Goal: Task Accomplishment & Management: Use online tool/utility

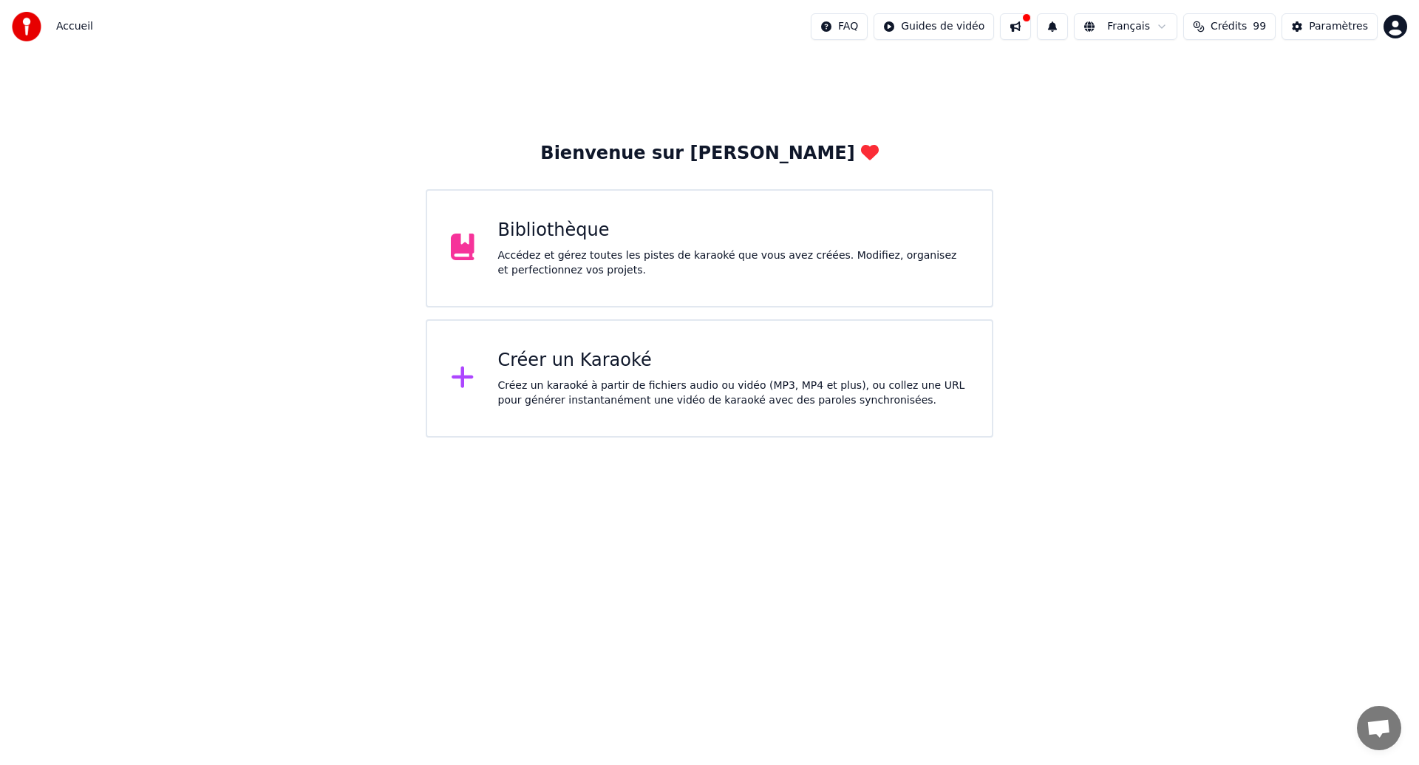
click at [734, 288] on div "Bibliothèque Accédez et gérez toutes les pistes de karaoké que vous avez créées…" at bounding box center [710, 248] width 568 height 118
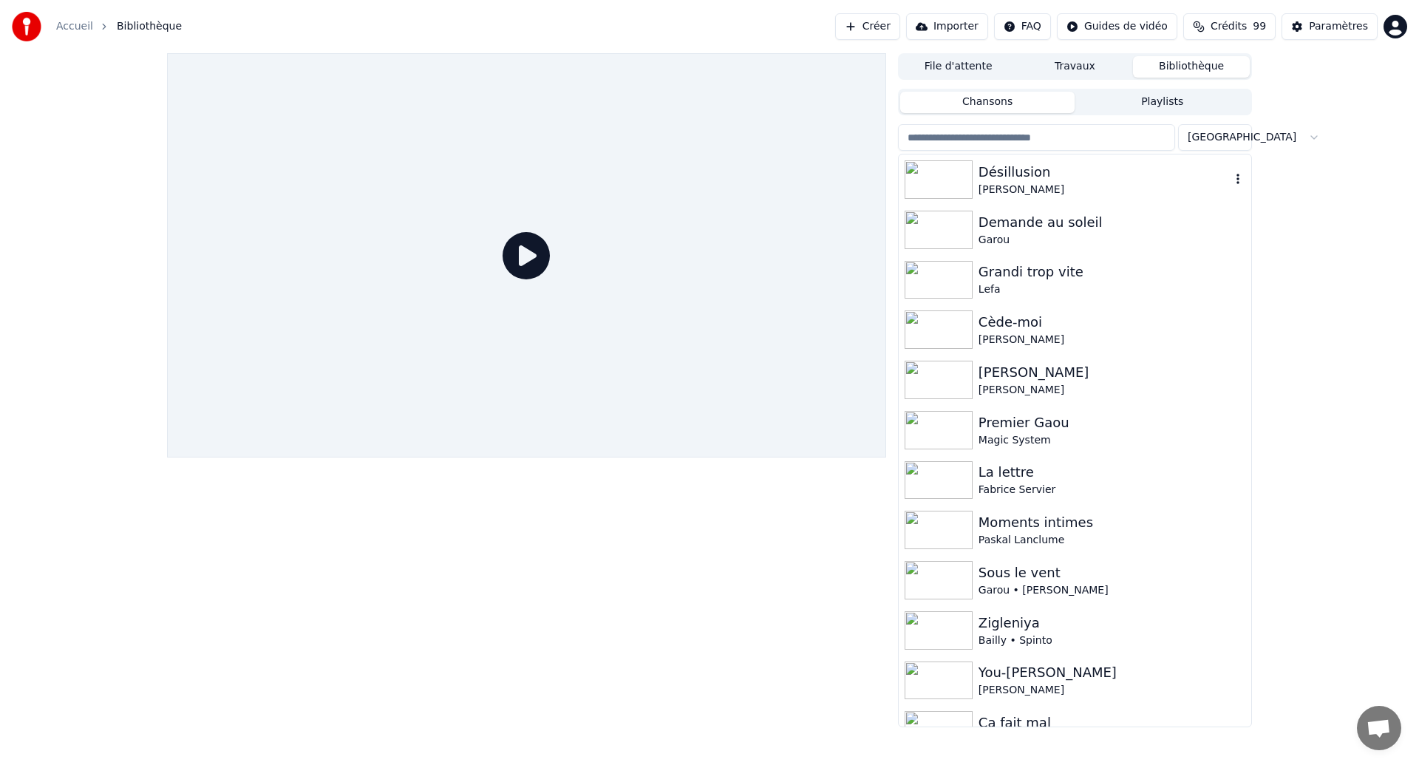
click at [1040, 174] on div "Désillusion" at bounding box center [1105, 172] width 252 height 21
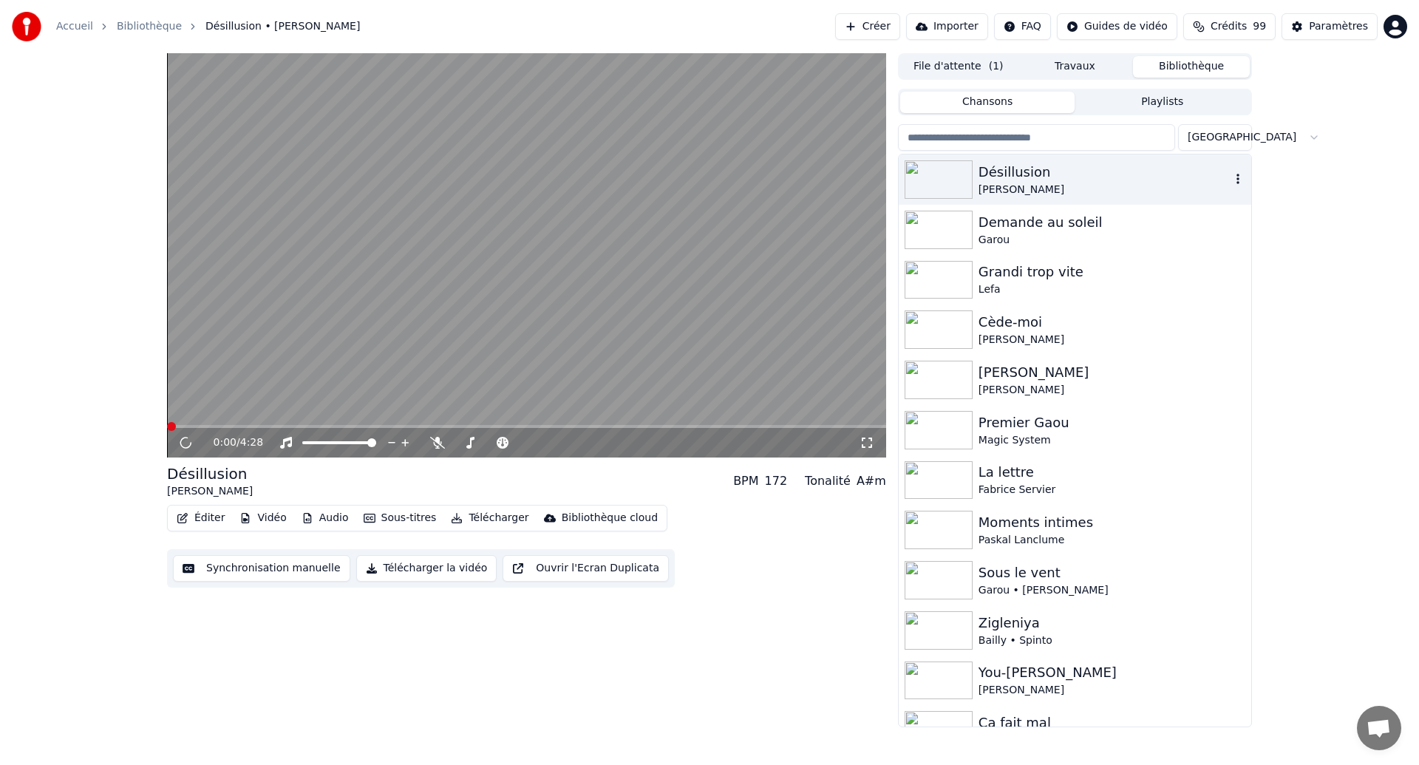
click at [1040, 174] on div "Désillusion" at bounding box center [1105, 172] width 252 height 21
click at [866, 447] on icon at bounding box center [867, 443] width 15 height 12
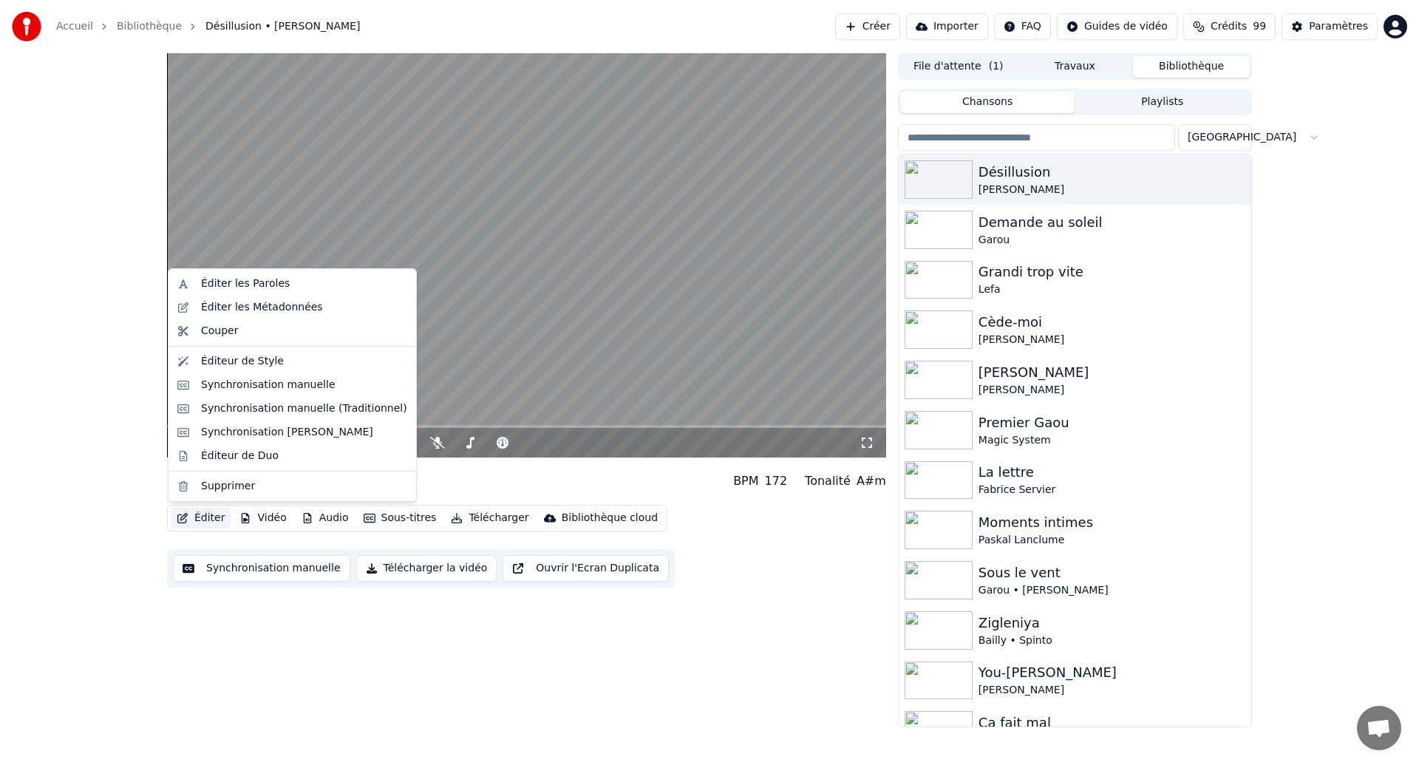
click at [197, 520] on button "Éditer" at bounding box center [201, 518] width 60 height 21
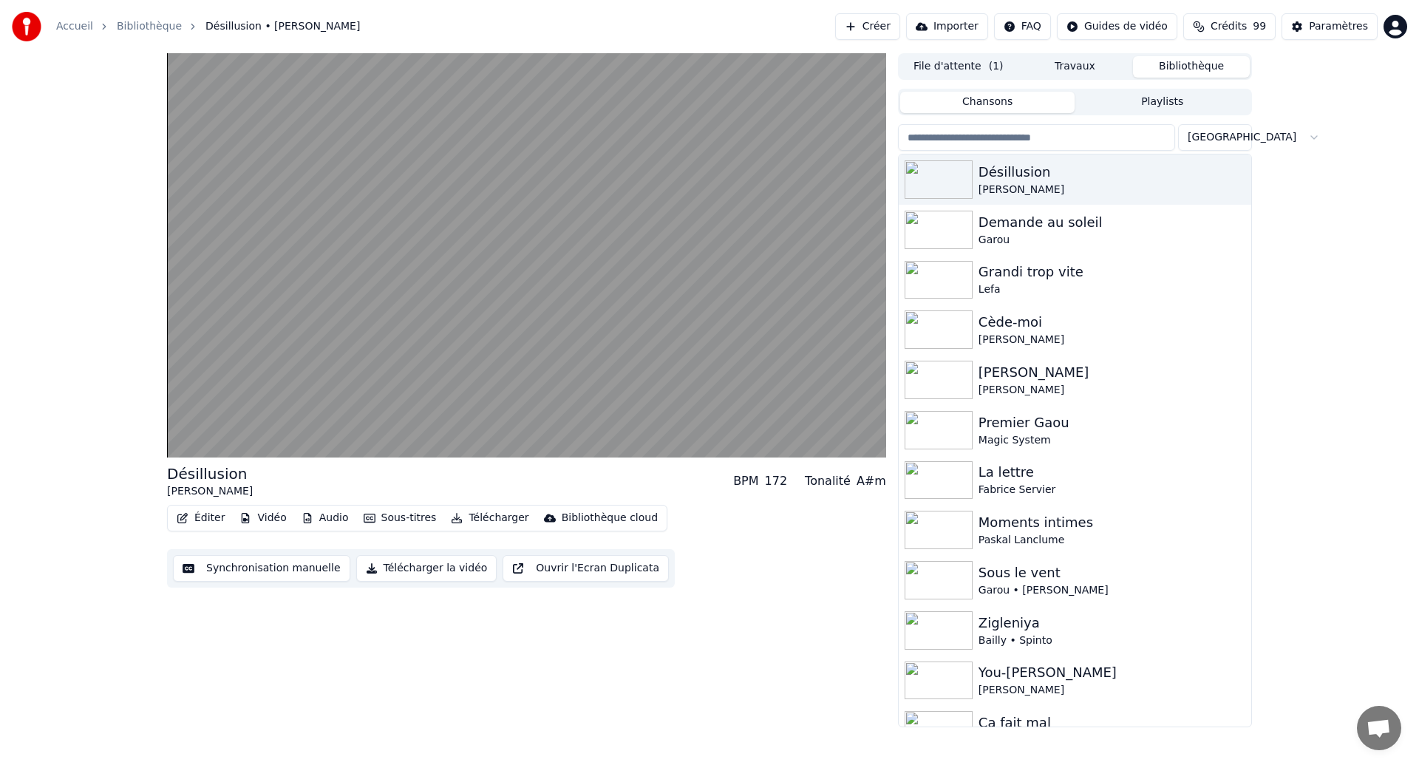
click at [213, 571] on button "Synchronisation manuelle" at bounding box center [261, 568] width 177 height 27
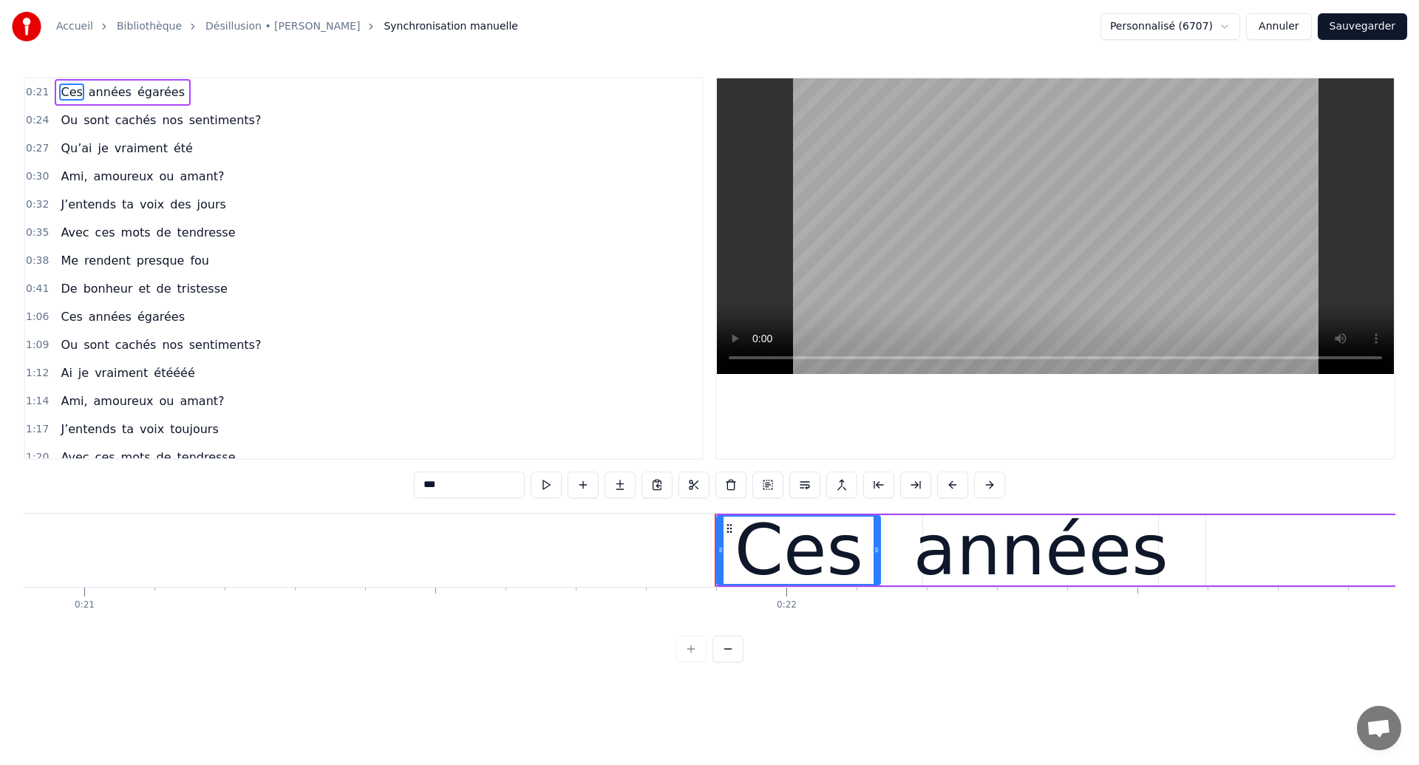
scroll to position [0, 15303]
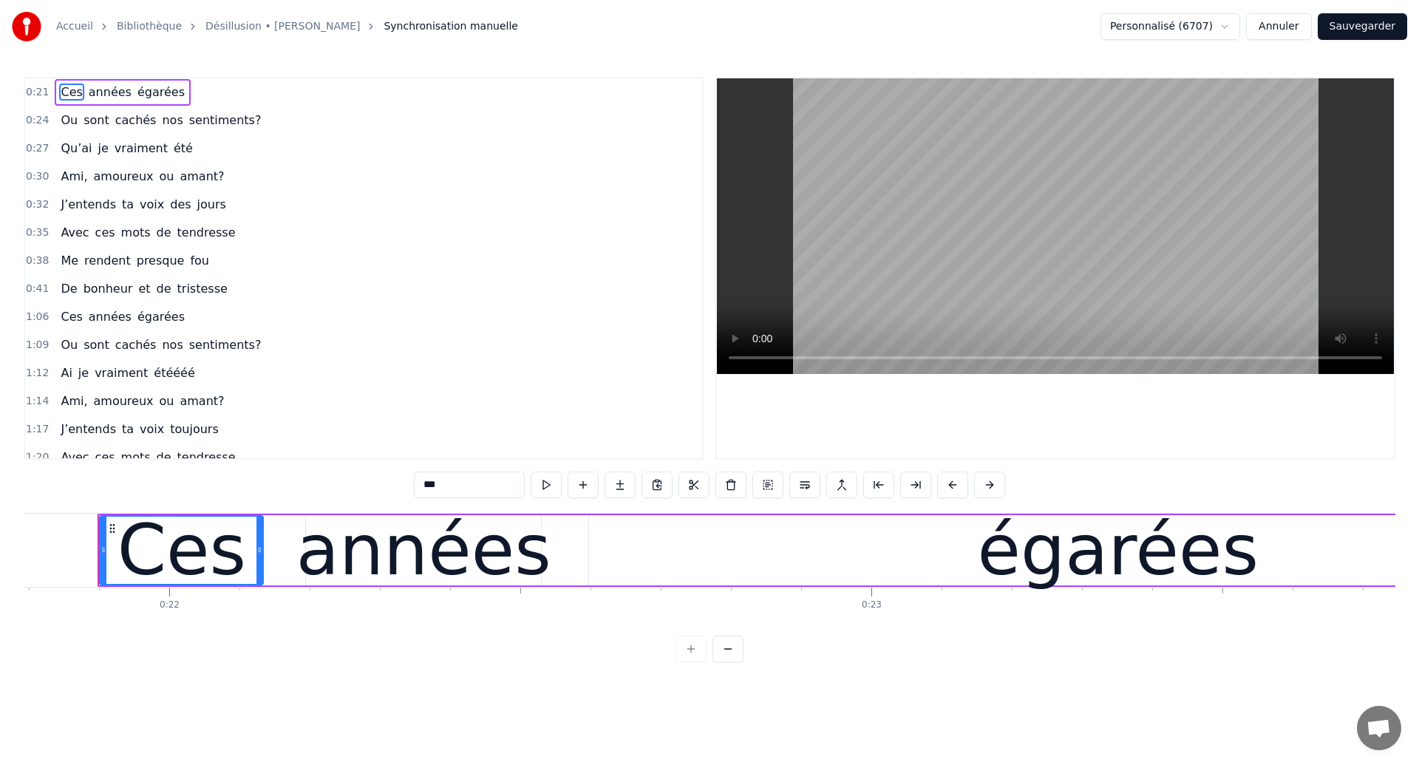
click at [65, 86] on span "Ces" at bounding box center [71, 92] width 24 height 17
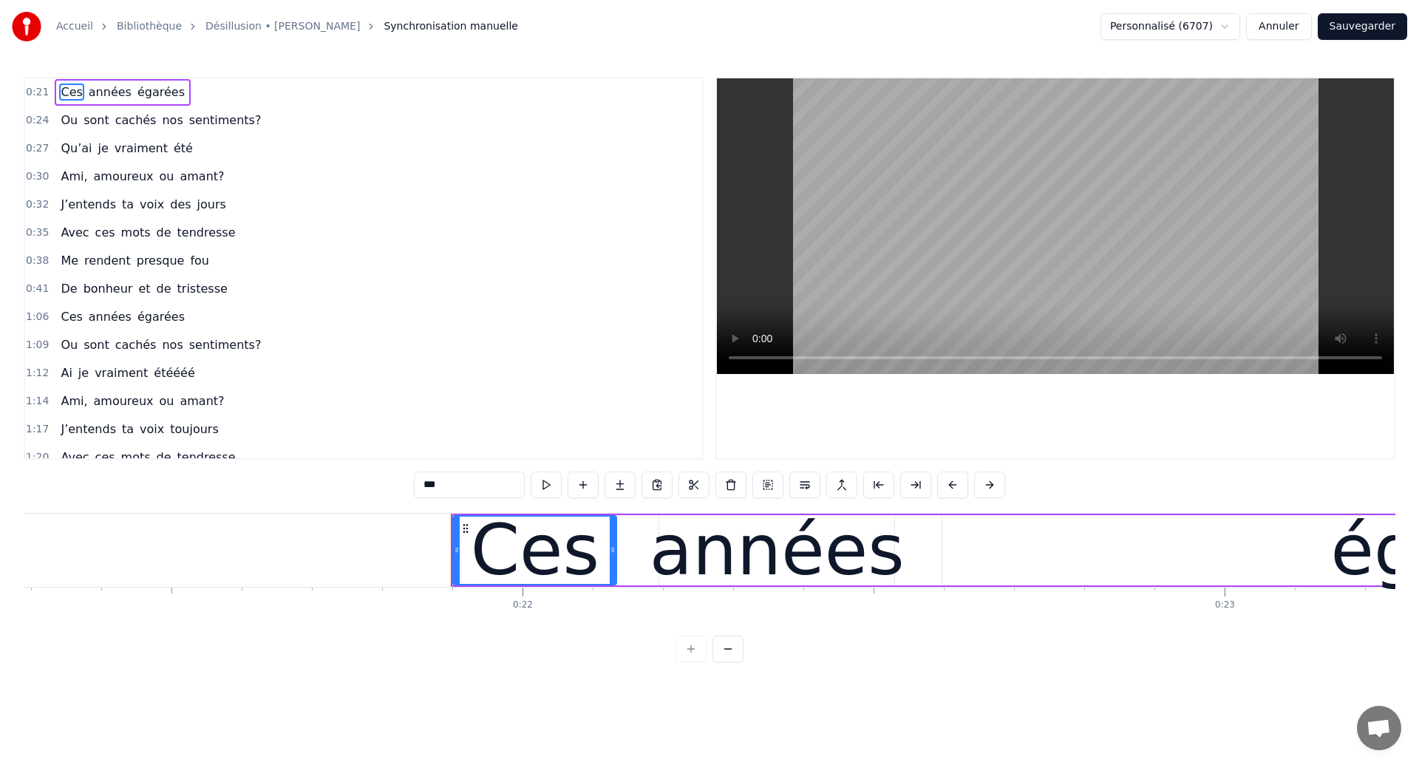
scroll to position [0, 14925]
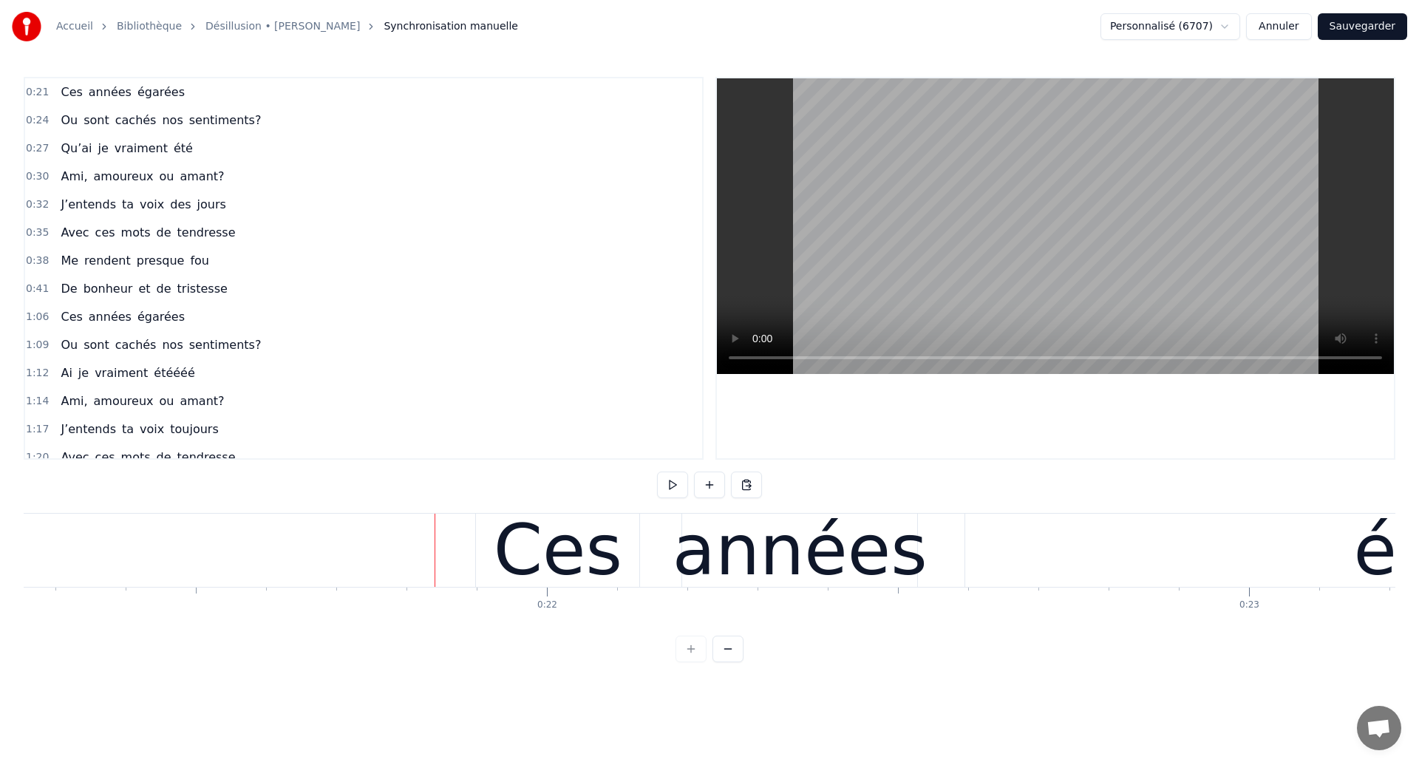
click at [957, 571] on div "Ces années égarées" at bounding box center [1250, 550] width 1551 height 73
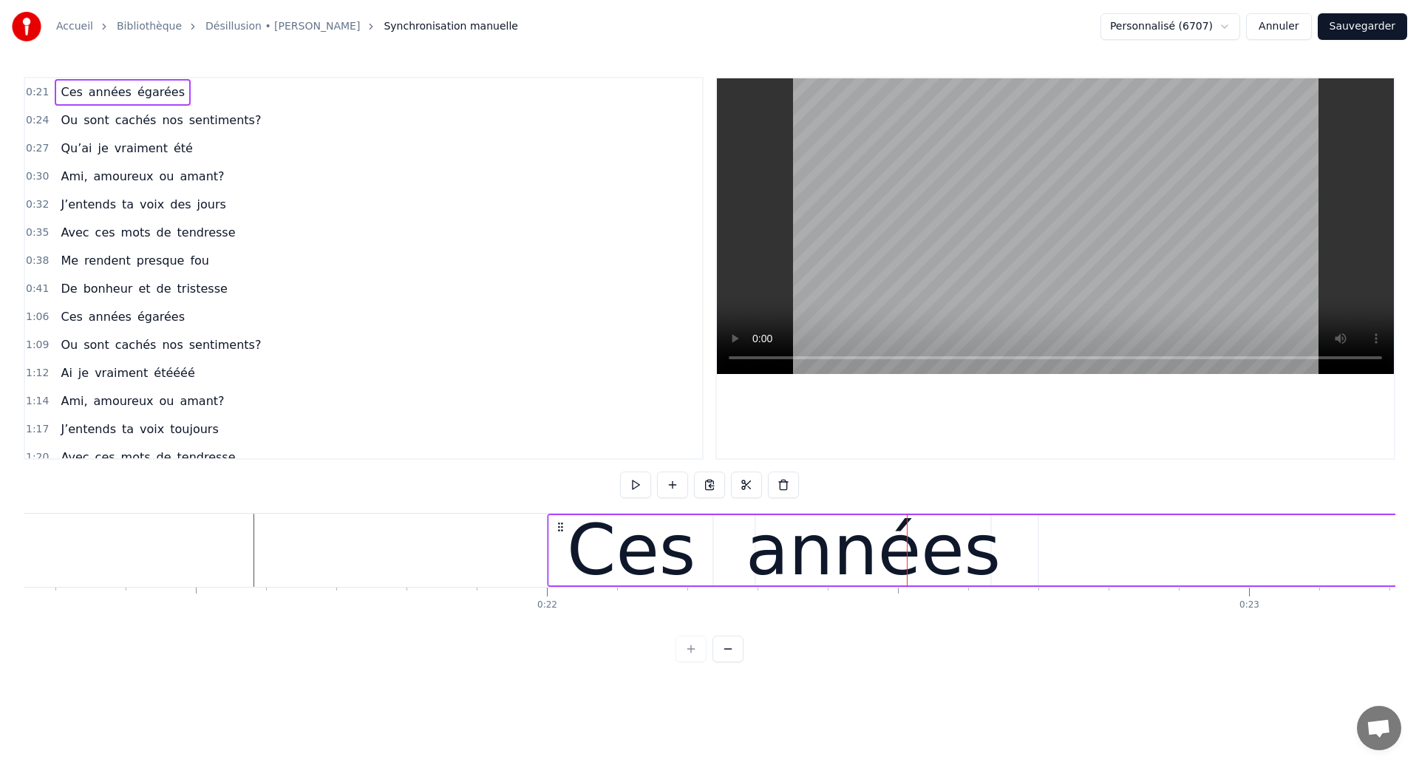
drag, startPoint x: 489, startPoint y: 525, endPoint x: 562, endPoint y: 527, distance: 73.2
click at [561, 527] on icon at bounding box center [561, 527] width 12 height 12
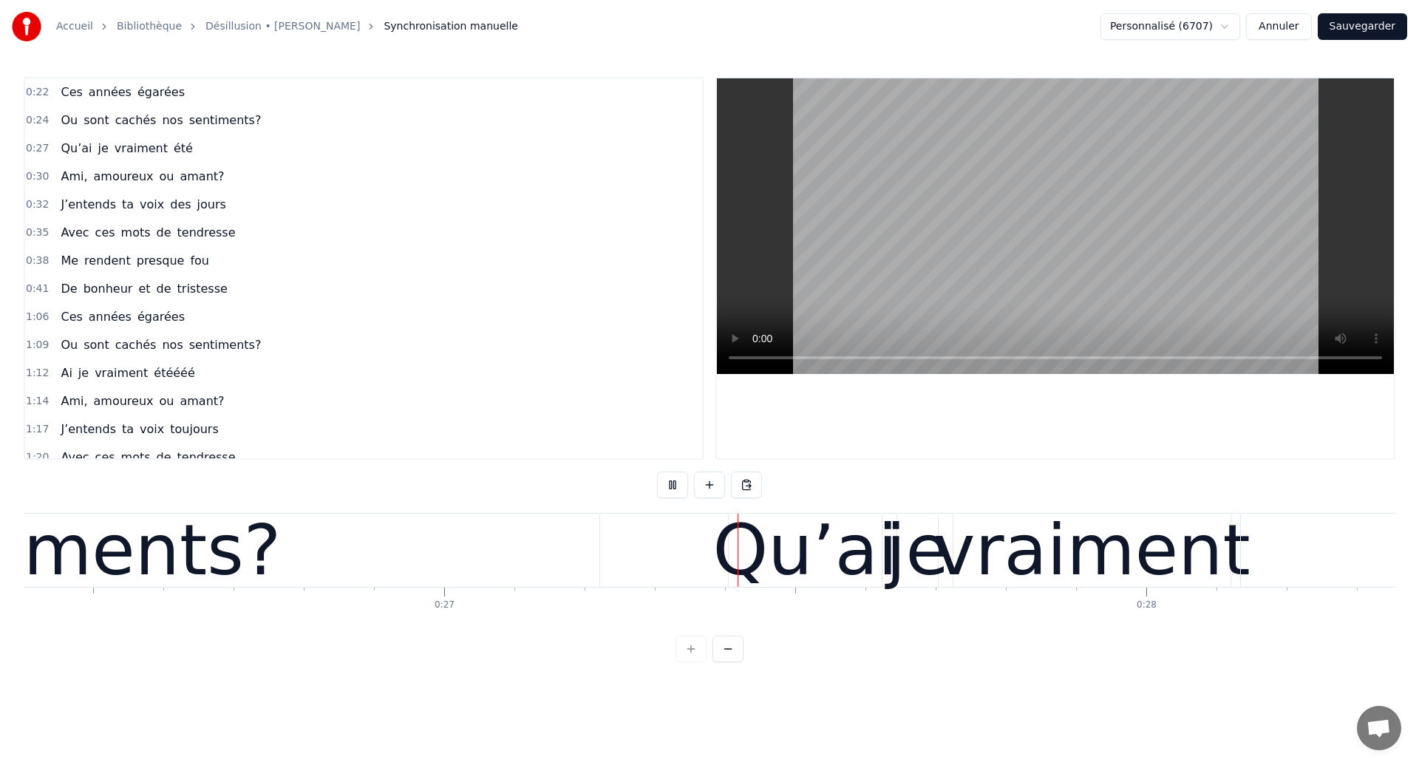
scroll to position [0, 18841]
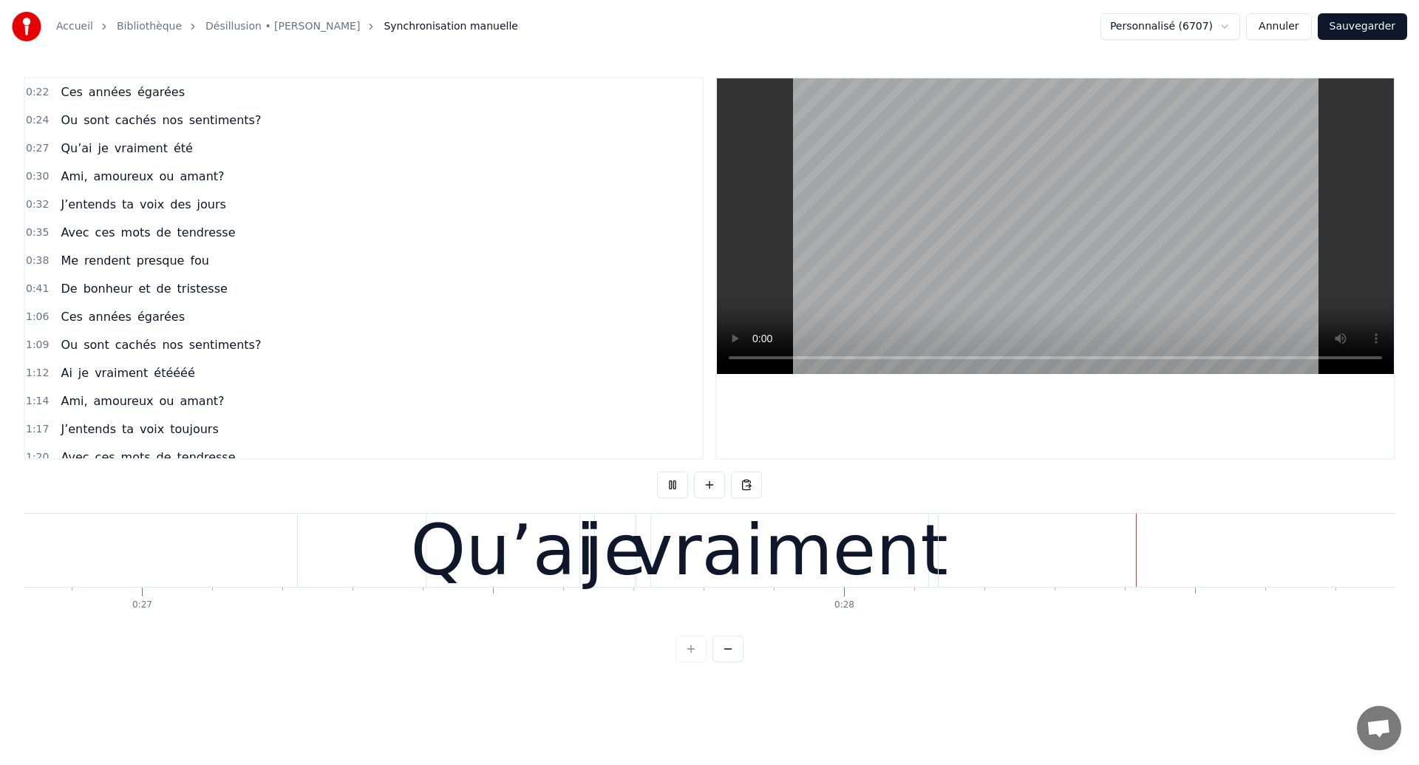
click at [627, 541] on div "je" at bounding box center [615, 550] width 63 height 106
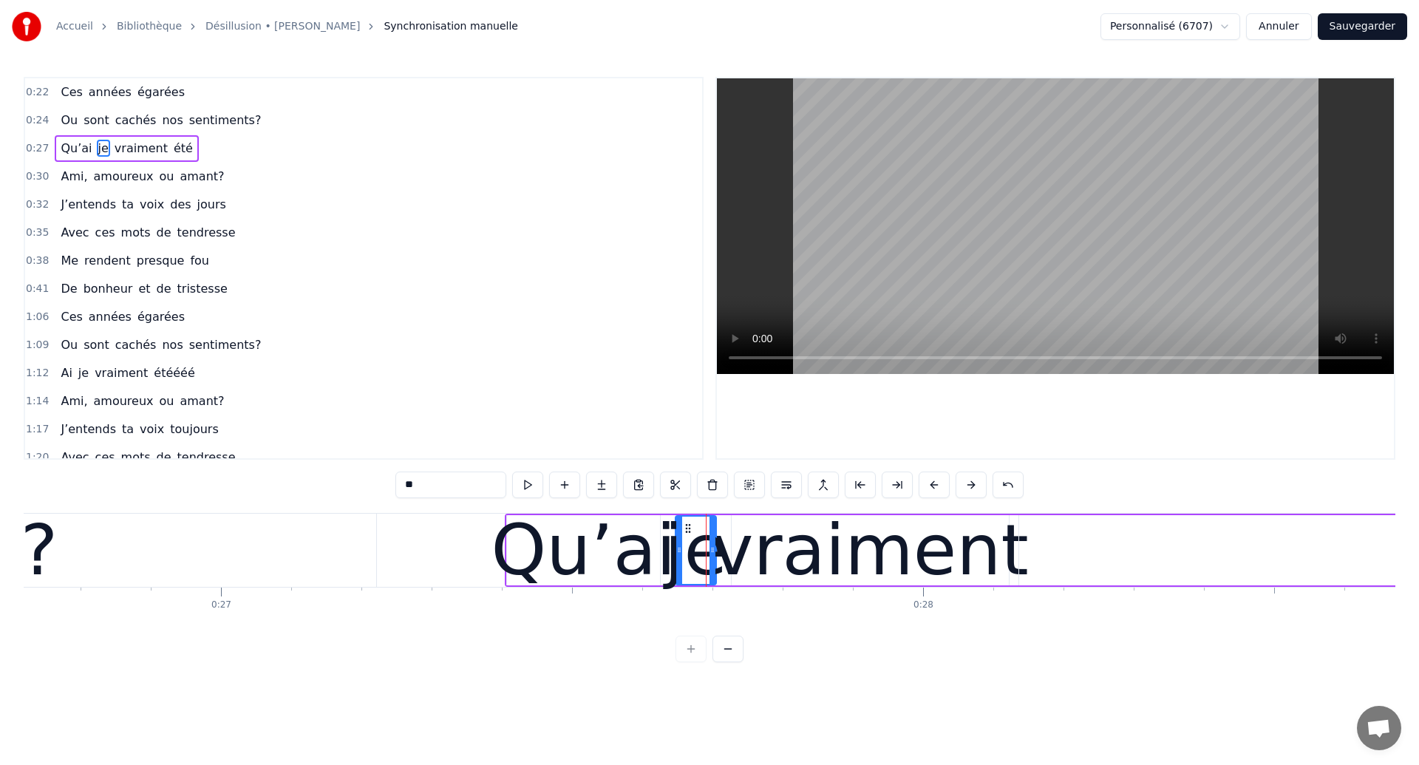
scroll to position [0, 18687]
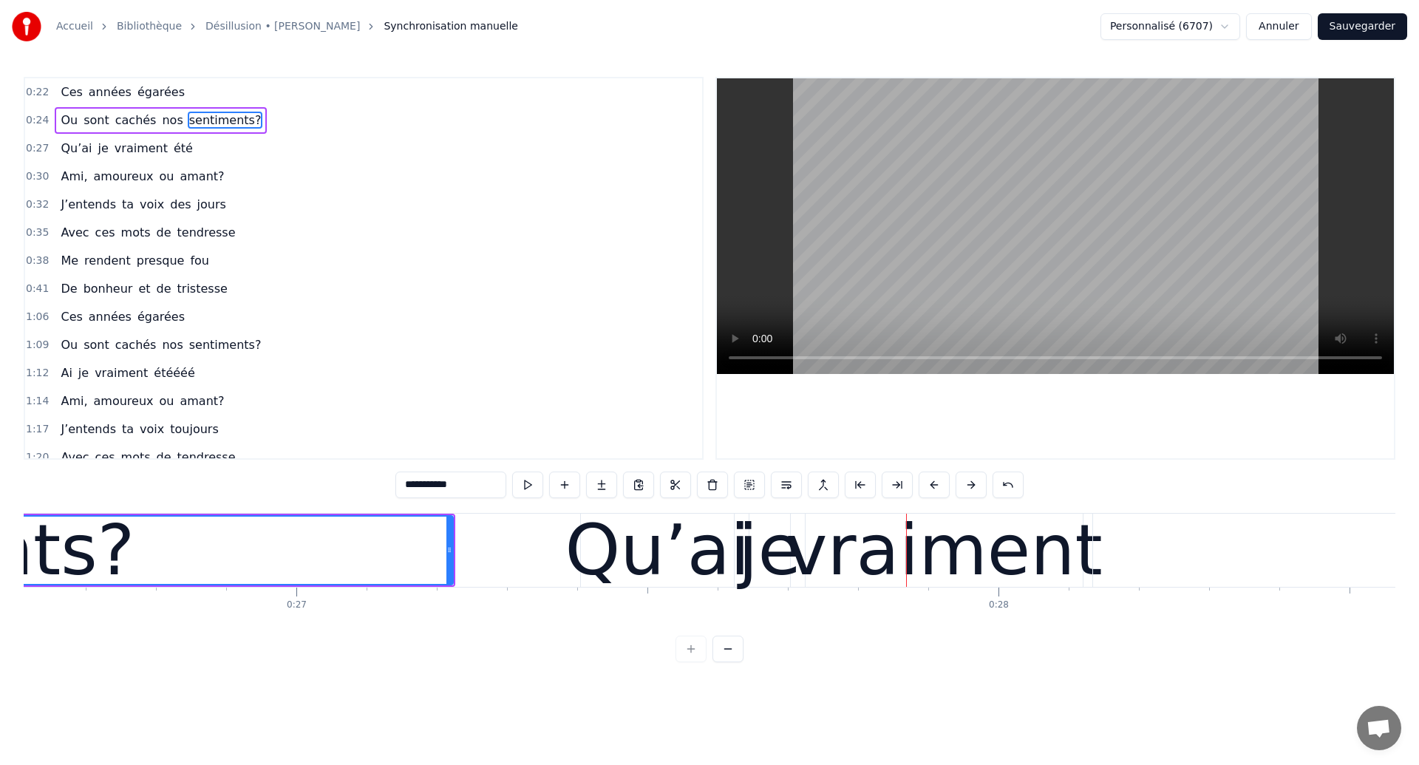
click at [667, 573] on div "Qu’ai" at bounding box center [657, 550] width 185 height 106
type input "*****"
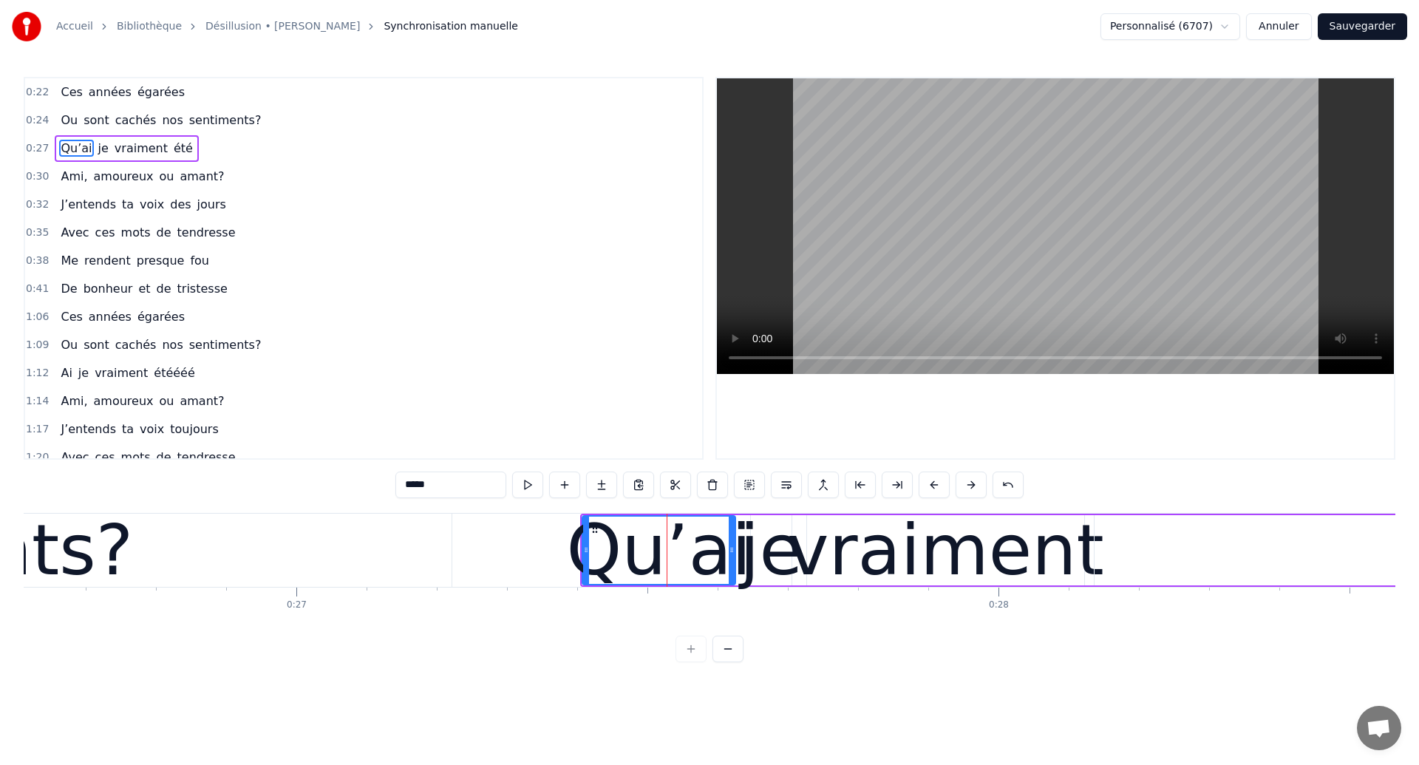
click at [742, 567] on div "Qu’ai je vraiment été" at bounding box center [1354, 550] width 1549 height 73
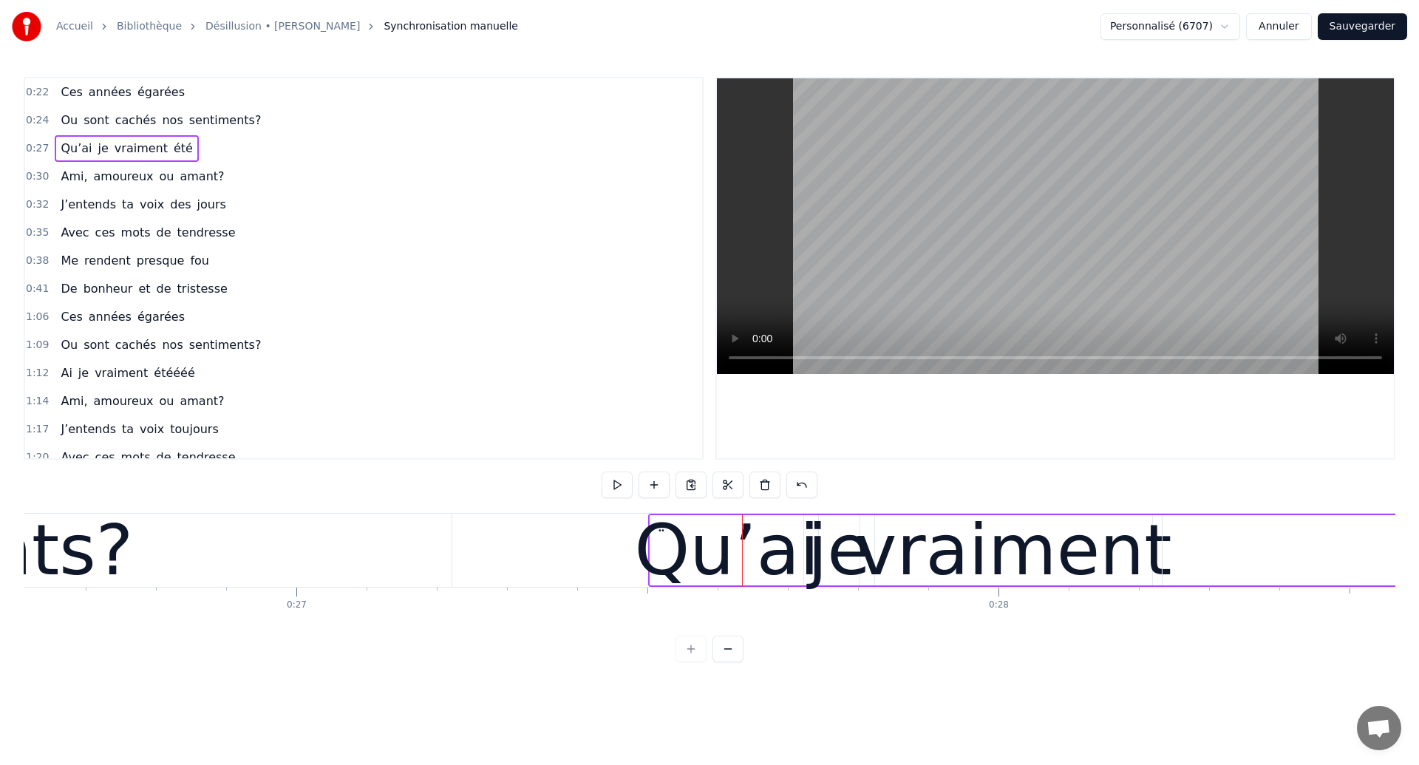
drag, startPoint x: 596, startPoint y: 528, endPoint x: 664, endPoint y: 528, distance: 68.0
click at [664, 528] on icon at bounding box center [662, 527] width 12 height 12
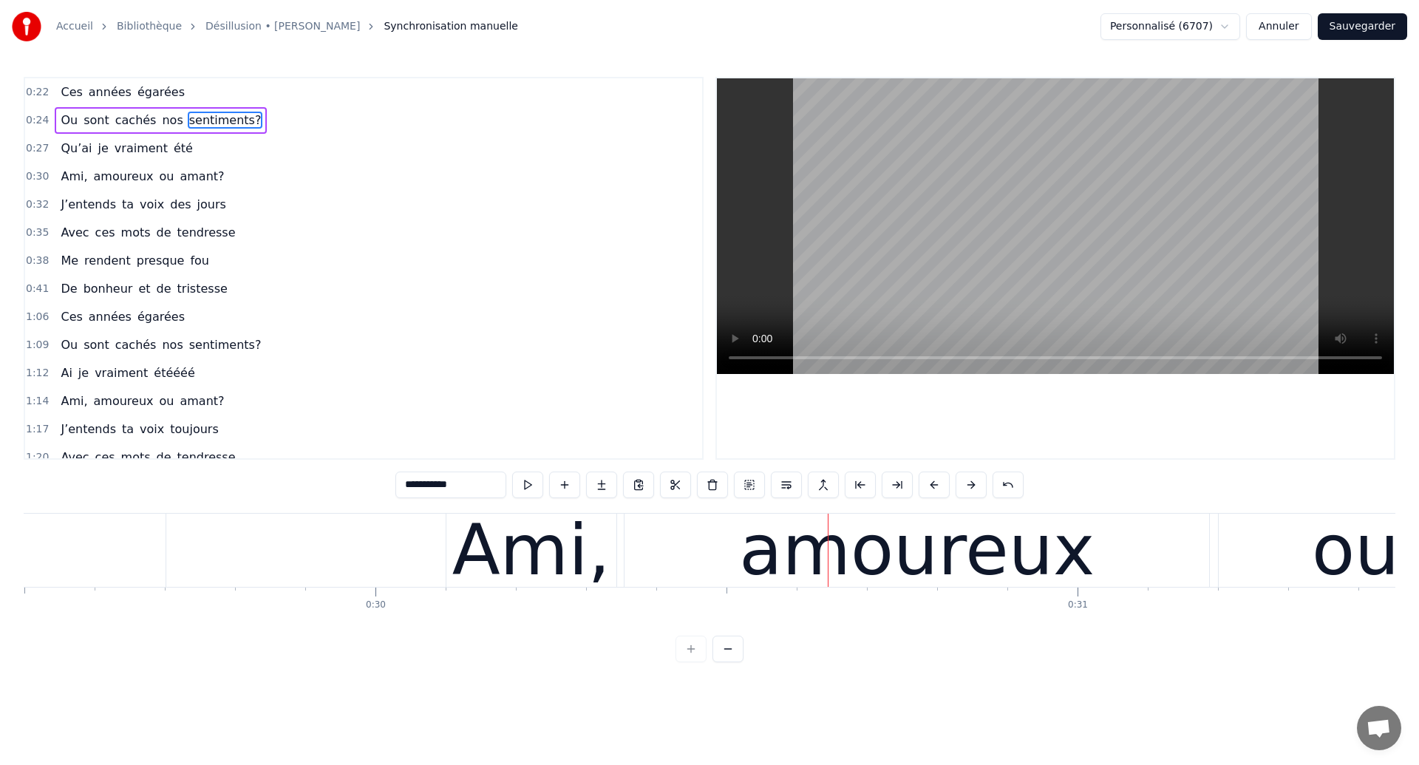
scroll to position [0, 20654]
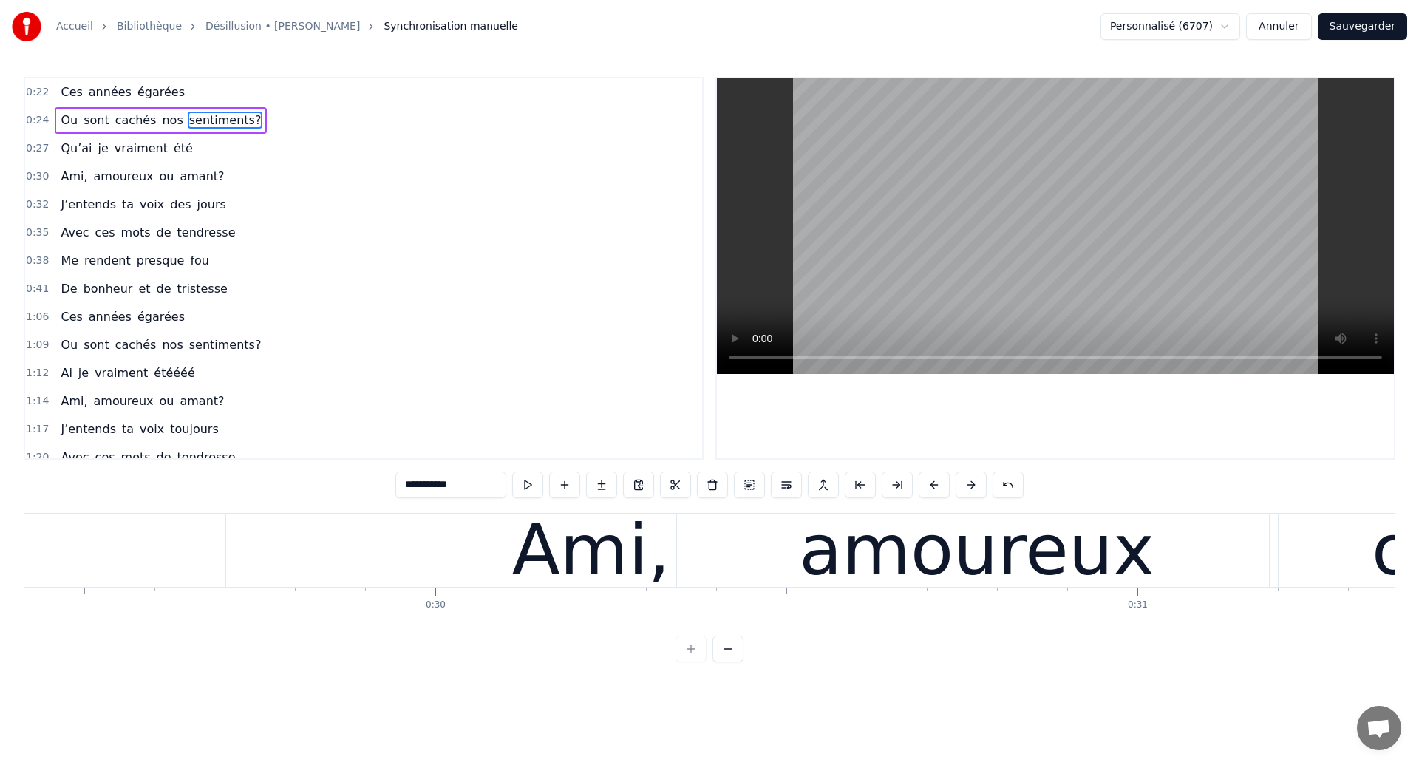
type input "***"
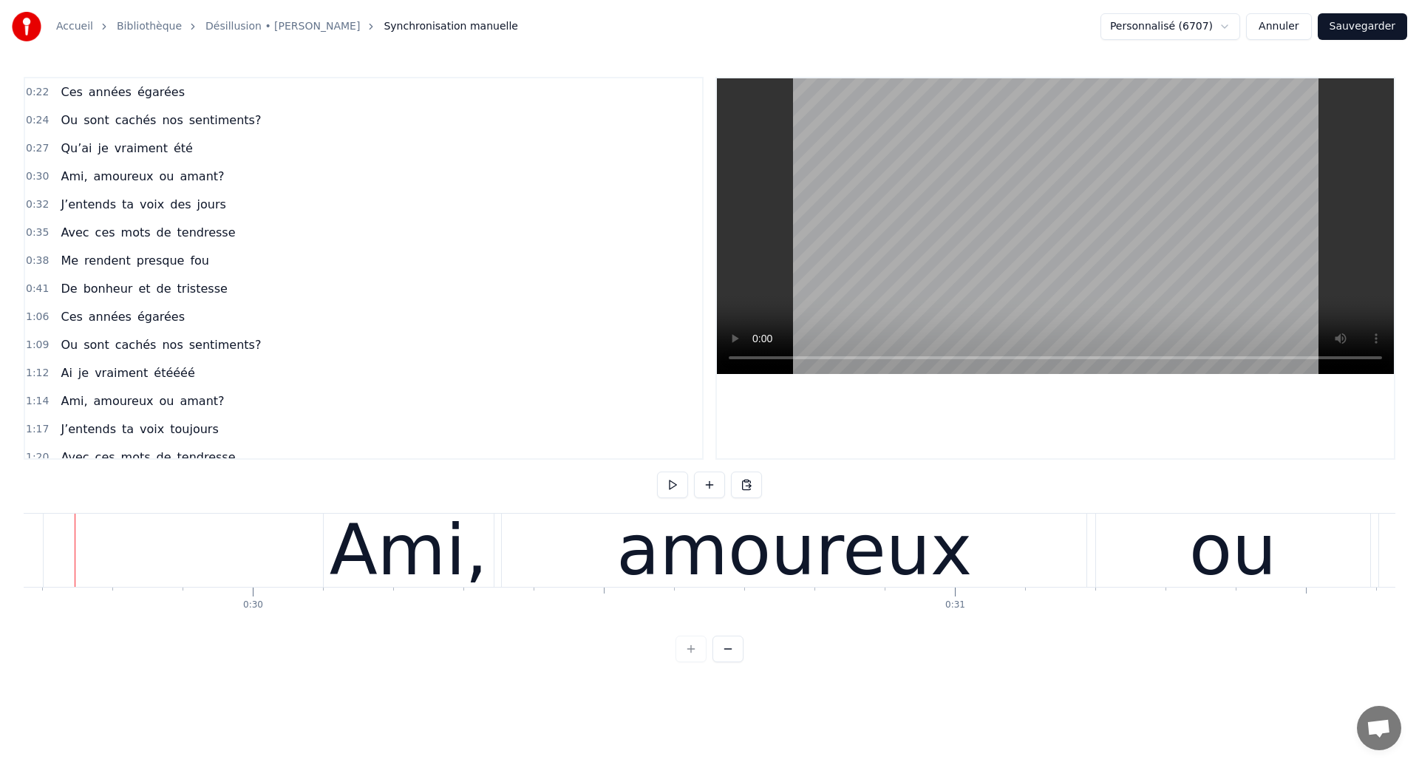
scroll to position [0, 20814]
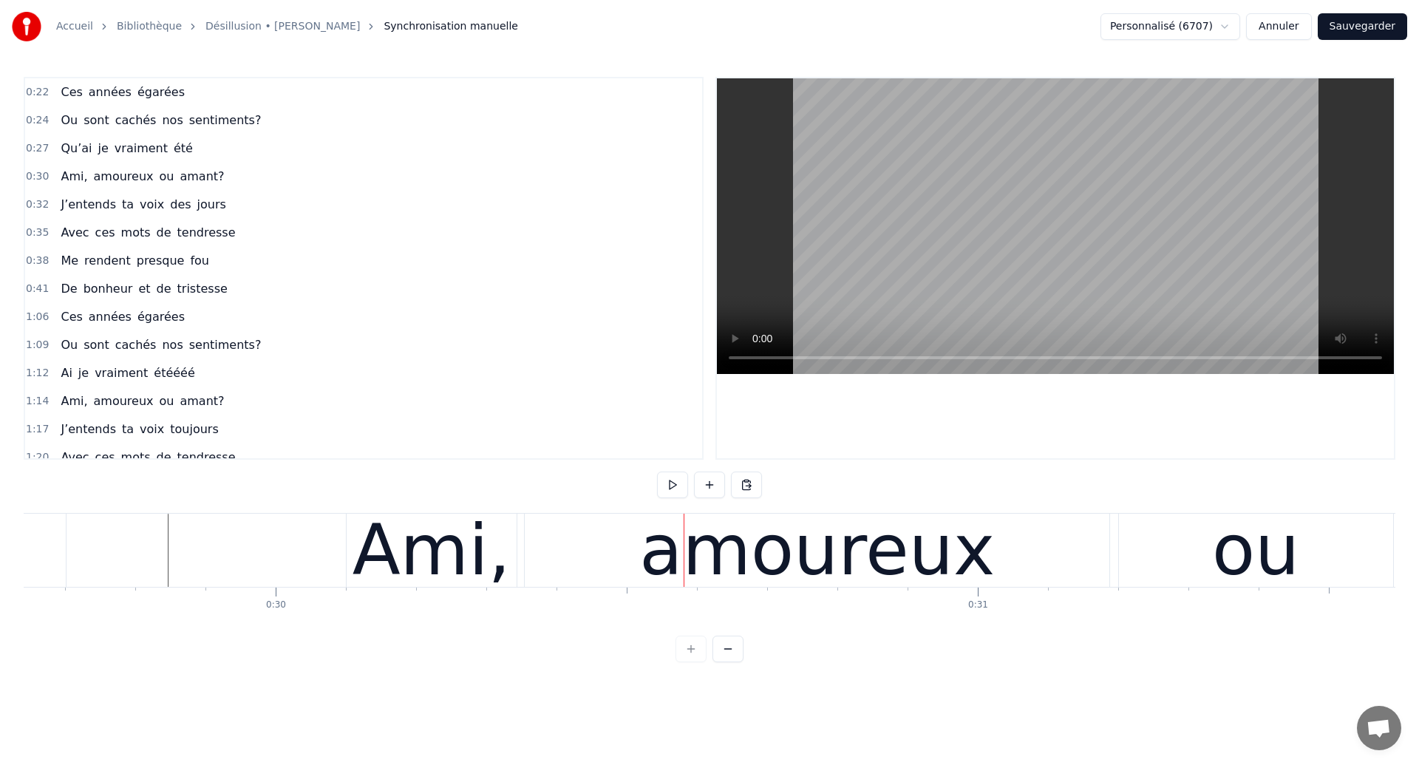
click at [673, 540] on div "amoureux" at bounding box center [817, 550] width 356 height 106
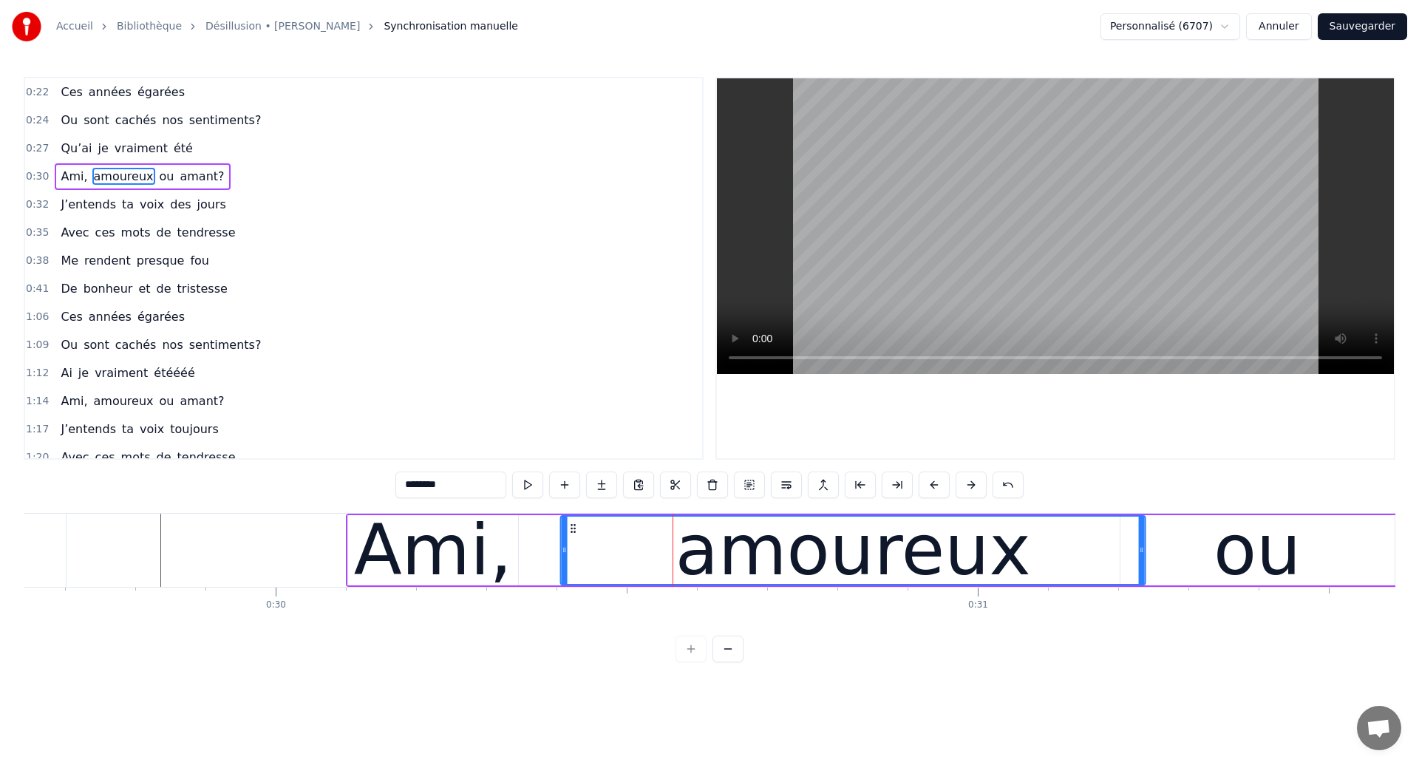
drag, startPoint x: 538, startPoint y: 526, endPoint x: 572, endPoint y: 522, distance: 34.2
click at [572, 523] on icon at bounding box center [574, 529] width 12 height 12
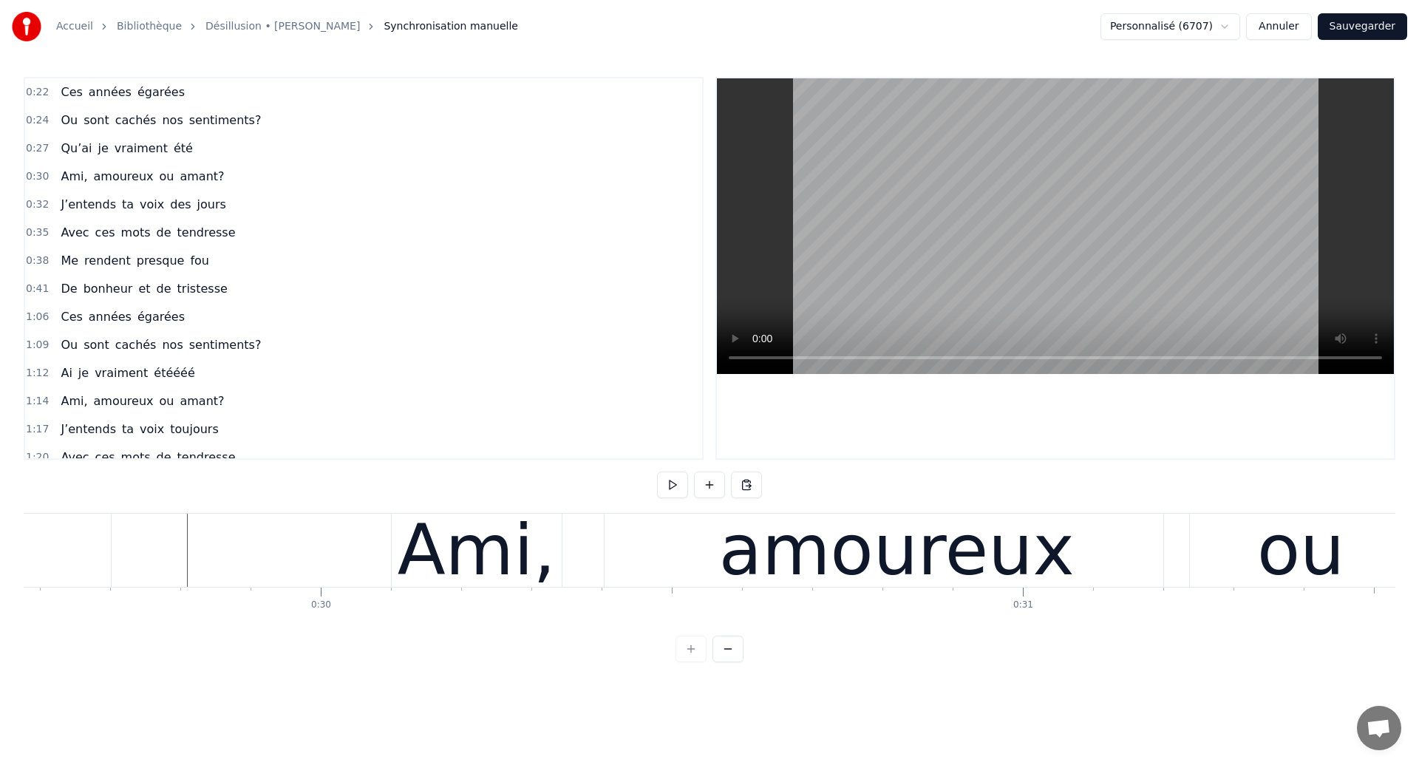
scroll to position [0, 20755]
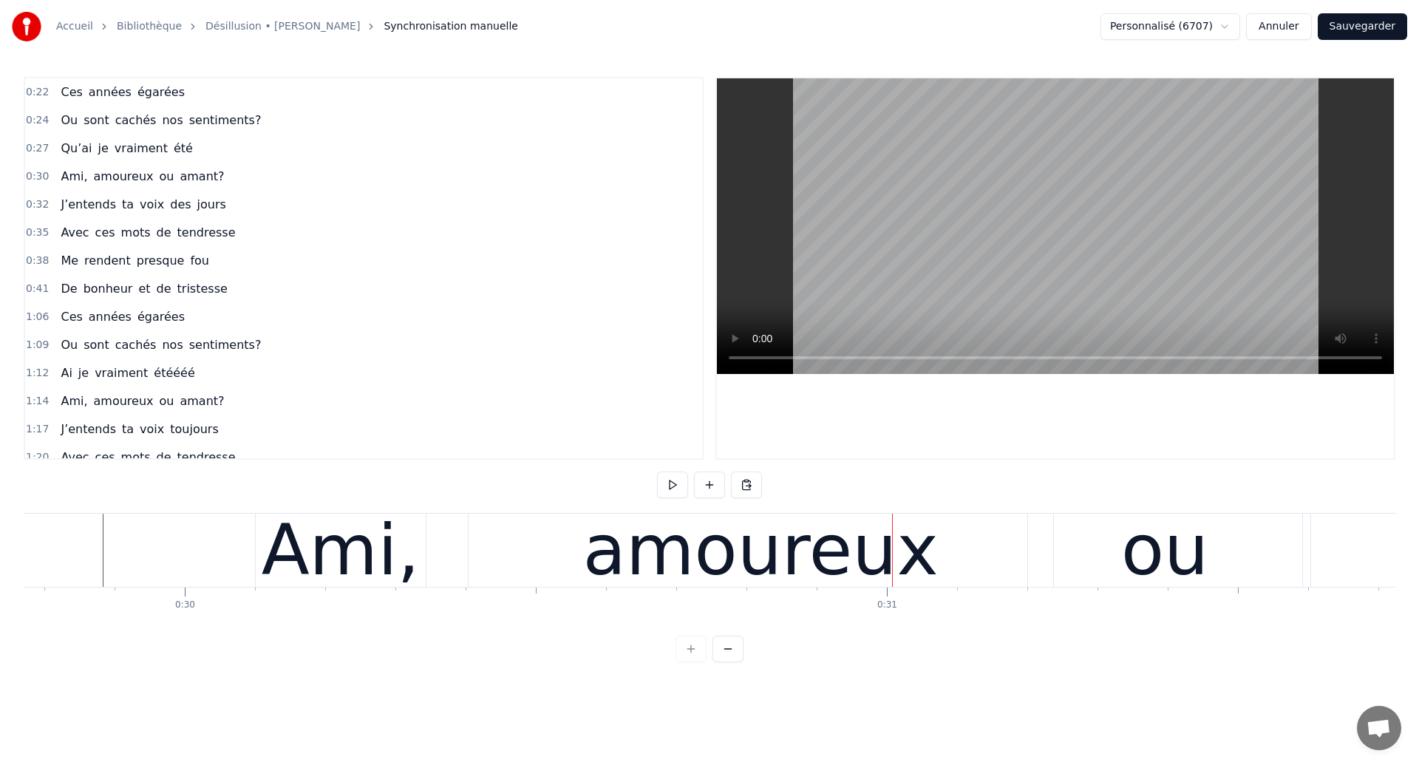
scroll to position [0, 20911]
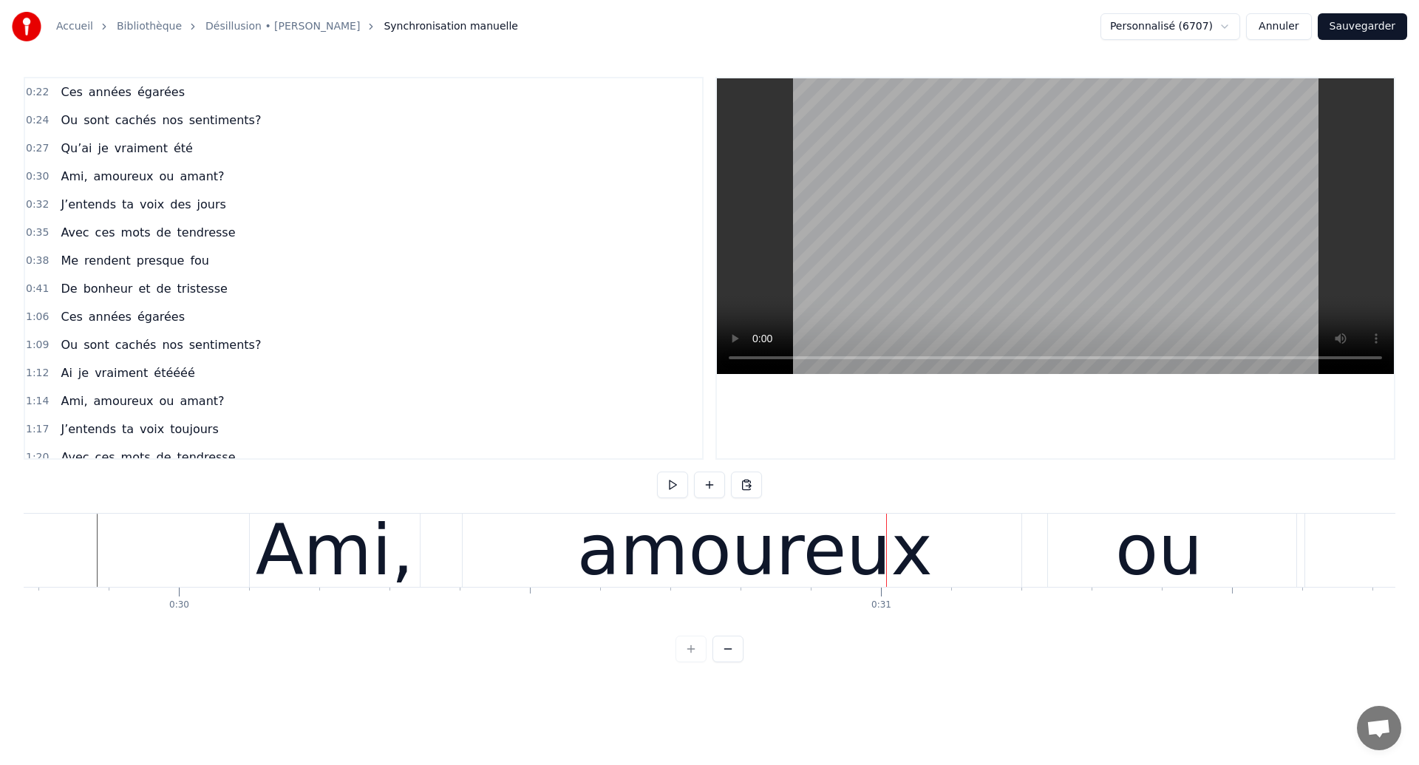
click at [550, 574] on div "amoureux" at bounding box center [755, 550] width 585 height 73
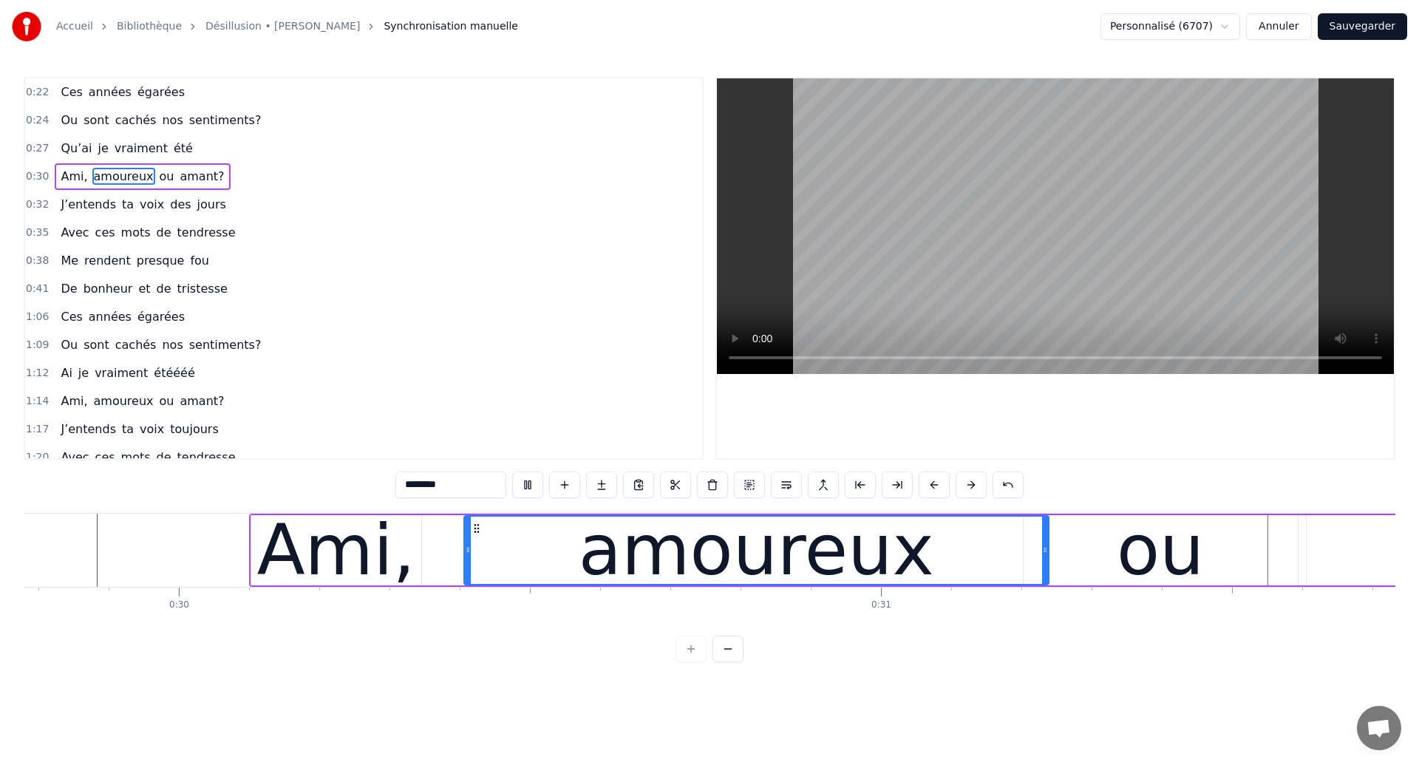
click at [844, 526] on div "amoureux" at bounding box center [757, 550] width 356 height 106
click at [1006, 566] on div "amoureux" at bounding box center [756, 550] width 583 height 67
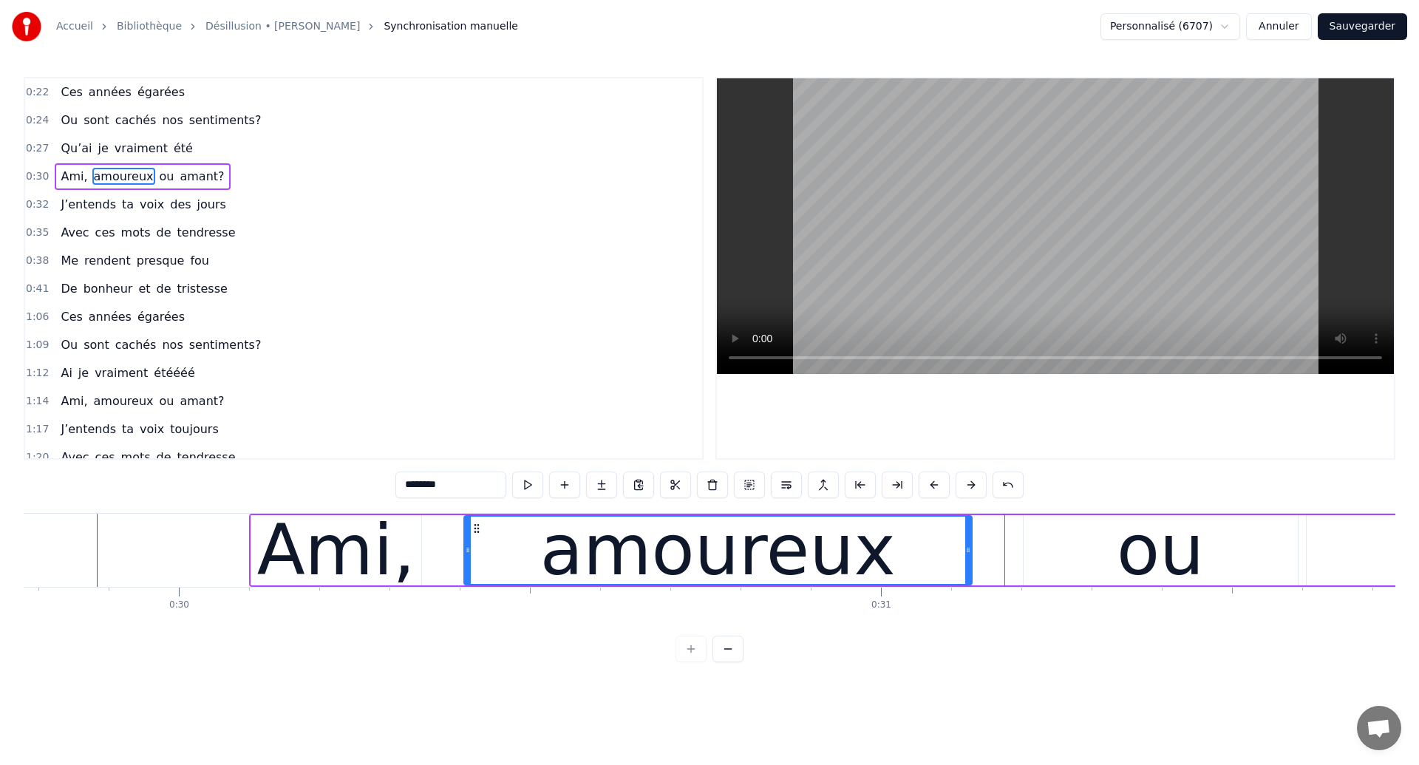
drag, startPoint x: 1047, startPoint y: 559, endPoint x: 970, endPoint y: 588, distance: 82.4
click at [970, 588] on div "Ces années égarées Ou sont cachés nos sentiments? Qu’ai je vraiment été Ami, am…" at bounding box center [710, 568] width 1372 height 111
click at [621, 582] on div "amoureux" at bounding box center [718, 550] width 356 height 106
click at [886, 542] on div "amoureux" at bounding box center [718, 550] width 506 height 67
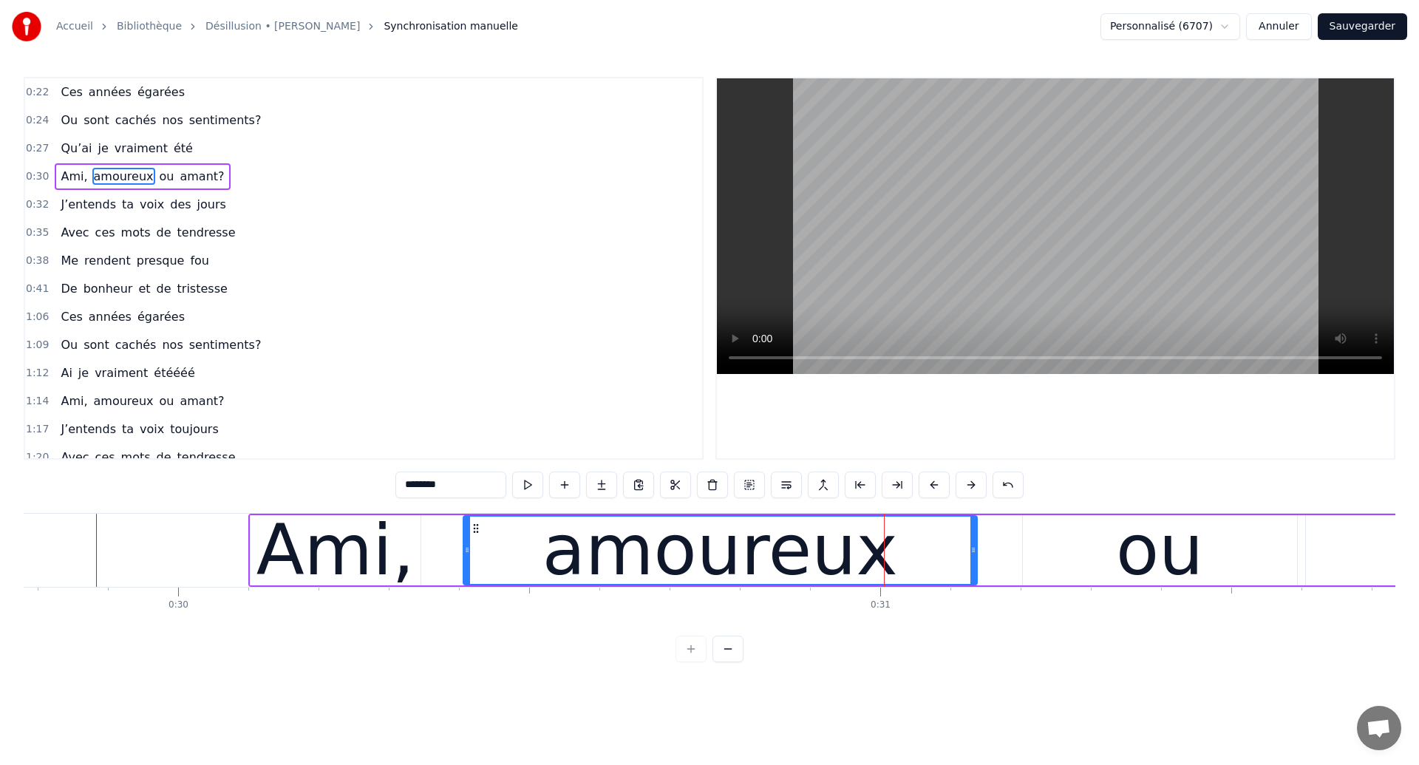
drag, startPoint x: 970, startPoint y: 560, endPoint x: 976, endPoint y: 569, distance: 10.7
click at [976, 569] on div at bounding box center [974, 550] width 6 height 67
click at [1096, 545] on div "ou" at bounding box center [1160, 550] width 274 height 70
type input "**"
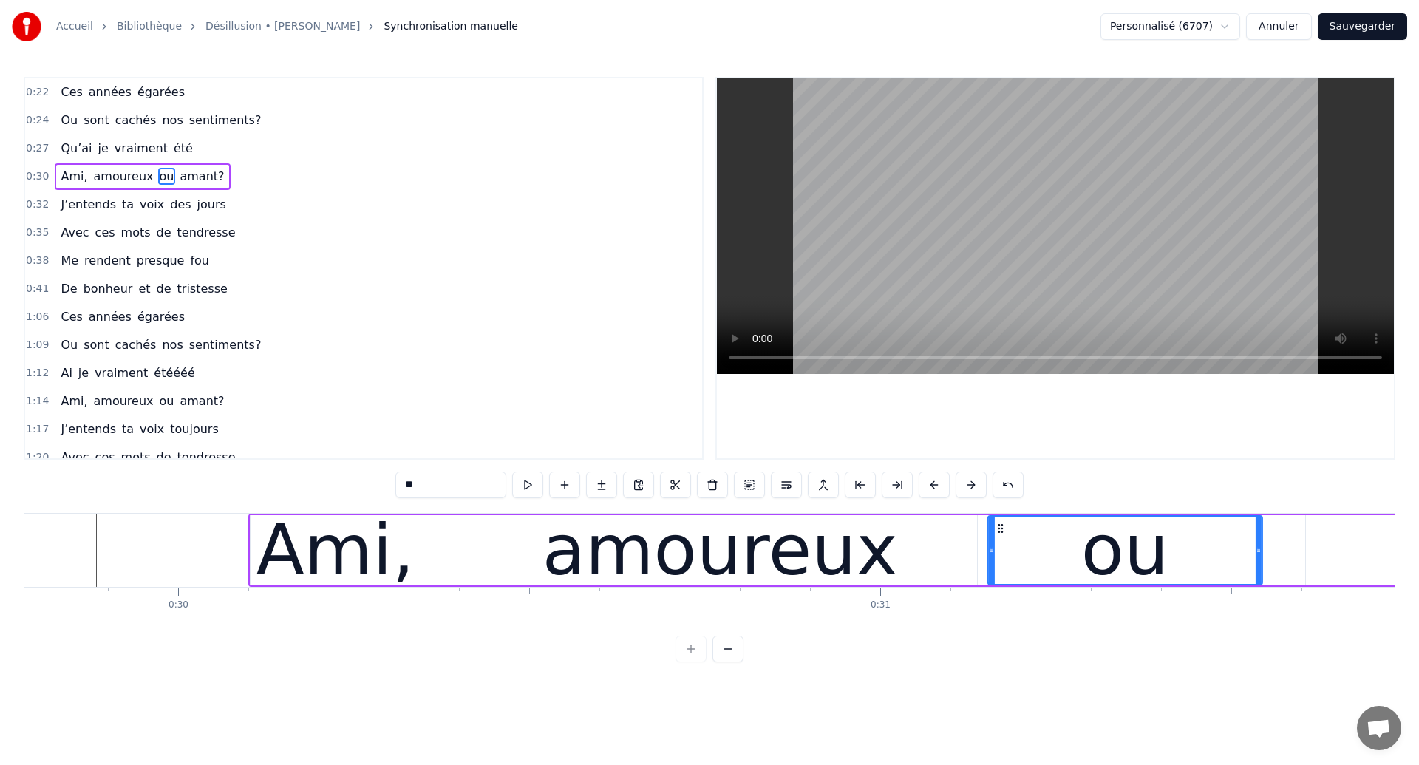
drag, startPoint x: 1035, startPoint y: 528, endPoint x: 1001, endPoint y: 543, distance: 37.4
click at [1001, 543] on div "ou" at bounding box center [1125, 550] width 273 height 67
click at [994, 526] on icon at bounding box center [999, 529] width 12 height 12
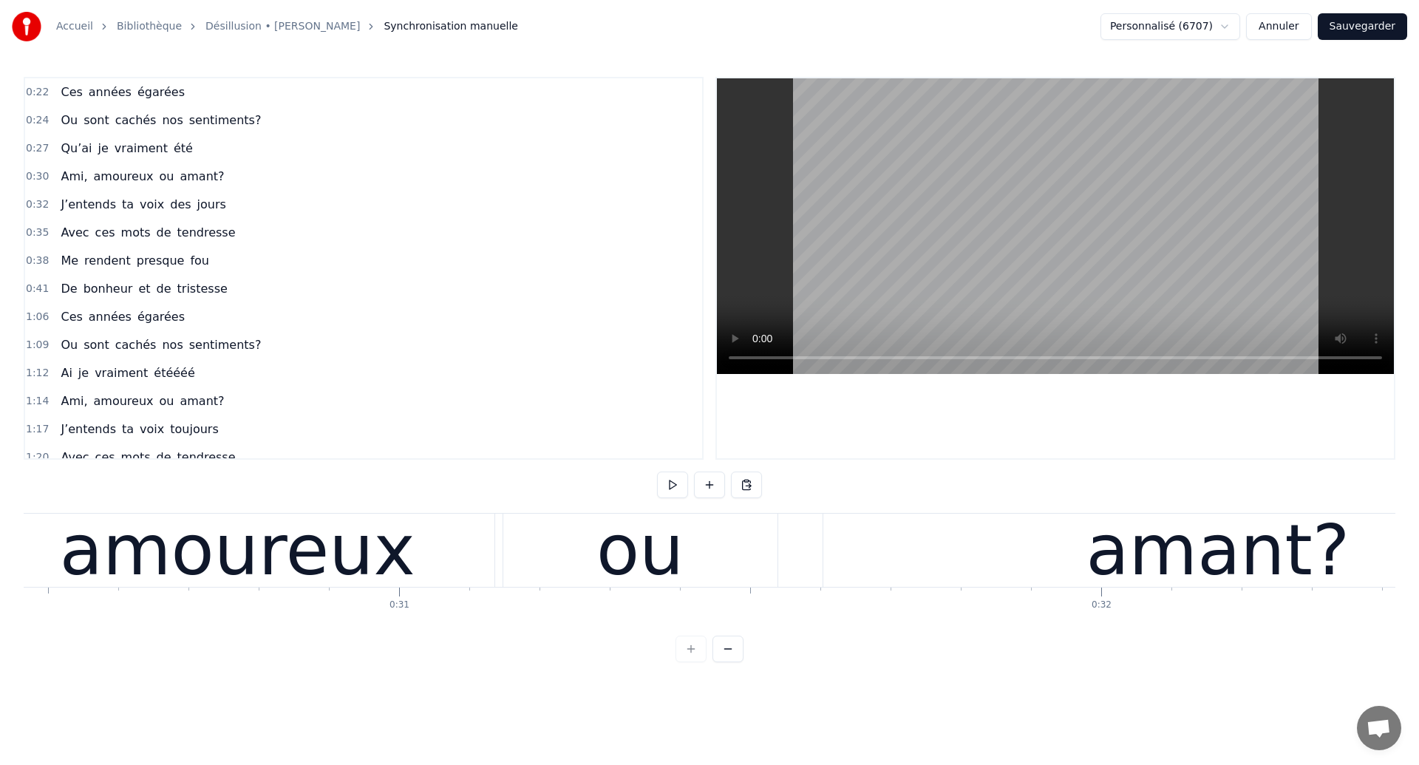
scroll to position [0, 21324]
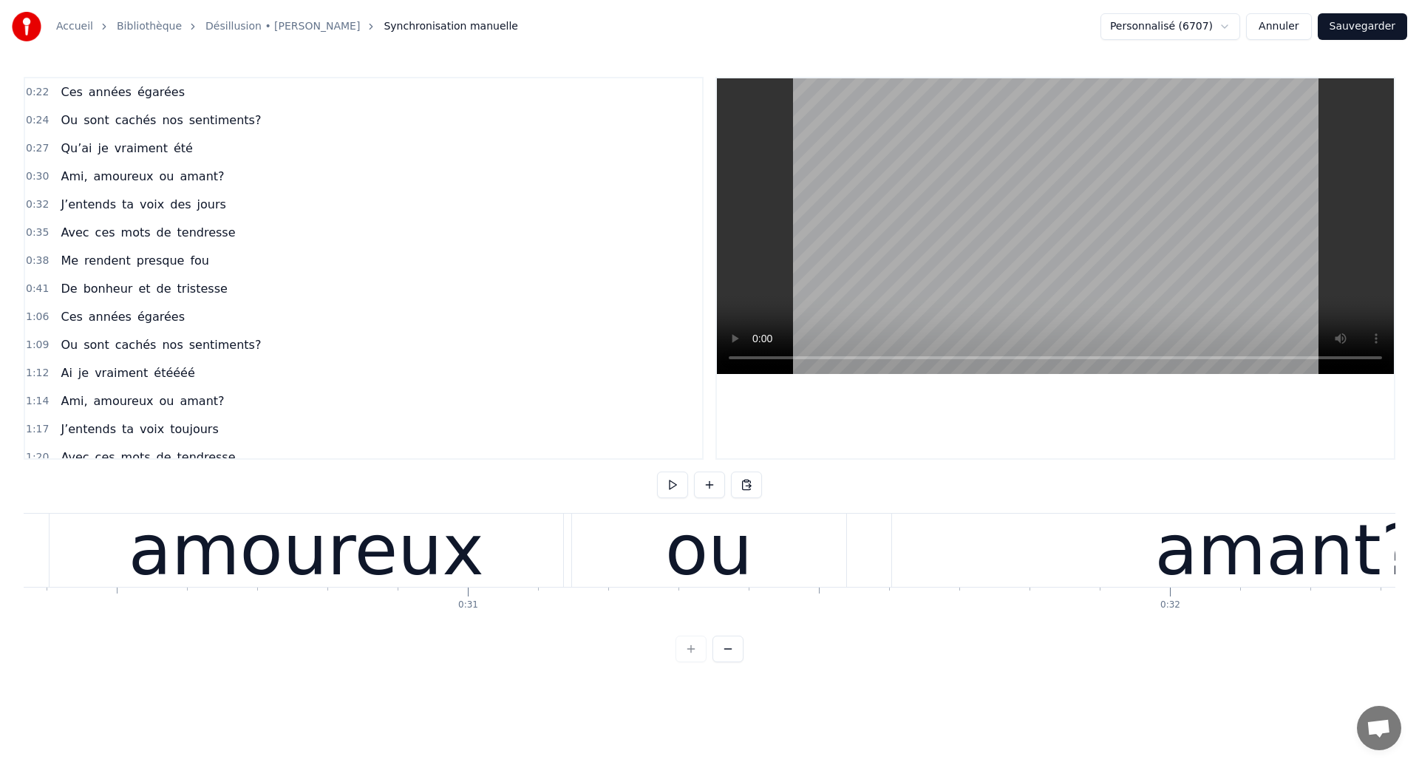
click at [359, 571] on div "amoureux" at bounding box center [307, 550] width 356 height 106
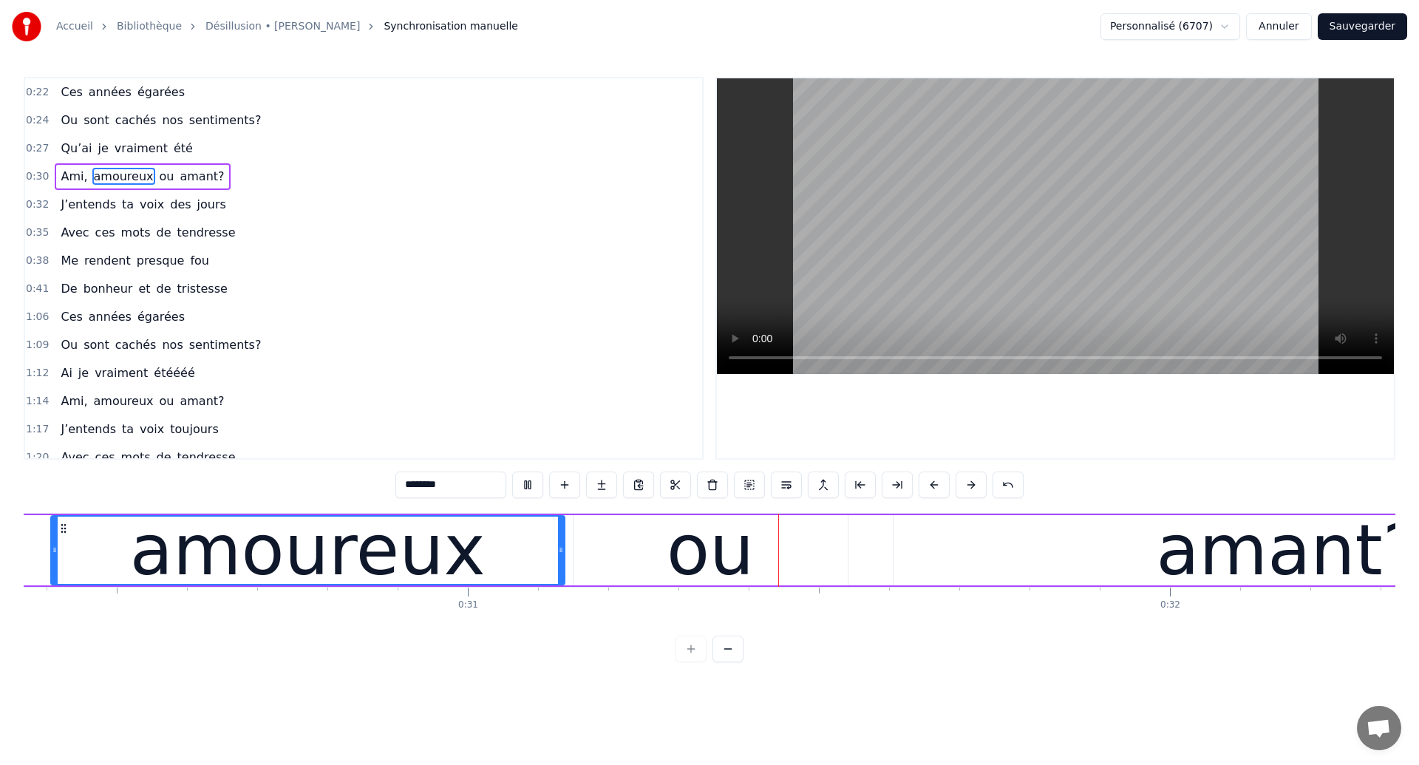
click at [733, 554] on div "ou" at bounding box center [710, 550] width 87 height 106
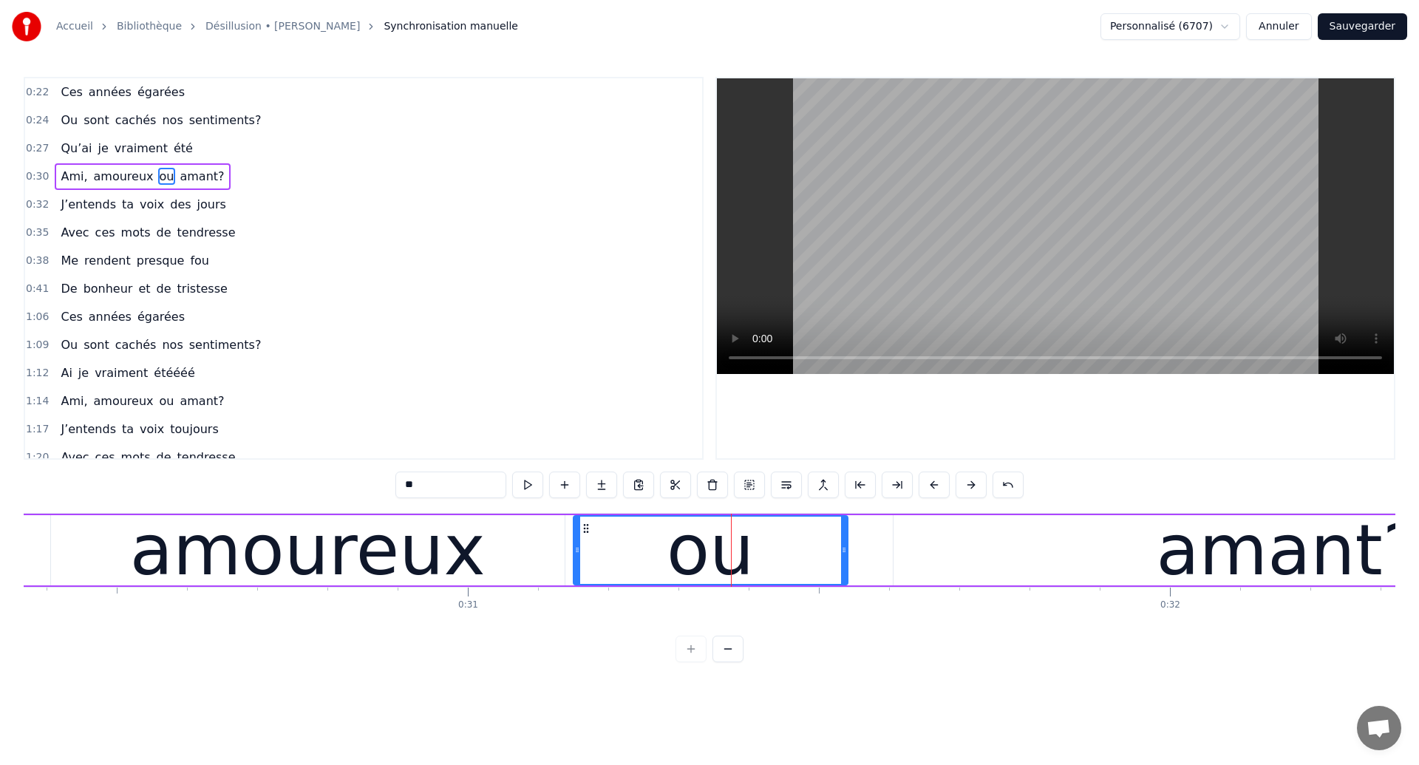
click at [376, 572] on div "amoureux" at bounding box center [308, 550] width 356 height 106
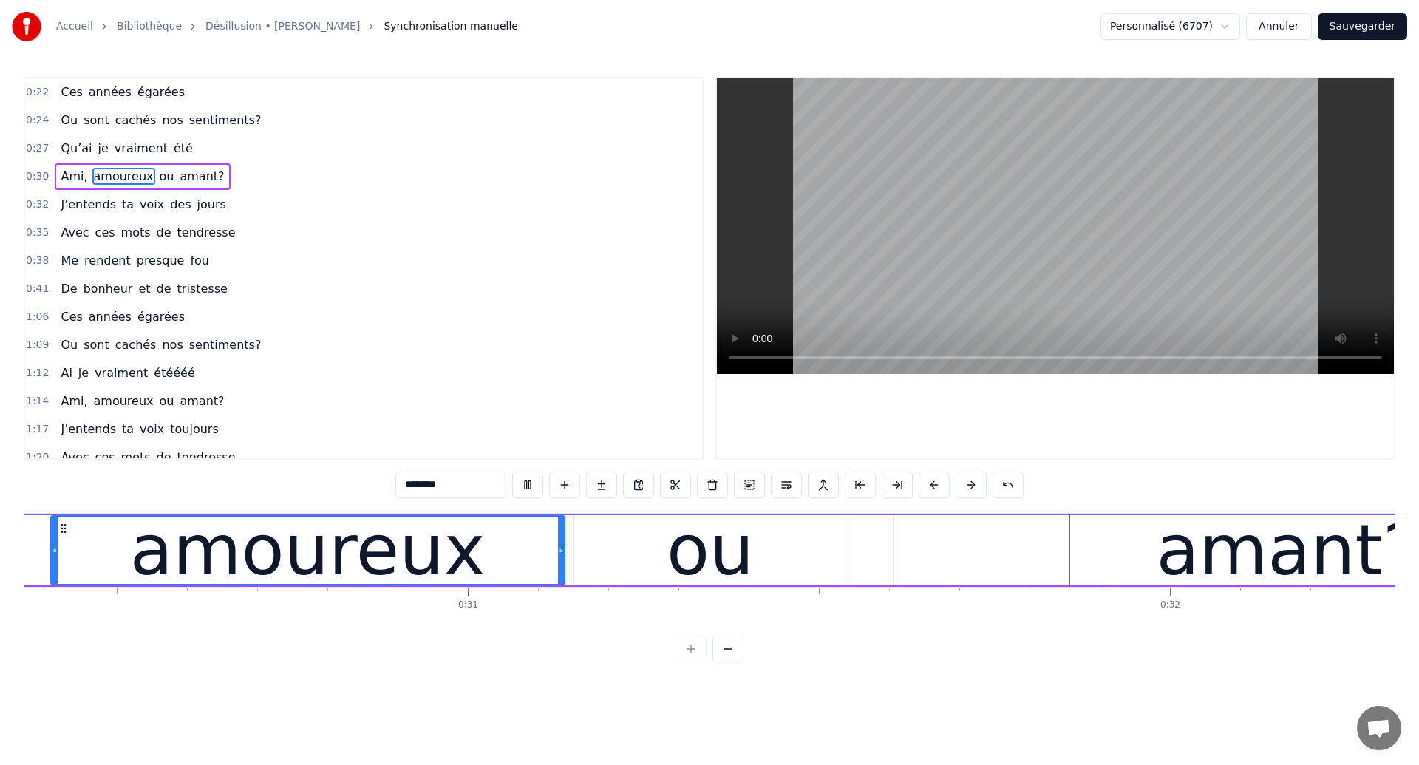
click at [795, 560] on div "ou" at bounding box center [711, 550] width 274 height 70
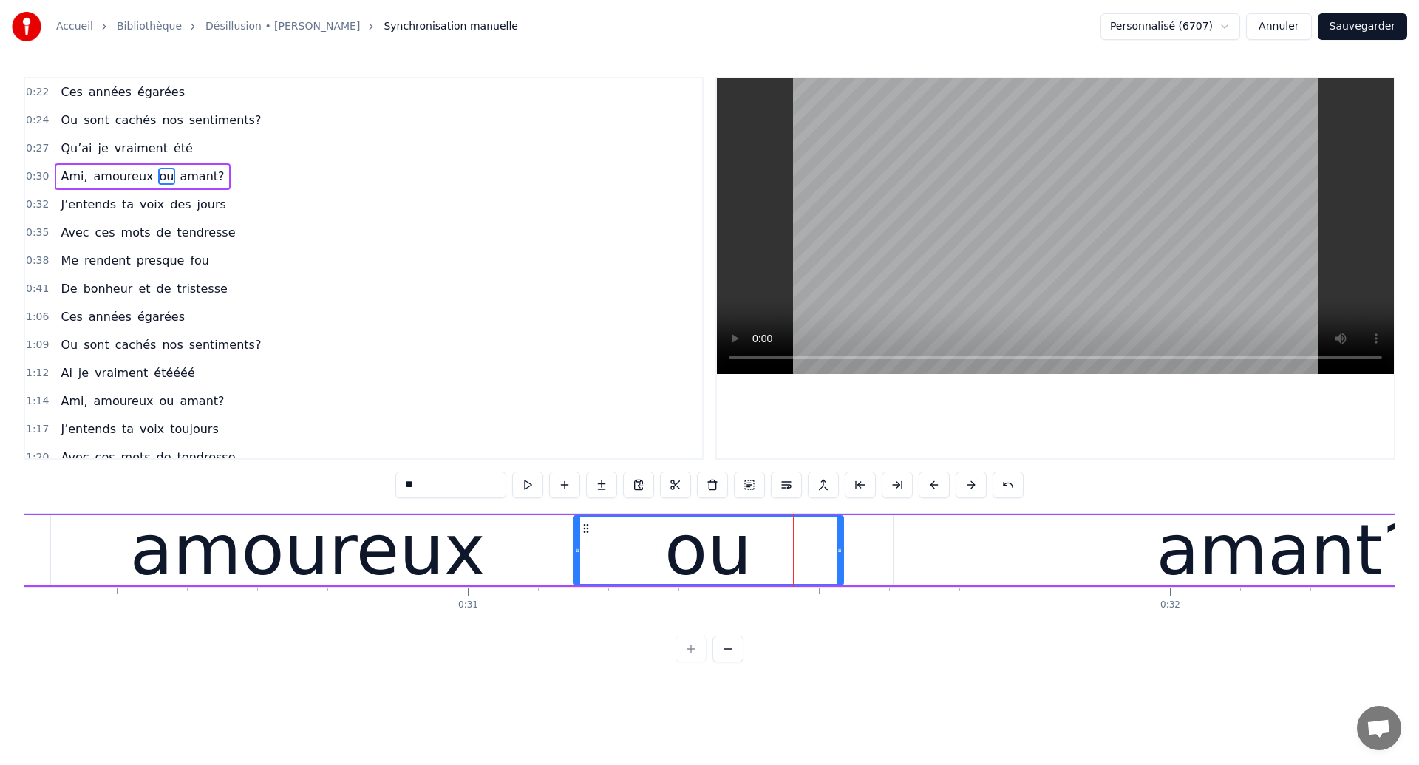
drag, startPoint x: 844, startPoint y: 565, endPoint x: 840, endPoint y: 577, distance: 11.9
click at [840, 577] on div at bounding box center [840, 550] width 6 height 67
click at [977, 546] on div "amant?" at bounding box center [1288, 550] width 789 height 70
type input "******"
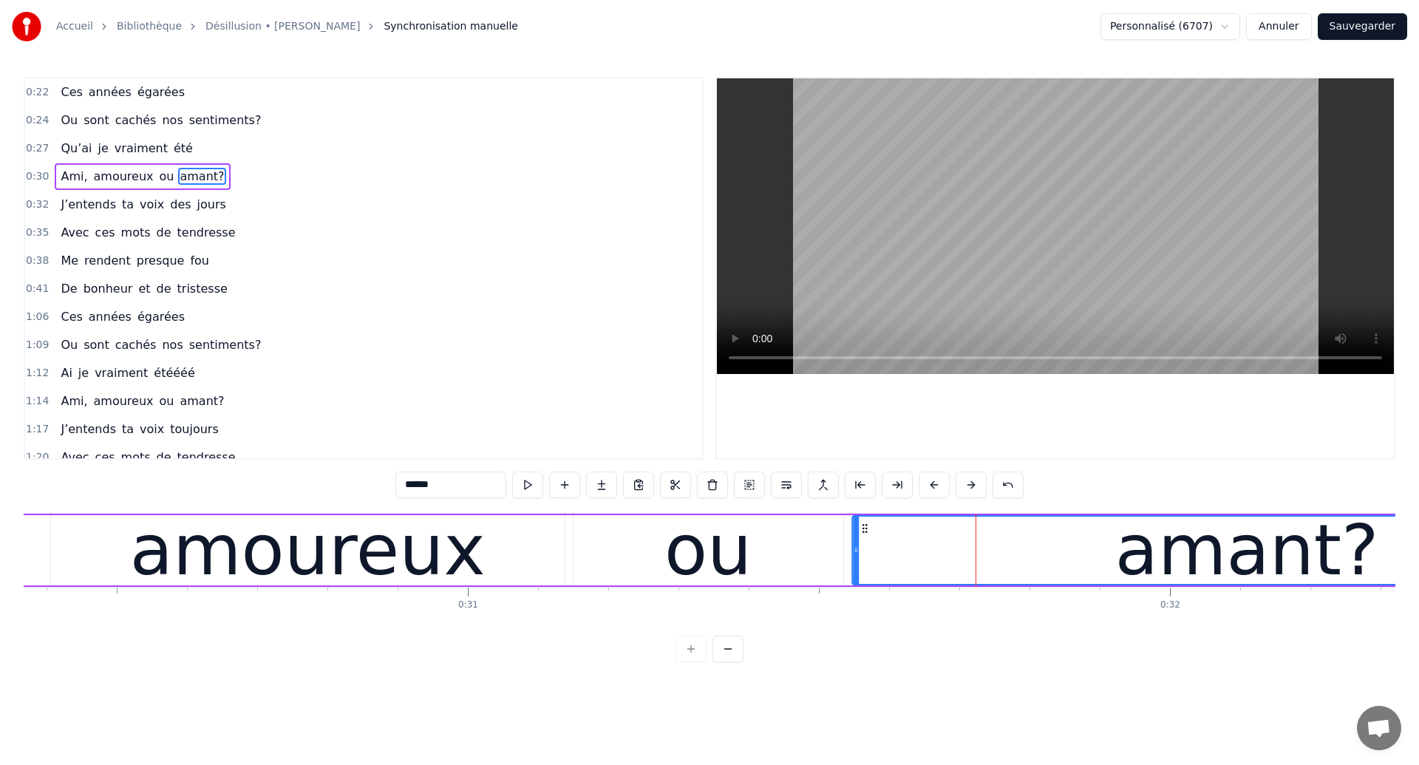
drag, startPoint x: 905, startPoint y: 528, endPoint x: 864, endPoint y: 548, distance: 45.0
click at [864, 548] on div "amant?" at bounding box center [1247, 550] width 788 height 67
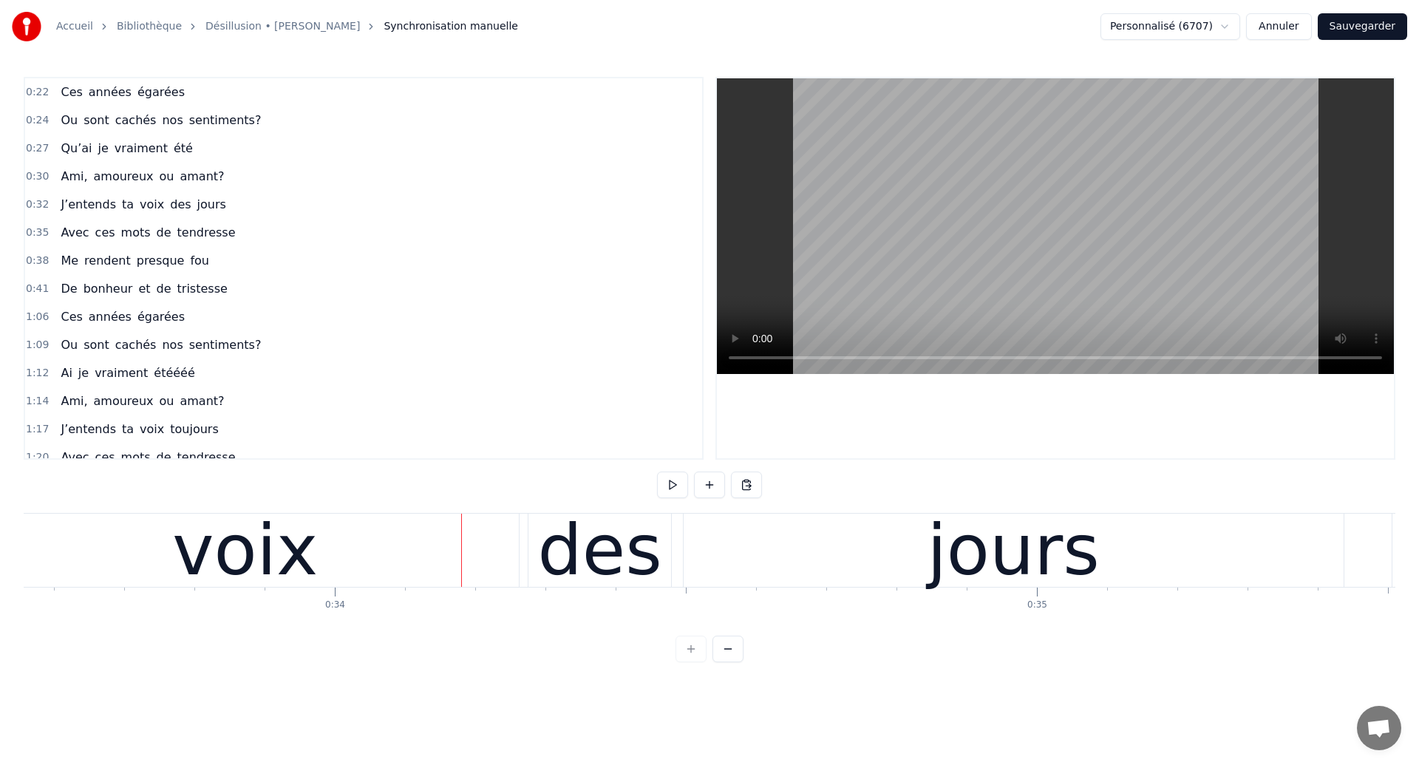
scroll to position [0, 23569]
click at [539, 572] on div "des" at bounding box center [594, 550] width 143 height 73
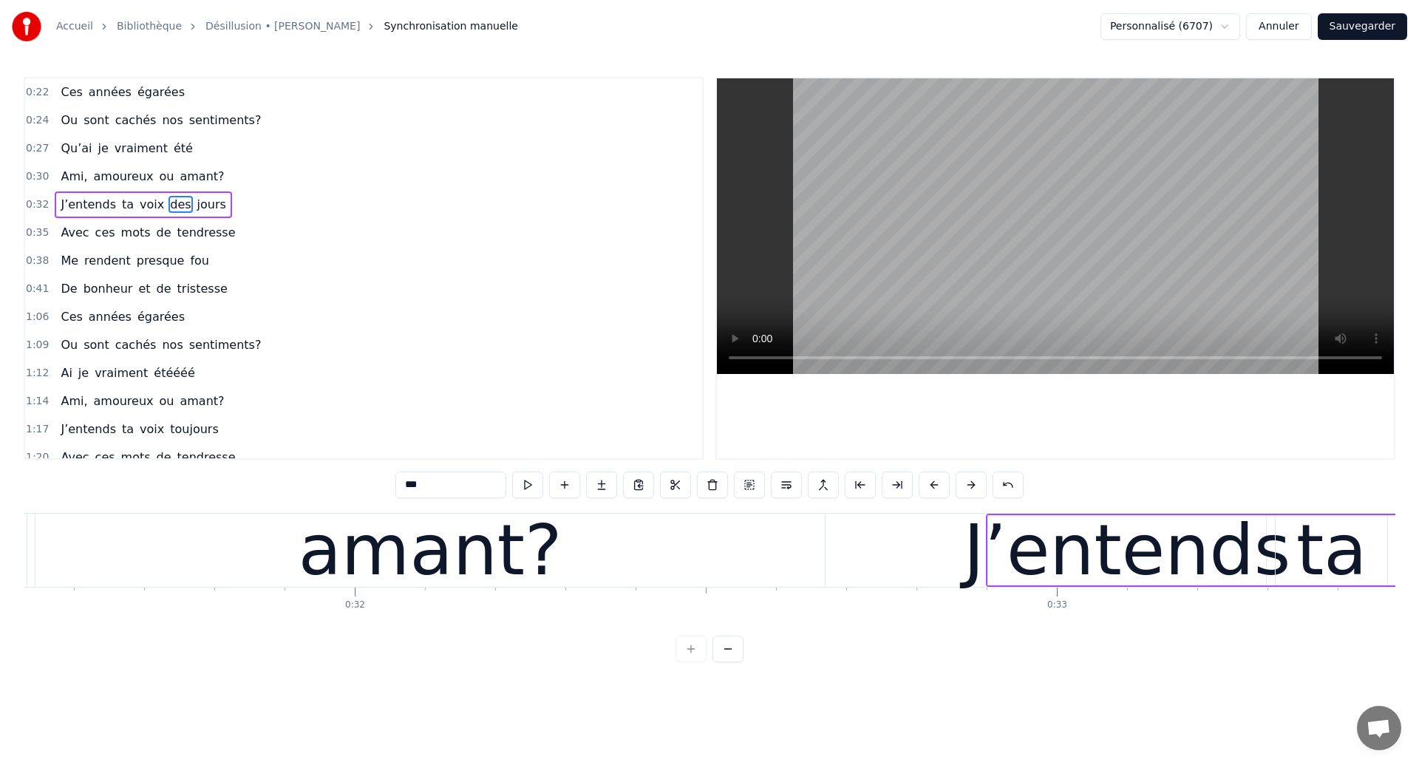
scroll to position [0, 22123]
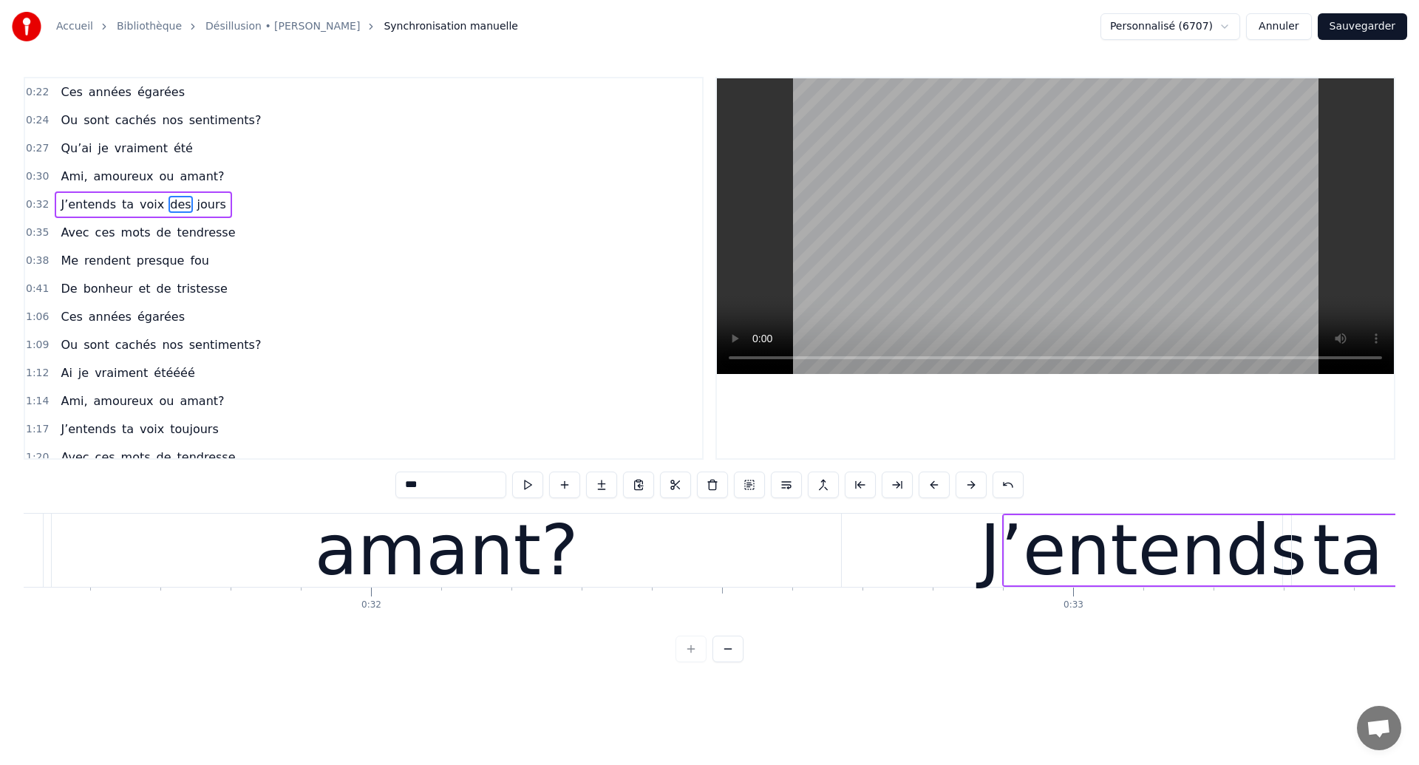
click at [366, 564] on div "amant?" at bounding box center [447, 550] width 264 height 106
type input "******"
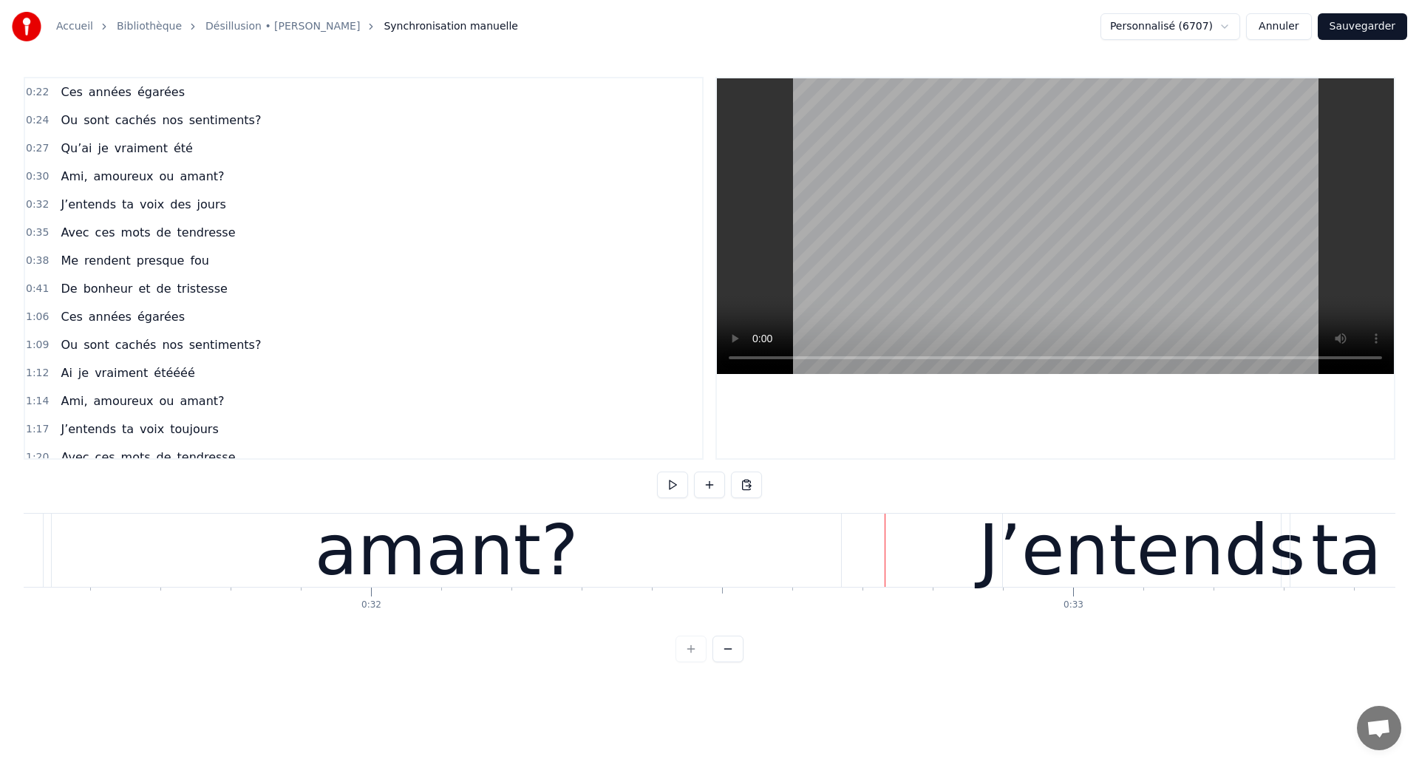
click at [471, 584] on div "amant?" at bounding box center [447, 550] width 264 height 106
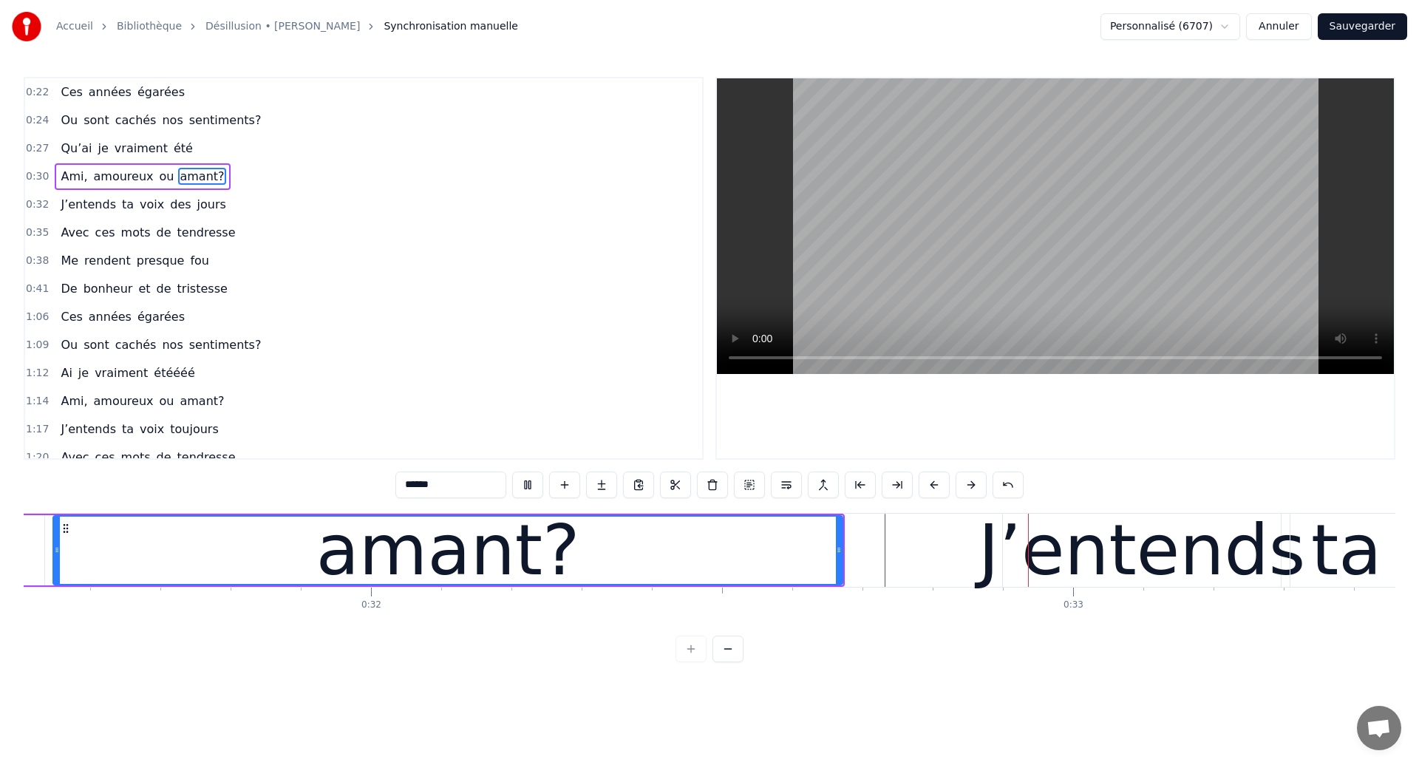
click at [768, 551] on div "amant?" at bounding box center [448, 550] width 788 height 67
click at [1085, 556] on div "J’entends" at bounding box center [1142, 550] width 327 height 106
type input "*********"
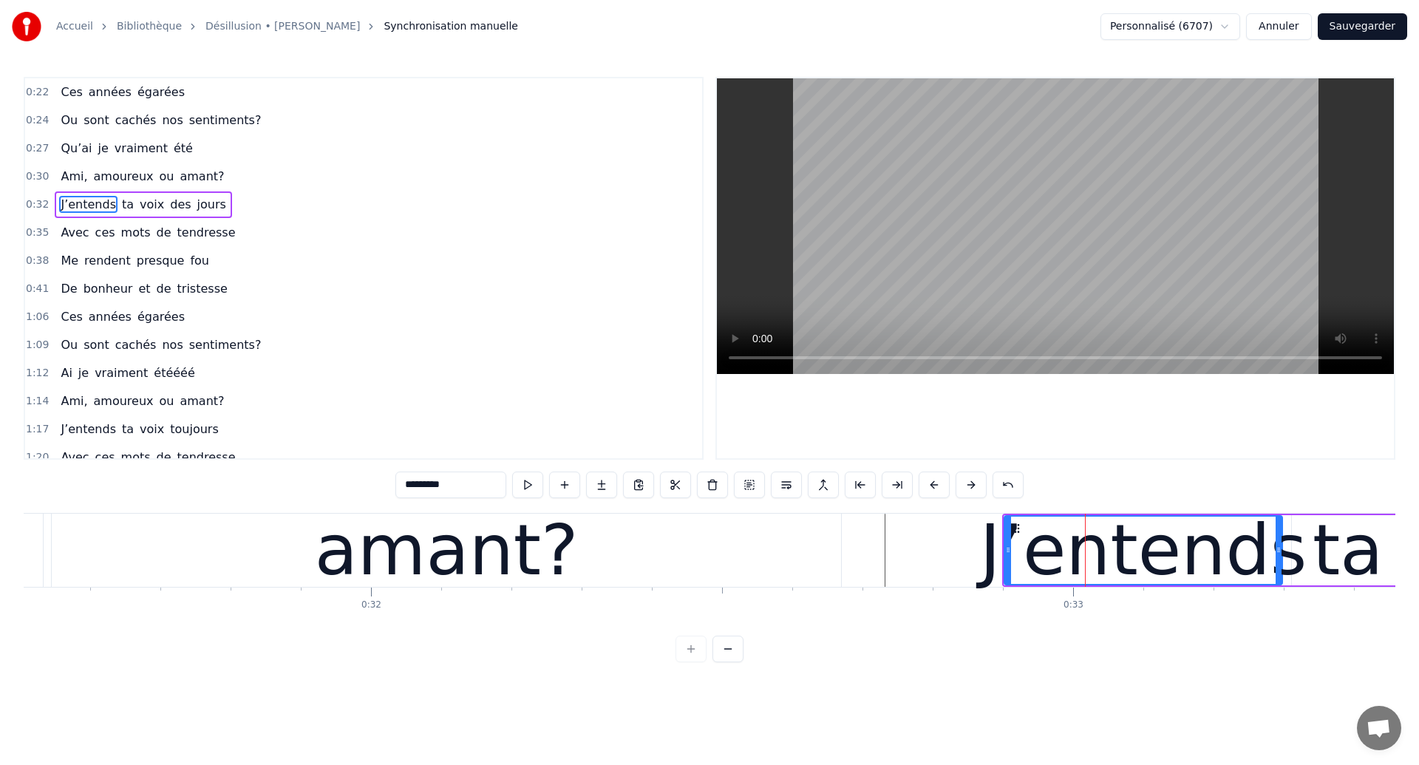
click at [134, 217] on div "J’entends ta voix des jours" at bounding box center [143, 204] width 177 height 27
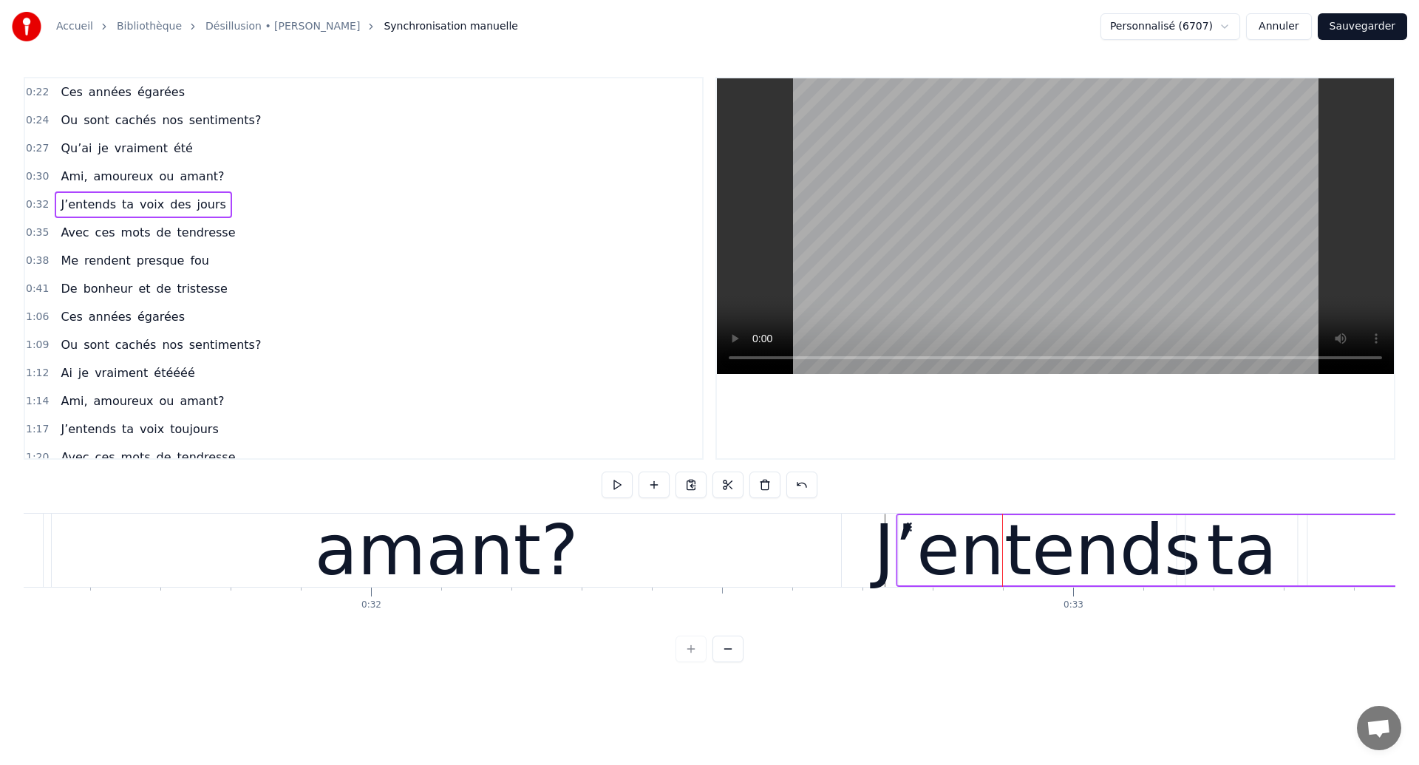
drag, startPoint x: 1017, startPoint y: 524, endPoint x: 911, endPoint y: 566, distance: 114.5
click at [93, 537] on div "amant?" at bounding box center [446, 550] width 789 height 73
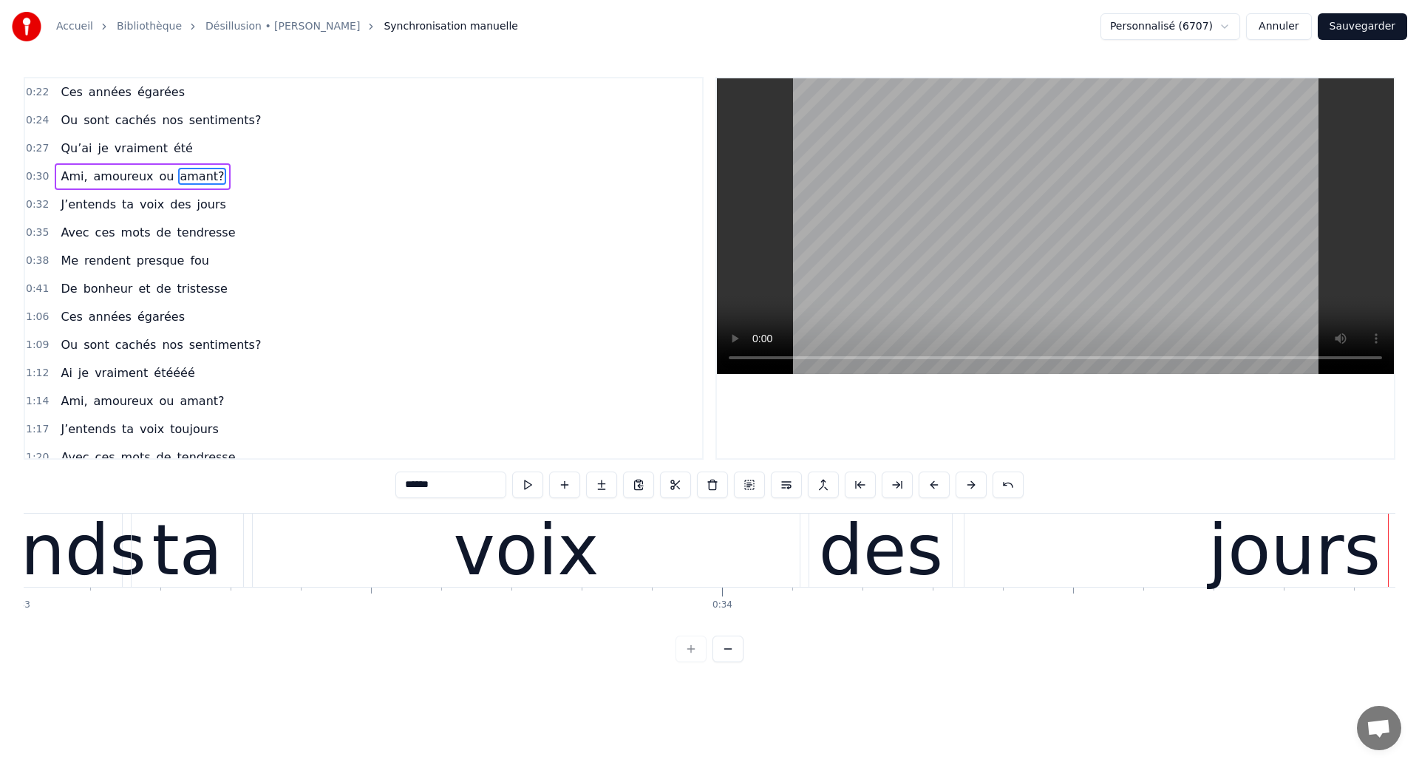
scroll to position [0, 23164]
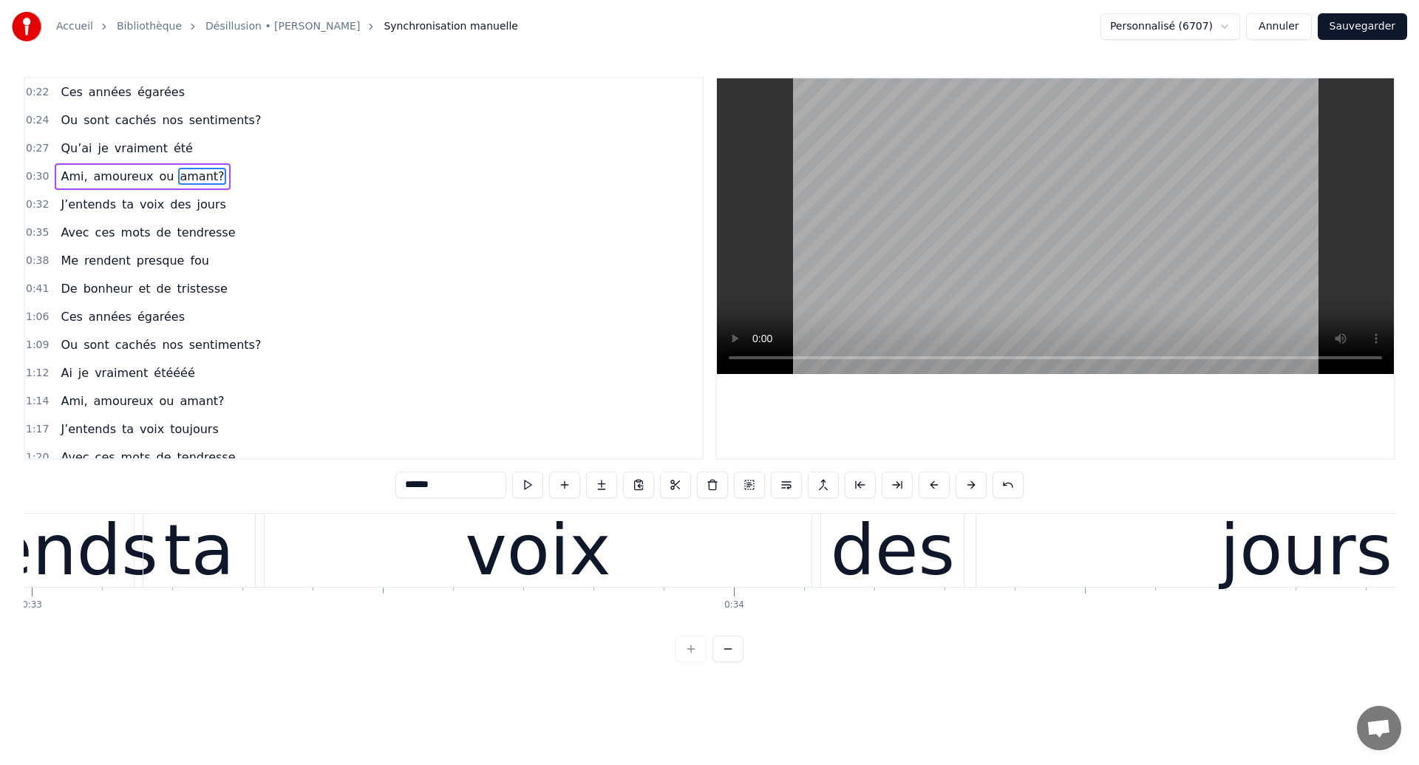
click at [264, 579] on div "voix" at bounding box center [538, 550] width 548 height 73
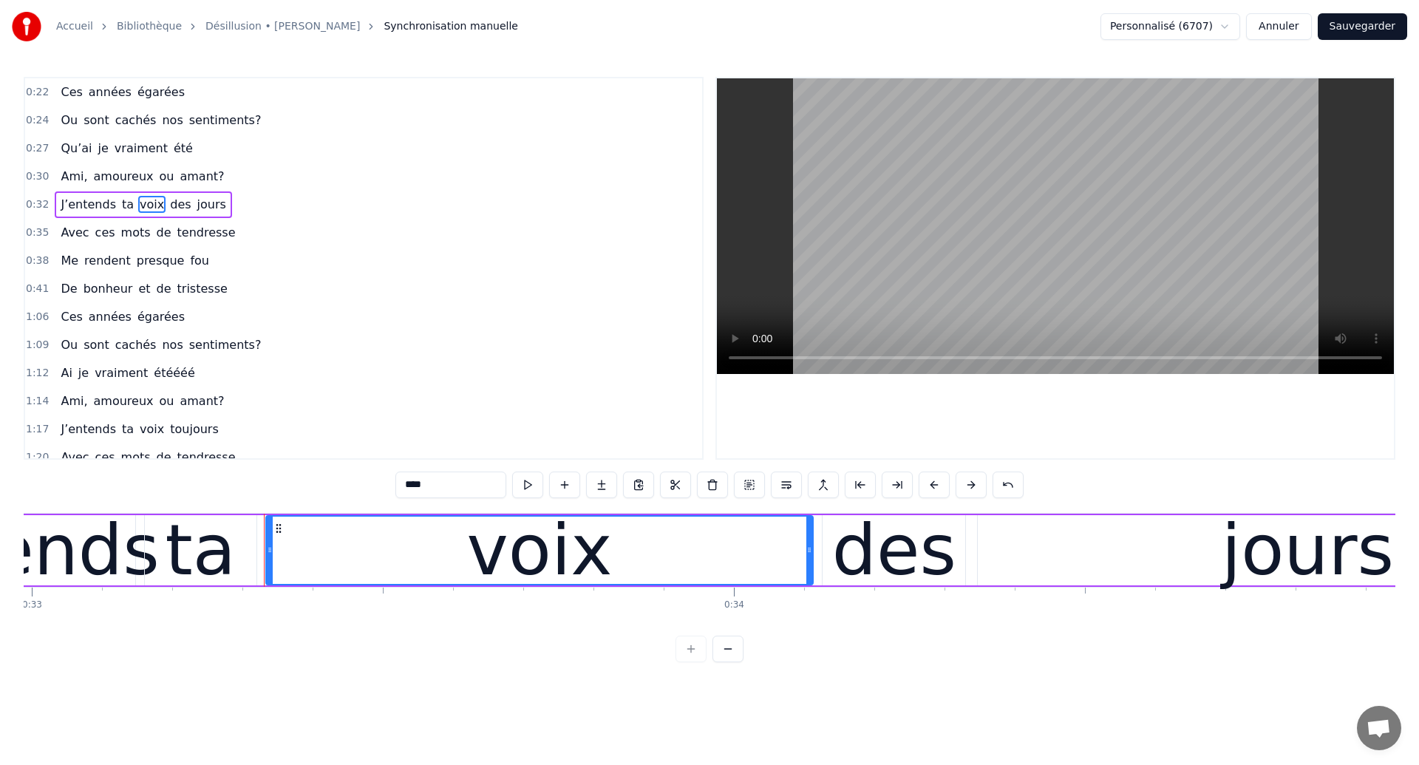
click at [197, 564] on div "ta" at bounding box center [200, 550] width 70 height 106
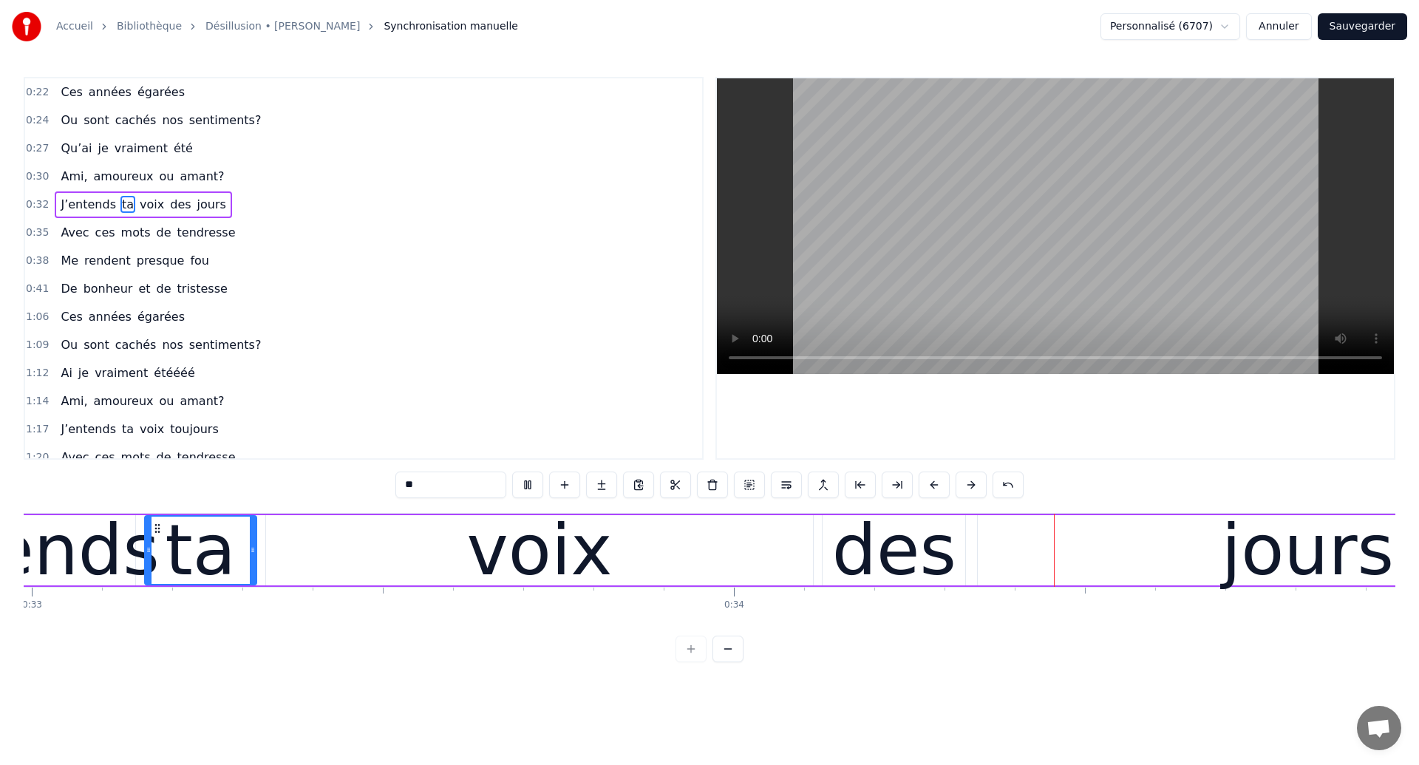
click at [602, 554] on div "voix" at bounding box center [539, 550] width 547 height 70
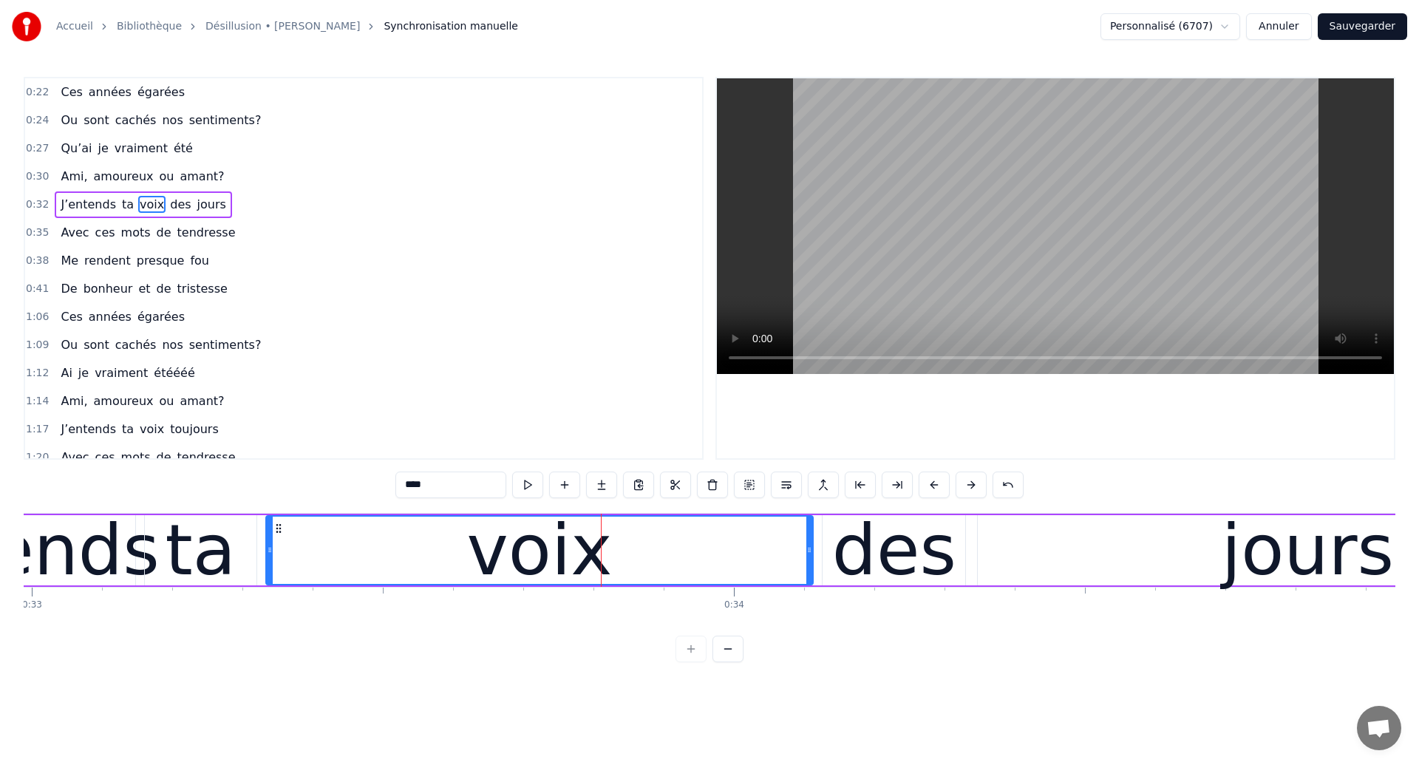
click at [489, 577] on div "voix" at bounding box center [540, 550] width 146 height 106
click at [889, 559] on div "des" at bounding box center [894, 550] width 124 height 106
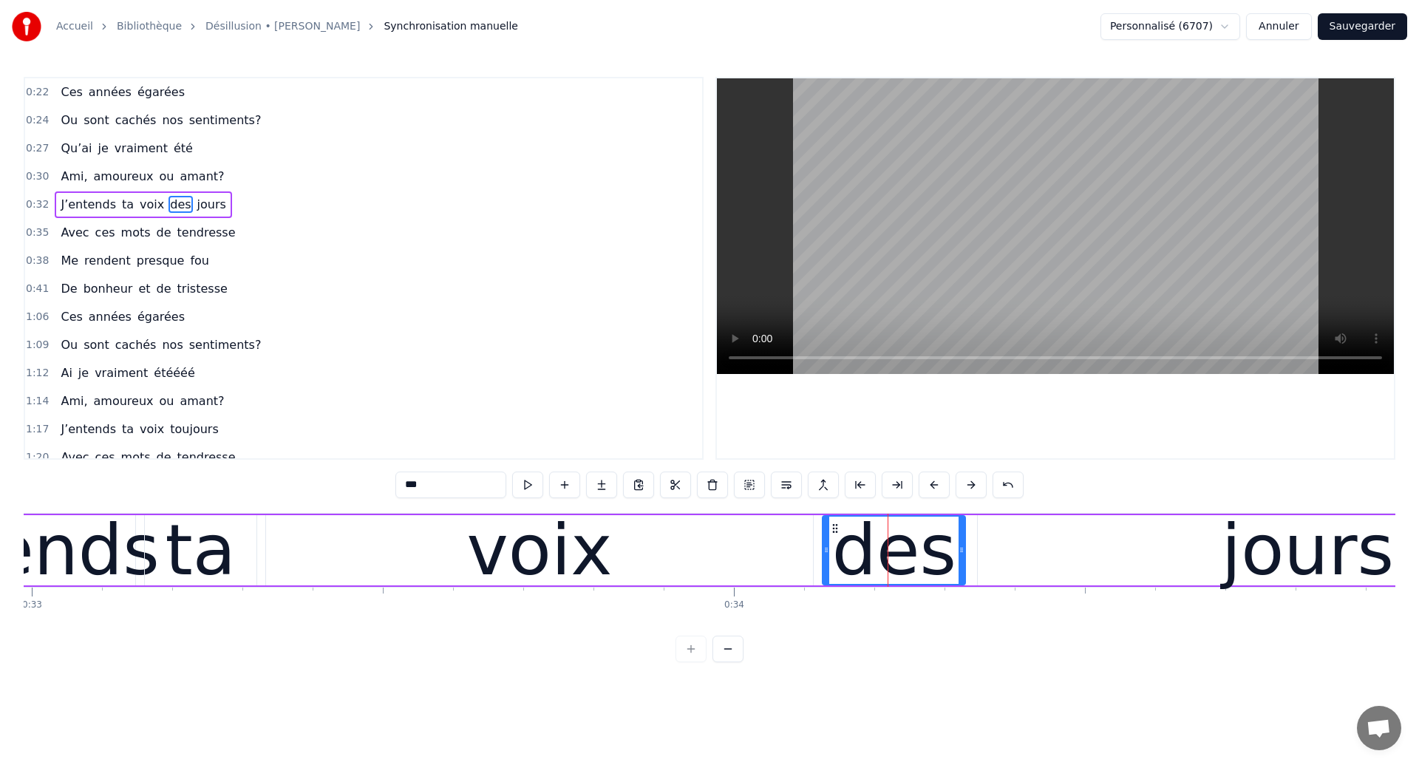
click at [902, 565] on div "des" at bounding box center [894, 550] width 124 height 106
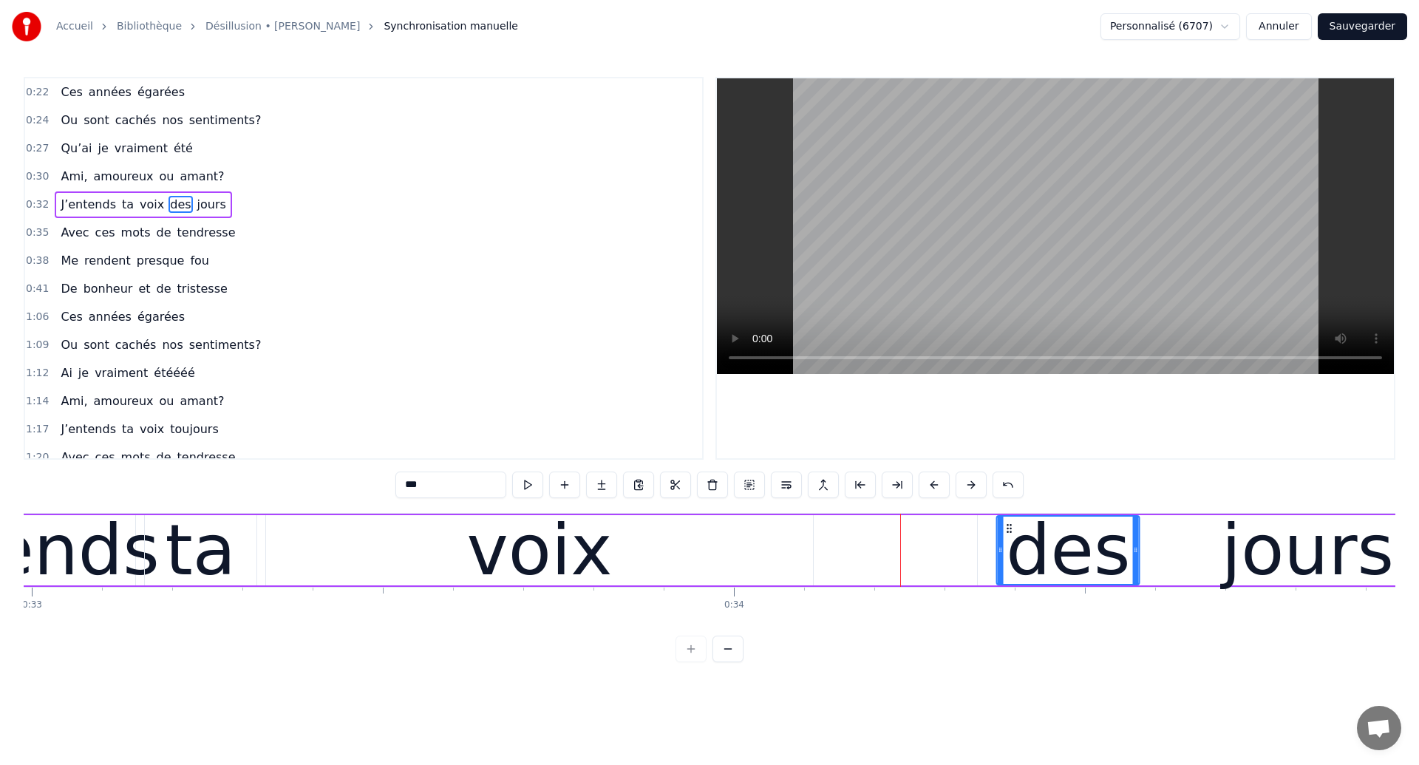
drag, startPoint x: 836, startPoint y: 529, endPoint x: 1010, endPoint y: 569, distance: 178.9
click at [1163, 568] on div "jours" at bounding box center [1308, 550] width 660 height 70
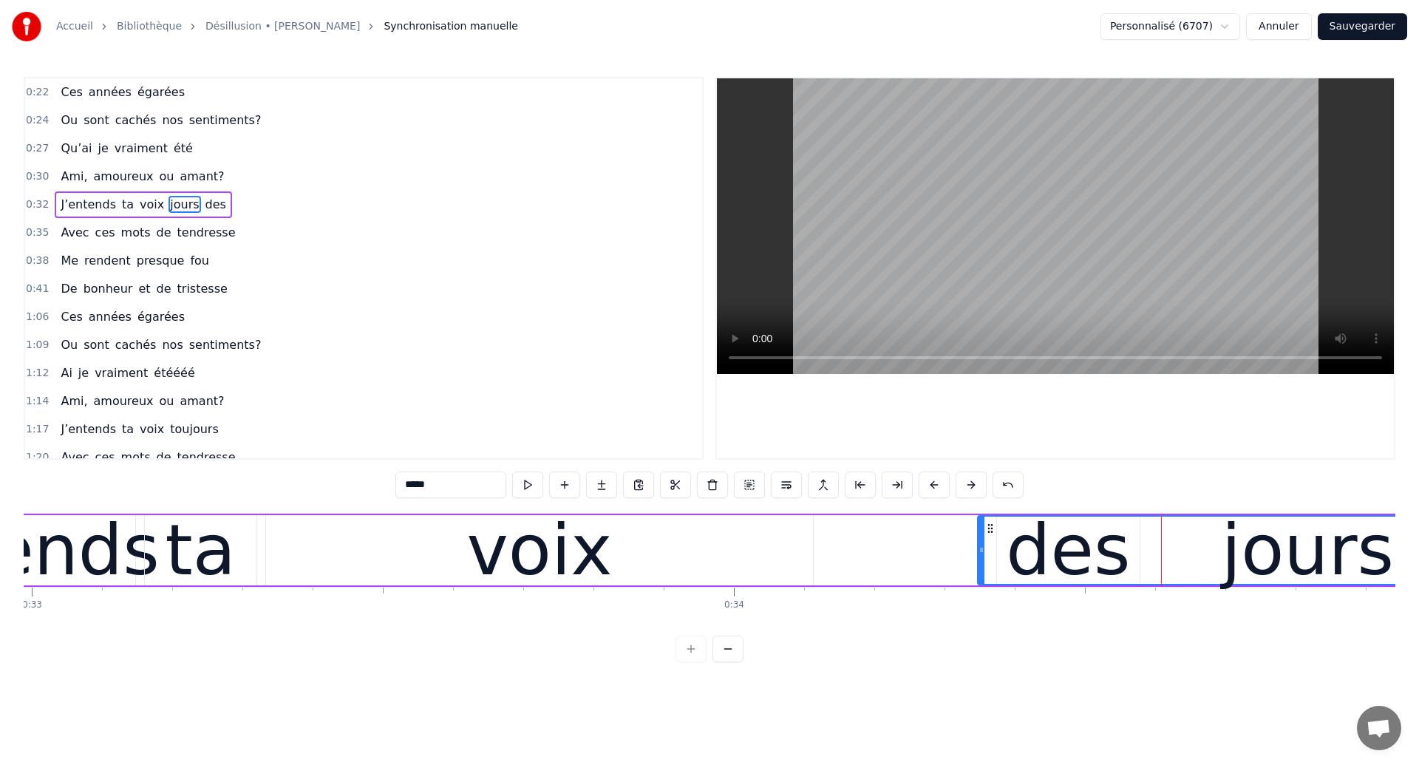
click at [1237, 564] on div "jours" at bounding box center [1308, 550] width 172 height 106
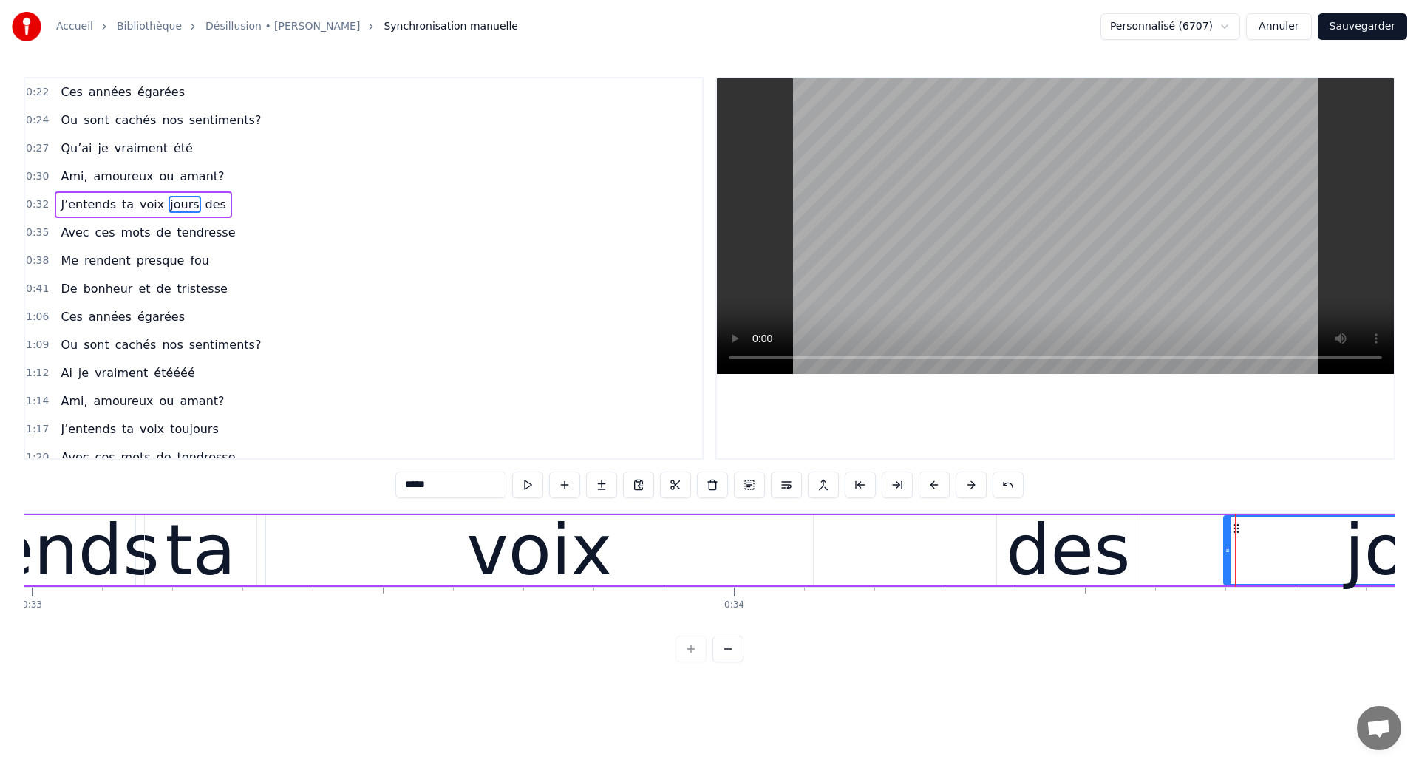
drag, startPoint x: 979, startPoint y: 563, endPoint x: 1195, endPoint y: 592, distance: 217.7
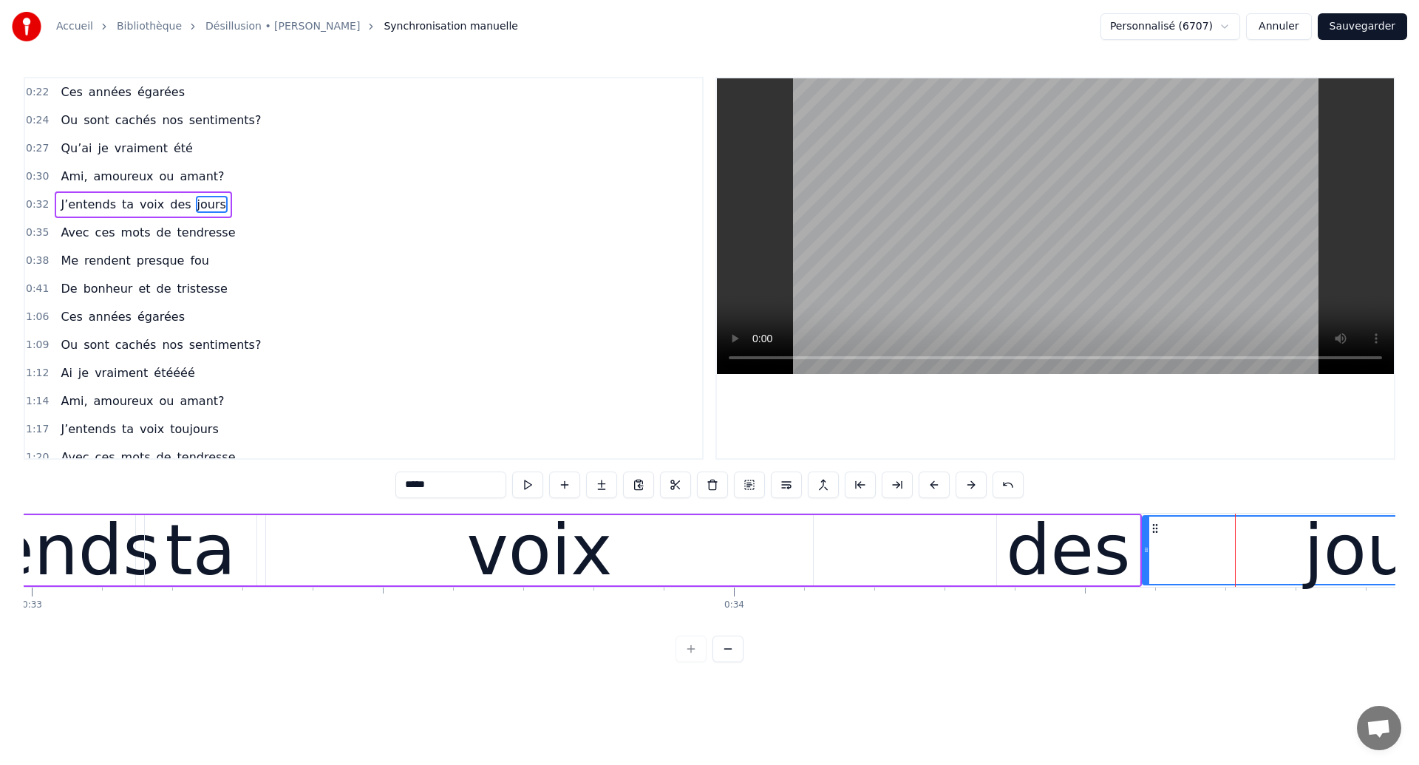
drag, startPoint x: 1198, startPoint y: 562, endPoint x: 1147, endPoint y: 578, distance: 53.5
click at [1147, 578] on div at bounding box center [1146, 550] width 6 height 67
click at [211, 571] on div "ta" at bounding box center [200, 550] width 70 height 106
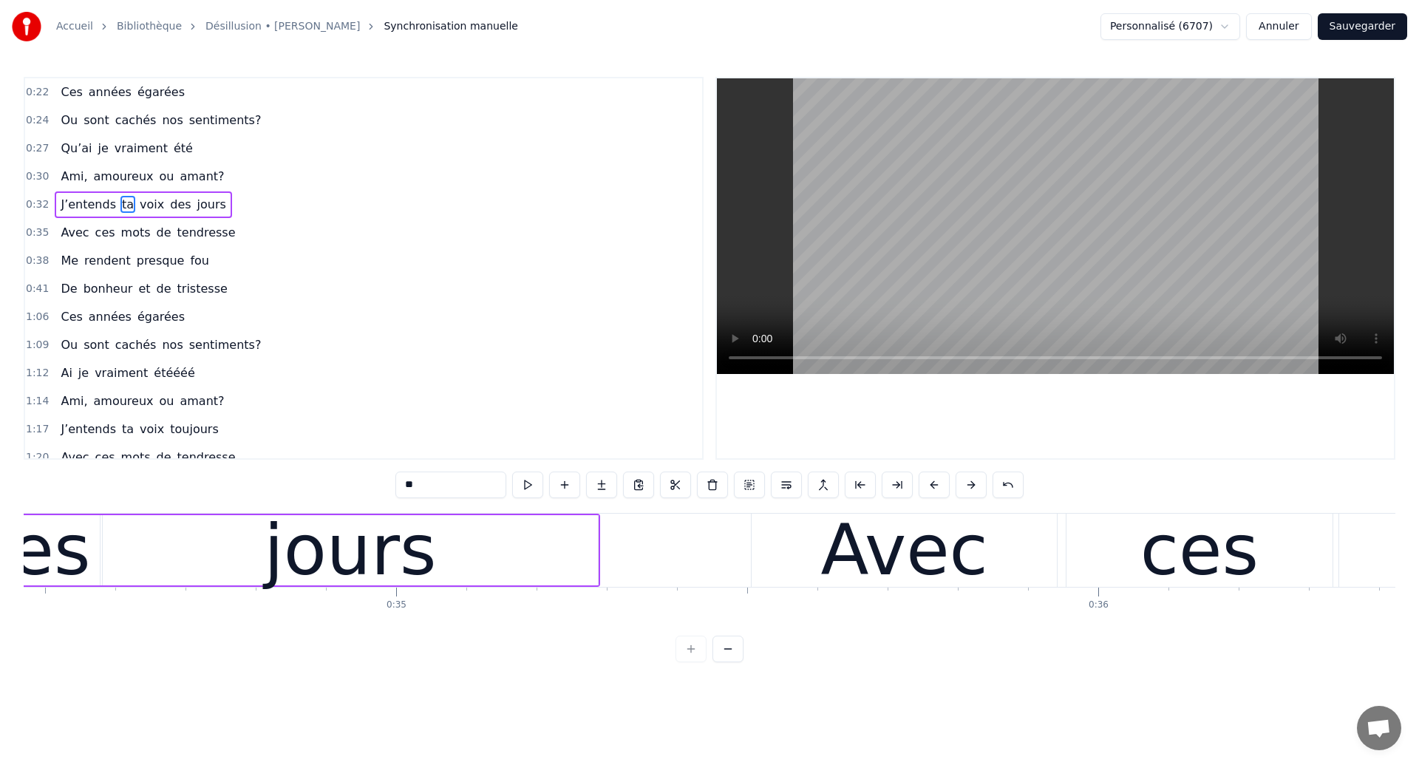
scroll to position [0, 24151]
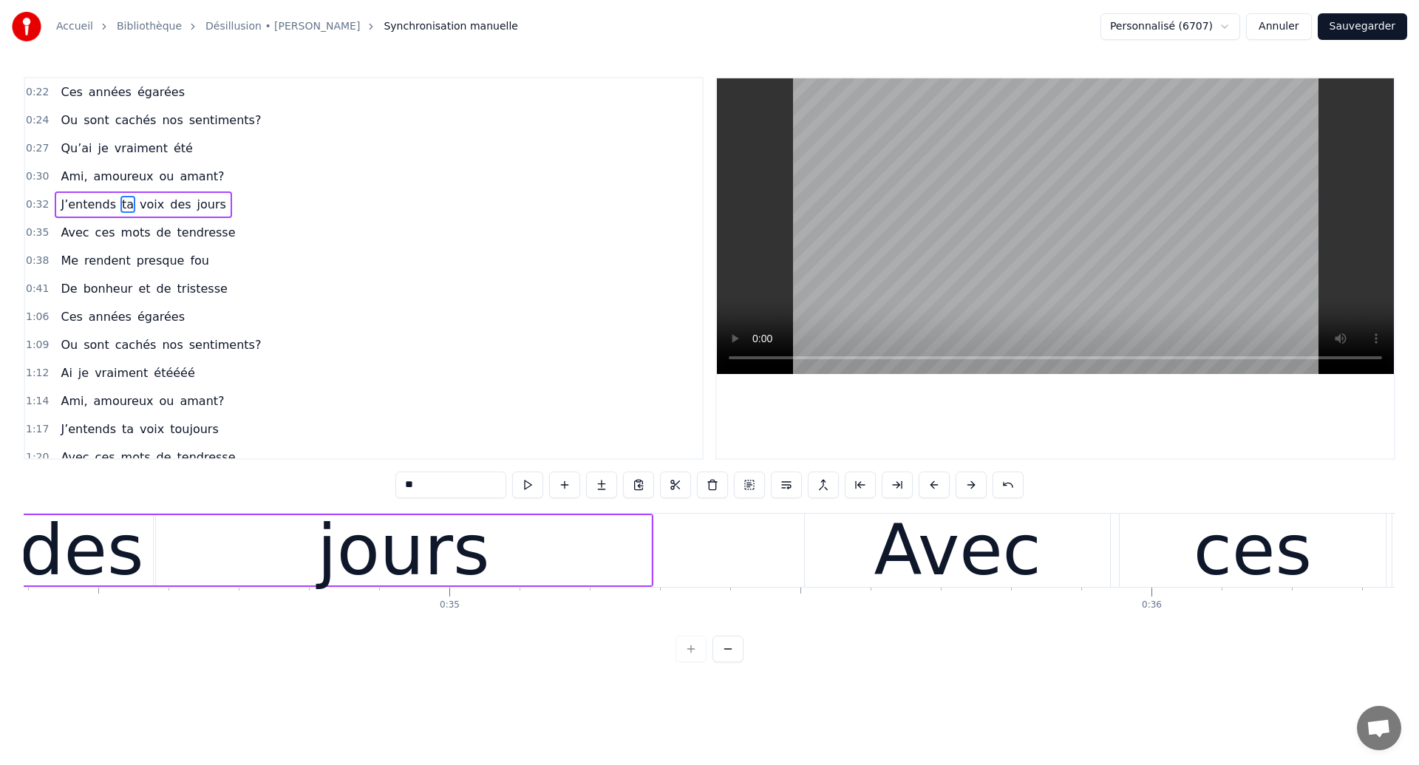
click at [422, 560] on div "jours" at bounding box center [403, 550] width 172 height 106
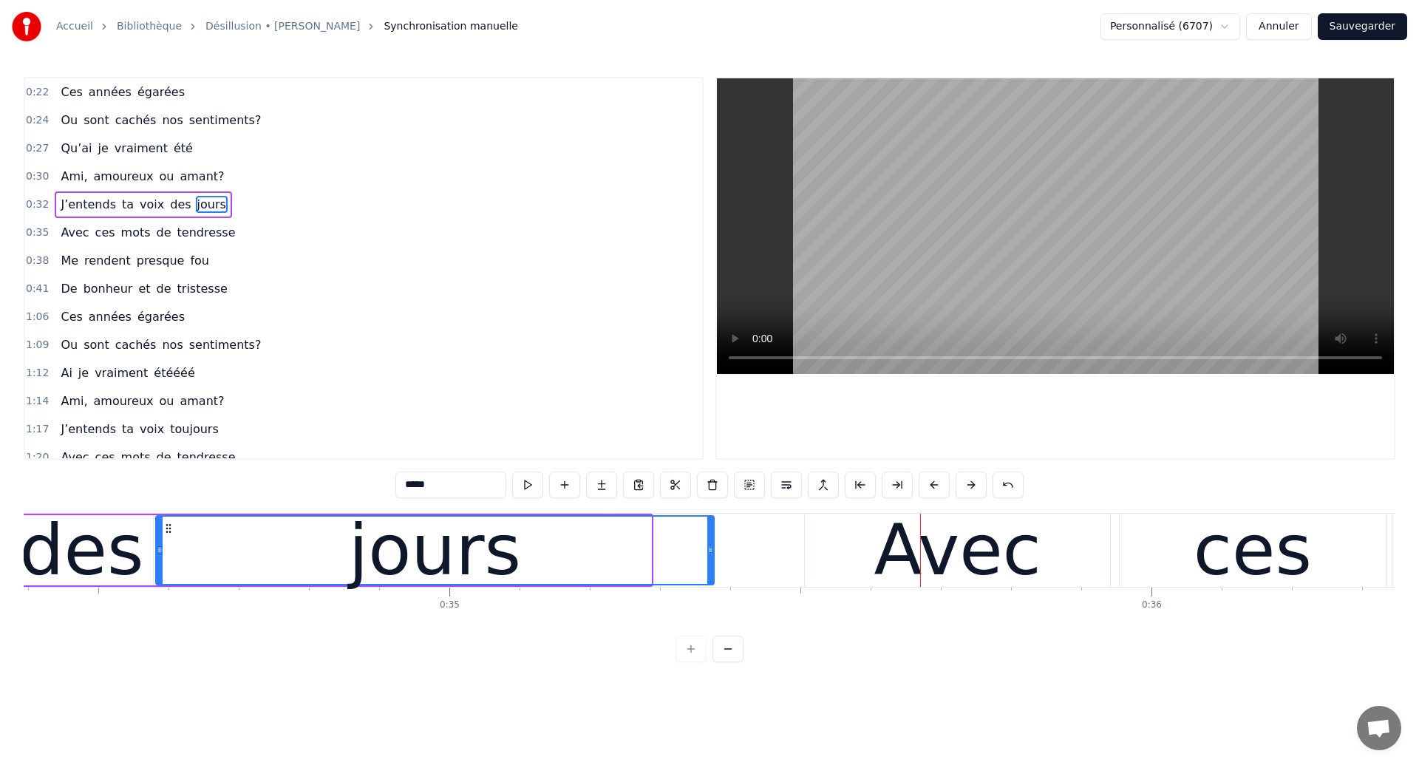
drag, startPoint x: 648, startPoint y: 561, endPoint x: 711, endPoint y: 577, distance: 64.7
click at [711, 577] on div at bounding box center [710, 550] width 6 height 67
click at [81, 554] on div "des" at bounding box center [81, 550] width 124 height 106
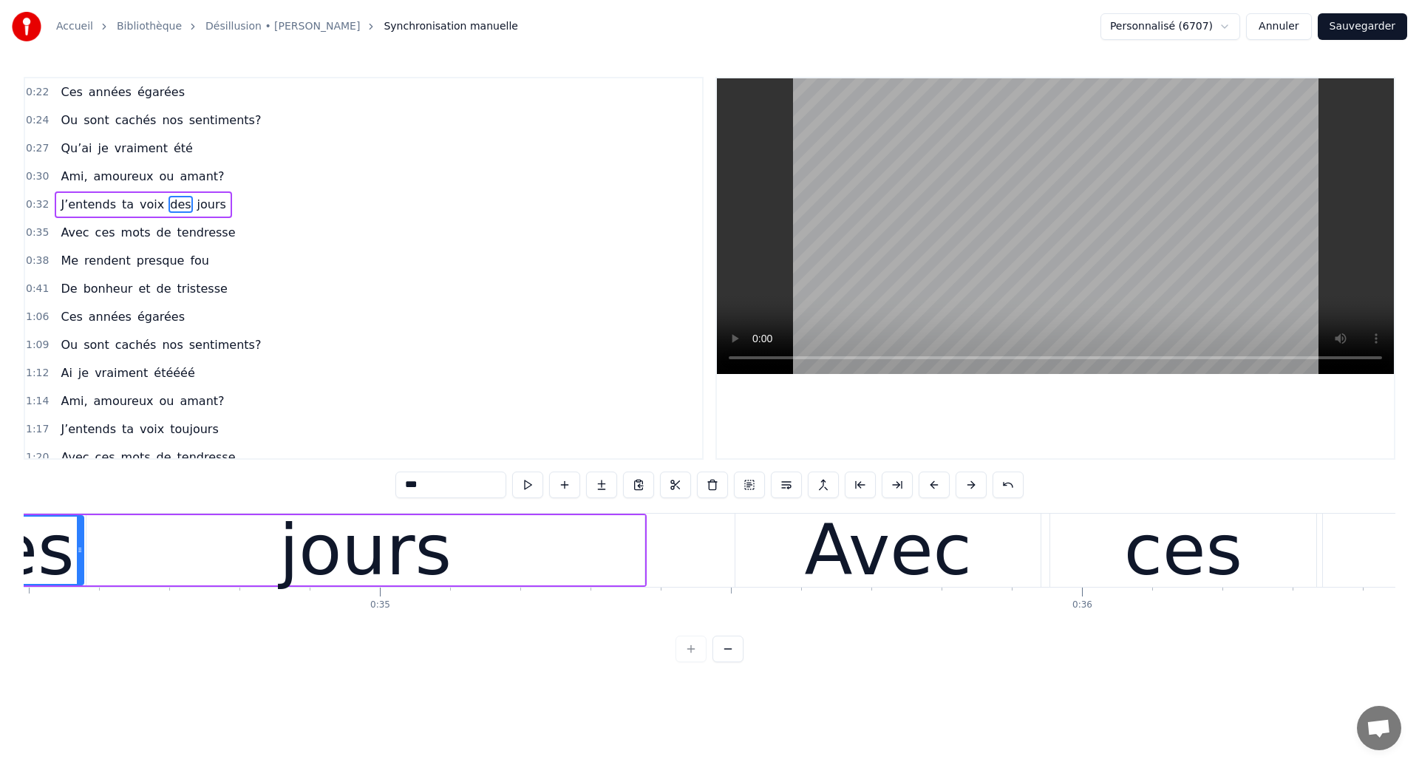
scroll to position [0, 24126]
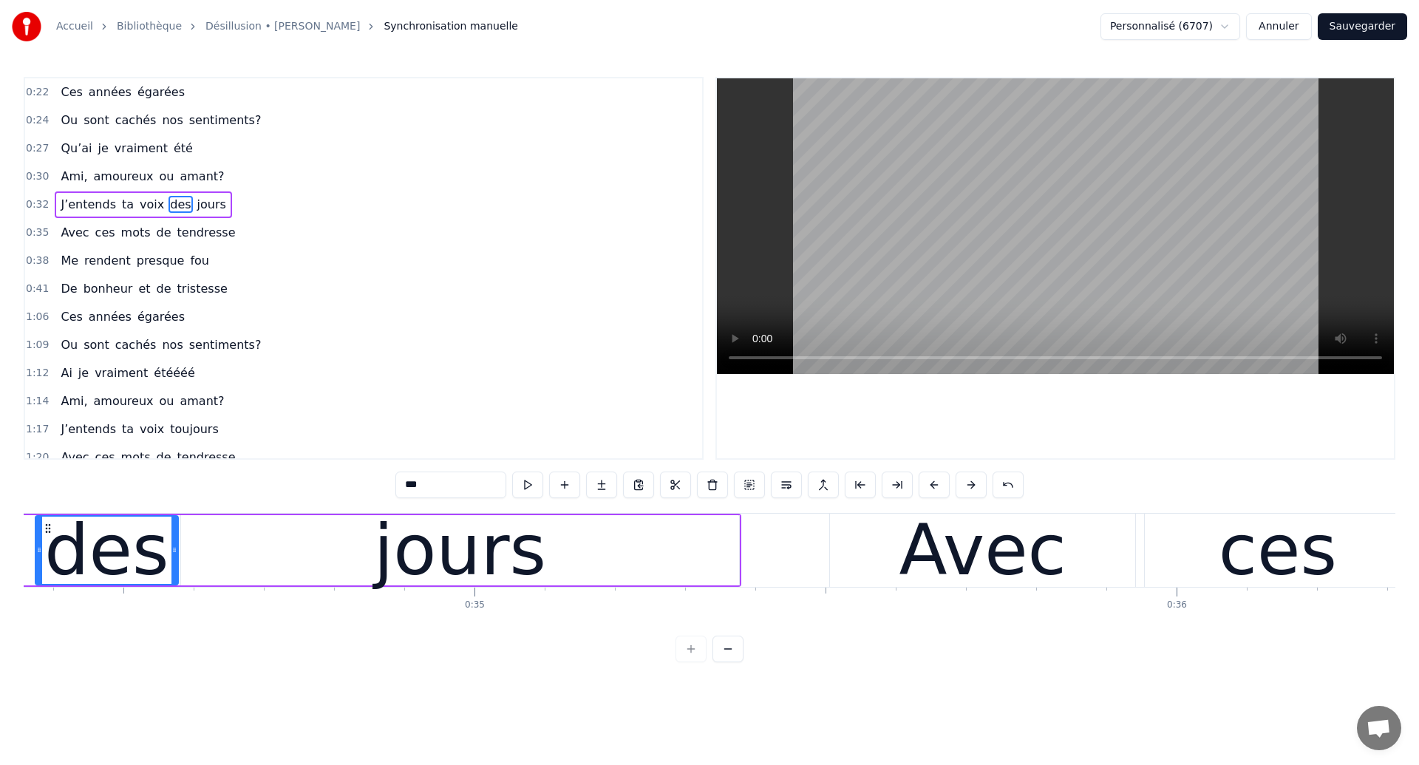
click at [270, 565] on div "jours" at bounding box center [460, 550] width 558 height 70
type input "*****"
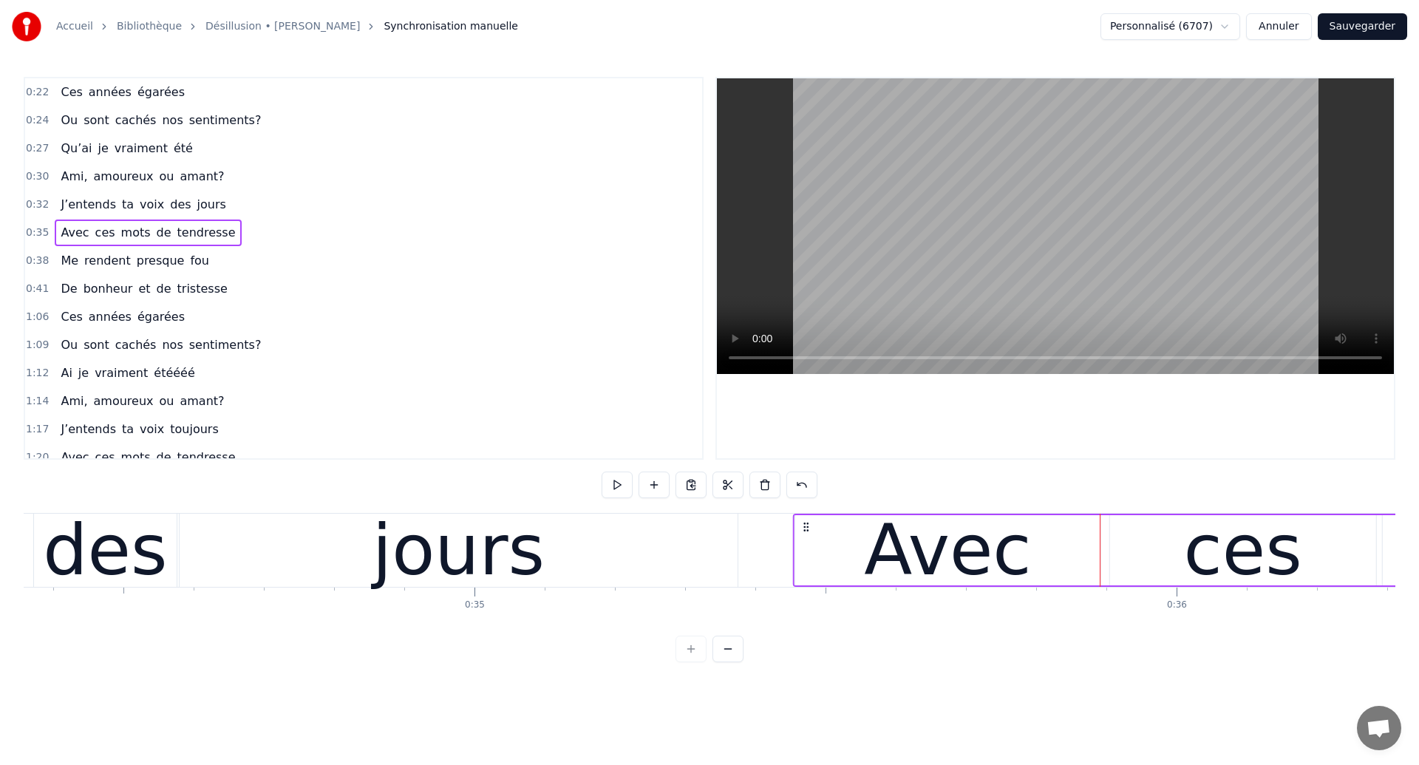
drag, startPoint x: 844, startPoint y: 530, endPoint x: 807, endPoint y: 549, distance: 41.7
click at [199, 574] on div "jours" at bounding box center [459, 550] width 558 height 73
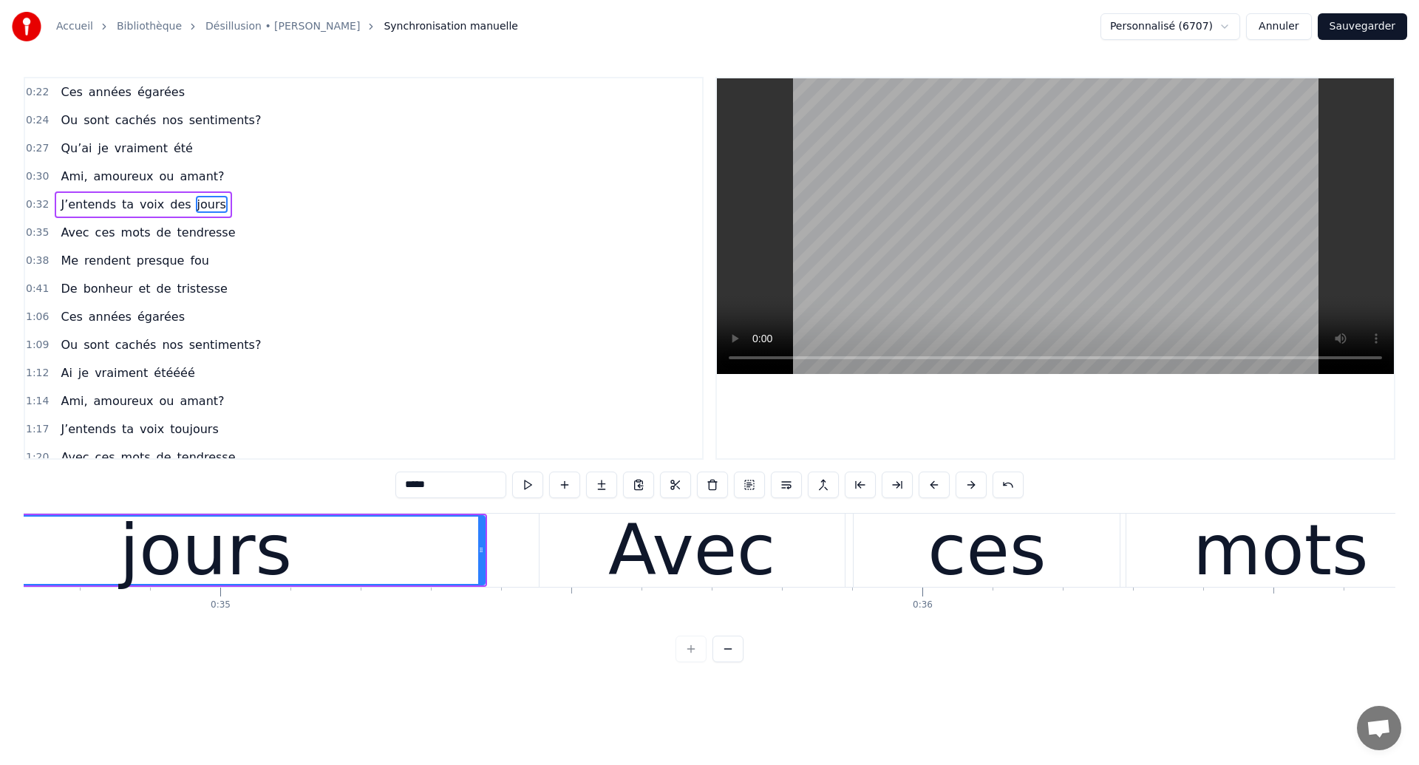
scroll to position [0, 24293]
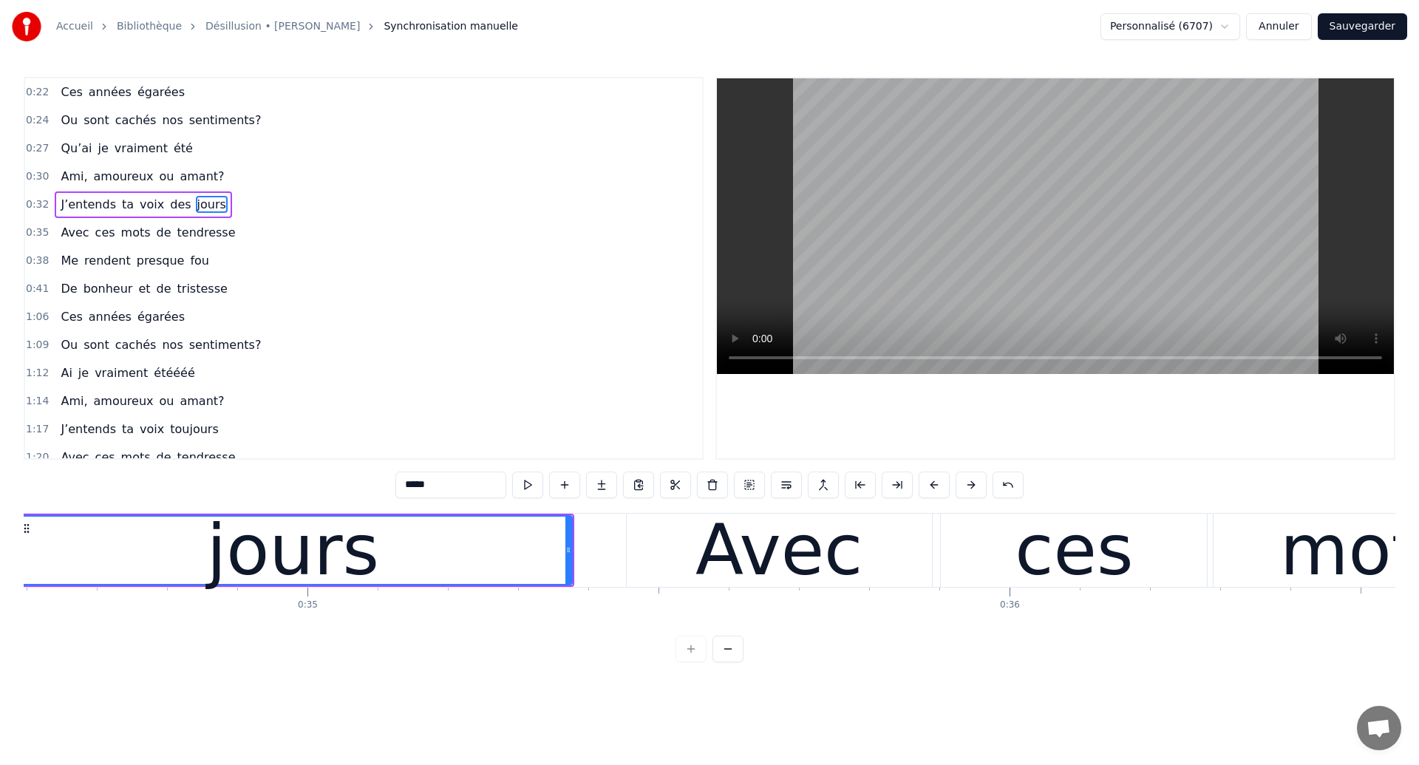
click at [332, 560] on div "jours" at bounding box center [293, 550] width 172 height 106
click at [160, 543] on div "jours" at bounding box center [293, 550] width 557 height 67
click at [296, 560] on div "jours" at bounding box center [293, 550] width 172 height 106
click at [810, 545] on div "Avec" at bounding box center [779, 550] width 167 height 106
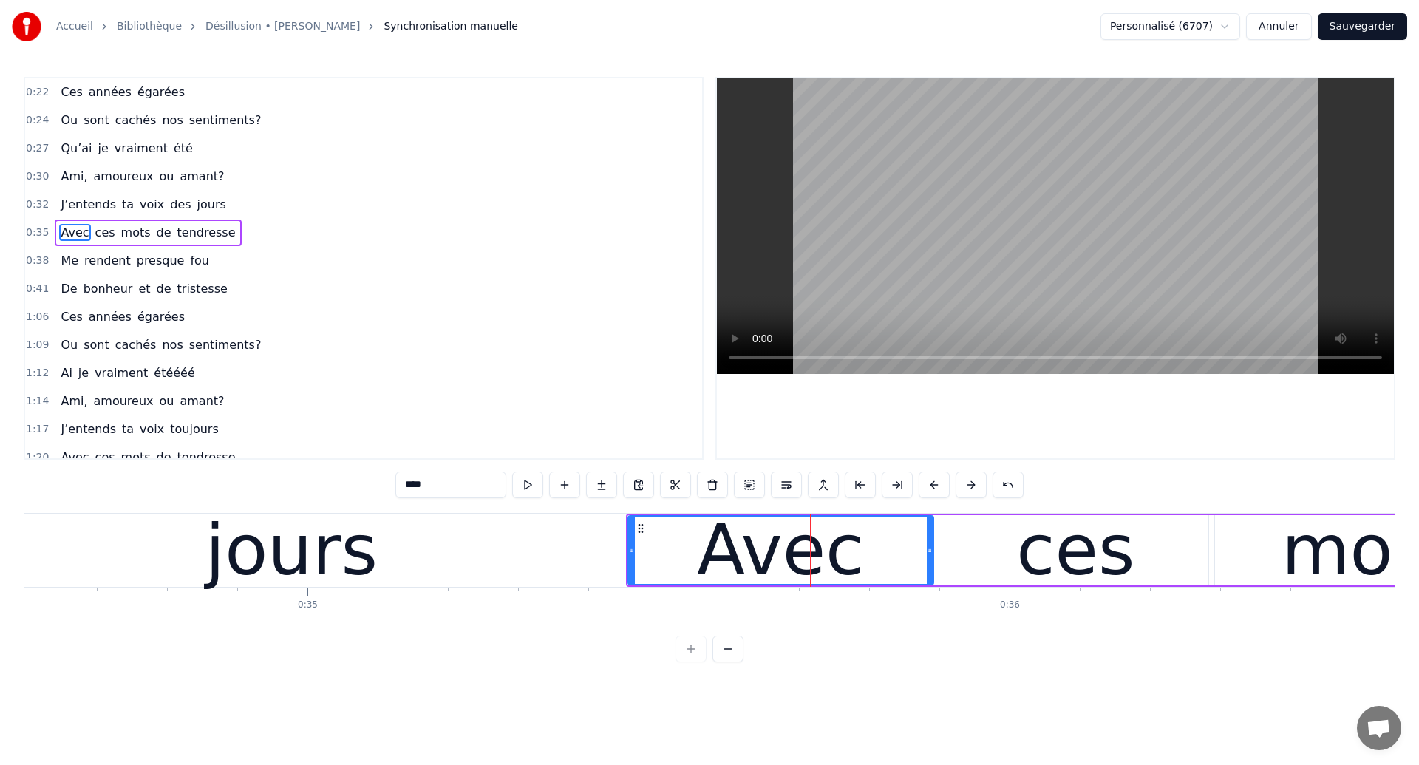
click at [244, 555] on div "jours" at bounding box center [291, 550] width 172 height 106
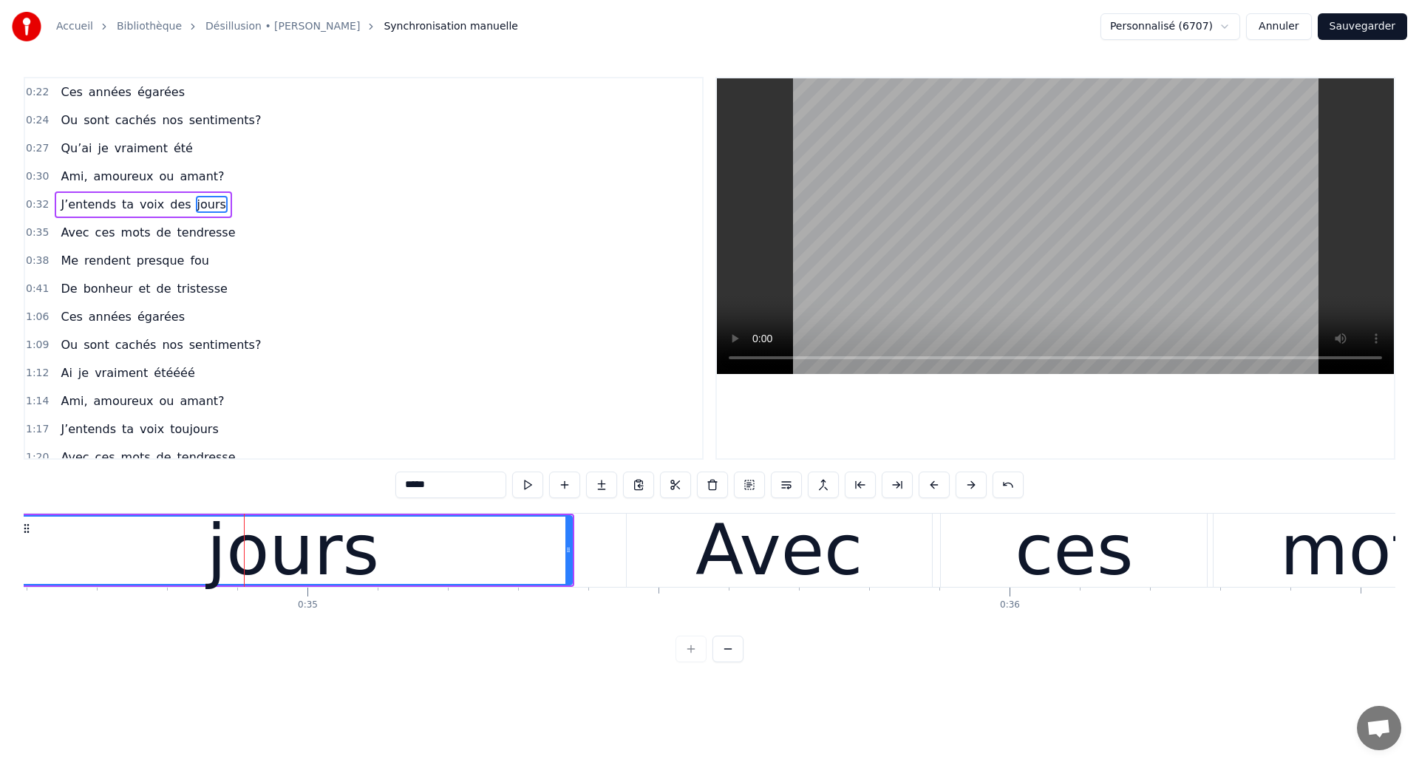
click at [346, 563] on div "jours" at bounding box center [293, 550] width 172 height 106
click at [825, 563] on div "Avec" at bounding box center [779, 550] width 167 height 106
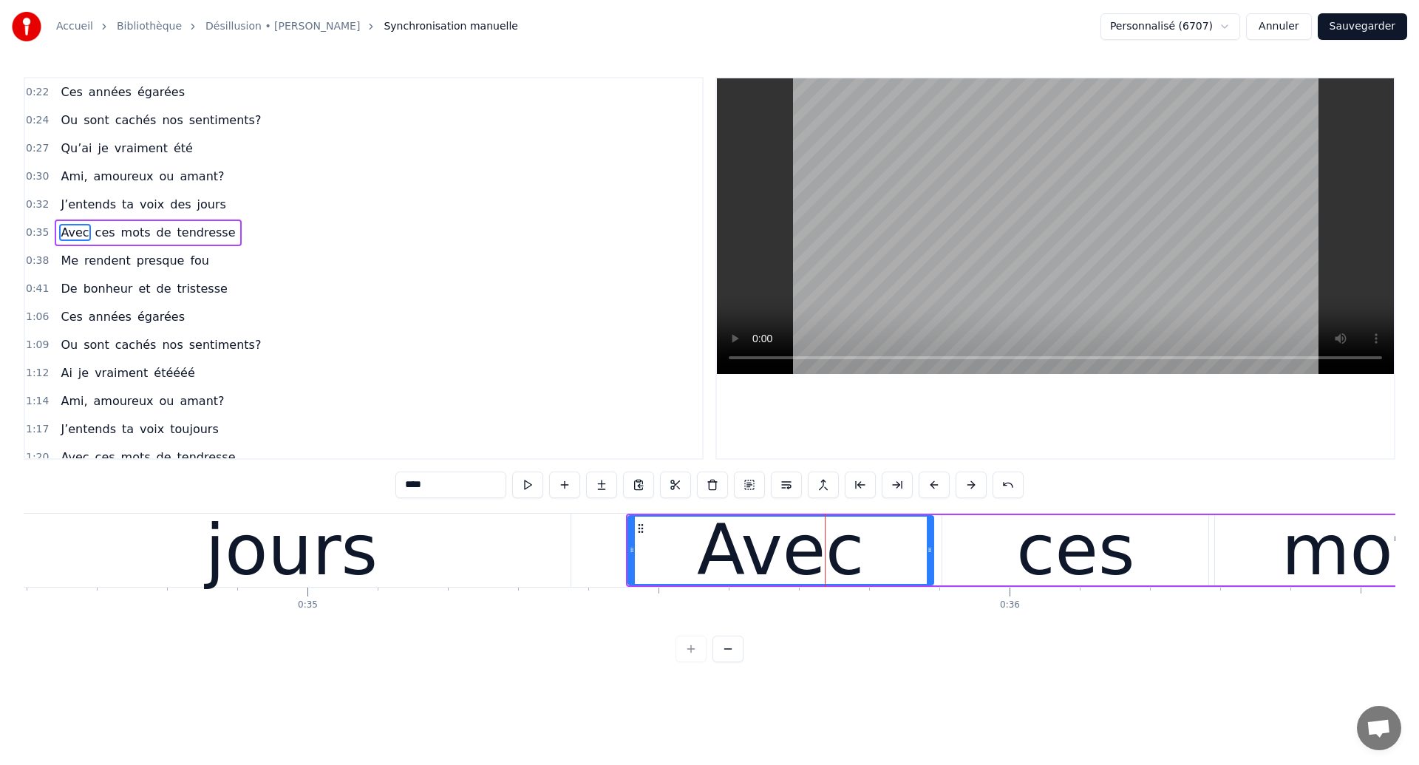
click at [545, 564] on div "jours" at bounding box center [292, 550] width 558 height 73
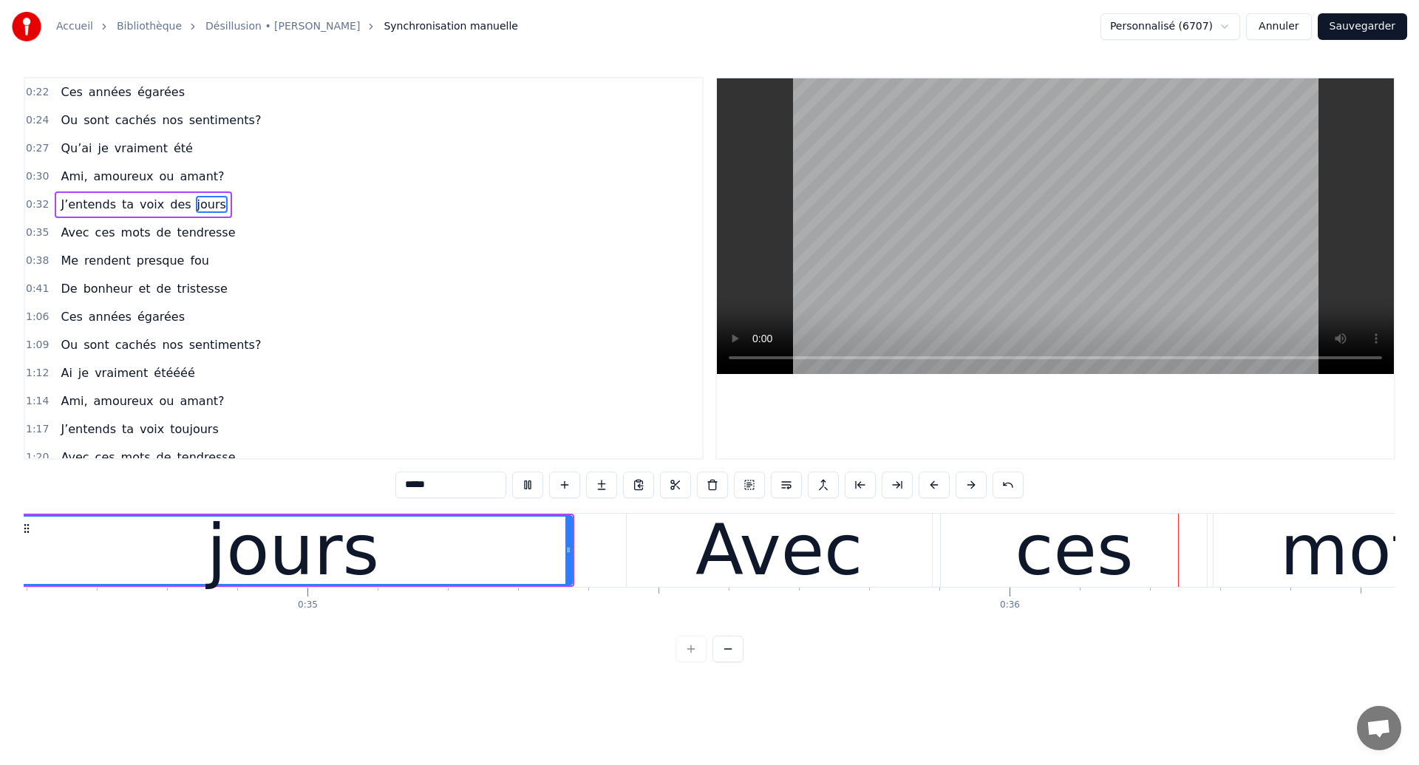
click at [871, 553] on div "Avec" at bounding box center [779, 550] width 305 height 73
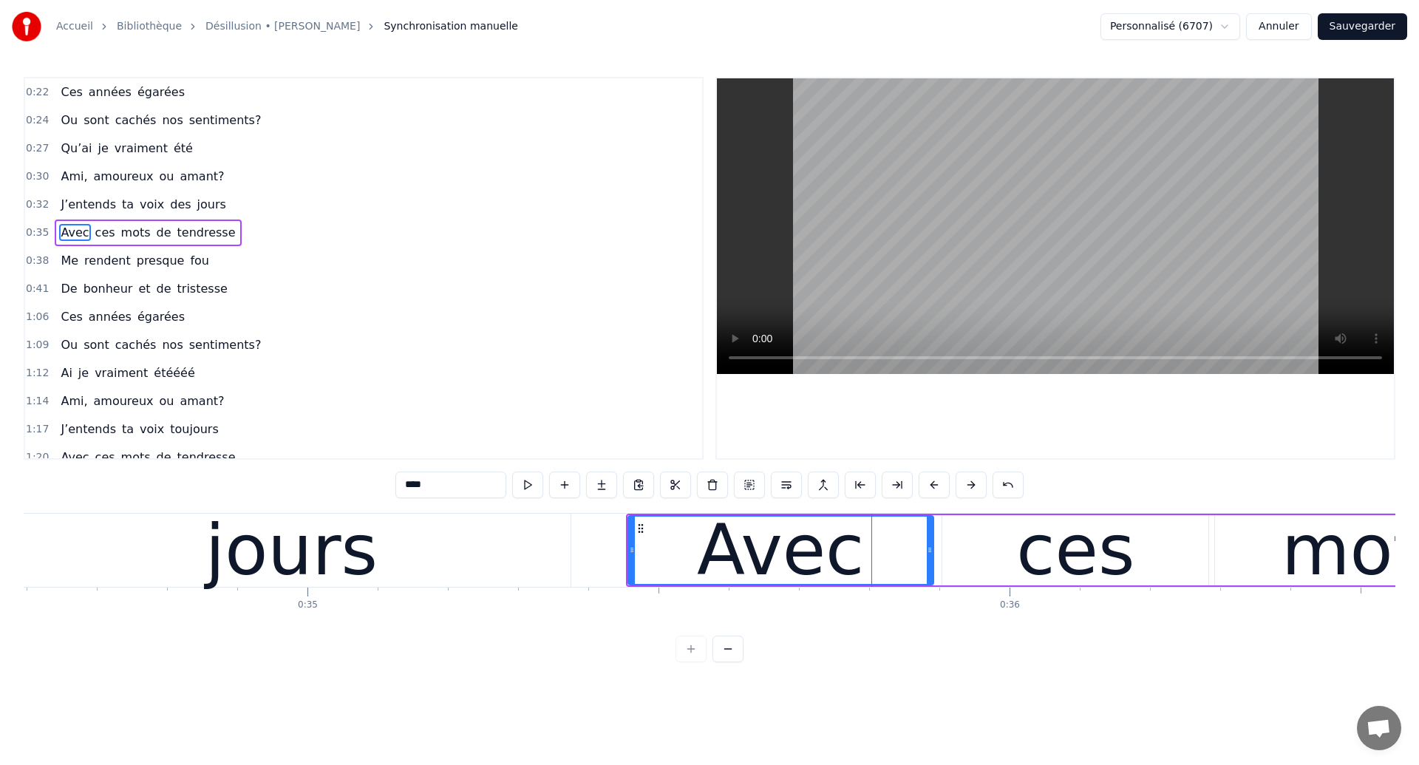
click at [979, 535] on div "ces" at bounding box center [1075, 550] width 266 height 70
type input "***"
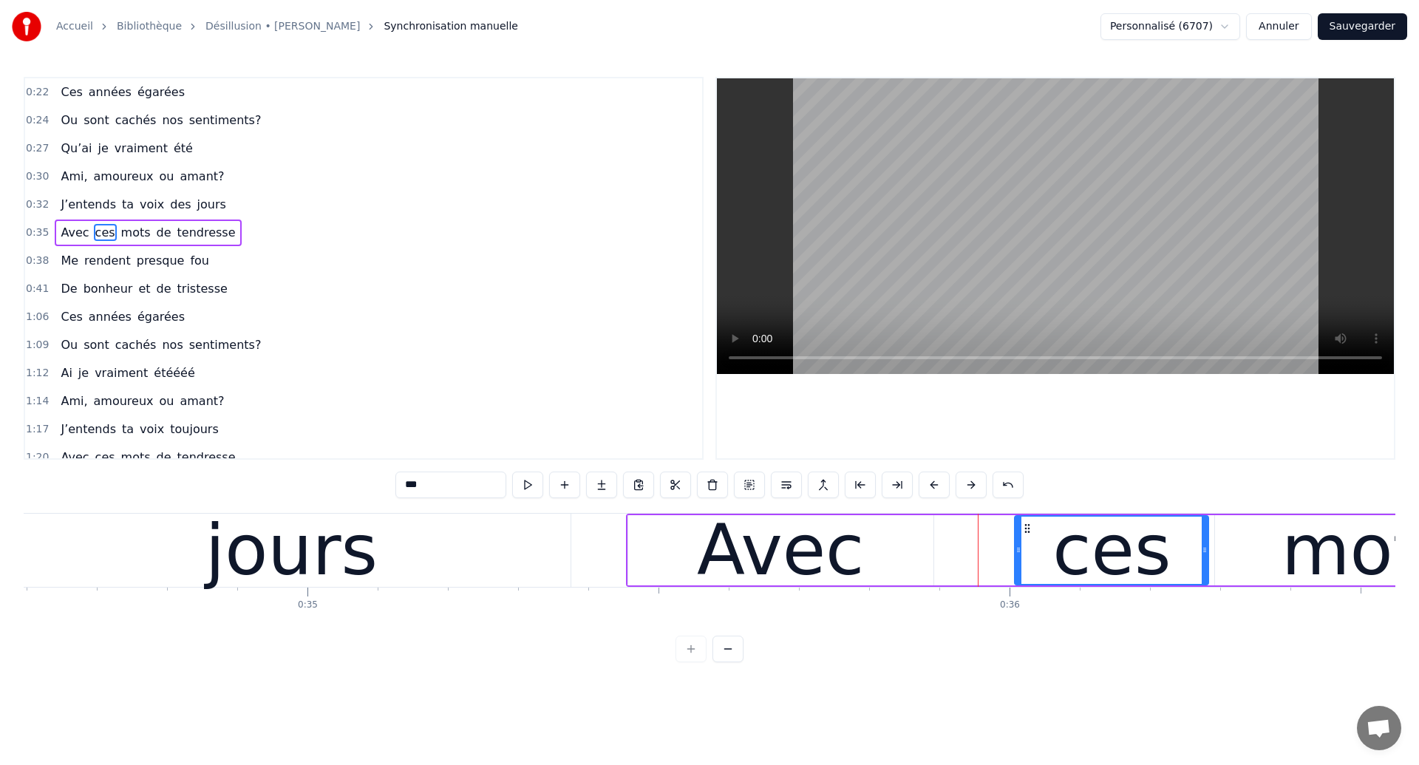
drag, startPoint x: 945, startPoint y: 557, endPoint x: 1018, endPoint y: 586, distance: 78.0
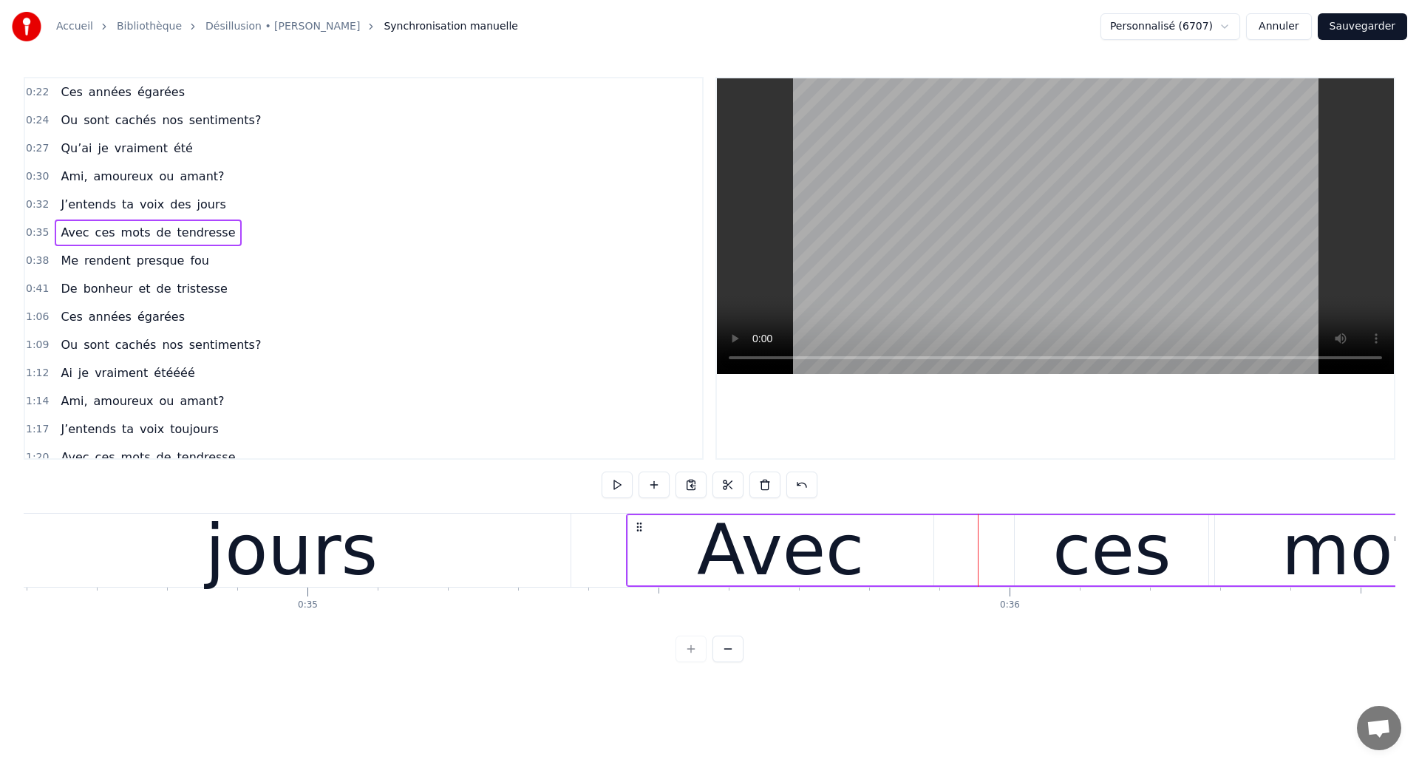
click at [920, 572] on div "Avec" at bounding box center [780, 550] width 305 height 70
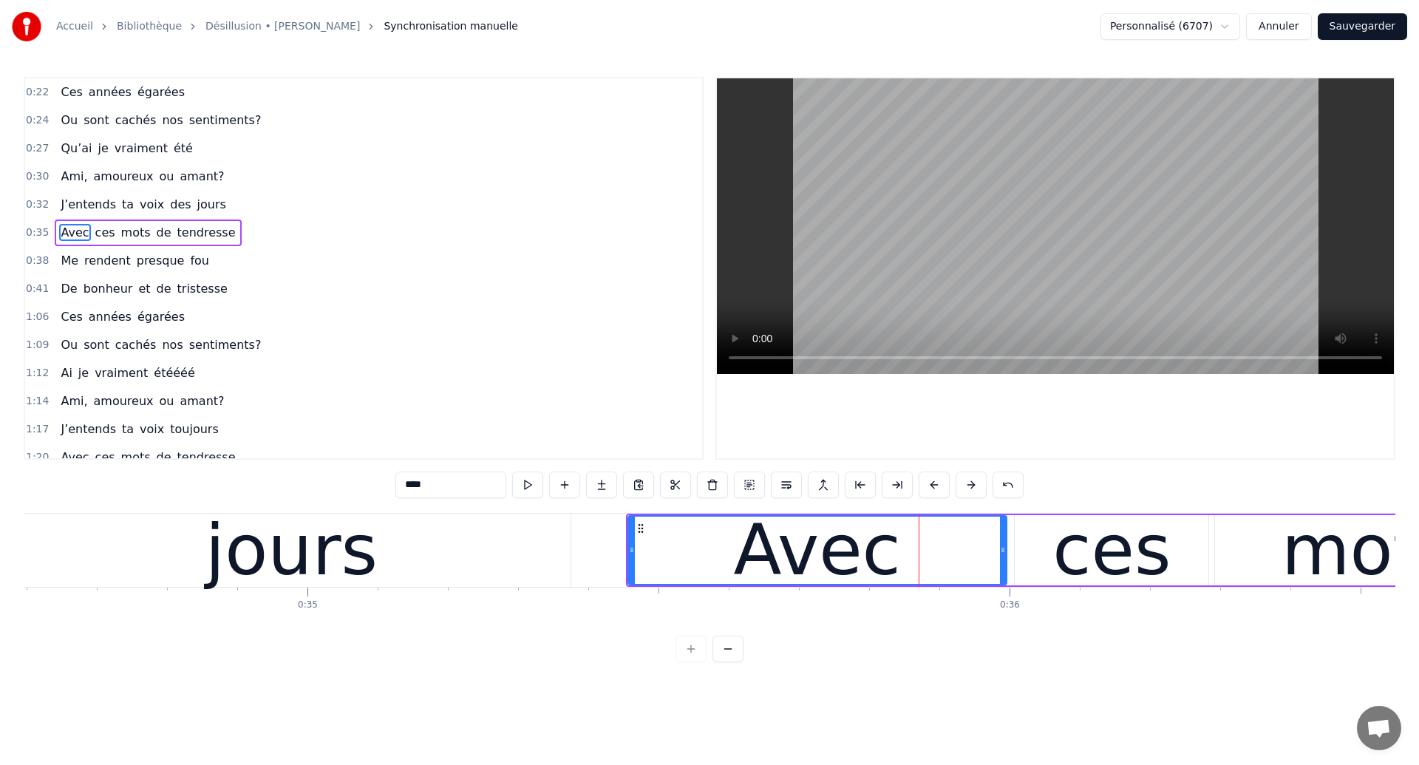
drag, startPoint x: 931, startPoint y: 565, endPoint x: 1004, endPoint y: 568, distance: 73.3
click at [1004, 568] on div at bounding box center [1003, 550] width 6 height 67
click at [360, 560] on div "jours" at bounding box center [292, 550] width 558 height 73
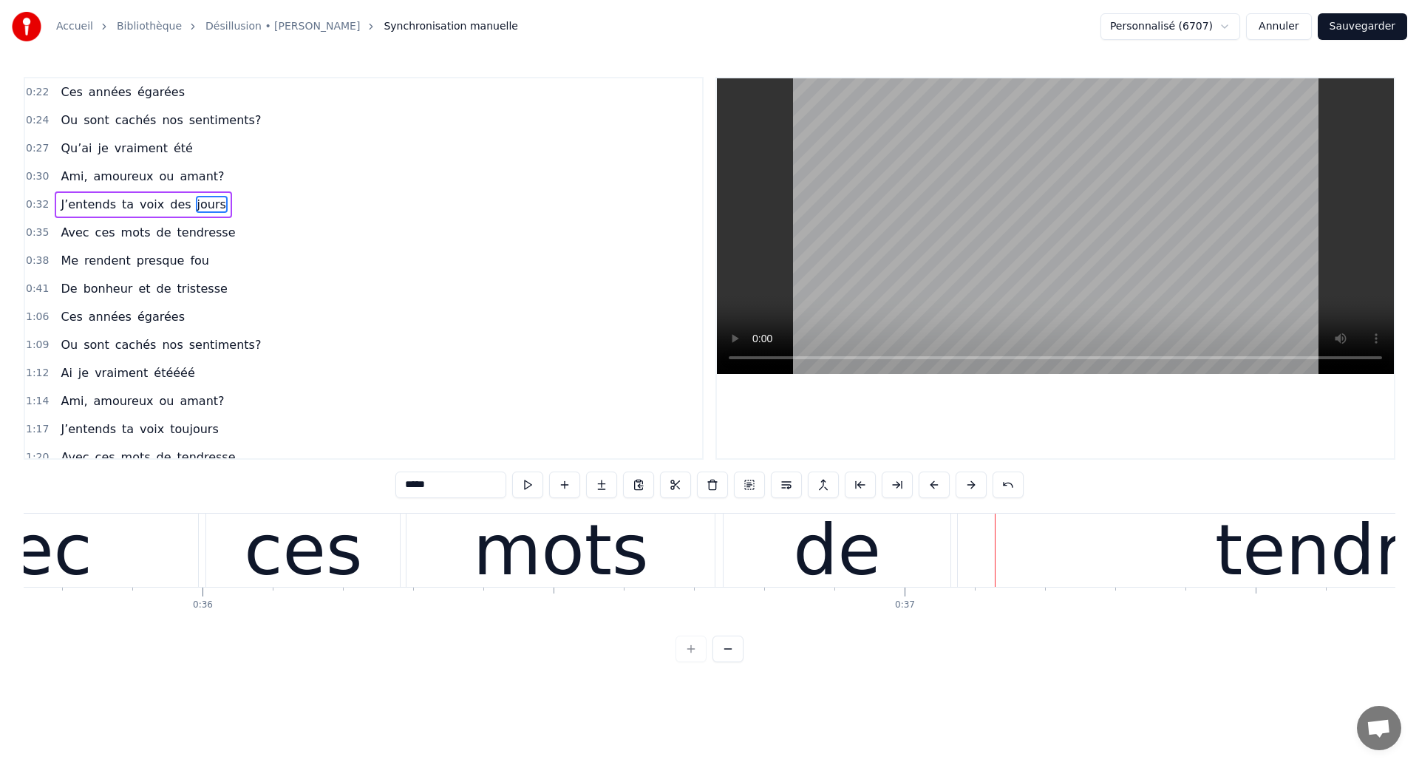
scroll to position [0, 25085]
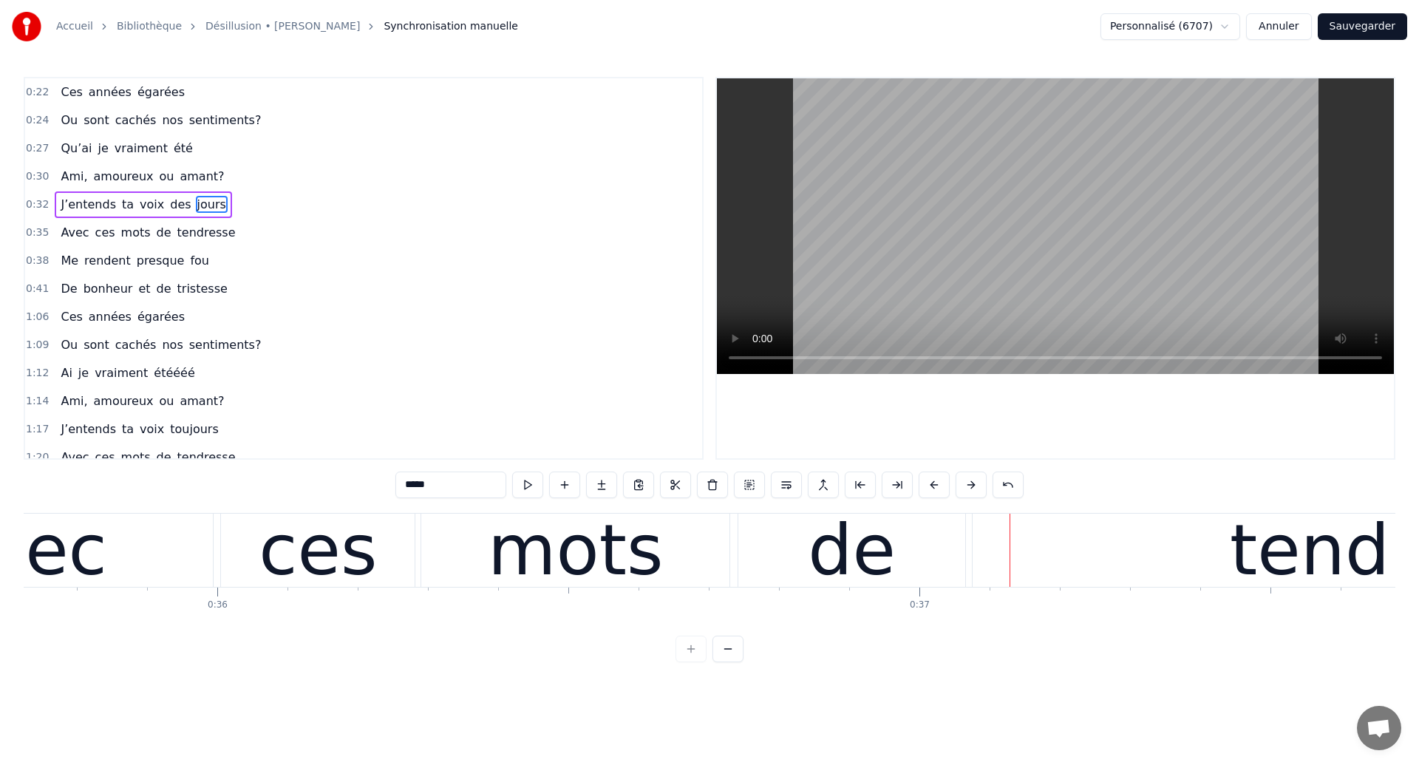
click at [191, 572] on div "Avec" at bounding box center [23, 550] width 378 height 73
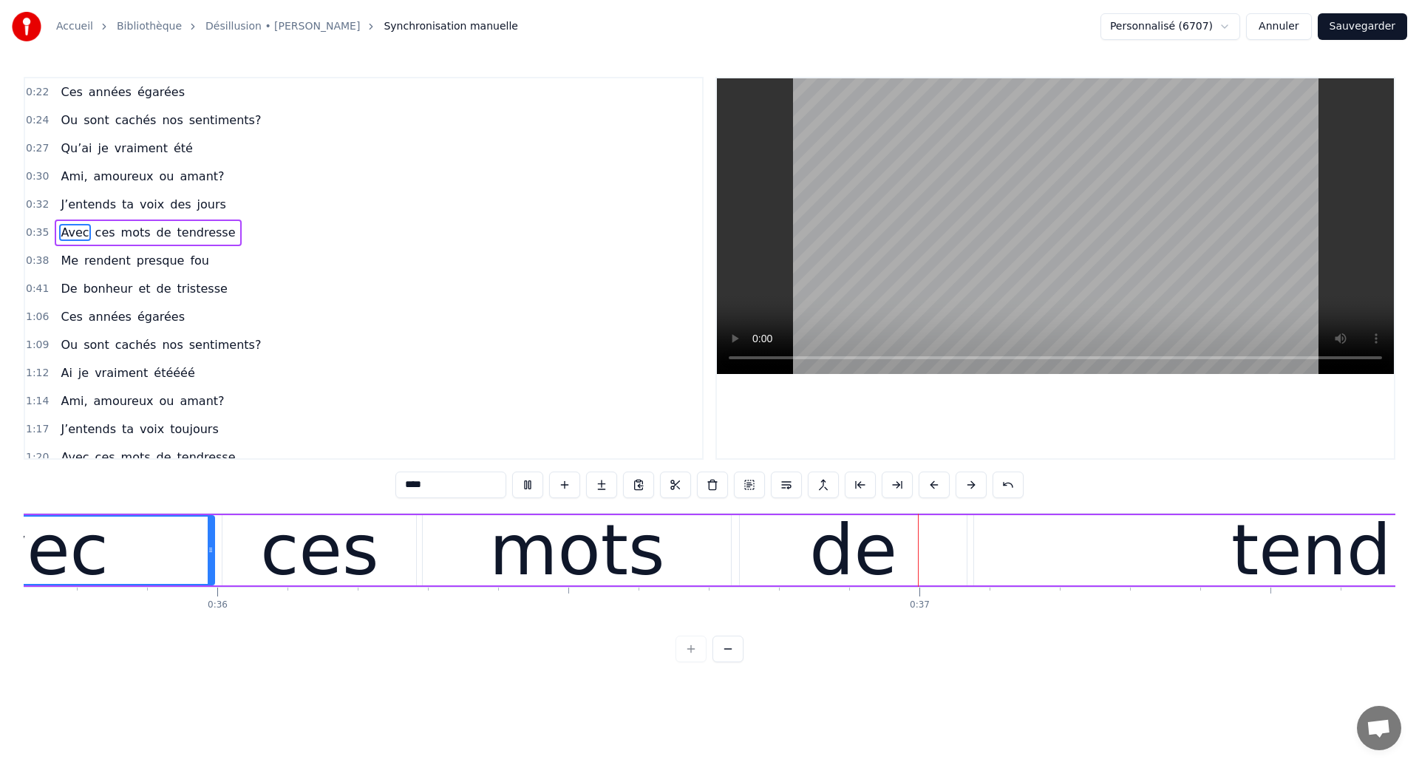
click at [504, 578] on div "mots" at bounding box center [576, 550] width 175 height 106
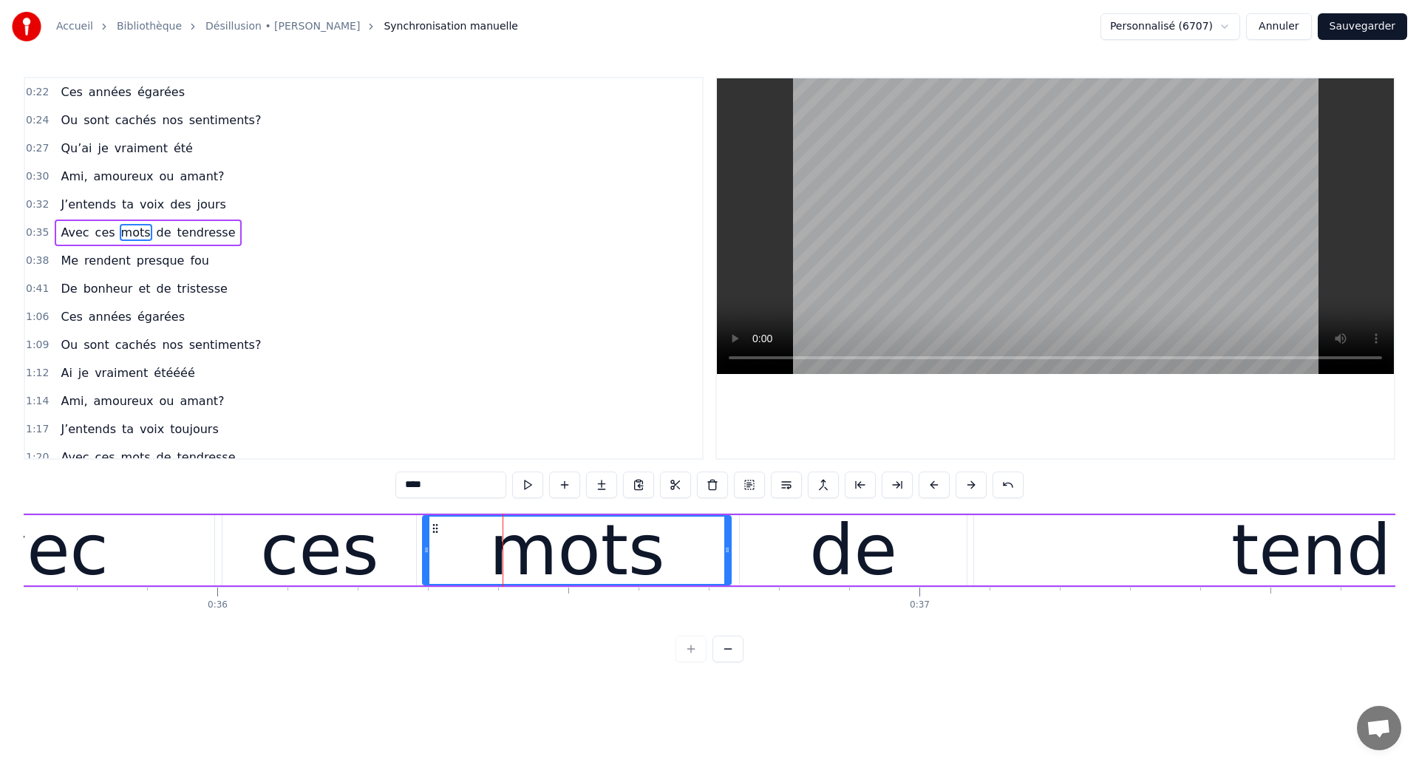
click at [373, 548] on div "ces" at bounding box center [319, 550] width 194 height 70
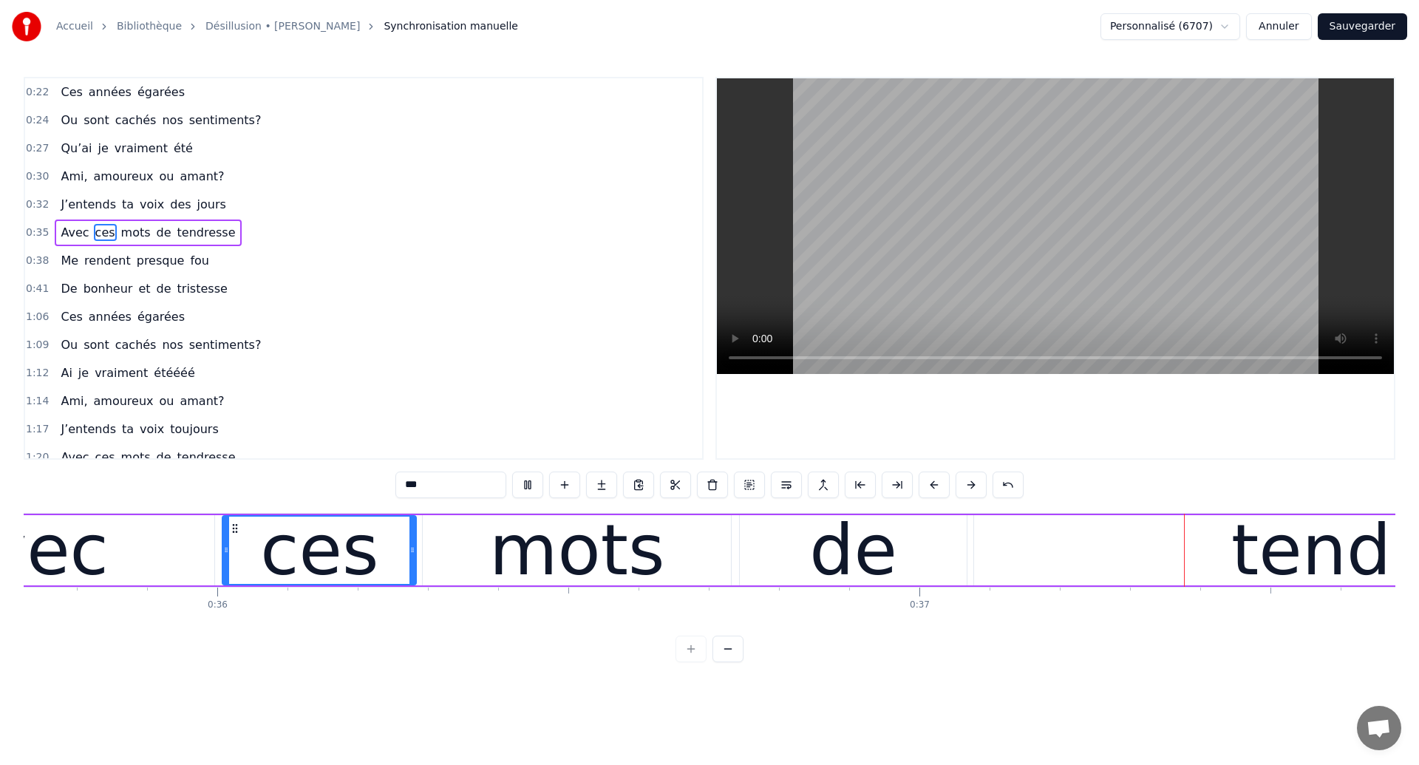
click at [846, 554] on div "de" at bounding box center [853, 550] width 88 height 106
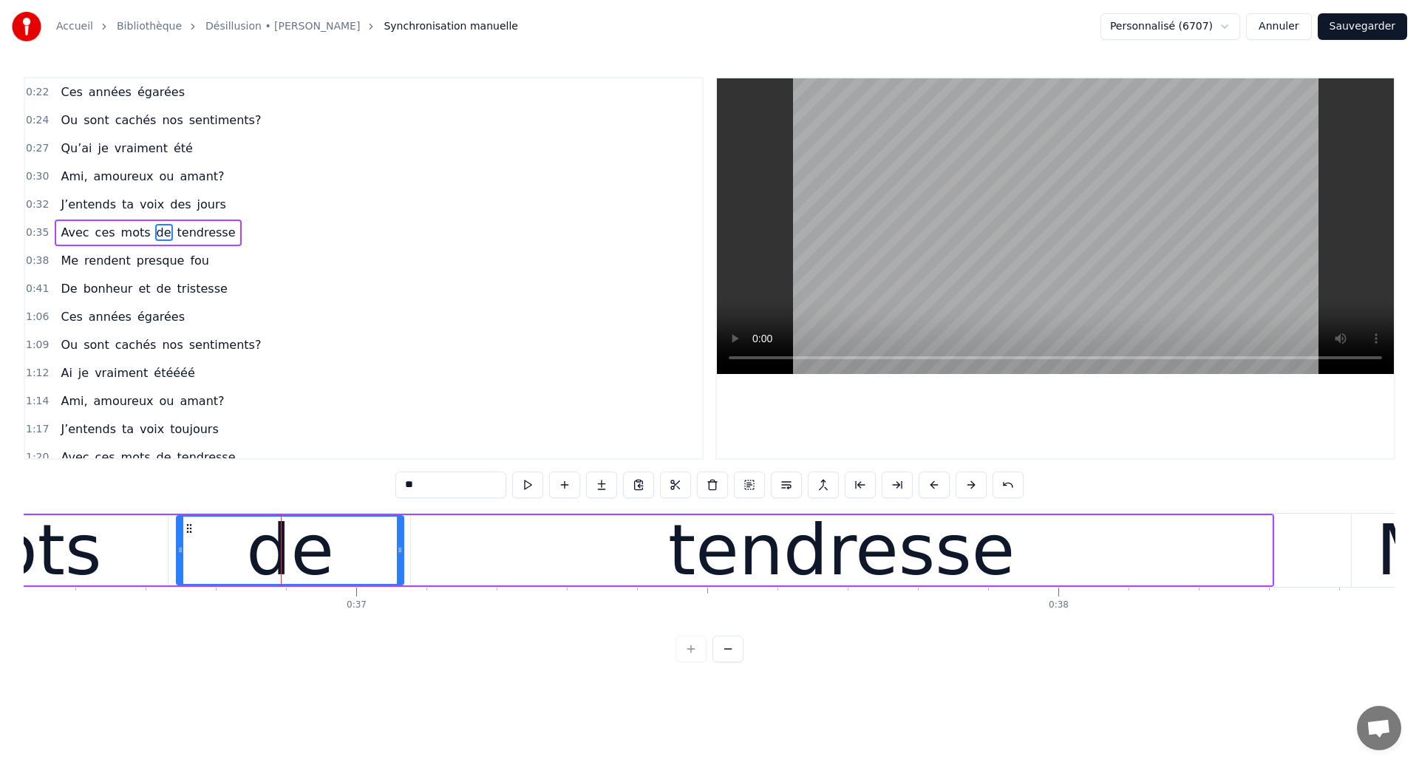
scroll to position [0, 25759]
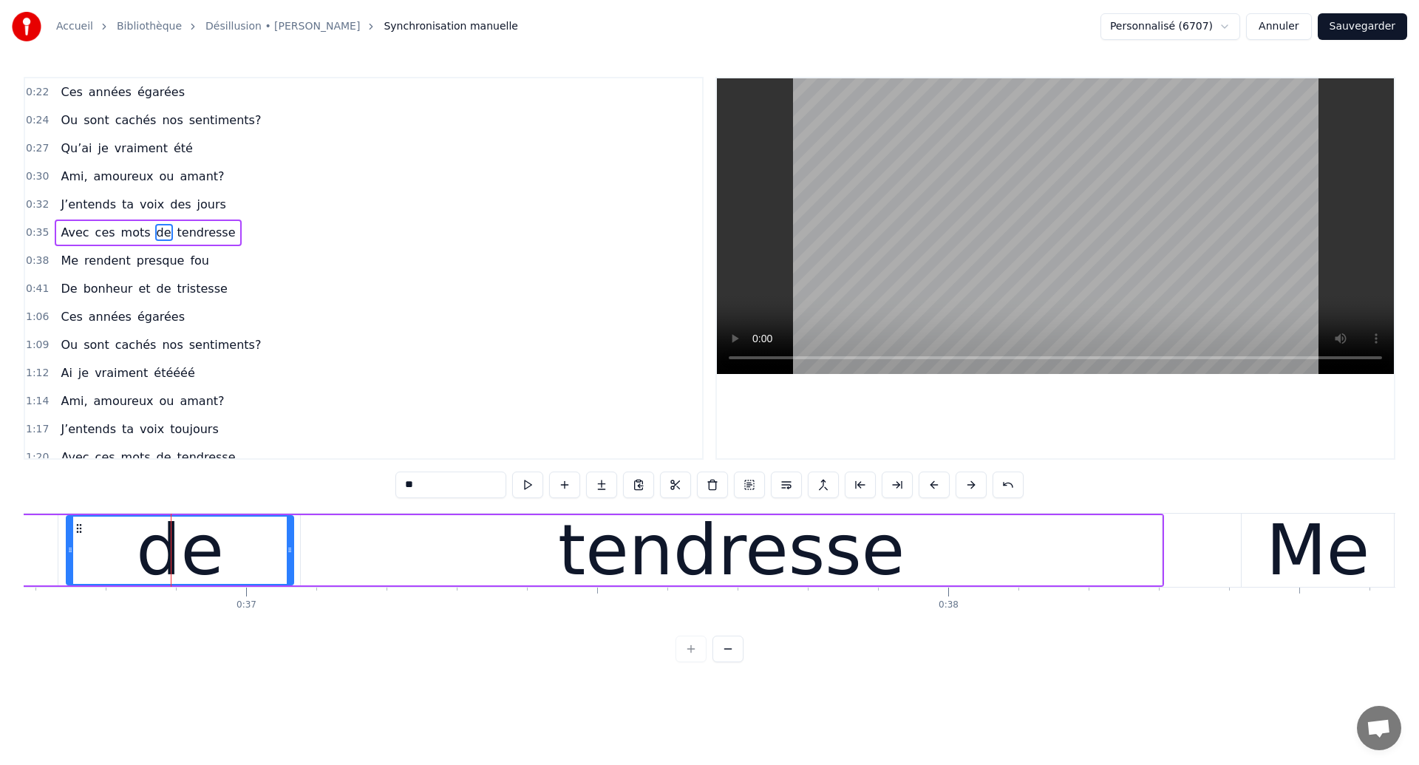
click at [314, 548] on div "tendresse" at bounding box center [731, 550] width 861 height 70
type input "*********"
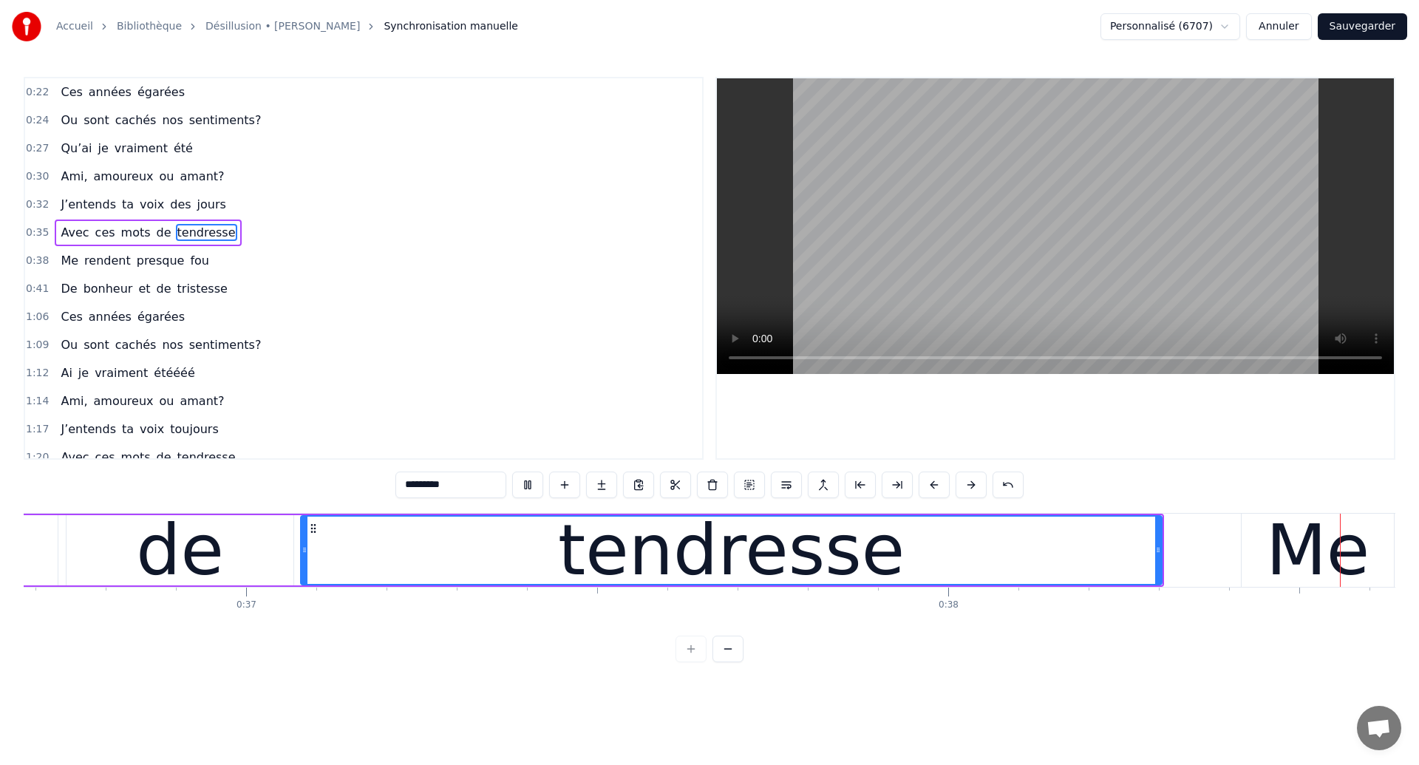
click at [854, 557] on div "tendresse" at bounding box center [731, 550] width 347 height 106
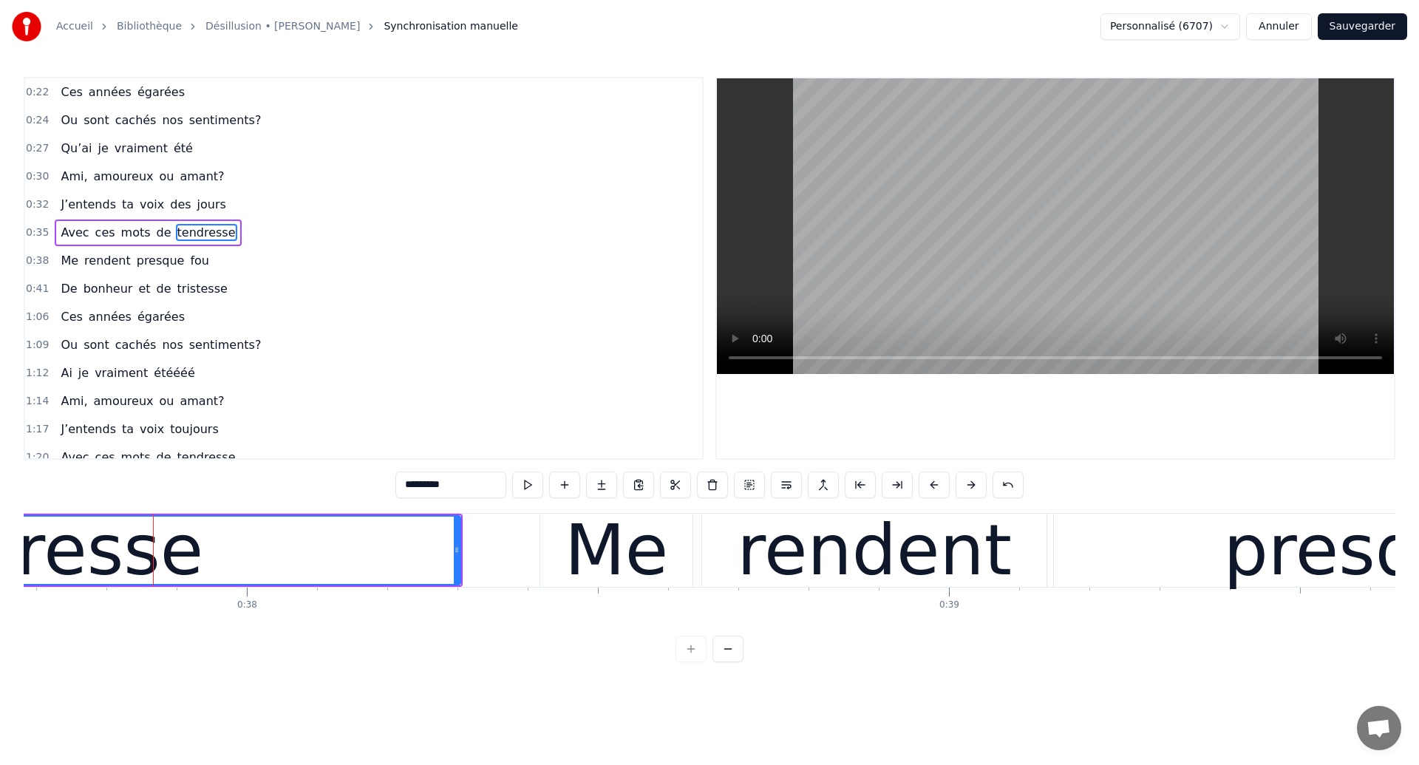
scroll to position [0, 26447]
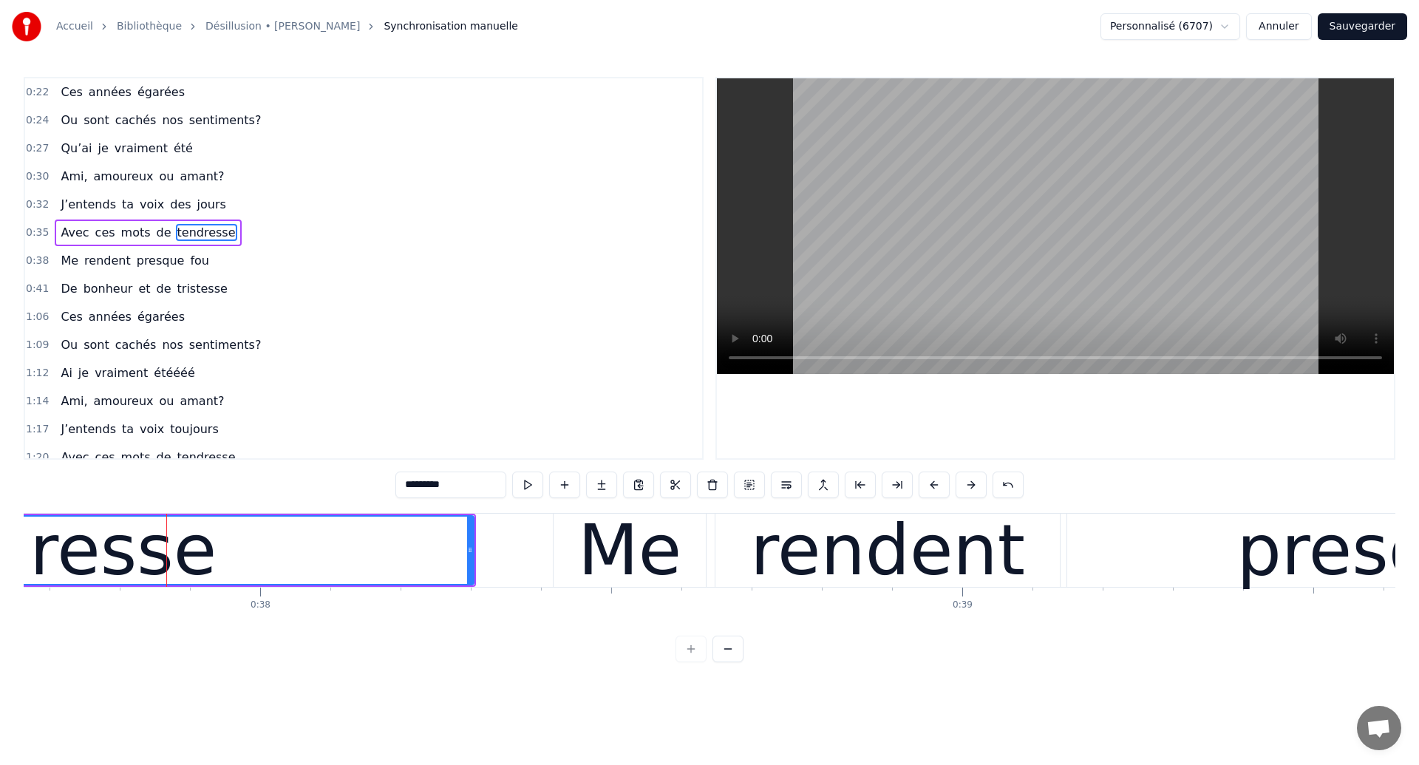
click at [312, 561] on div "tendresse" at bounding box center [43, 550] width 860 height 67
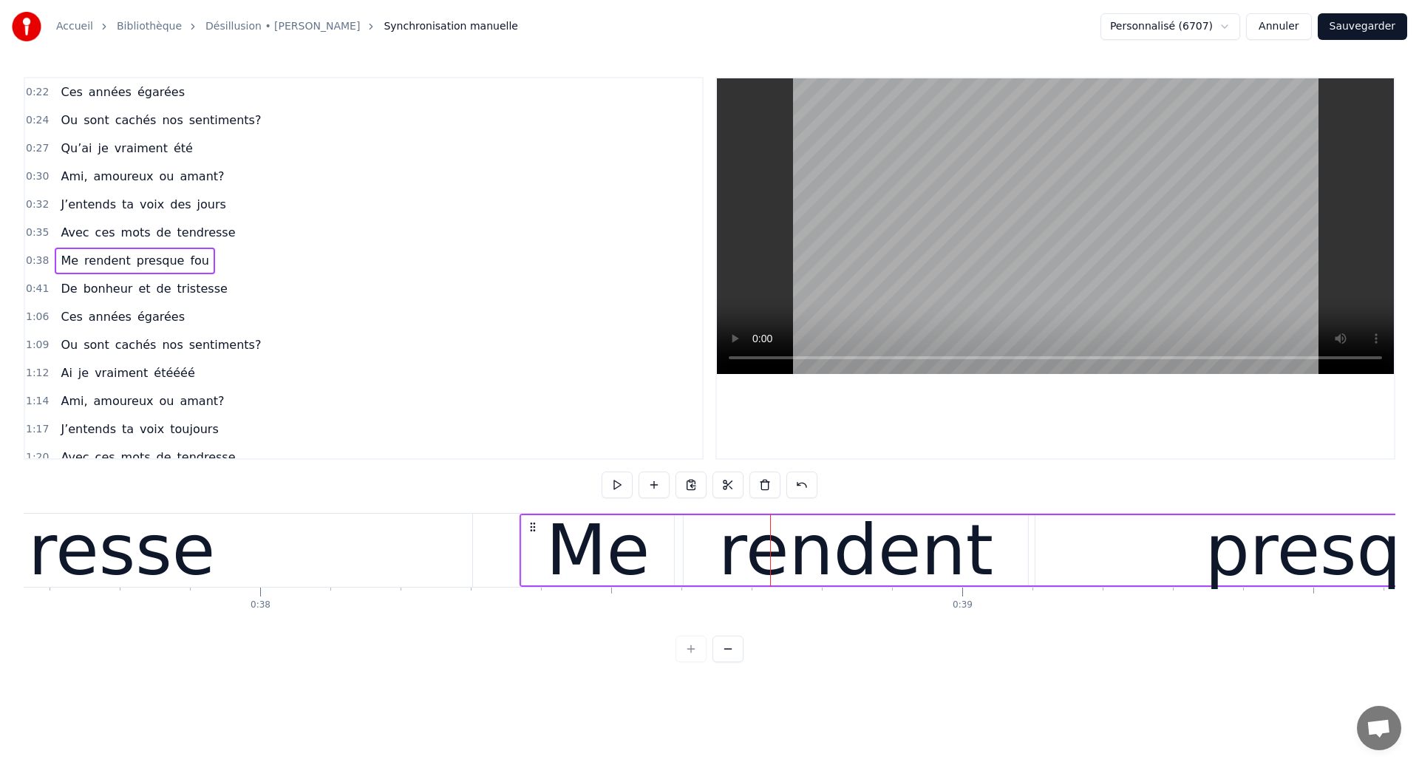
drag, startPoint x: 568, startPoint y: 528, endPoint x: 535, endPoint y: 540, distance: 34.6
click at [132, 548] on div "tendresse" at bounding box center [41, 550] width 347 height 106
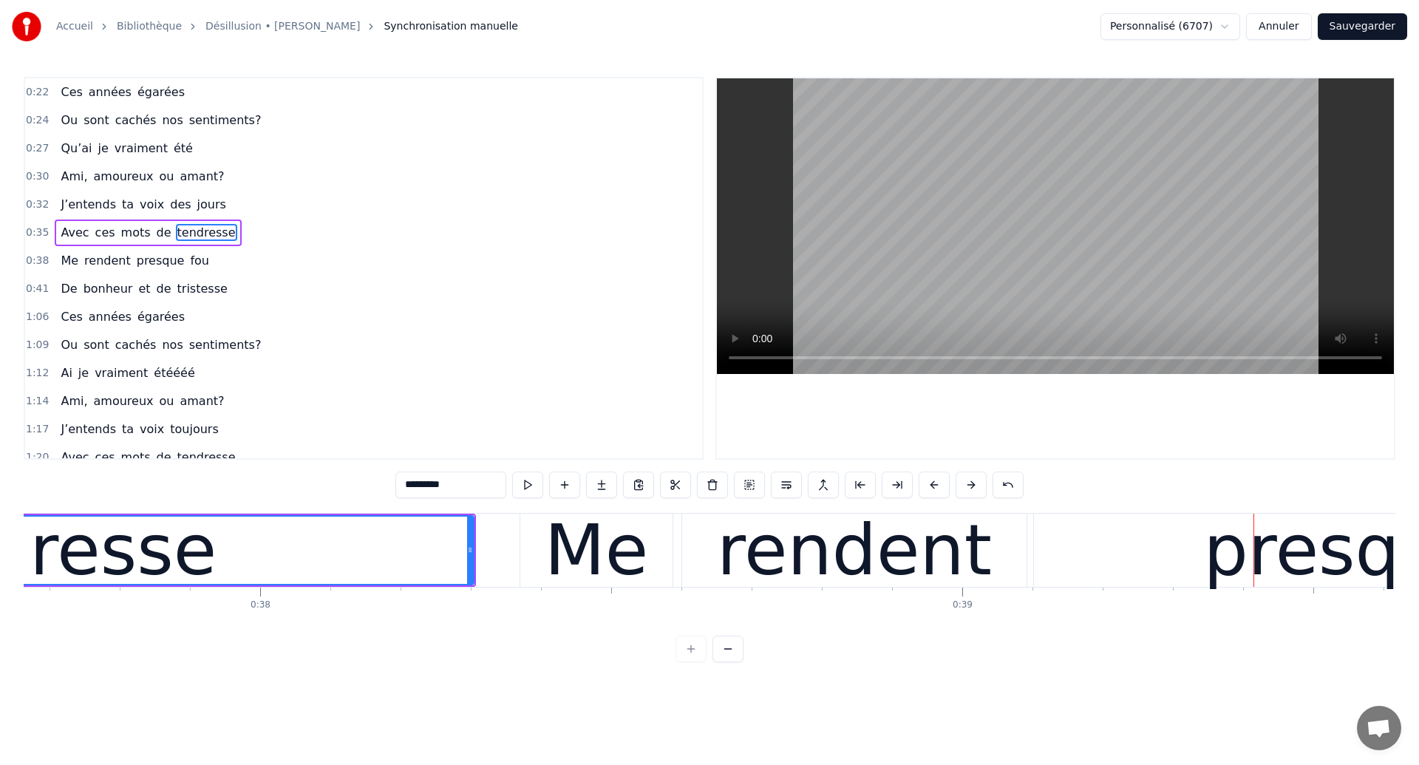
click at [310, 574] on div "tendresse" at bounding box center [43, 550] width 860 height 67
click at [807, 562] on div "rendent" at bounding box center [854, 550] width 275 height 106
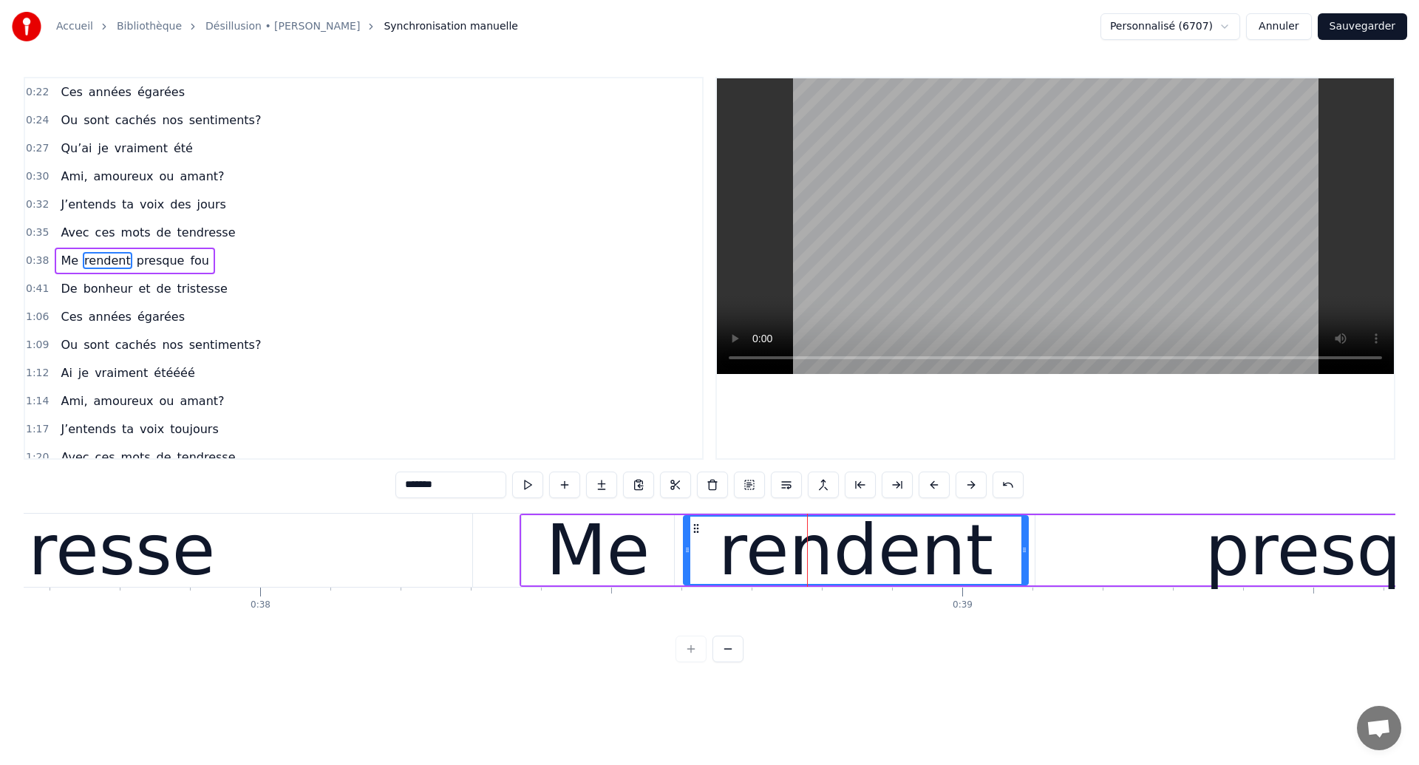
click at [651, 560] on div "Me" at bounding box center [598, 550] width 152 height 70
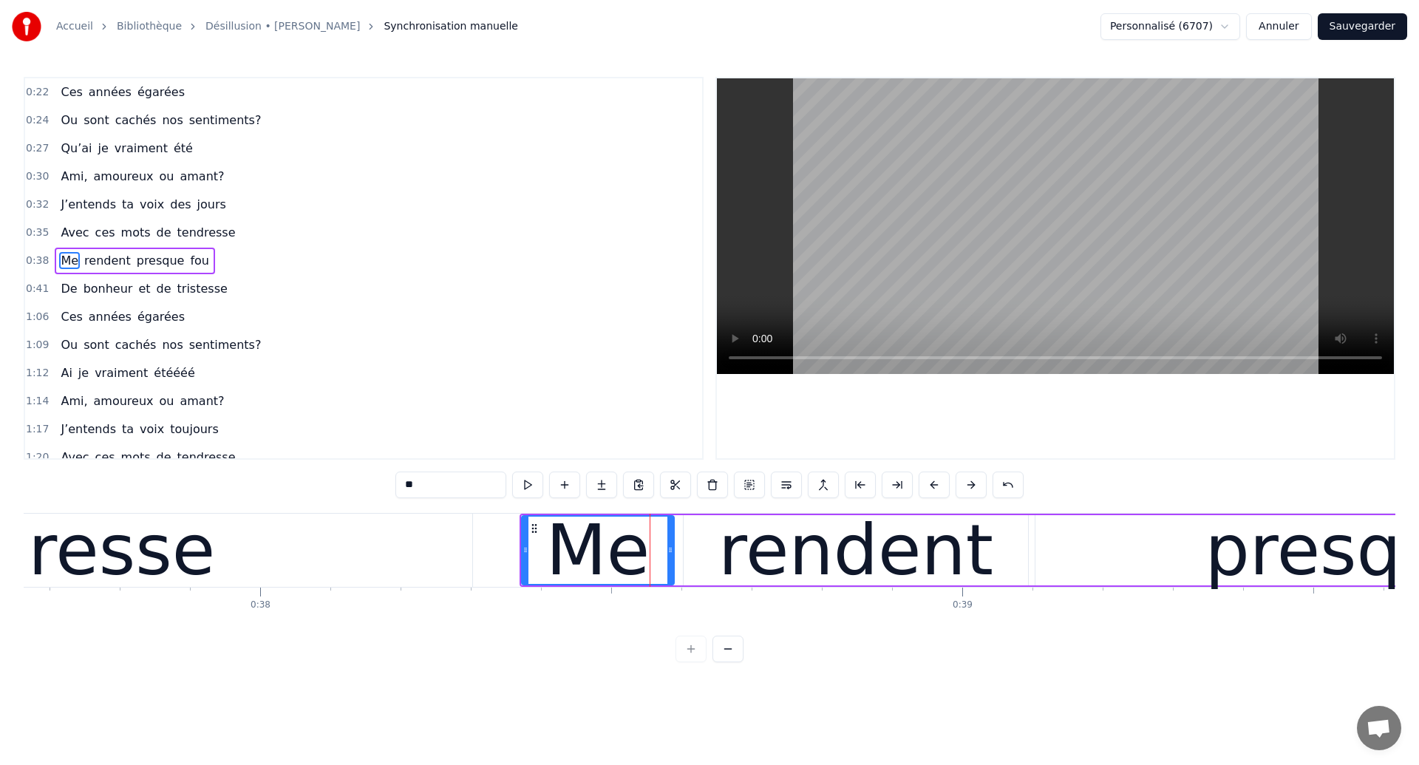
click at [390, 553] on div "tendresse" at bounding box center [41, 550] width 861 height 73
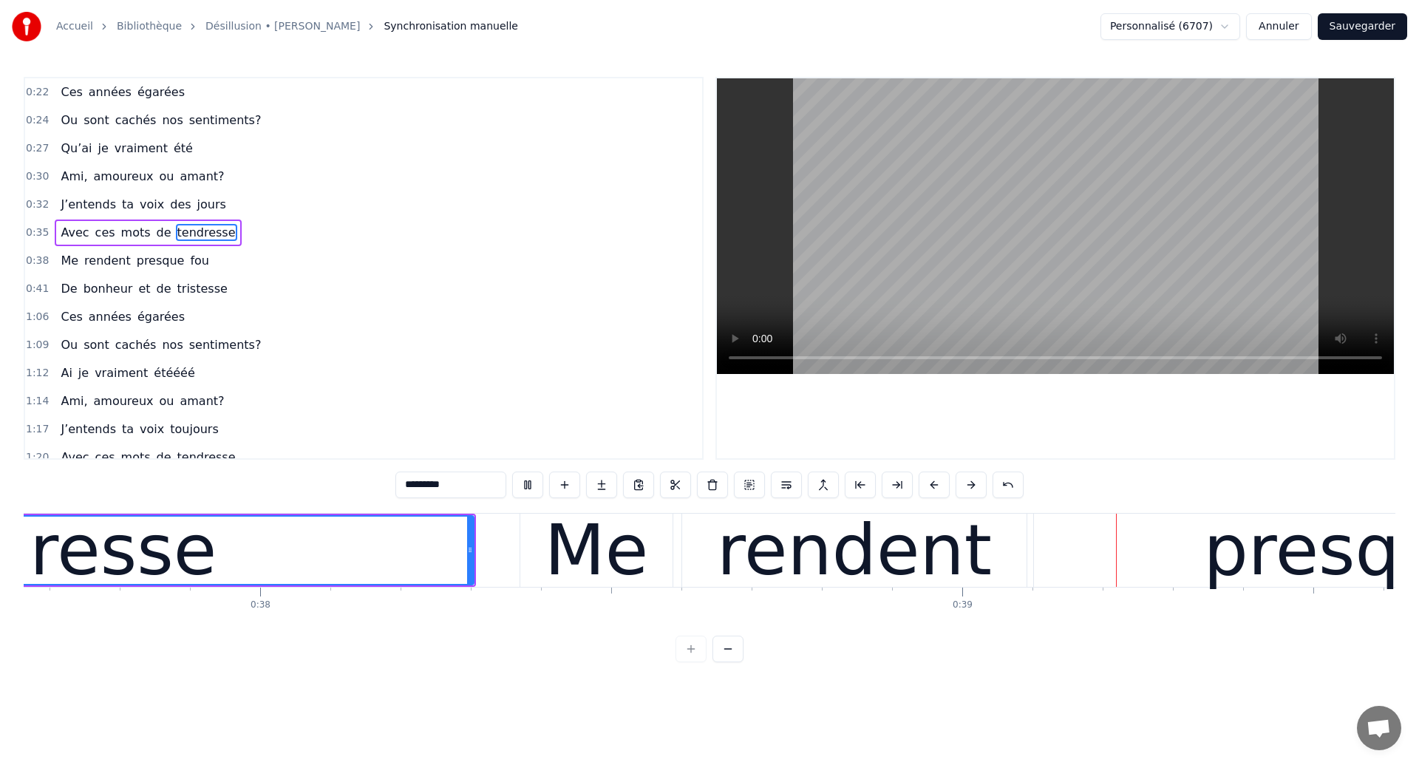
click at [851, 544] on div "rendent" at bounding box center [854, 550] width 275 height 106
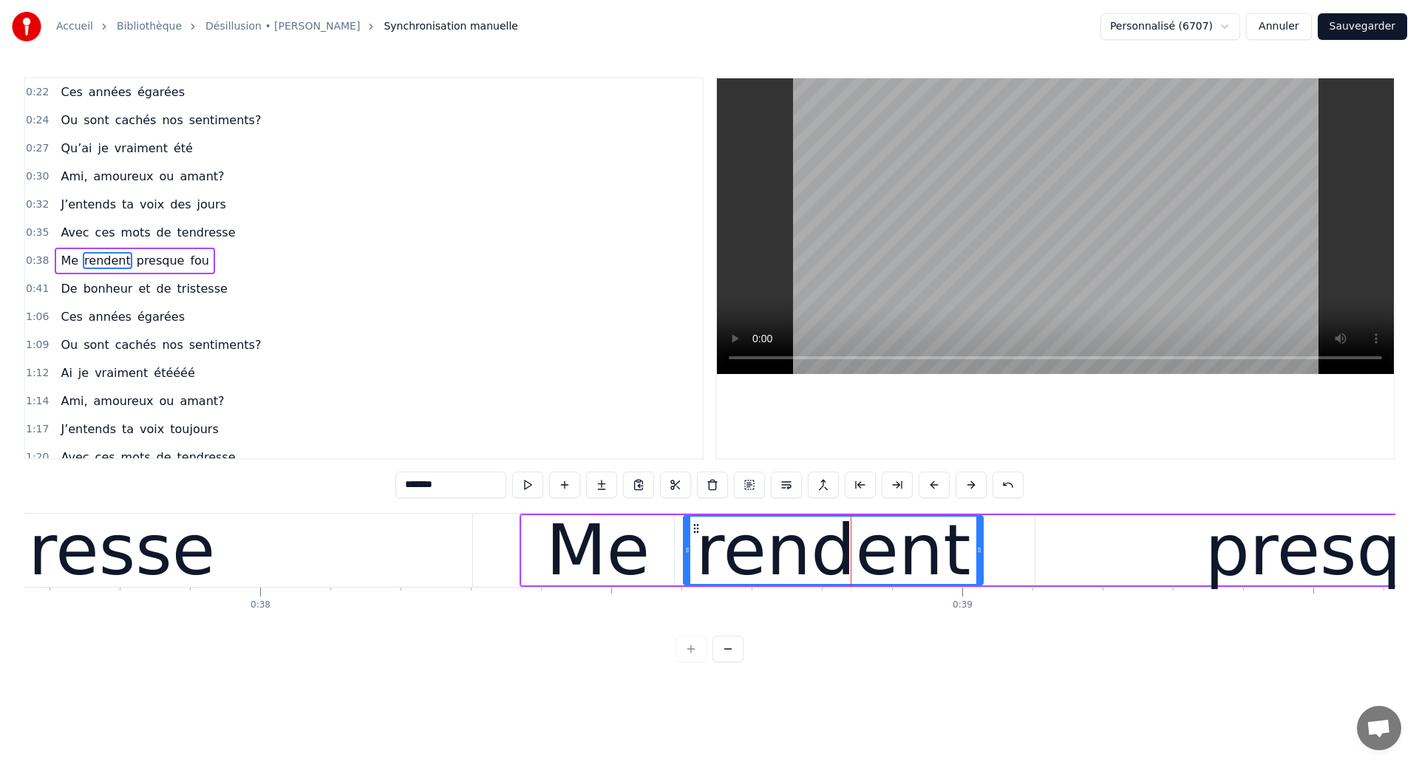
drag, startPoint x: 1024, startPoint y: 560, endPoint x: 979, endPoint y: 575, distance: 47.7
click at [979, 575] on div at bounding box center [979, 550] width 6 height 67
click at [1156, 540] on div "presque" at bounding box center [1347, 550] width 623 height 70
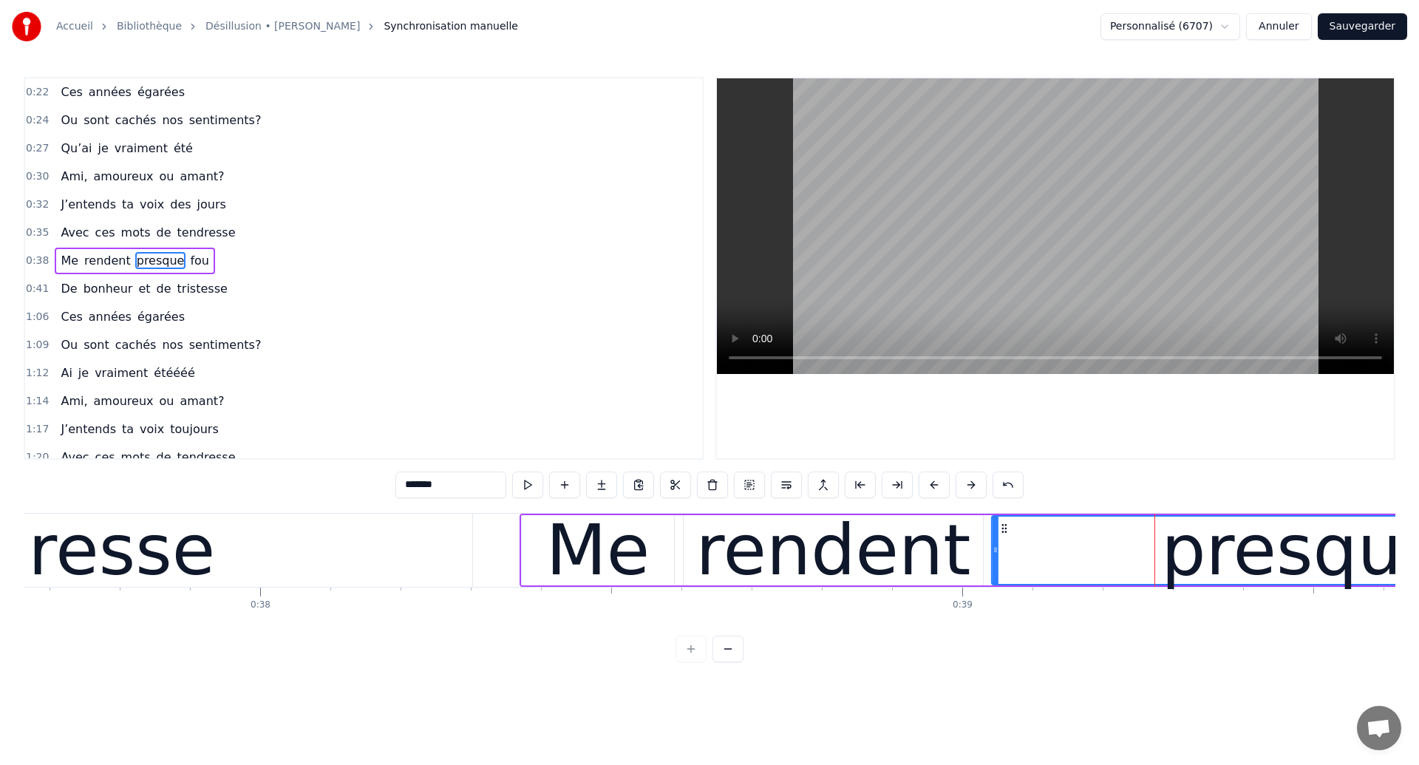
drag, startPoint x: 1049, startPoint y: 530, endPoint x: 1005, endPoint y: 554, distance: 49.6
click at [1005, 554] on div "presque" at bounding box center [1304, 550] width 622 height 67
click at [319, 568] on div "tendresse" at bounding box center [41, 550] width 861 height 73
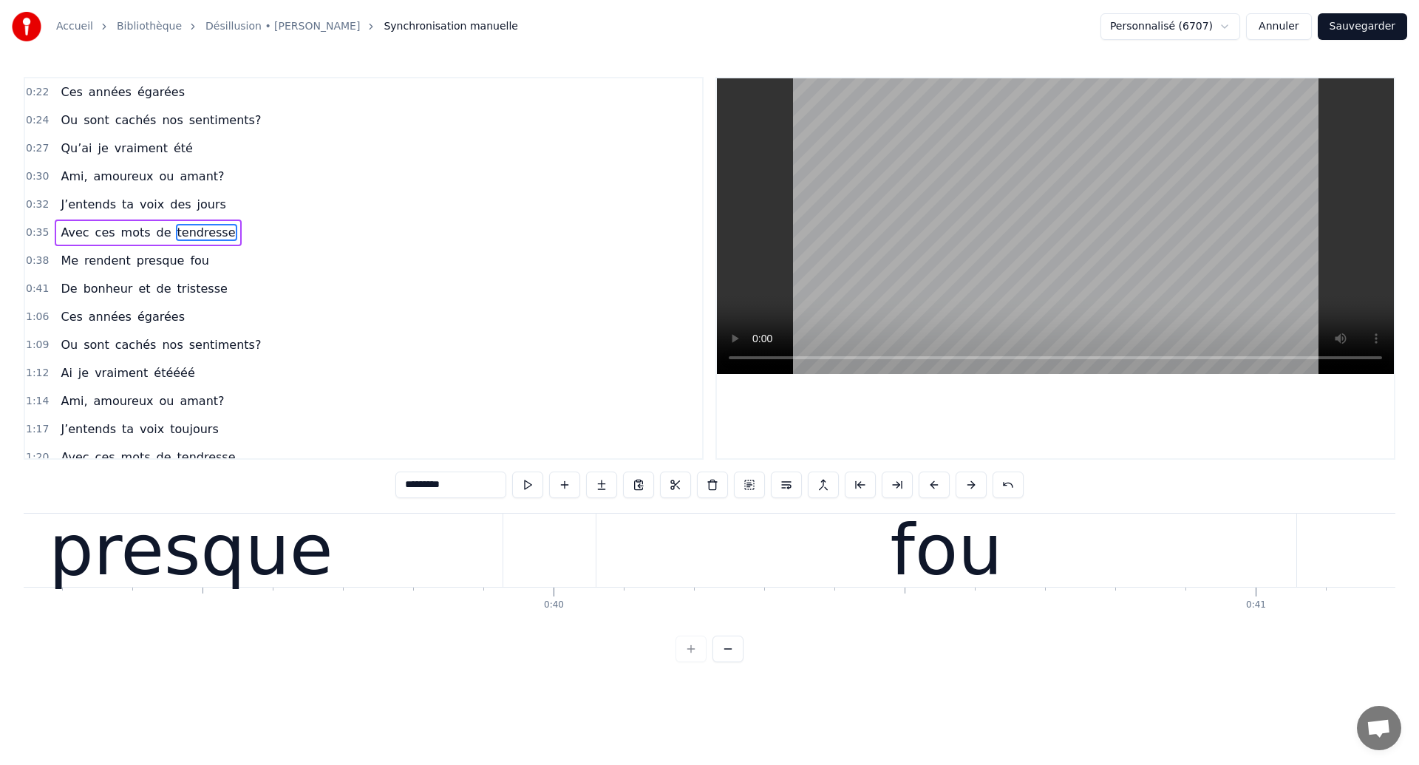
scroll to position [0, 27526]
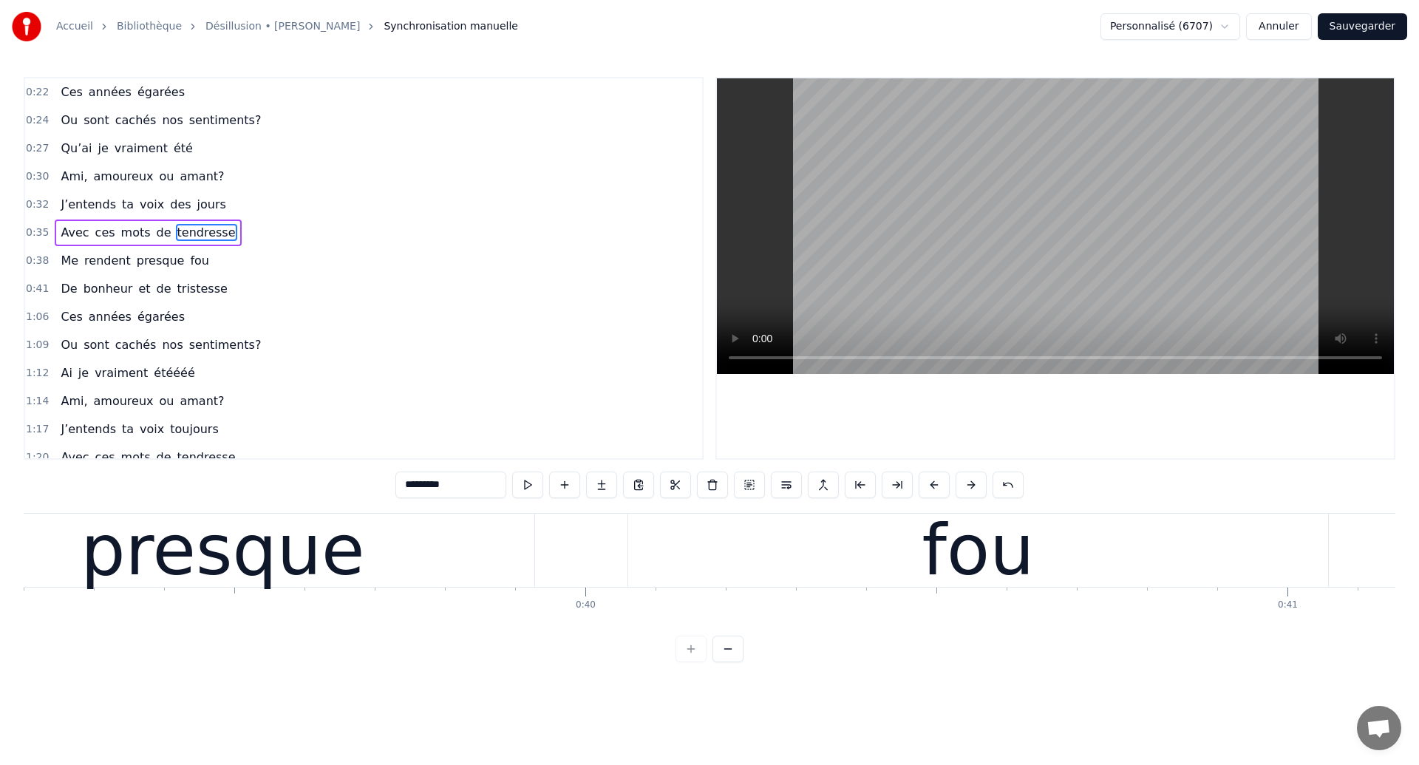
click at [270, 570] on div "presque" at bounding box center [223, 550] width 284 height 106
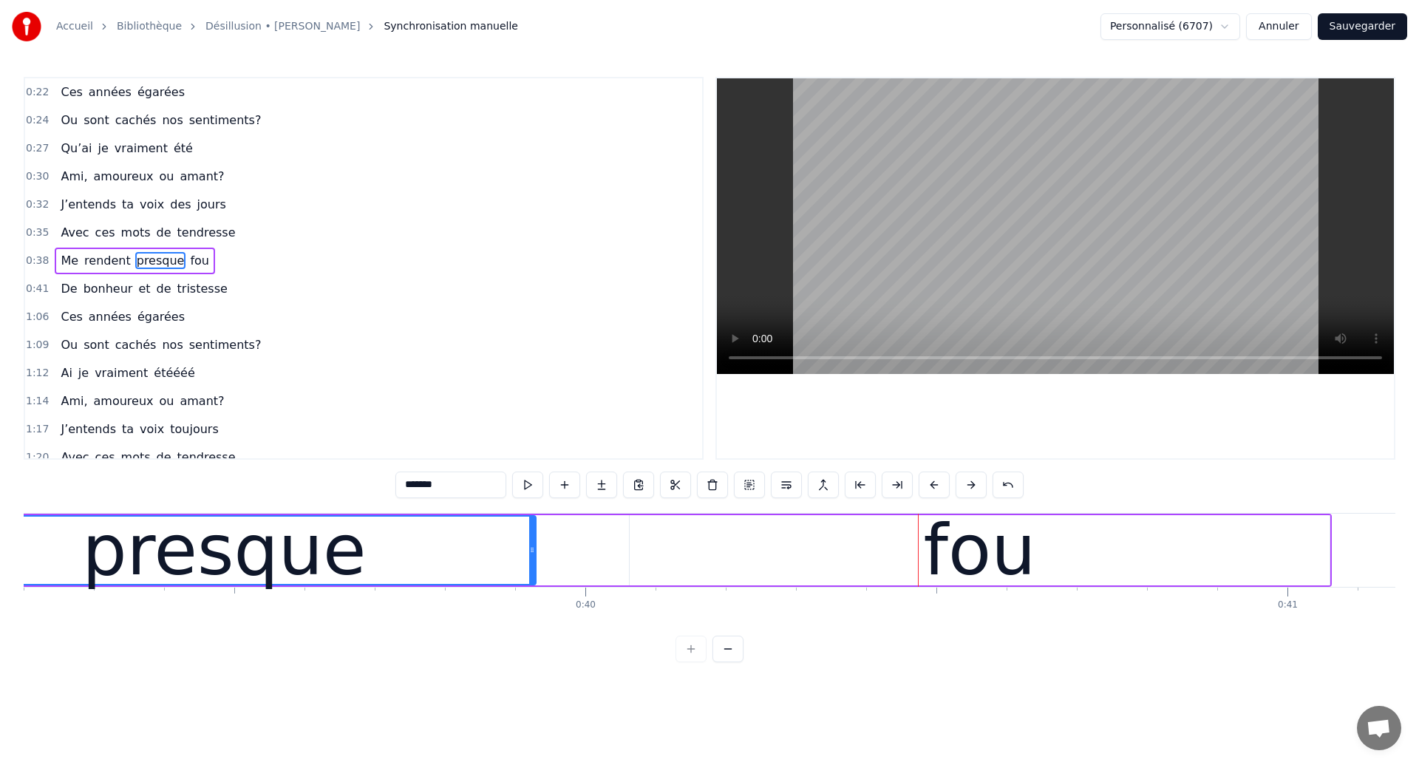
click at [252, 558] on div "presque" at bounding box center [224, 550] width 284 height 106
click at [210, 565] on div "presque" at bounding box center [224, 550] width 284 height 106
click at [704, 564] on div "fou" at bounding box center [980, 550] width 700 height 70
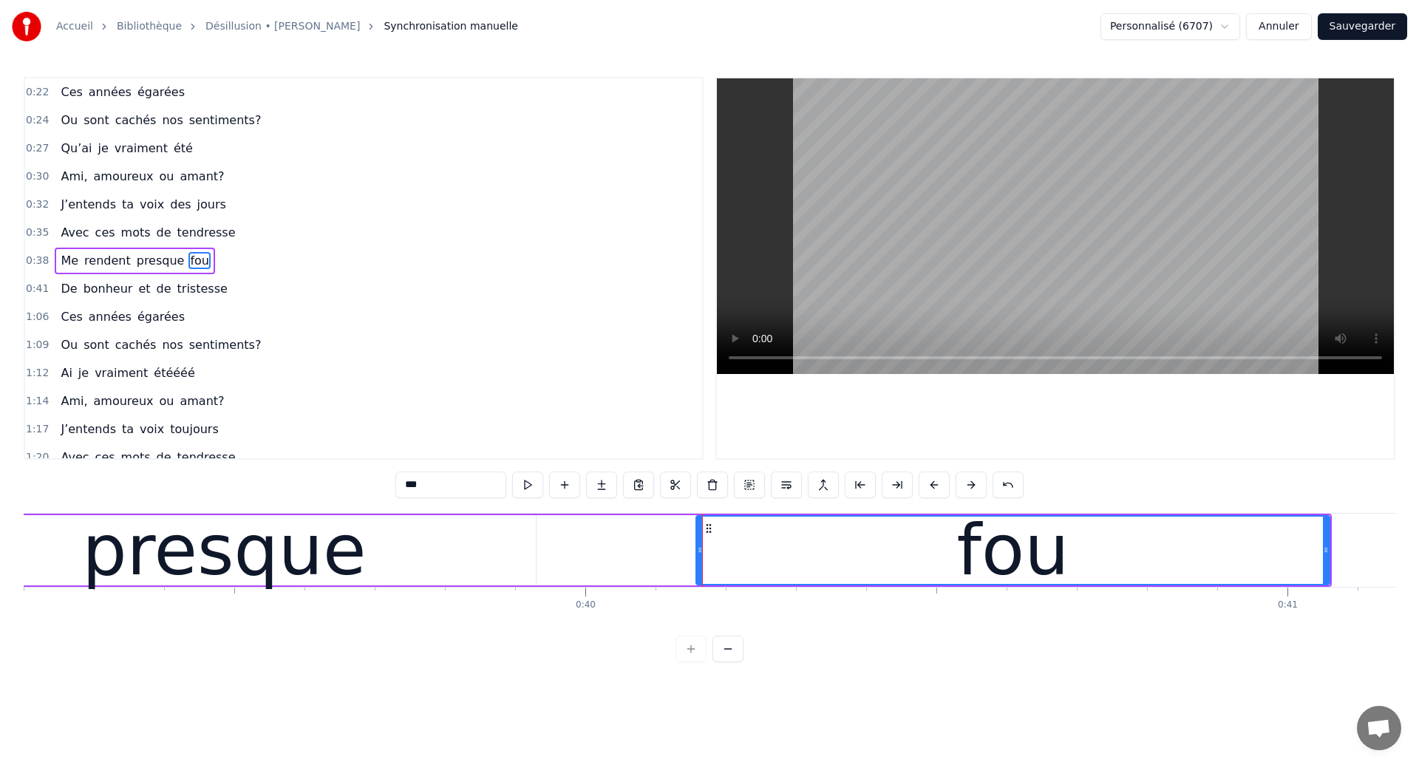
drag, startPoint x: 631, startPoint y: 559, endPoint x: 698, endPoint y: 574, distance: 68.3
click at [698, 574] on div at bounding box center [700, 550] width 6 height 67
click at [135, 579] on div "presque" at bounding box center [224, 550] width 284 height 106
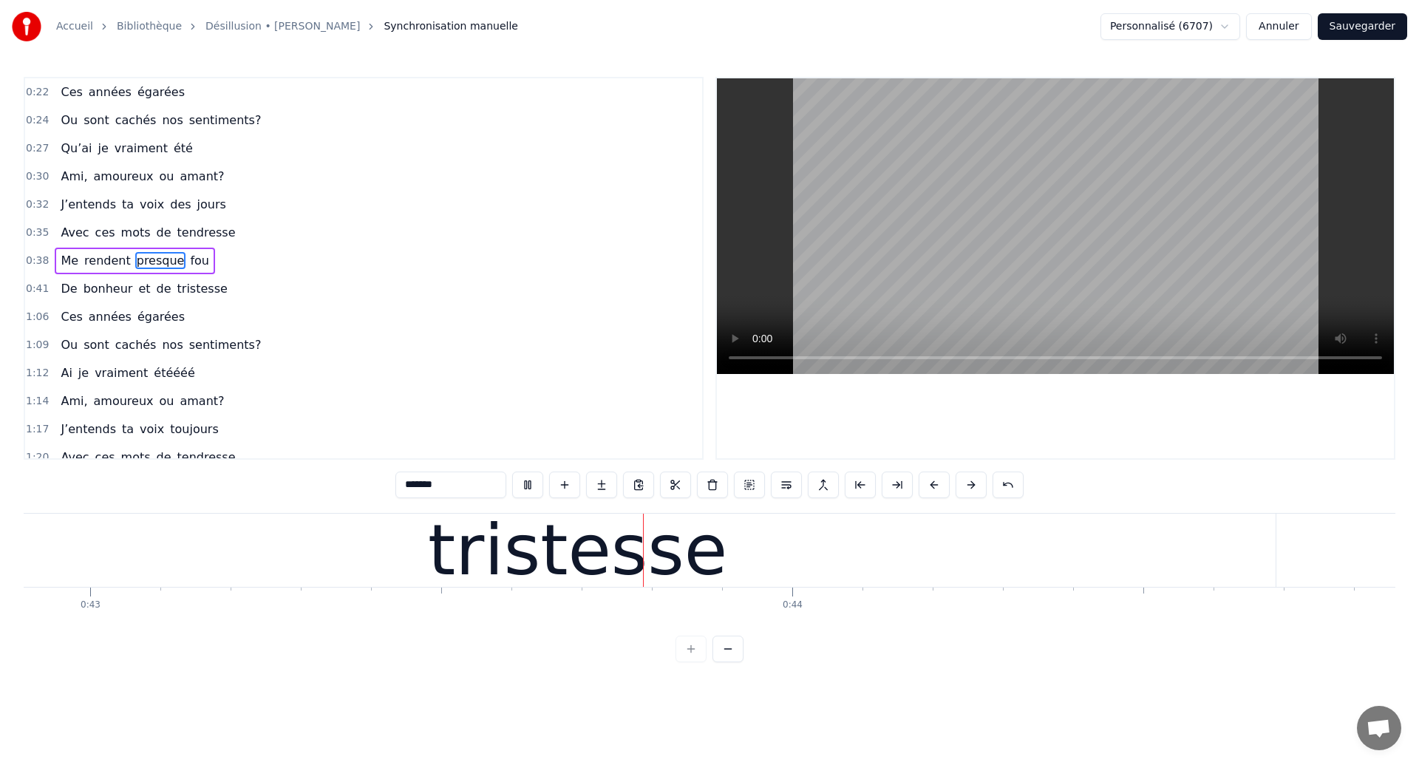
scroll to position [0, 30133]
click at [550, 556] on div "tristesse" at bounding box center [572, 550] width 299 height 106
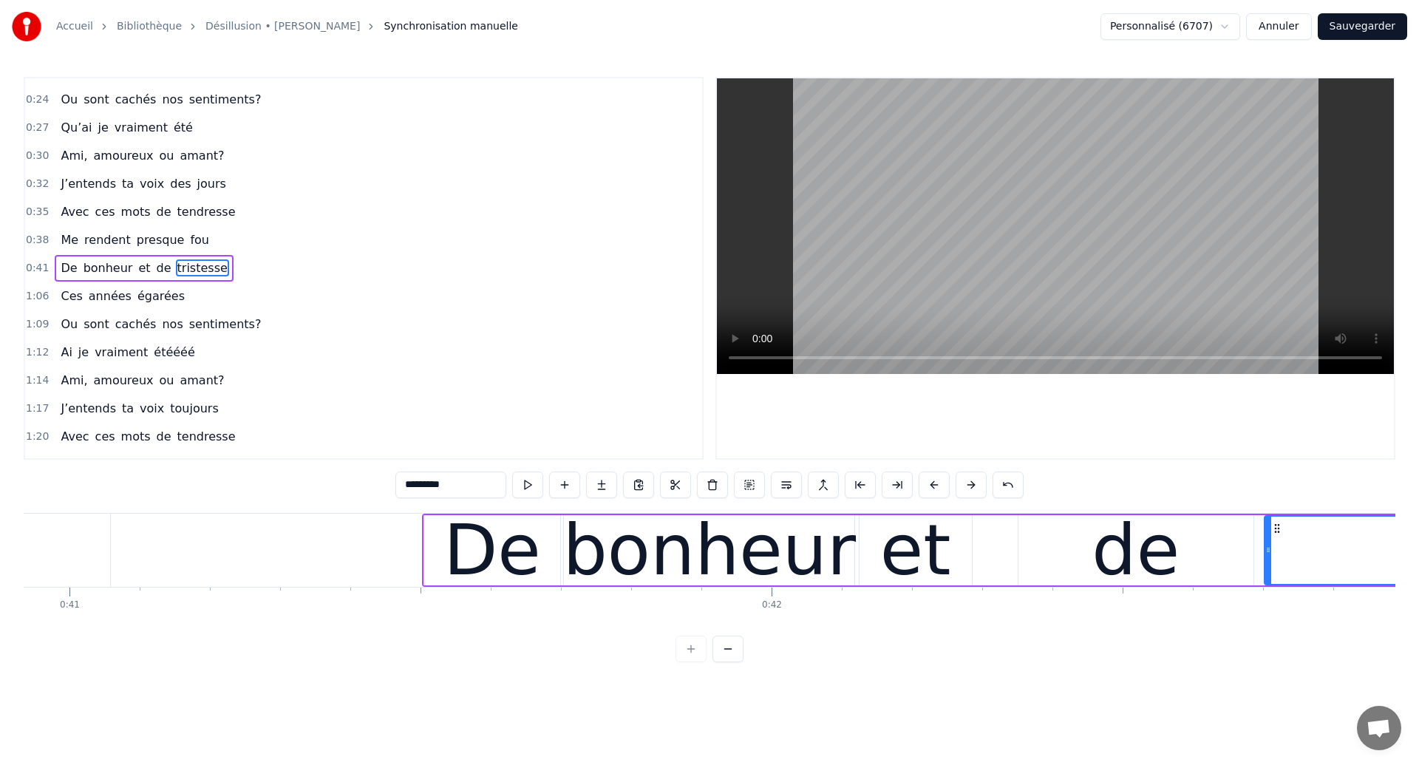
scroll to position [0, 28547]
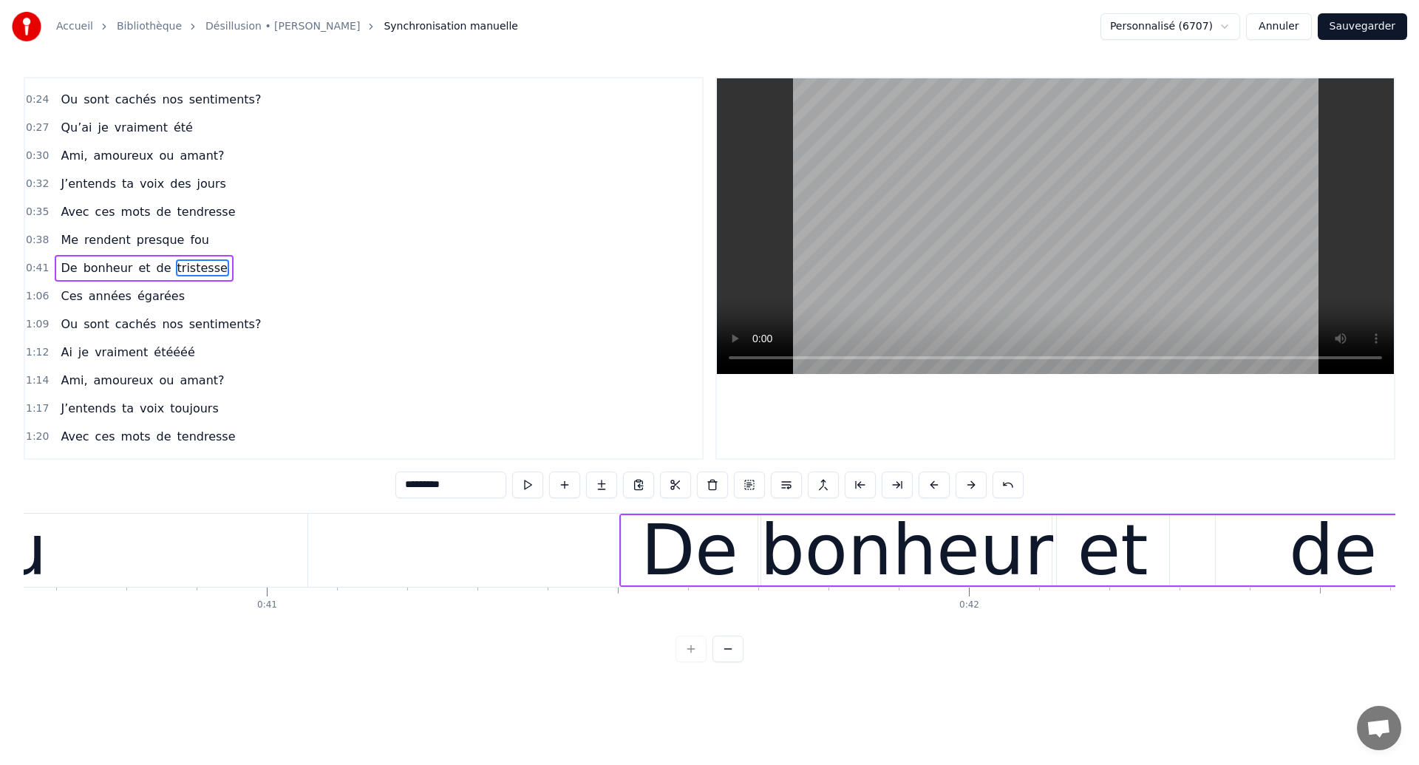
type input "***"
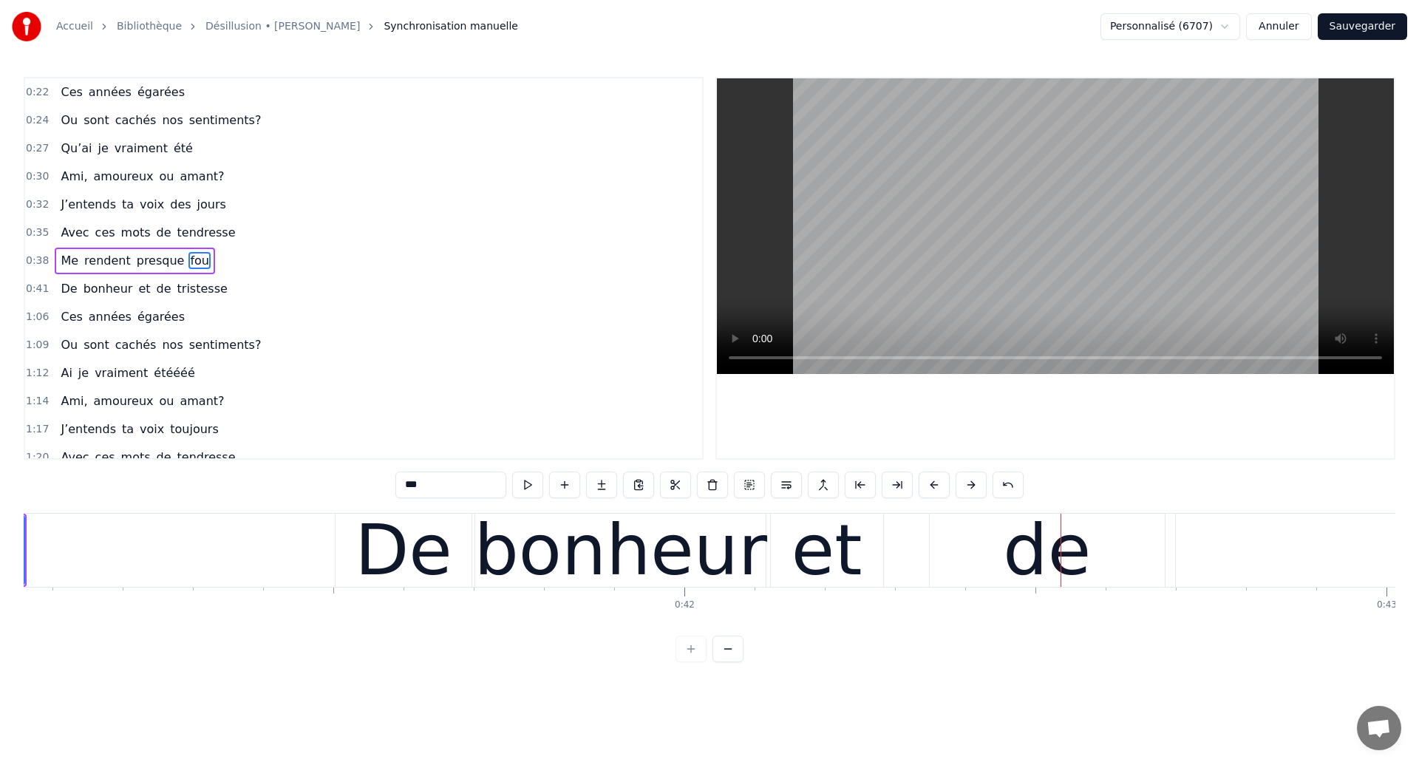
scroll to position [0, 28734]
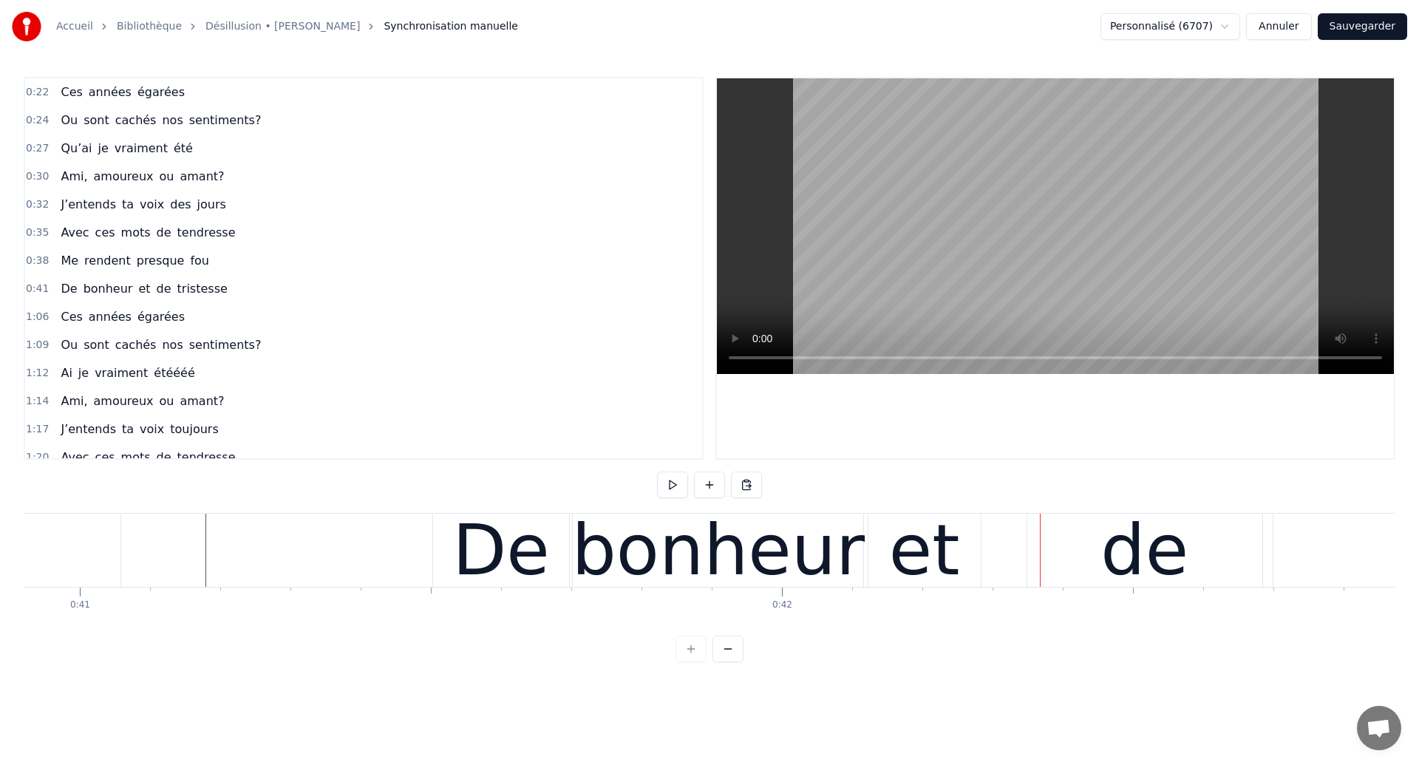
click at [932, 553] on div "et" at bounding box center [924, 550] width 71 height 106
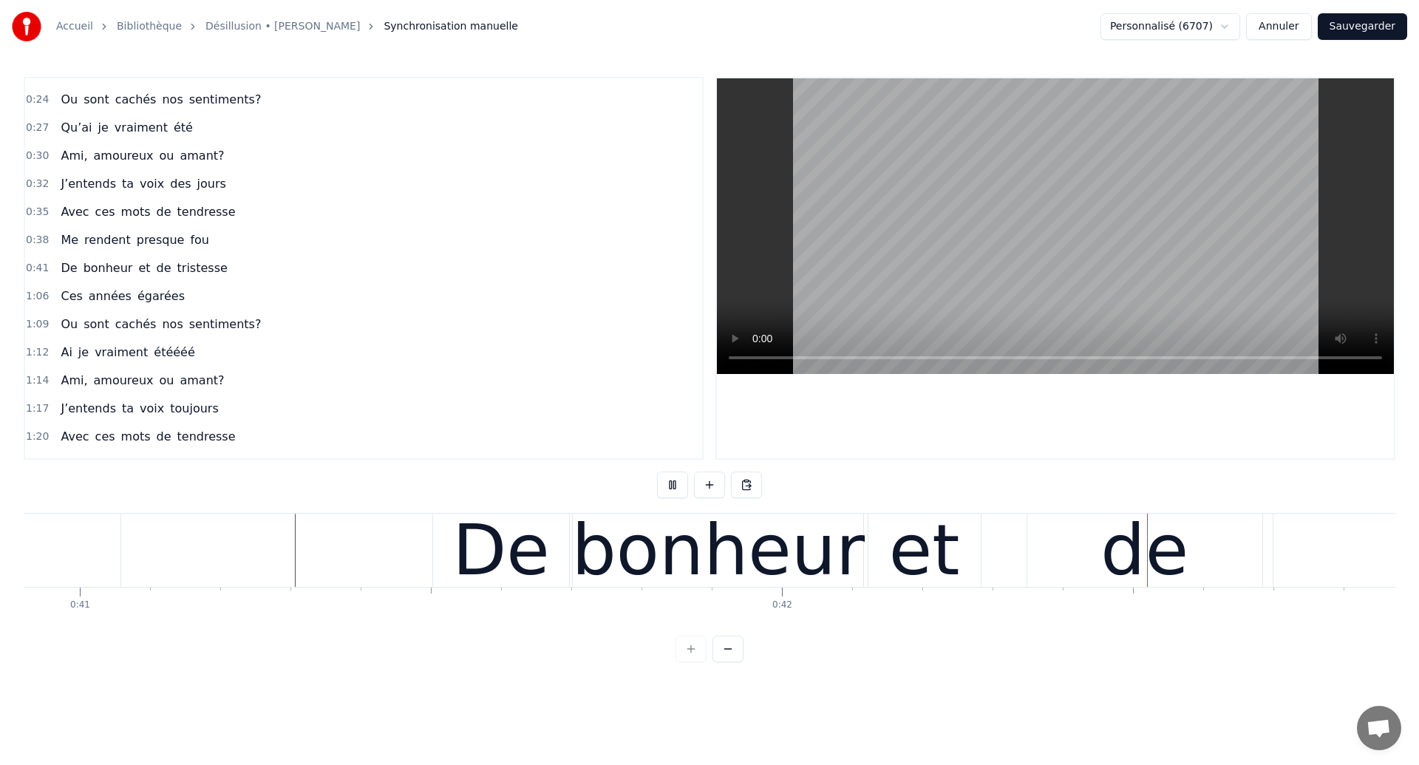
click at [956, 565] on div "et" at bounding box center [925, 550] width 112 height 73
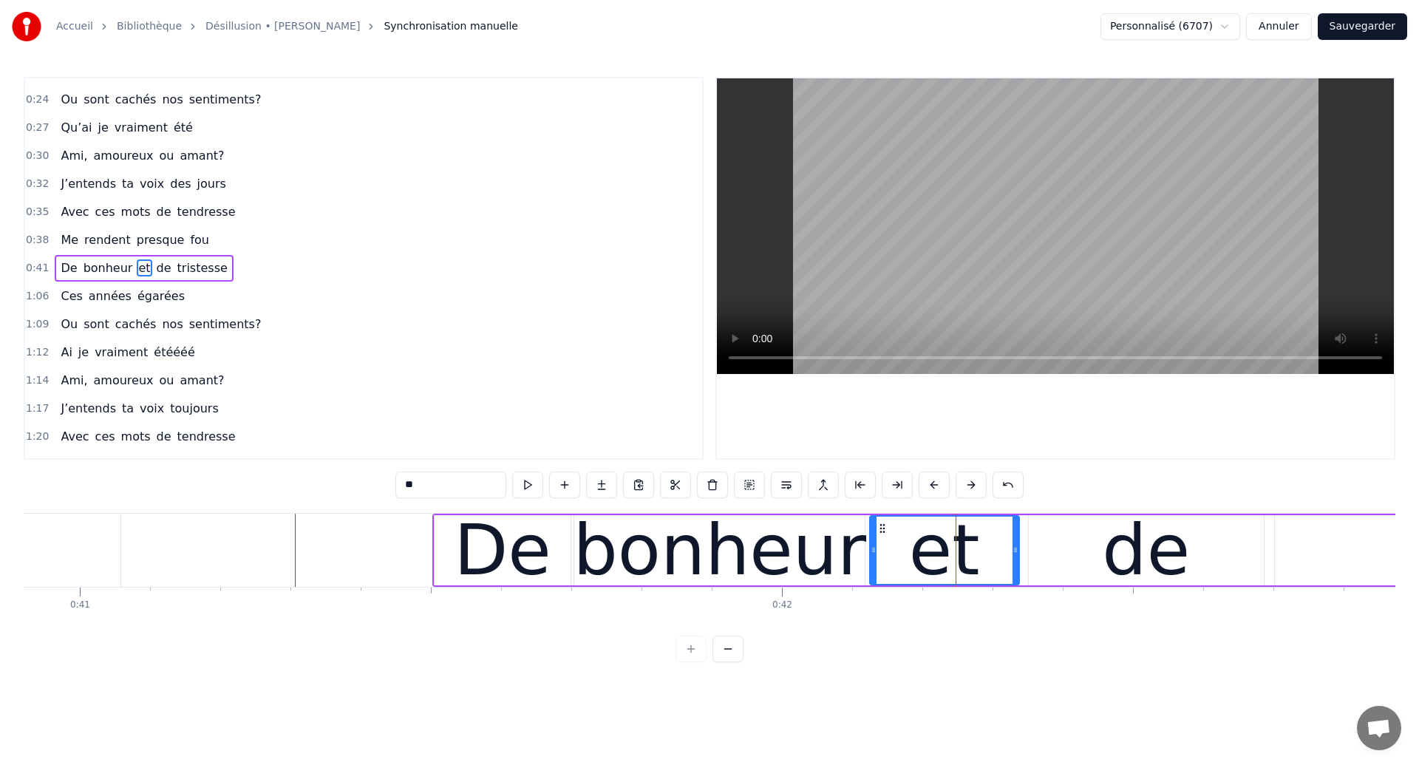
drag, startPoint x: 976, startPoint y: 566, endPoint x: 1013, endPoint y: 570, distance: 37.1
click at [1013, 570] on div at bounding box center [1016, 550] width 6 height 67
click at [1015, 562] on div at bounding box center [1017, 550] width 6 height 67
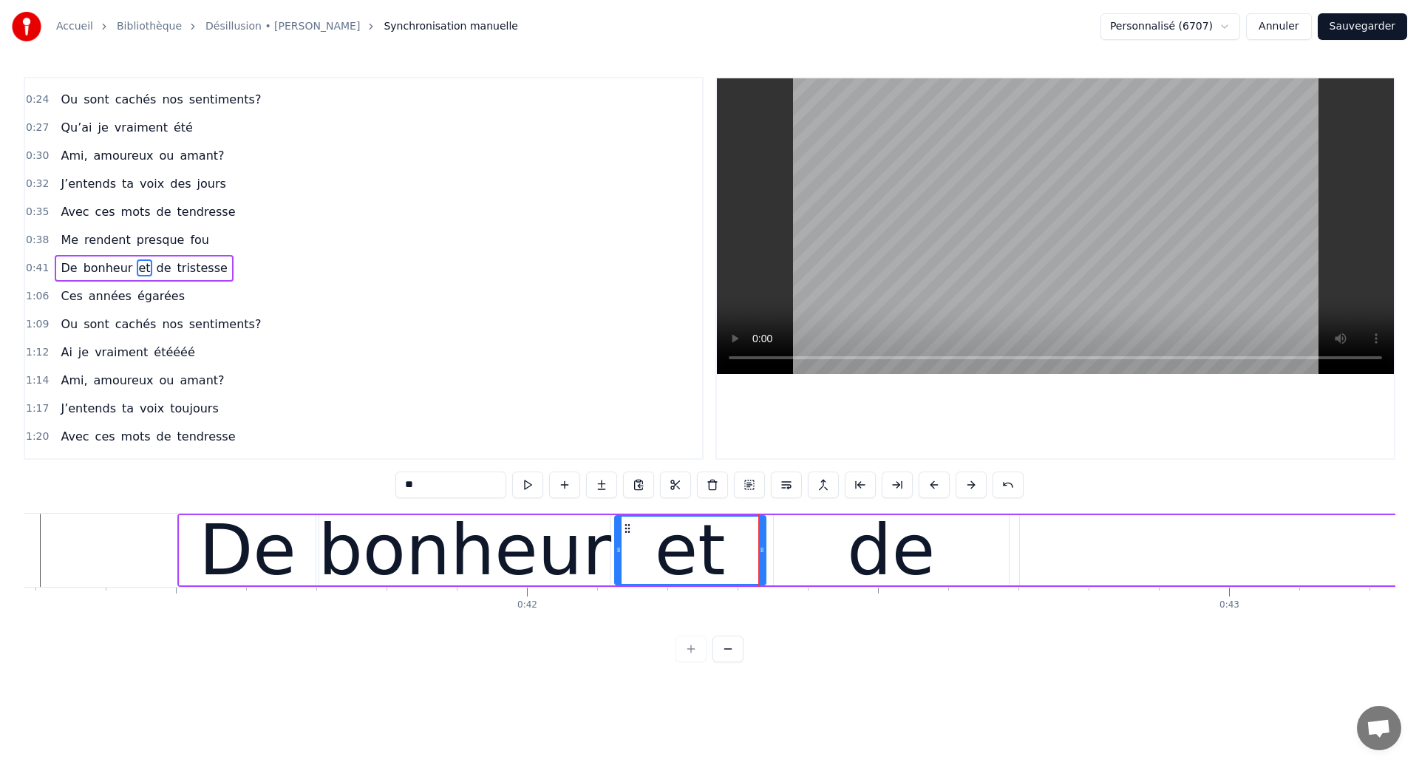
scroll to position [0, 29058]
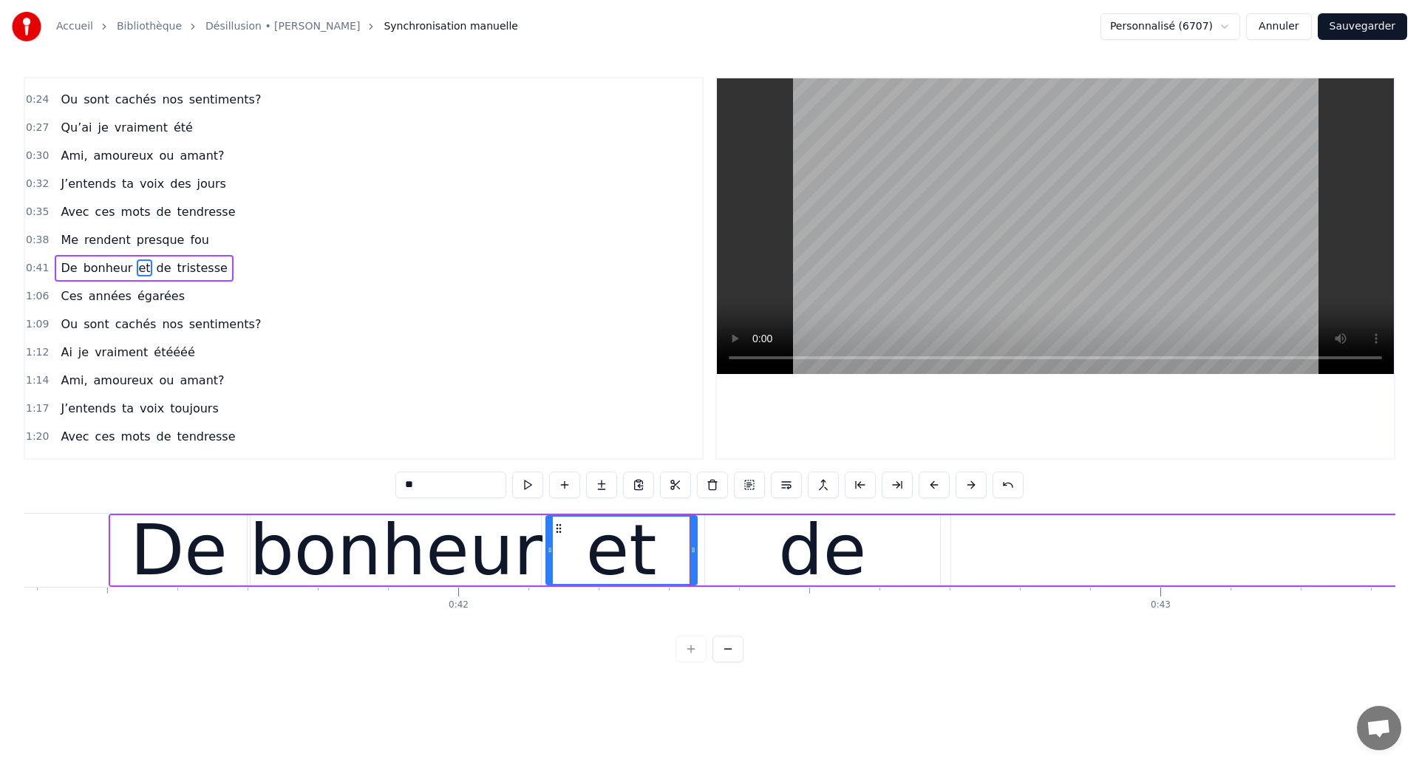
click at [420, 558] on div "bonheur" at bounding box center [396, 550] width 293 height 106
type input "*******"
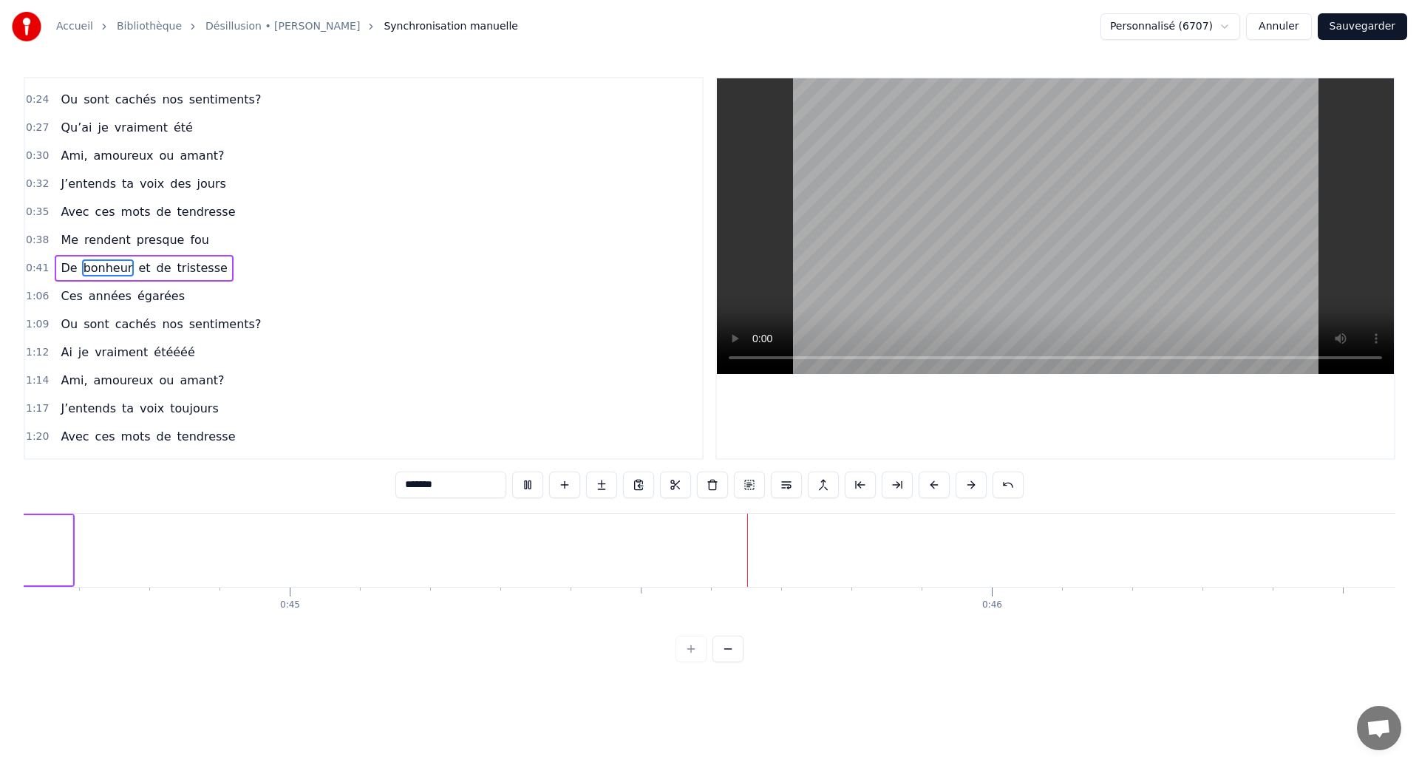
scroll to position [0, 31634]
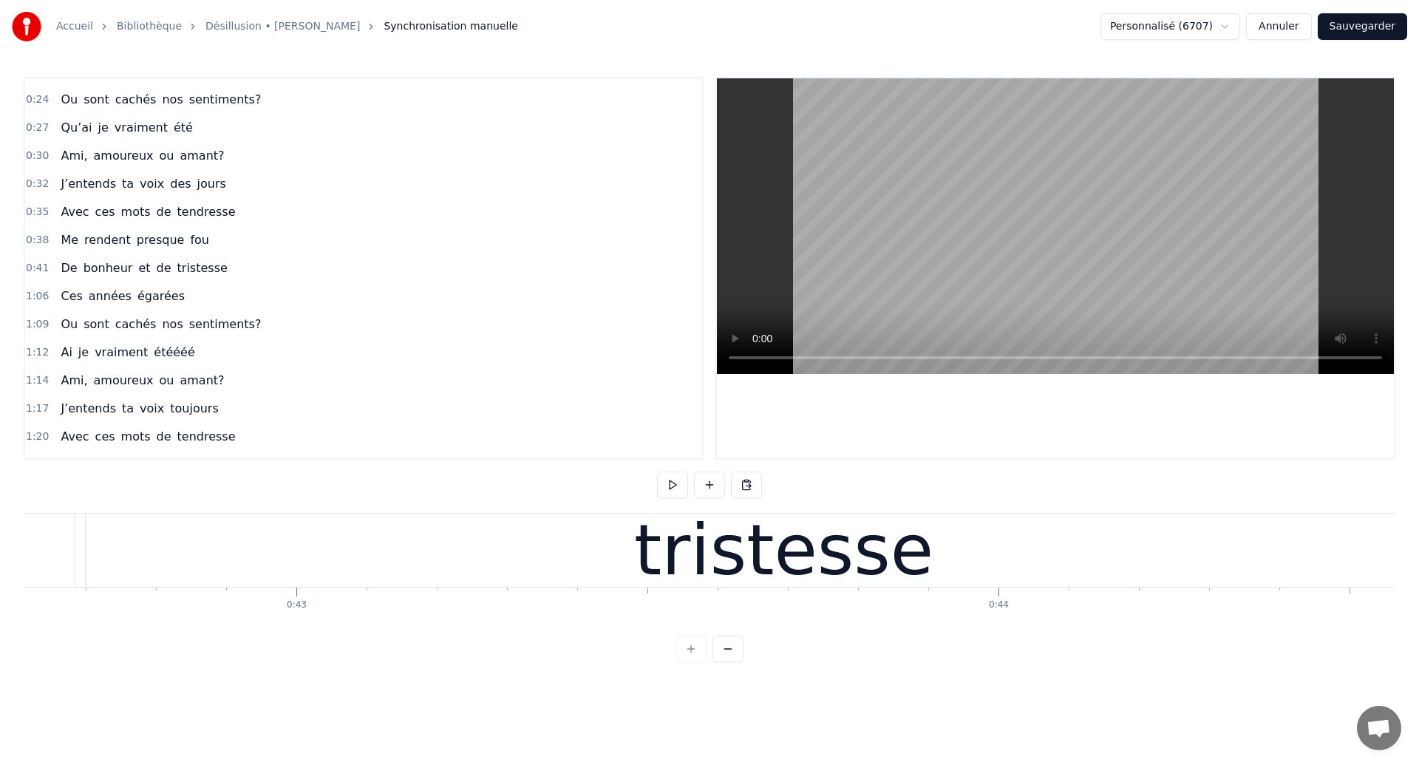
click at [687, 560] on div "tristesse" at bounding box center [783, 550] width 299 height 106
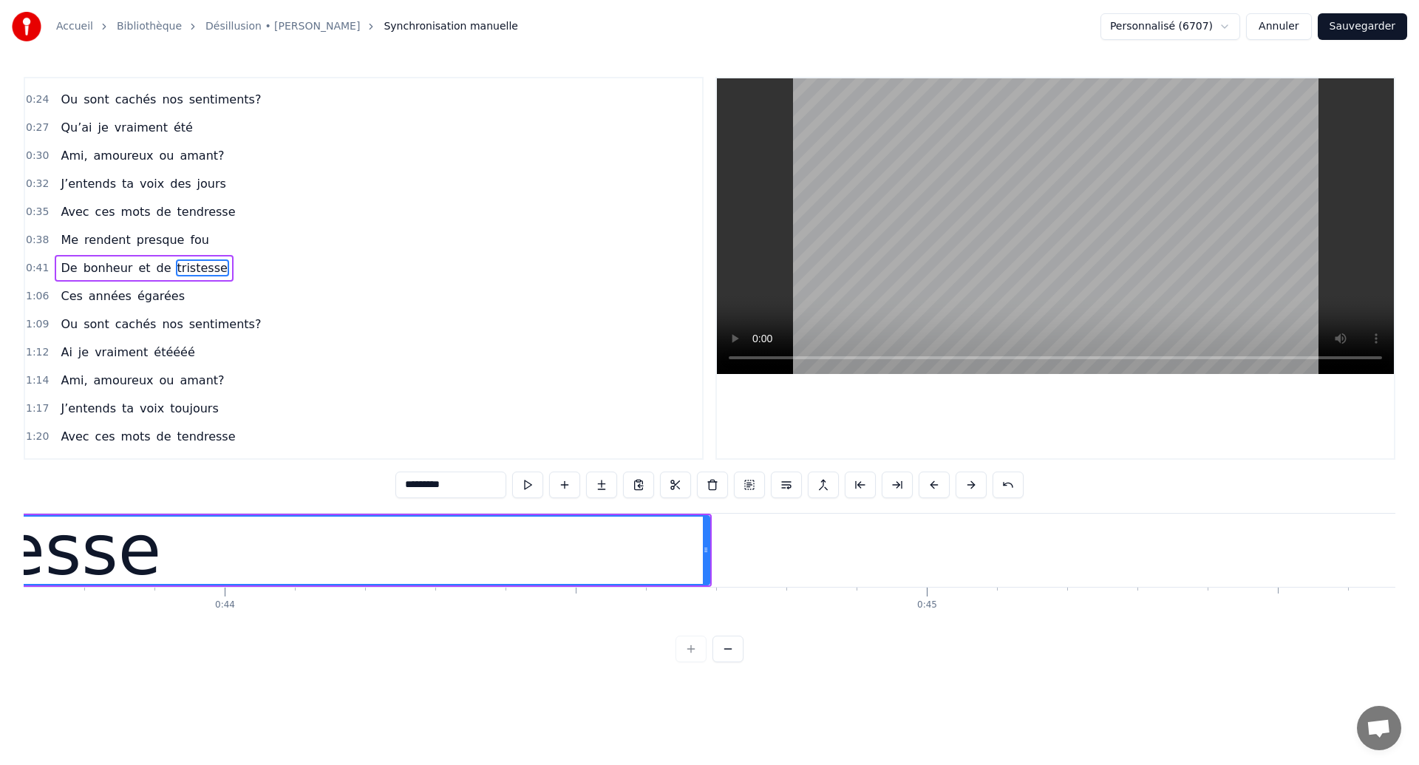
scroll to position [0, 30839]
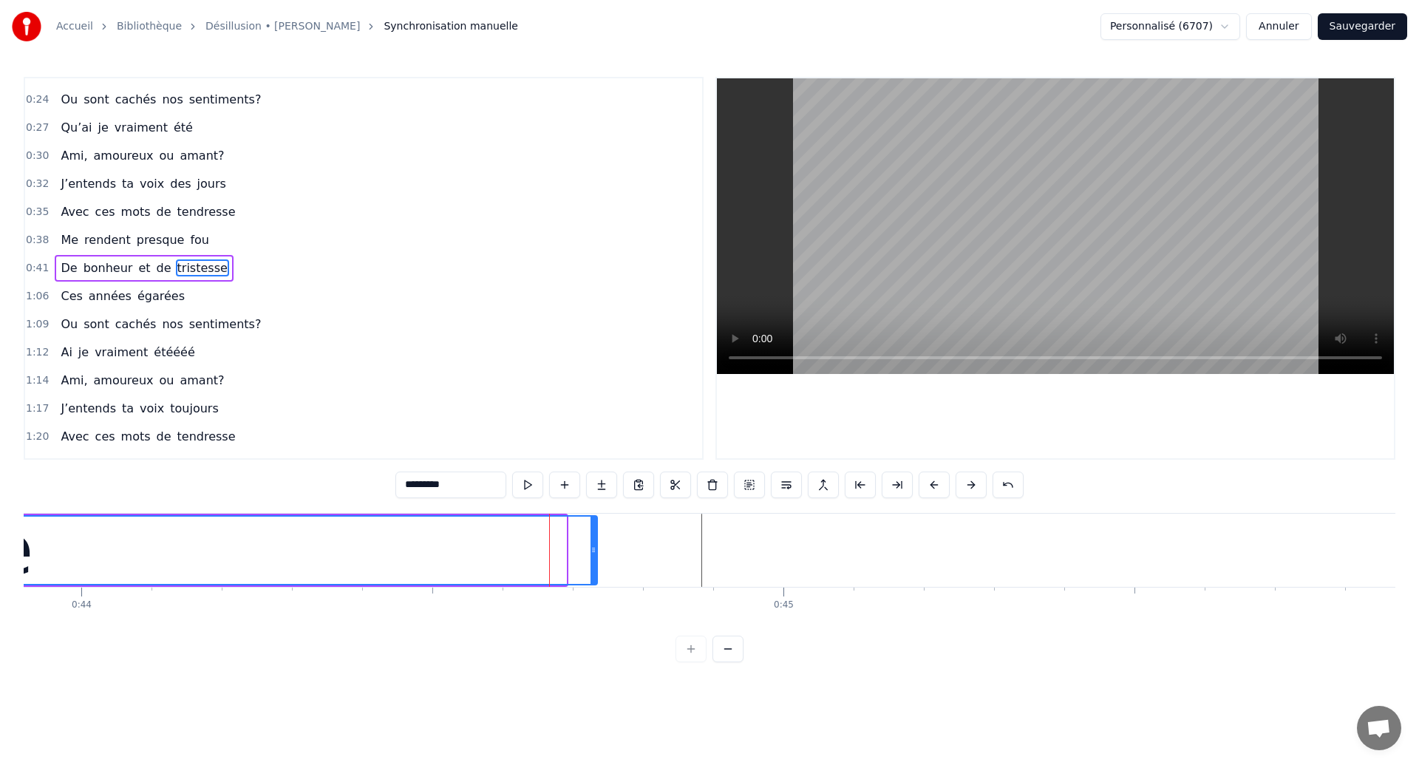
drag, startPoint x: 562, startPoint y: 568, endPoint x: 594, endPoint y: 570, distance: 31.1
click at [594, 570] on div at bounding box center [594, 550] width 6 height 67
click at [1377, 33] on button "Sauvegarder" at bounding box center [1362, 26] width 89 height 27
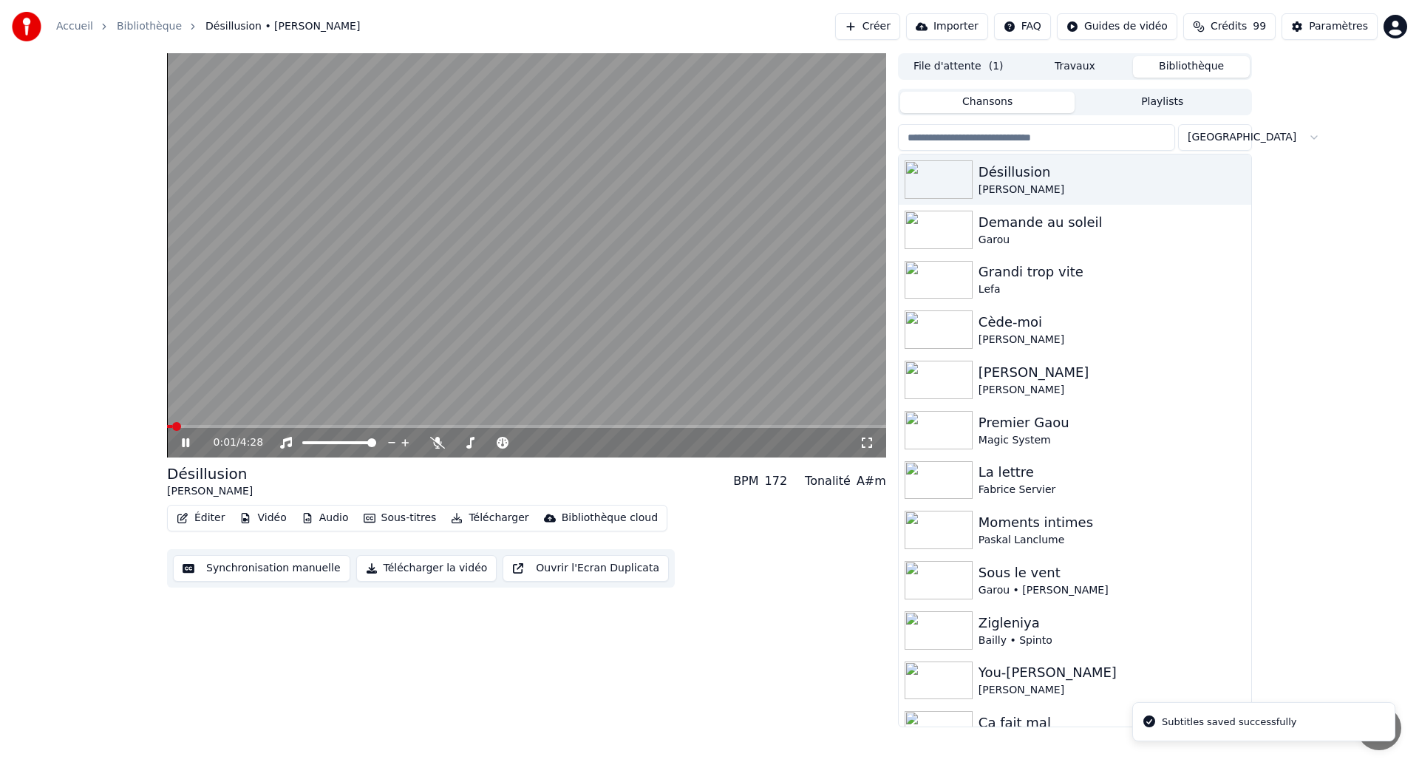
click at [864, 439] on icon at bounding box center [867, 443] width 15 height 12
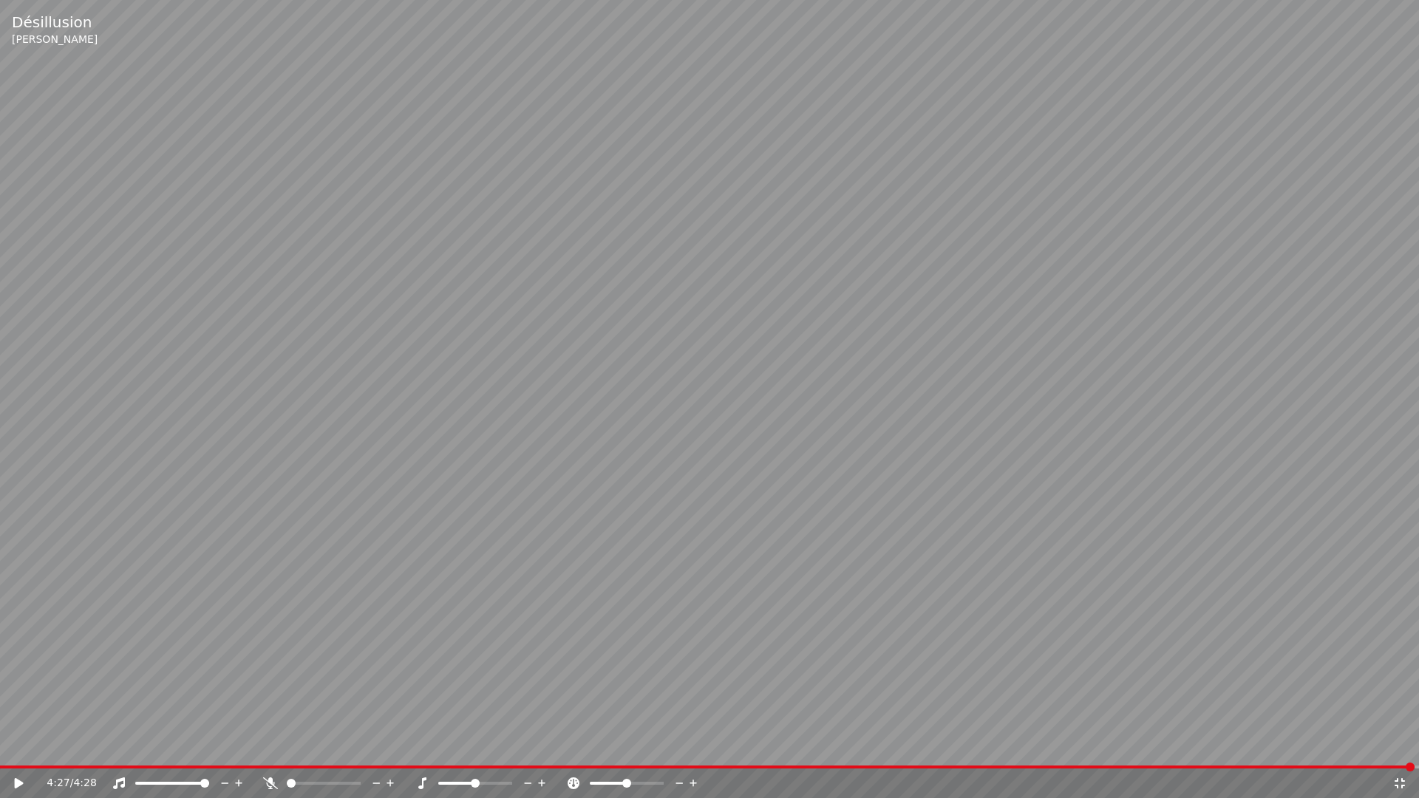
click at [864, 472] on video at bounding box center [709, 399] width 1419 height 798
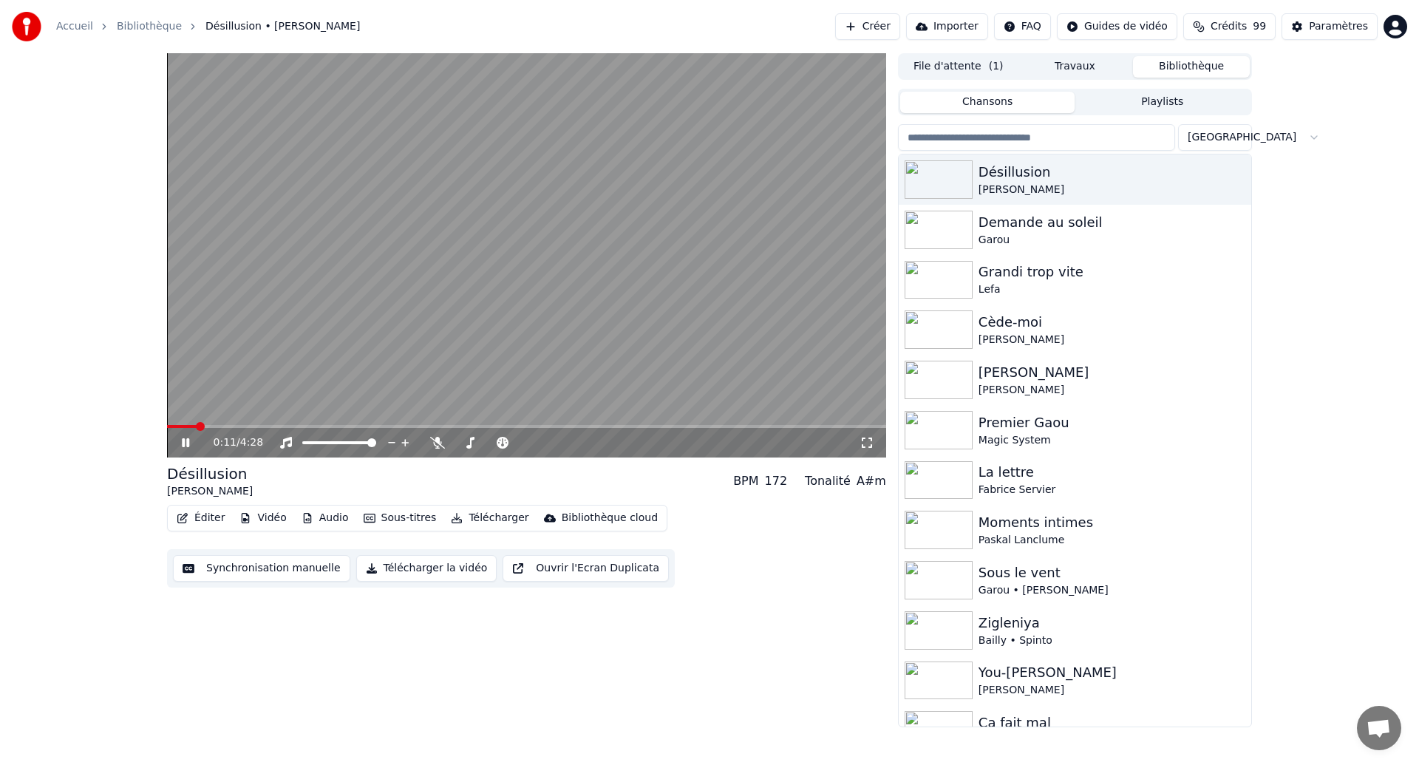
click at [197, 425] on span at bounding box center [182, 426] width 30 height 3
click at [187, 446] on icon at bounding box center [185, 442] width 7 height 9
click at [266, 566] on button "Synchronisation manuelle" at bounding box center [261, 568] width 177 height 27
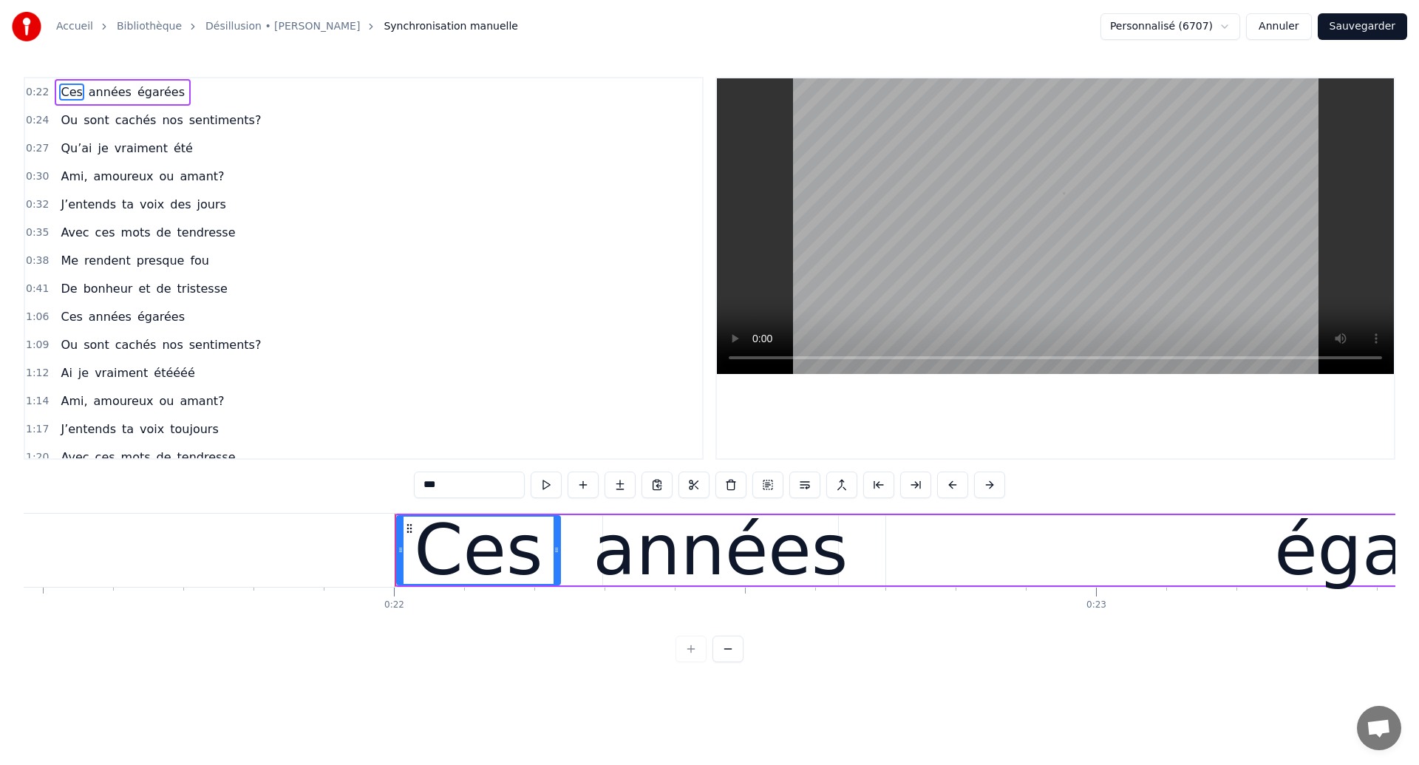
scroll to position [0, 15375]
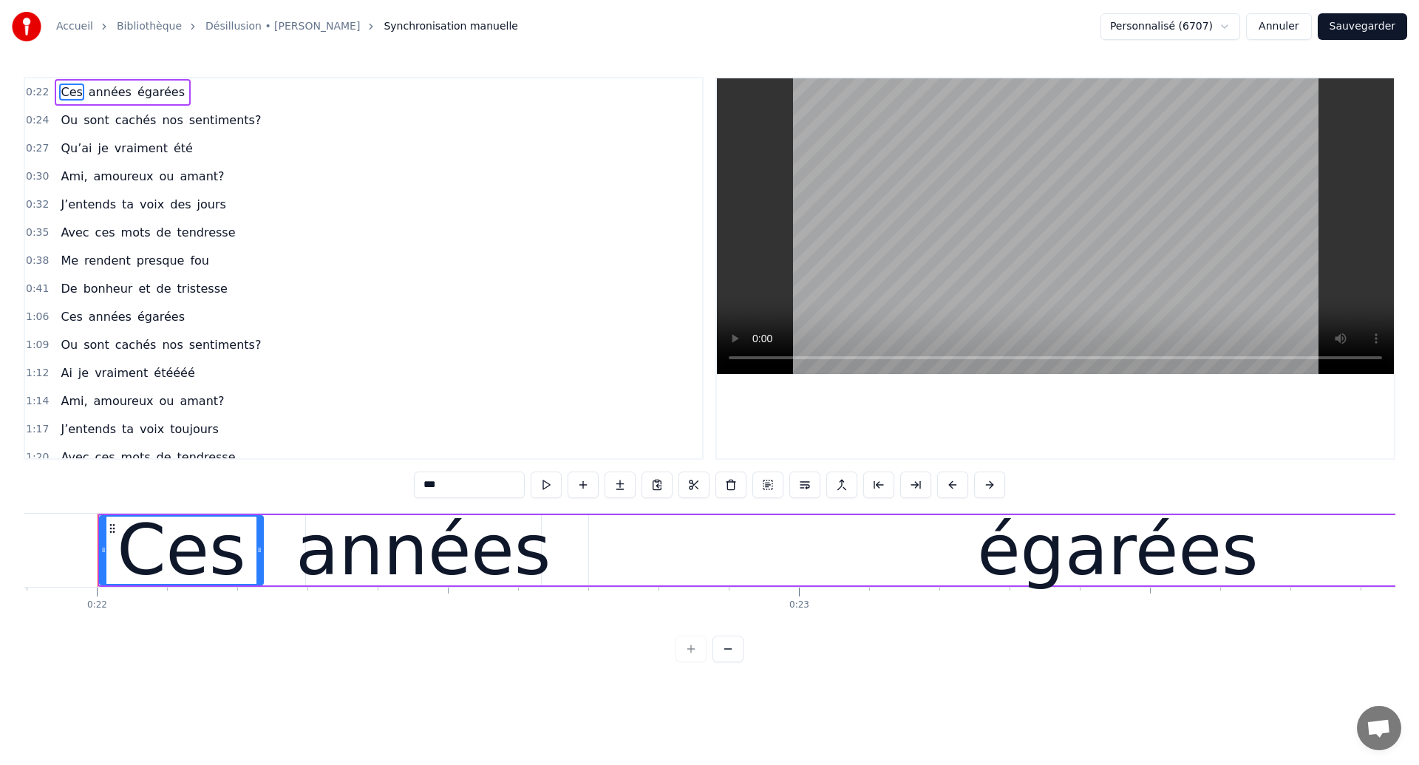
click at [78, 208] on span "J’entends" at bounding box center [88, 204] width 58 height 17
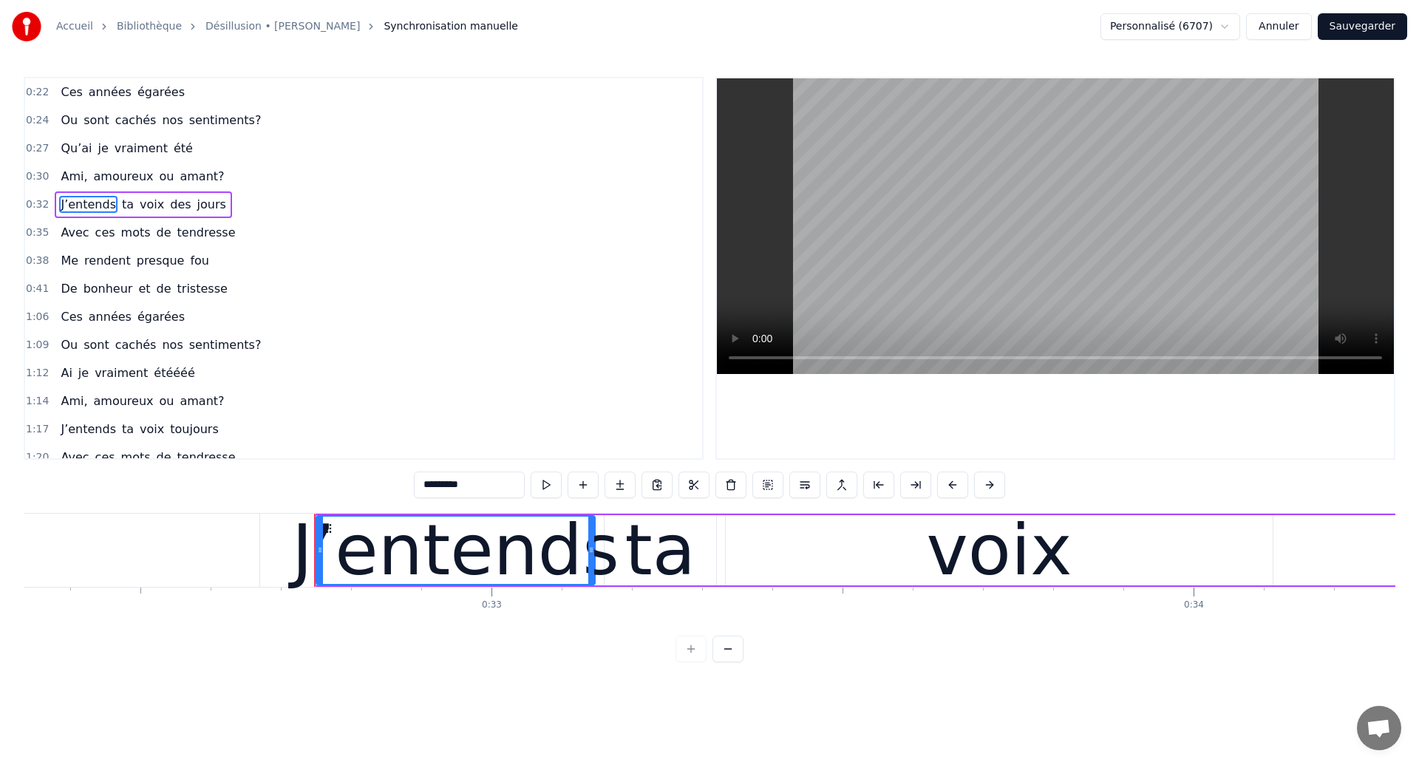
scroll to position [0, 22688]
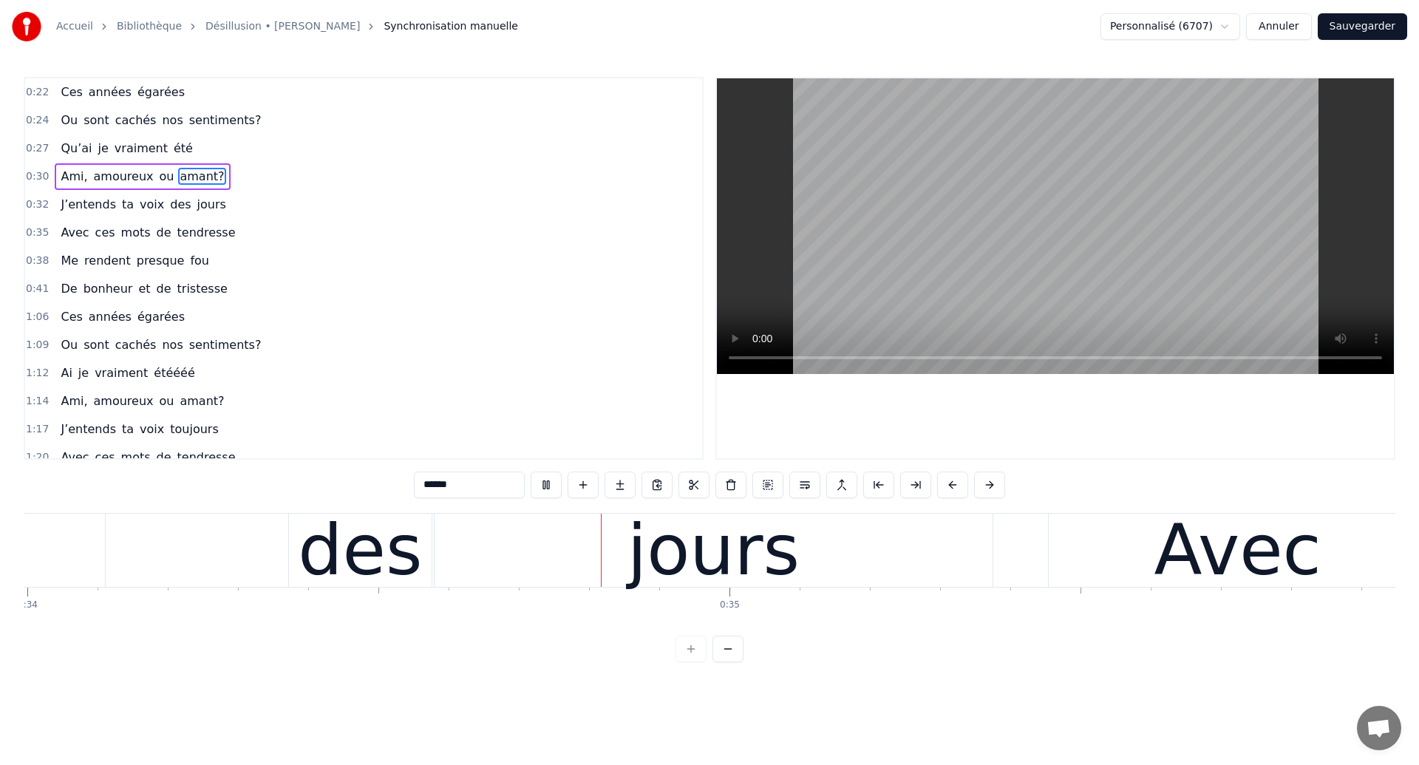
scroll to position [0, 23931]
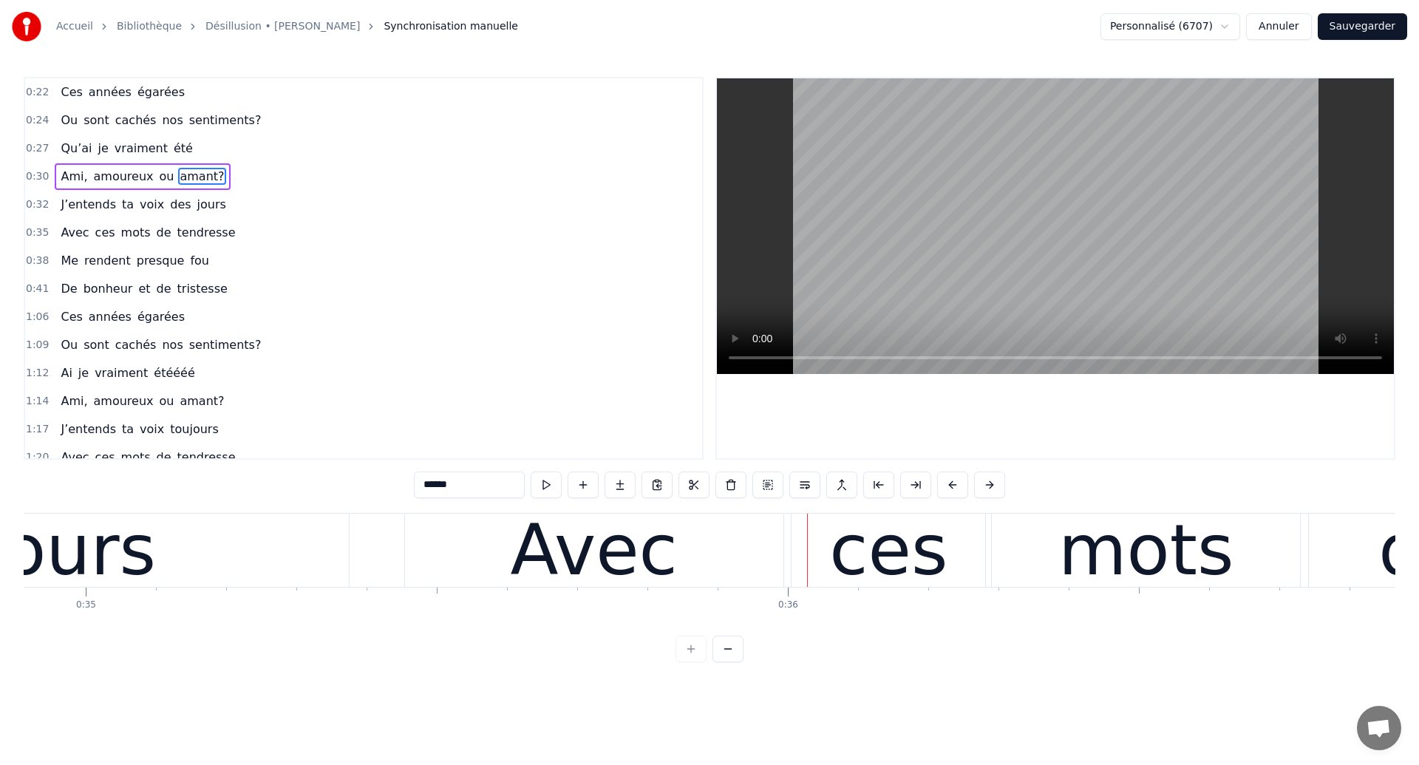
click at [92, 550] on div "jours" at bounding box center [70, 550] width 172 height 106
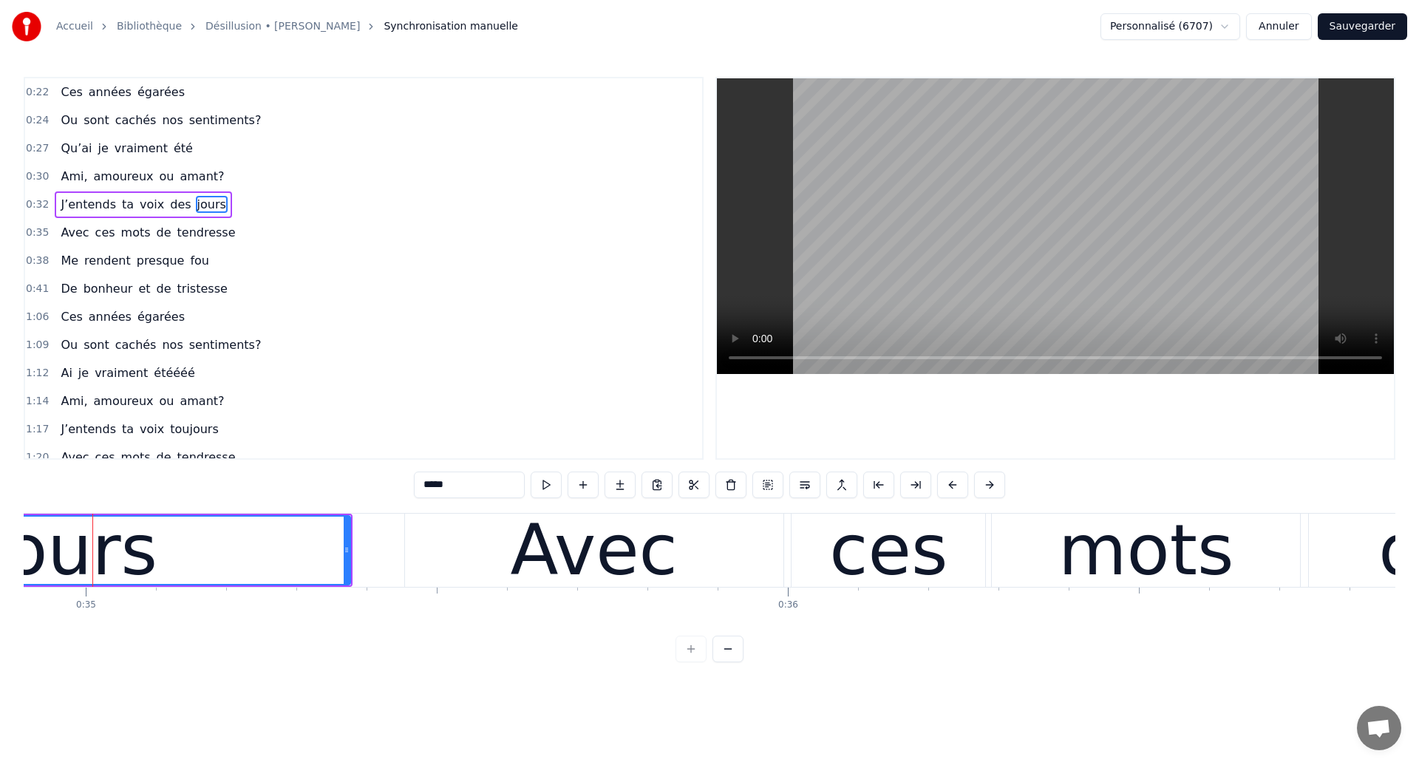
scroll to position [0, 24510]
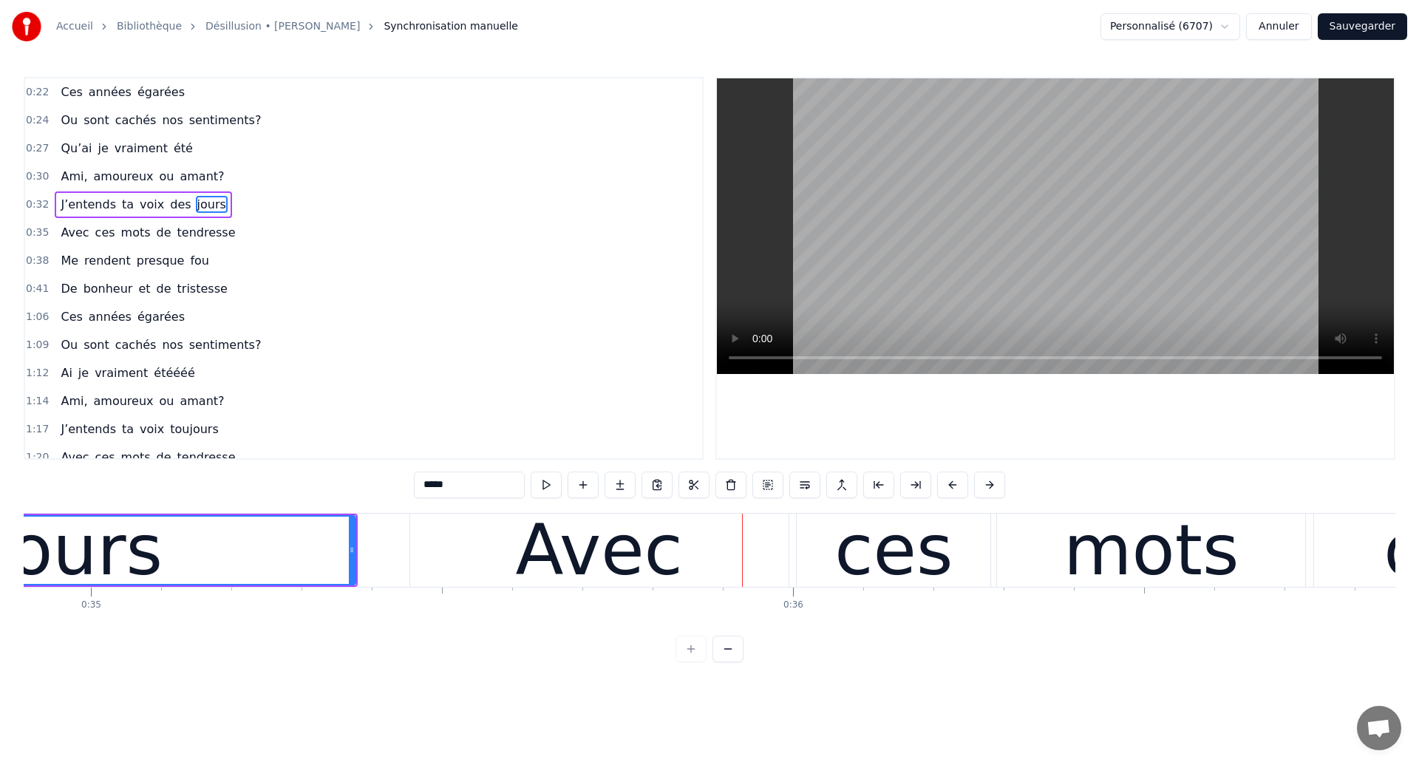
click at [64, 578] on div "jours" at bounding box center [76, 550] width 172 height 106
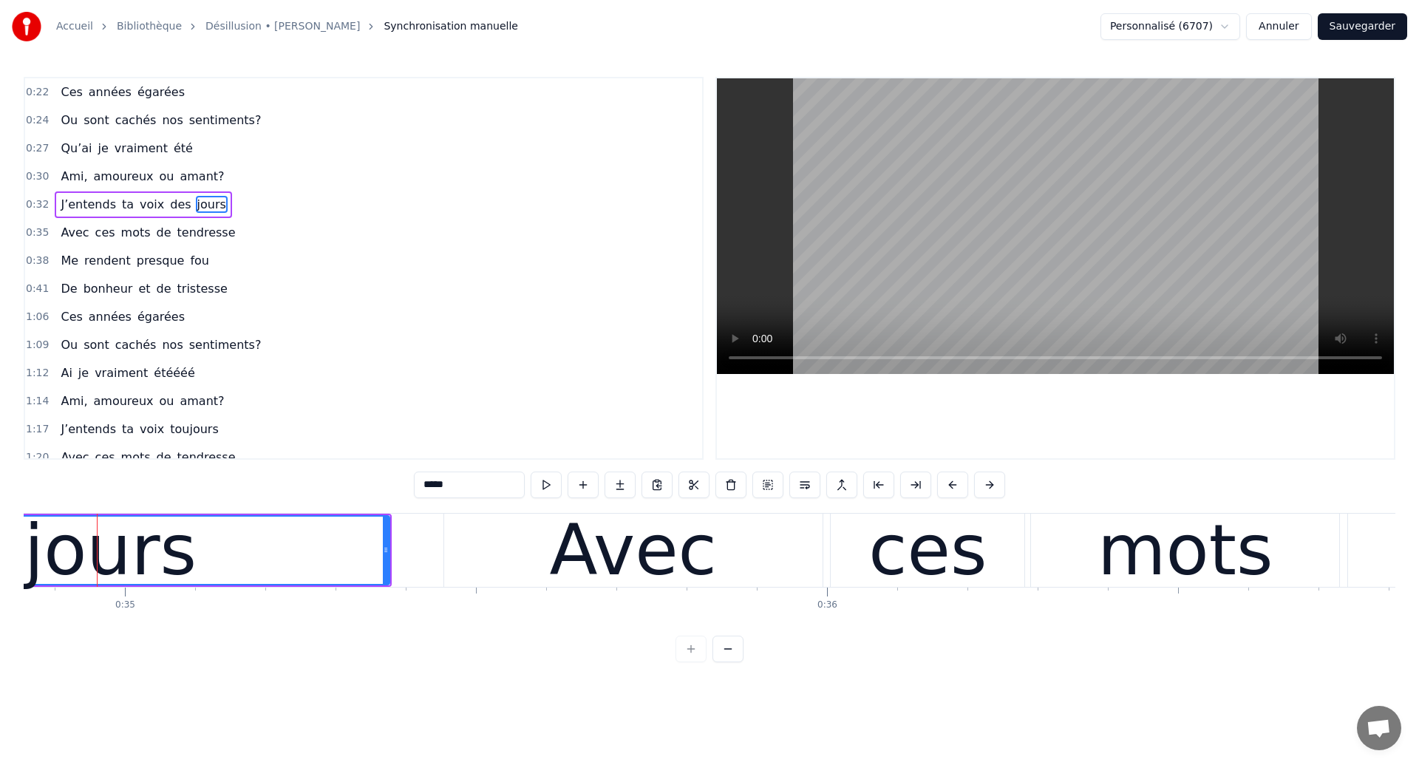
scroll to position [0, 24475]
click at [80, 548] on div "jours" at bounding box center [111, 550] width 172 height 106
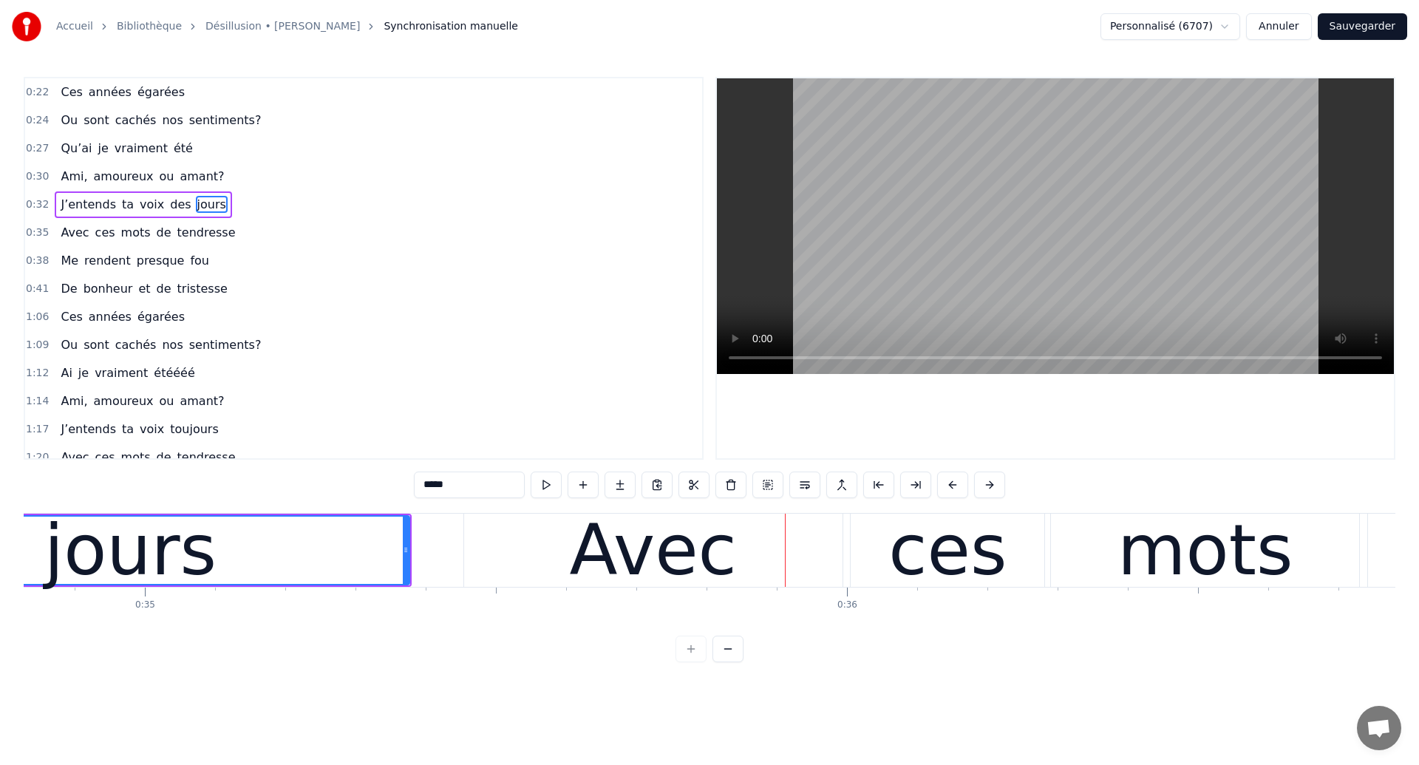
click at [523, 540] on div "Avec" at bounding box center [653, 550] width 378 height 73
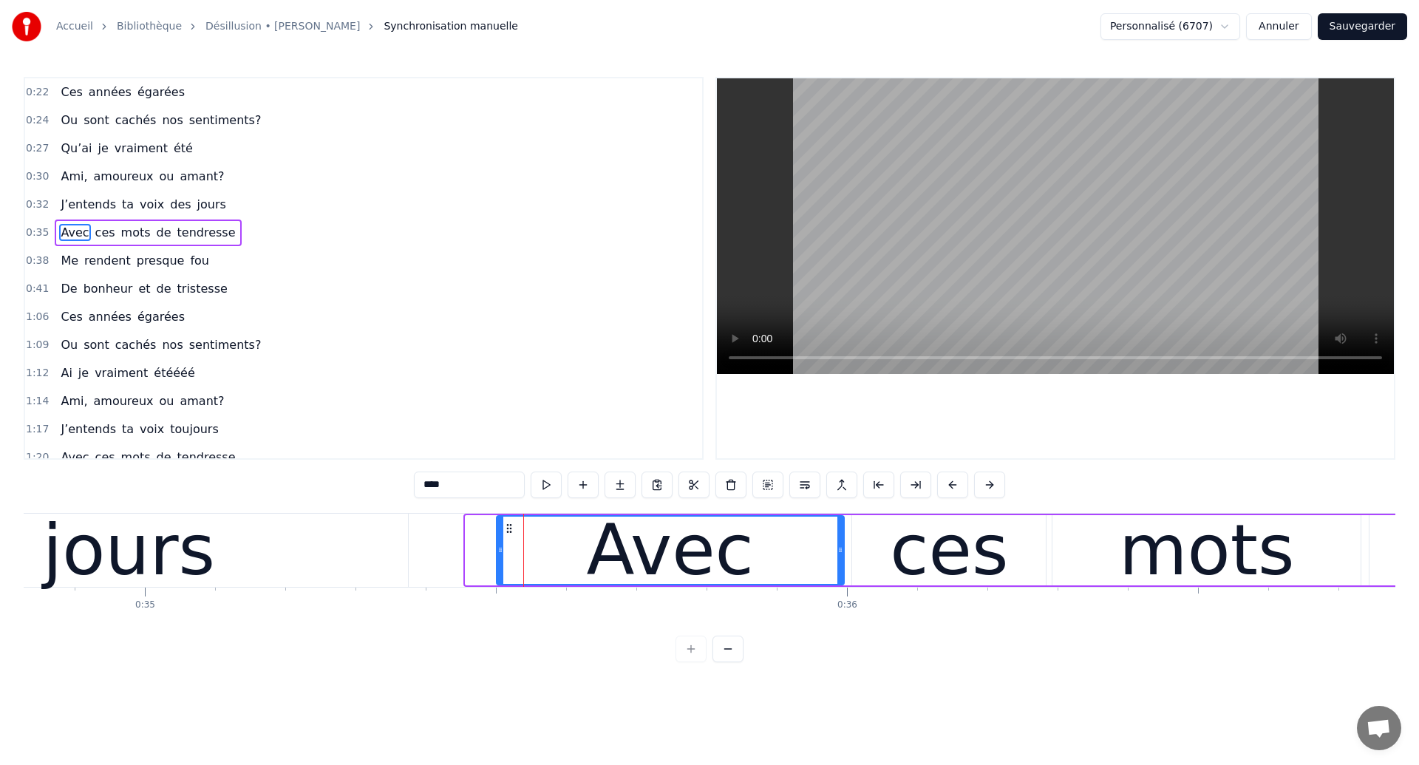
drag, startPoint x: 466, startPoint y: 560, endPoint x: 497, endPoint y: 585, distance: 39.5
click at [497, 585] on div "Avec" at bounding box center [670, 550] width 349 height 70
click at [174, 534] on div "jours" at bounding box center [129, 550] width 172 height 106
type input "*****"
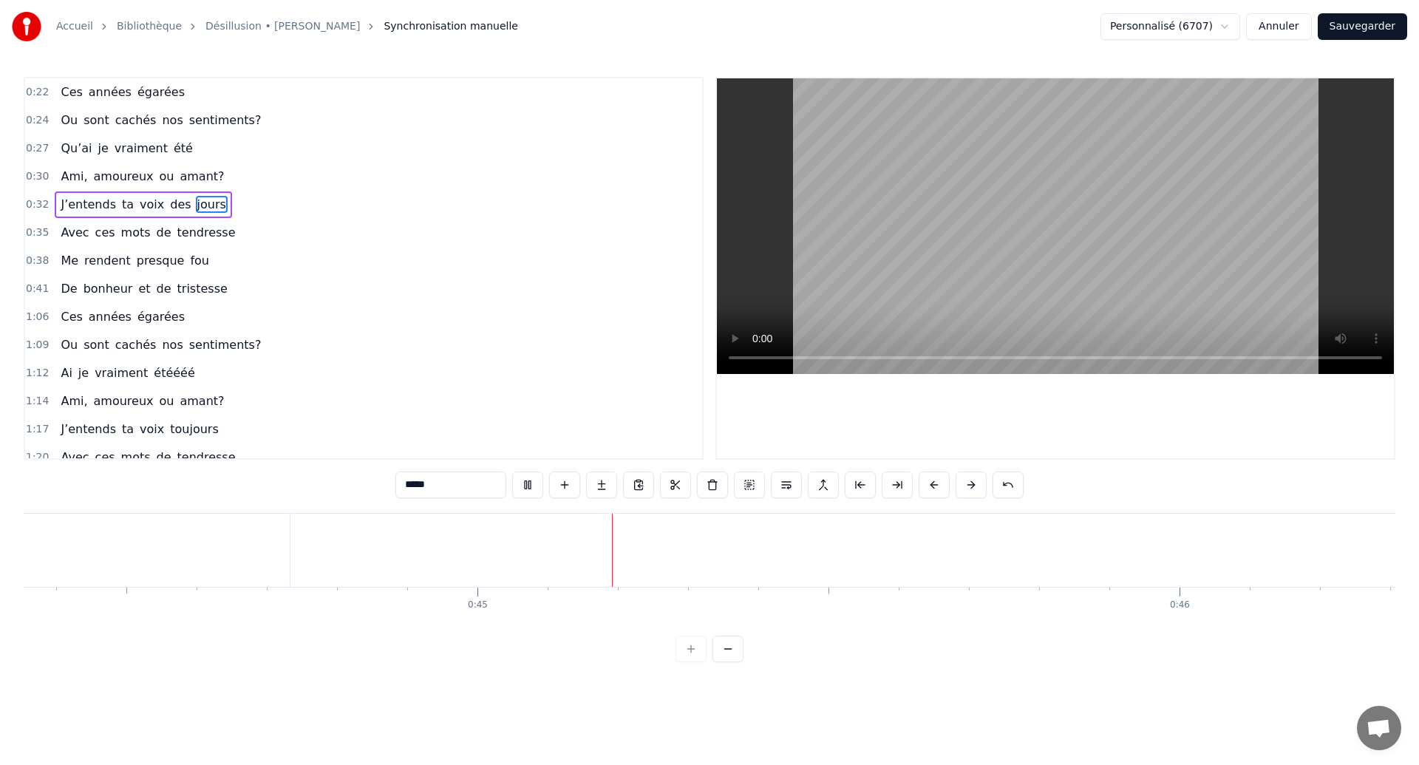
scroll to position [0, 31217]
click at [444, 507] on div "0:22 Ces années égarées 0:24 Ou sont cachés nos sentiments? 0:27 Qu’ai je vraim…" at bounding box center [710, 369] width 1372 height 585
click at [1373, 18] on button "Sauvegarder" at bounding box center [1362, 26] width 89 height 27
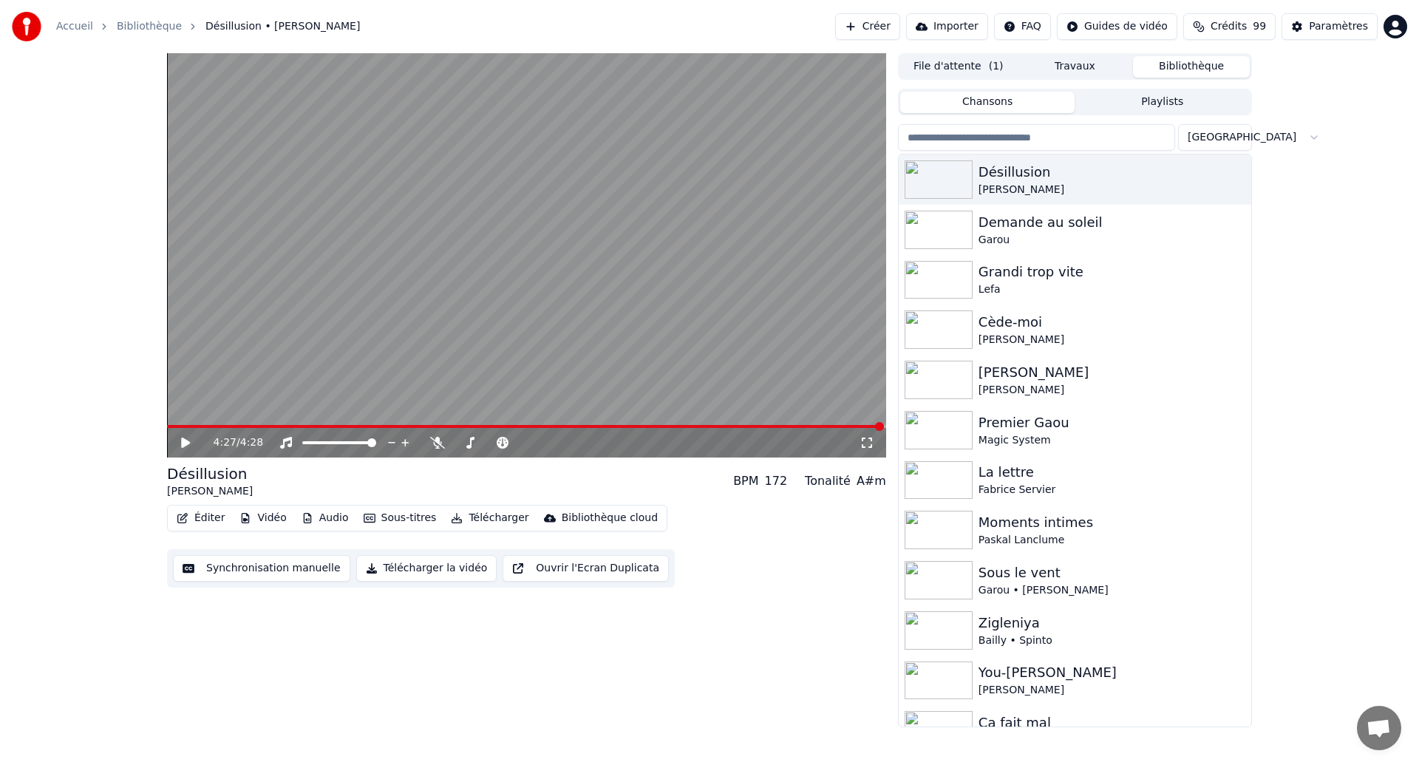
click at [332, 356] on video at bounding box center [526, 255] width 719 height 404
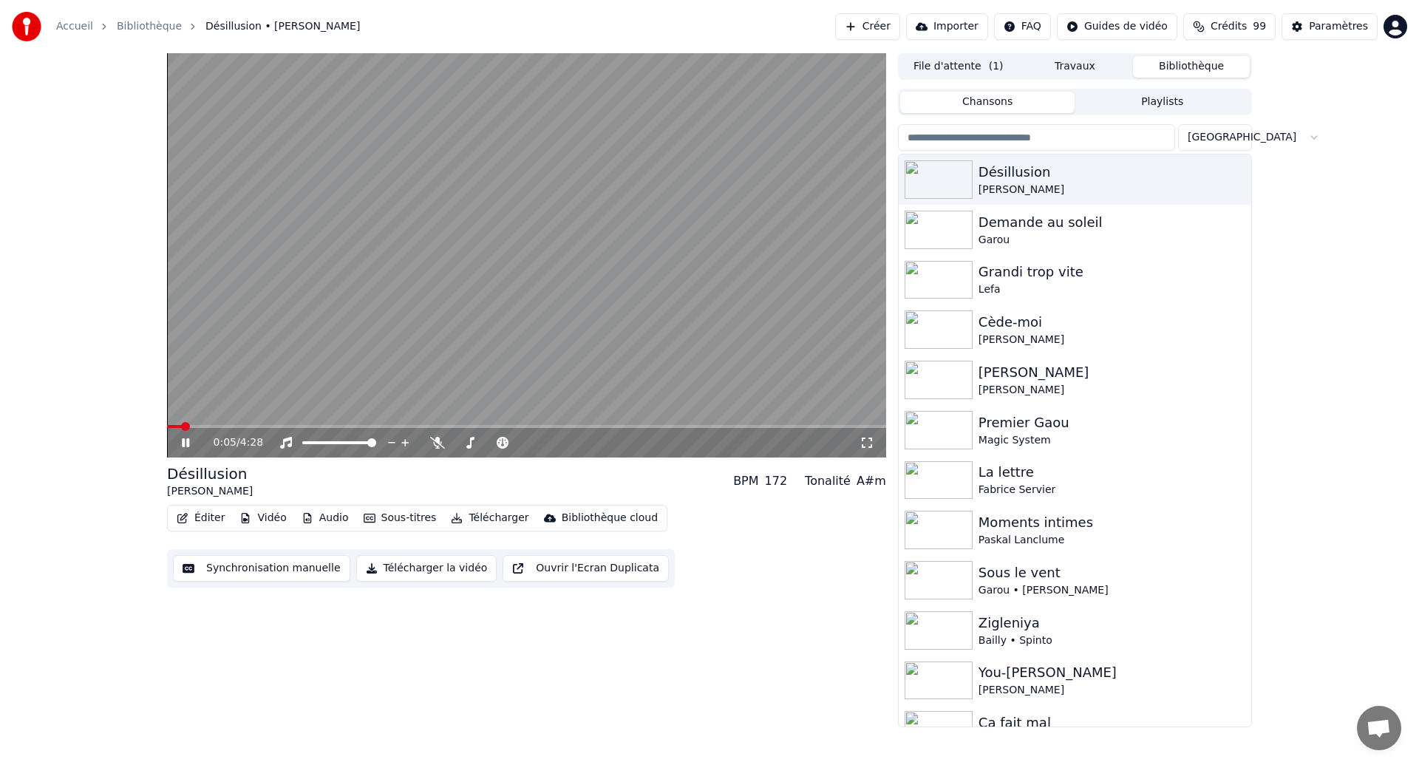
click at [336, 537] on div "Éditer Vidéo Audio Sous-titres Télécharger Bibliothèque cloud Synchronisation m…" at bounding box center [526, 546] width 719 height 83
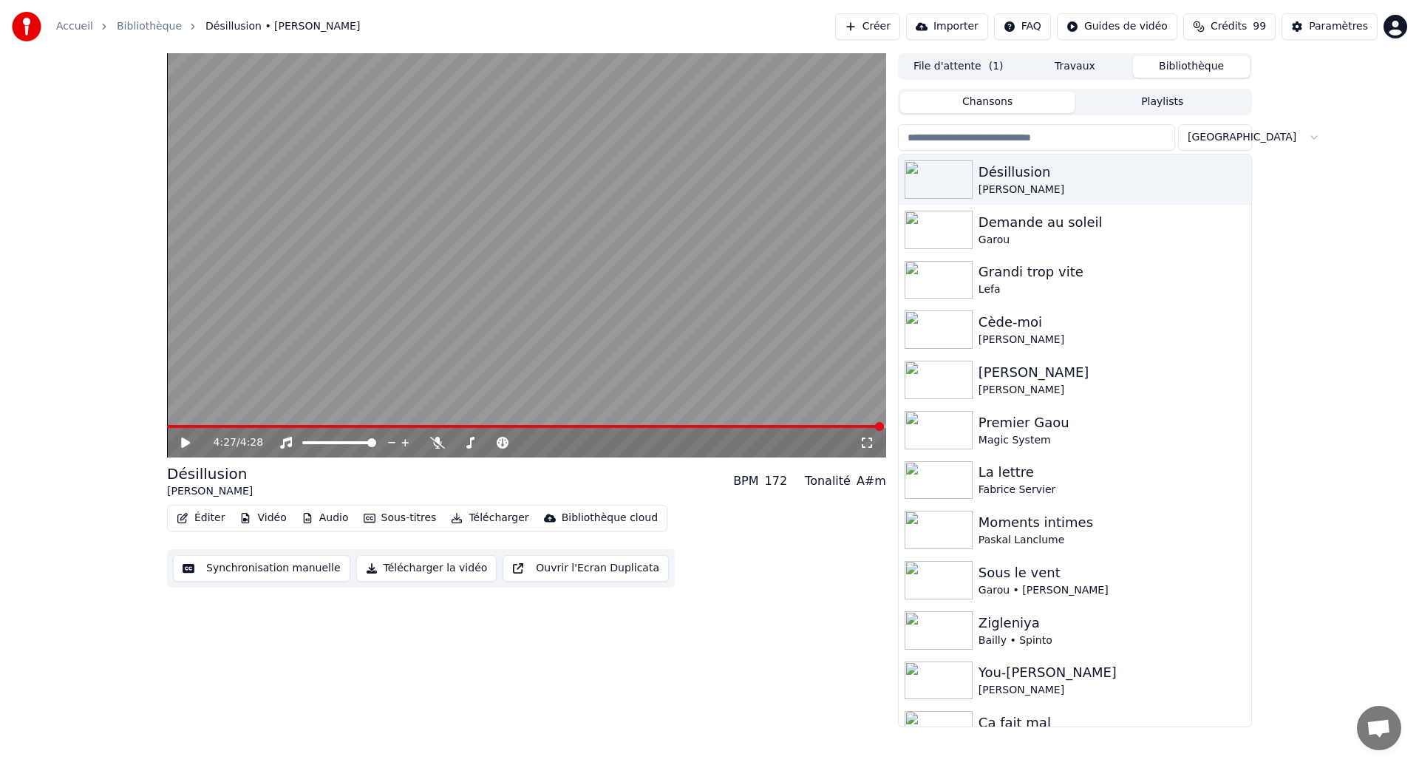
click at [173, 427] on span at bounding box center [525, 426] width 717 height 3
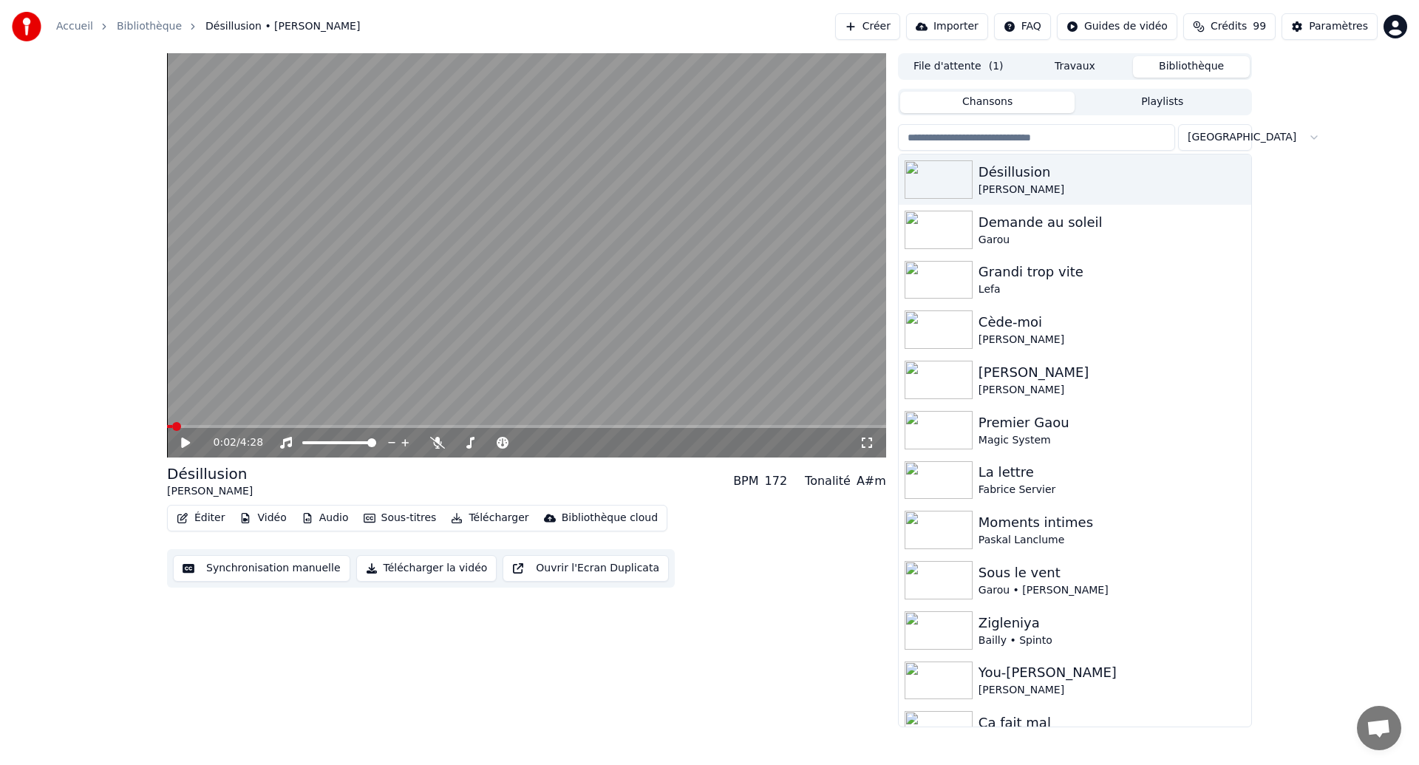
click at [177, 451] on div "0:02 / 4:28" at bounding box center [526, 443] width 719 height 30
click at [189, 434] on div "0:02 / 4:28" at bounding box center [526, 443] width 719 height 30
click at [863, 441] on icon at bounding box center [867, 443] width 15 height 12
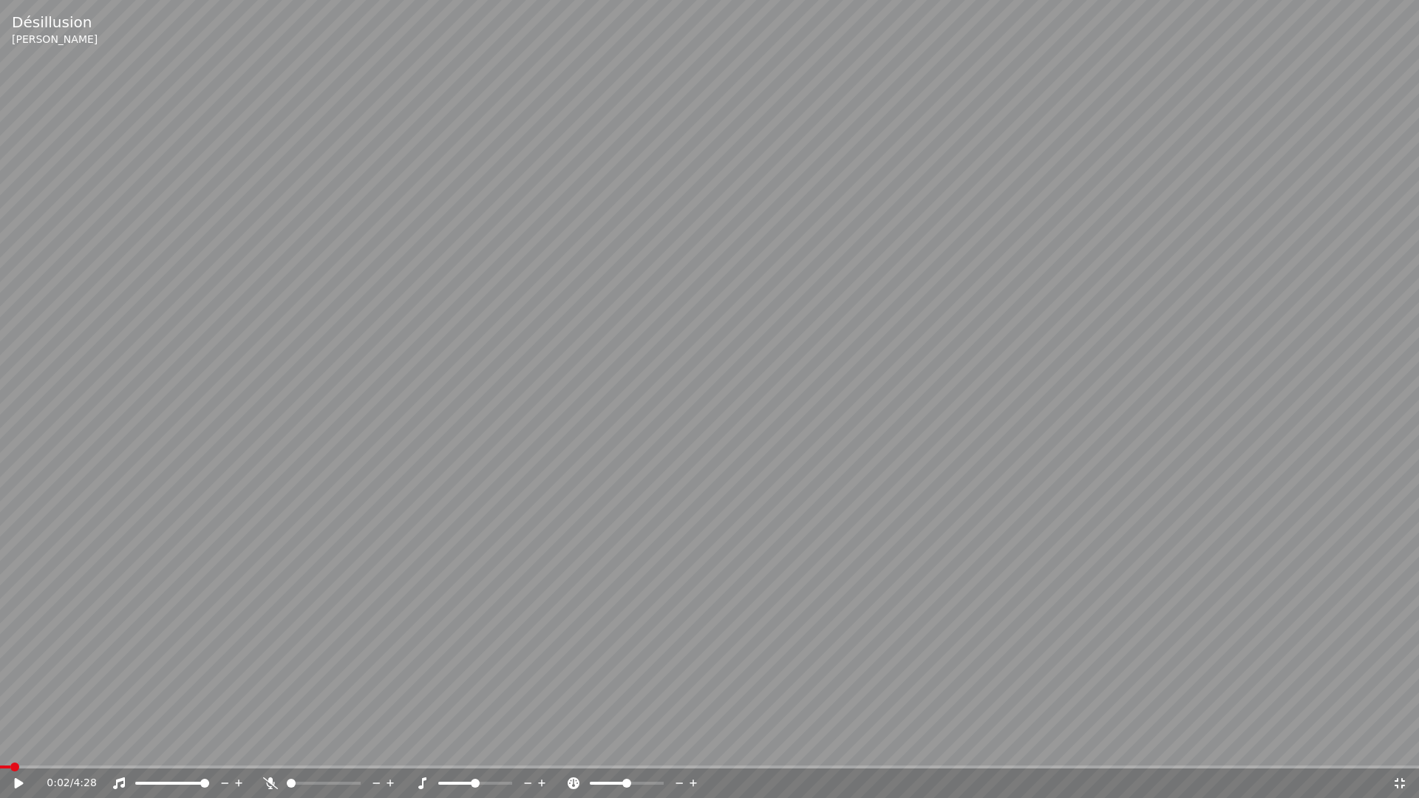
click at [18, 764] on icon at bounding box center [19, 783] width 9 height 10
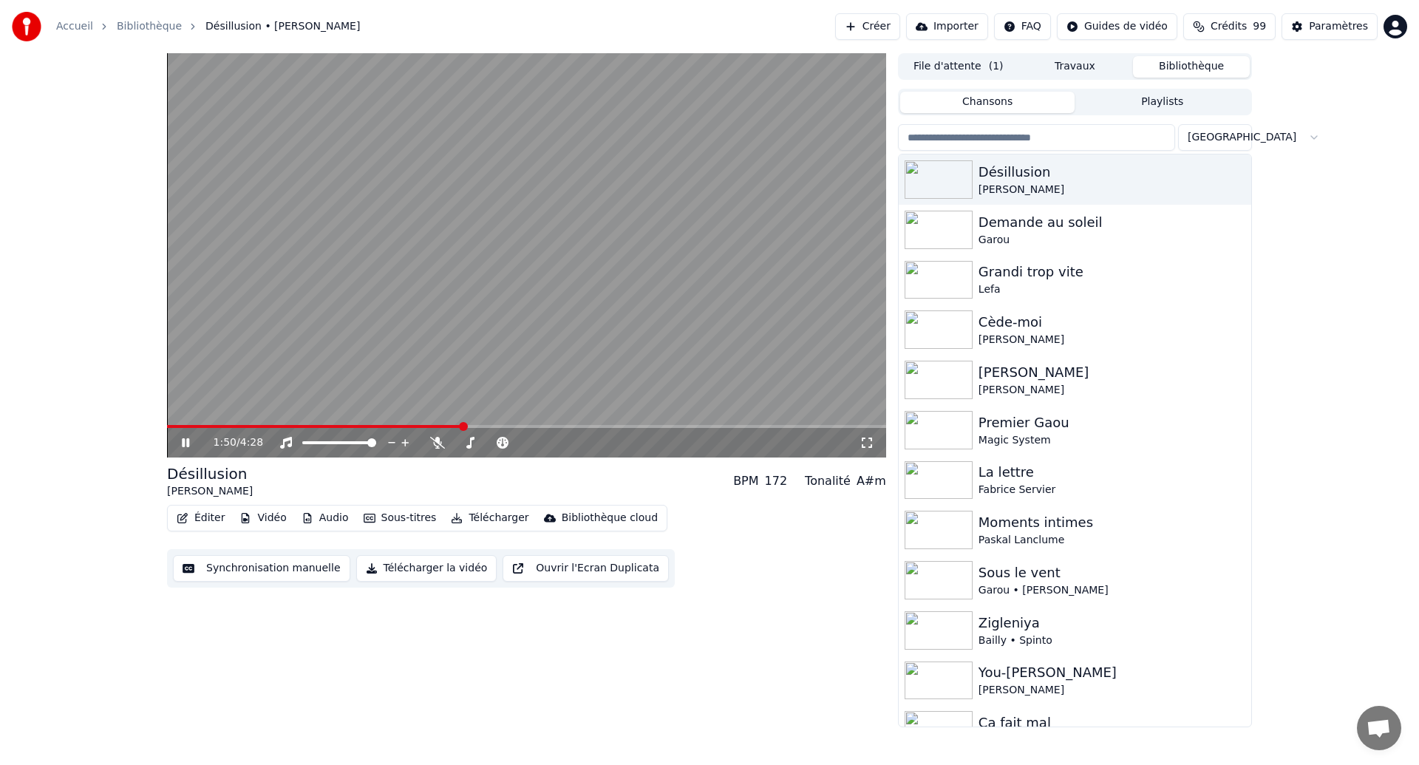
click at [253, 566] on button "Synchronisation manuelle" at bounding box center [261, 568] width 177 height 27
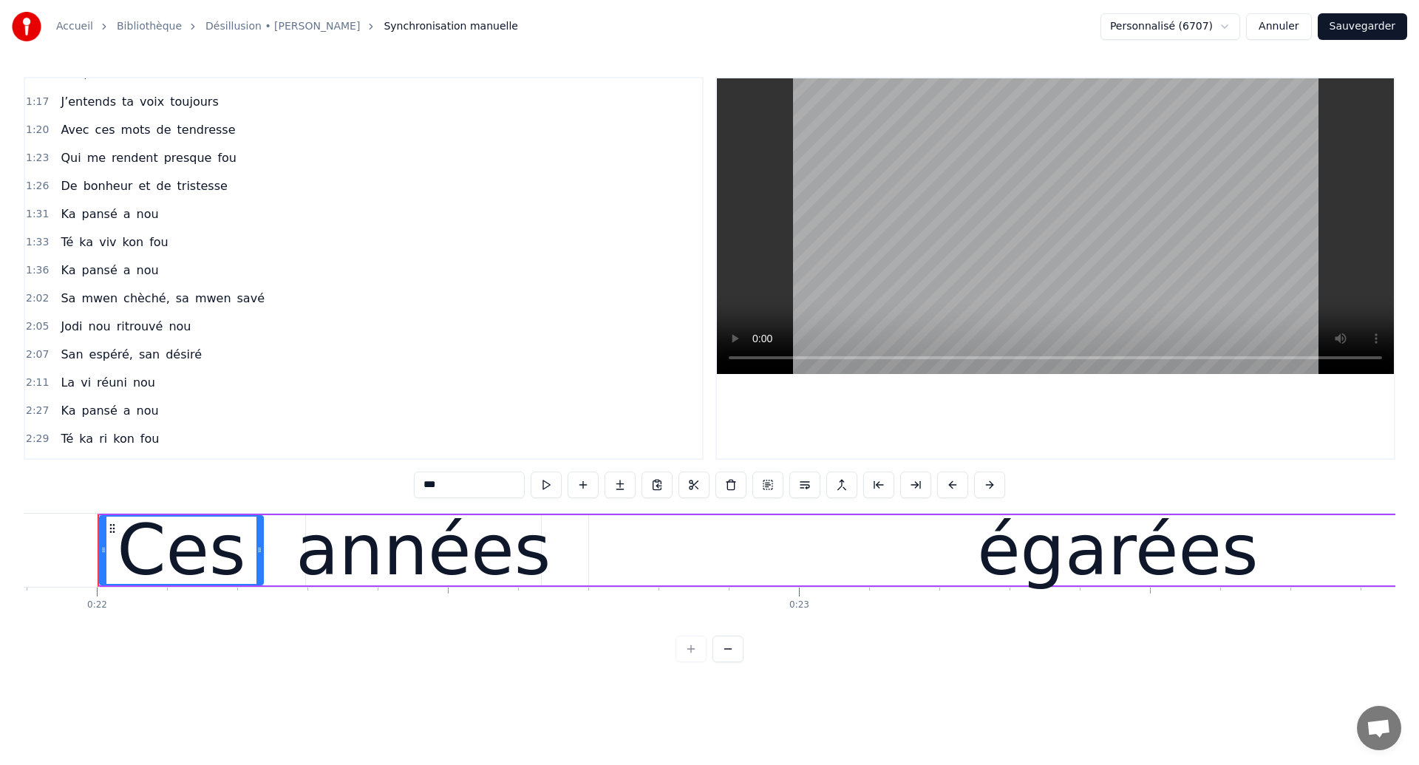
scroll to position [326, 0]
click at [67, 216] on span "Ka" at bounding box center [68, 215] width 18 height 17
type input "**"
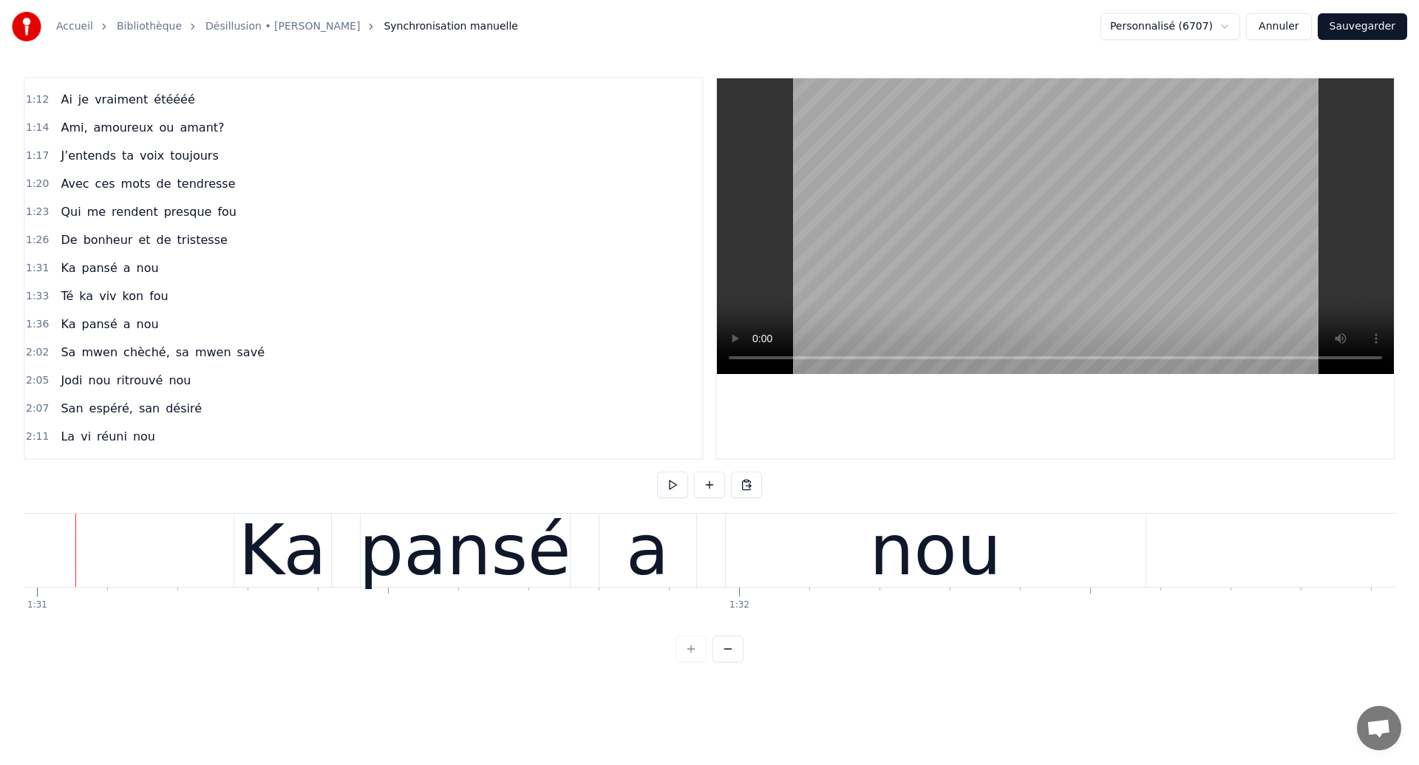
scroll to position [0, 63864]
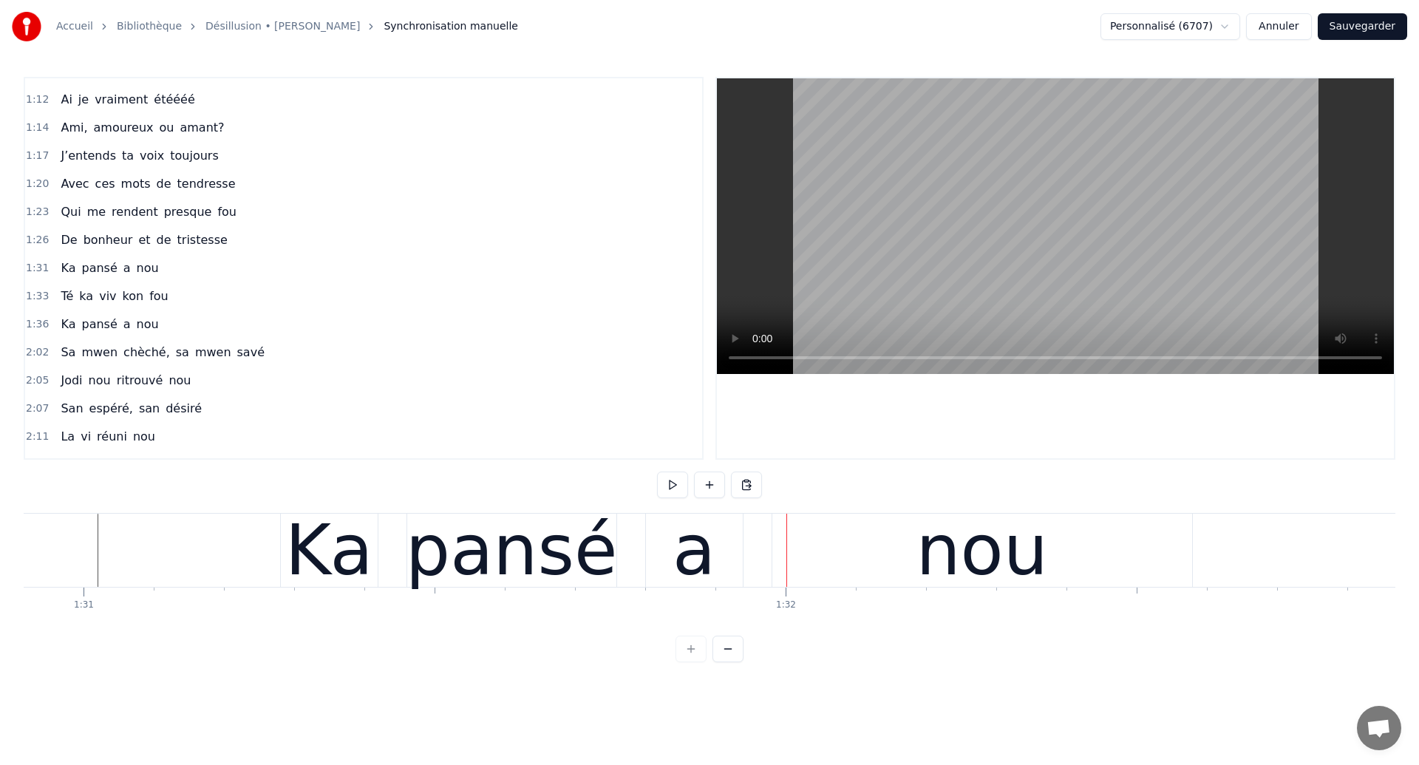
click at [390, 565] on div "Ka pansé a nou" at bounding box center [738, 550] width 916 height 73
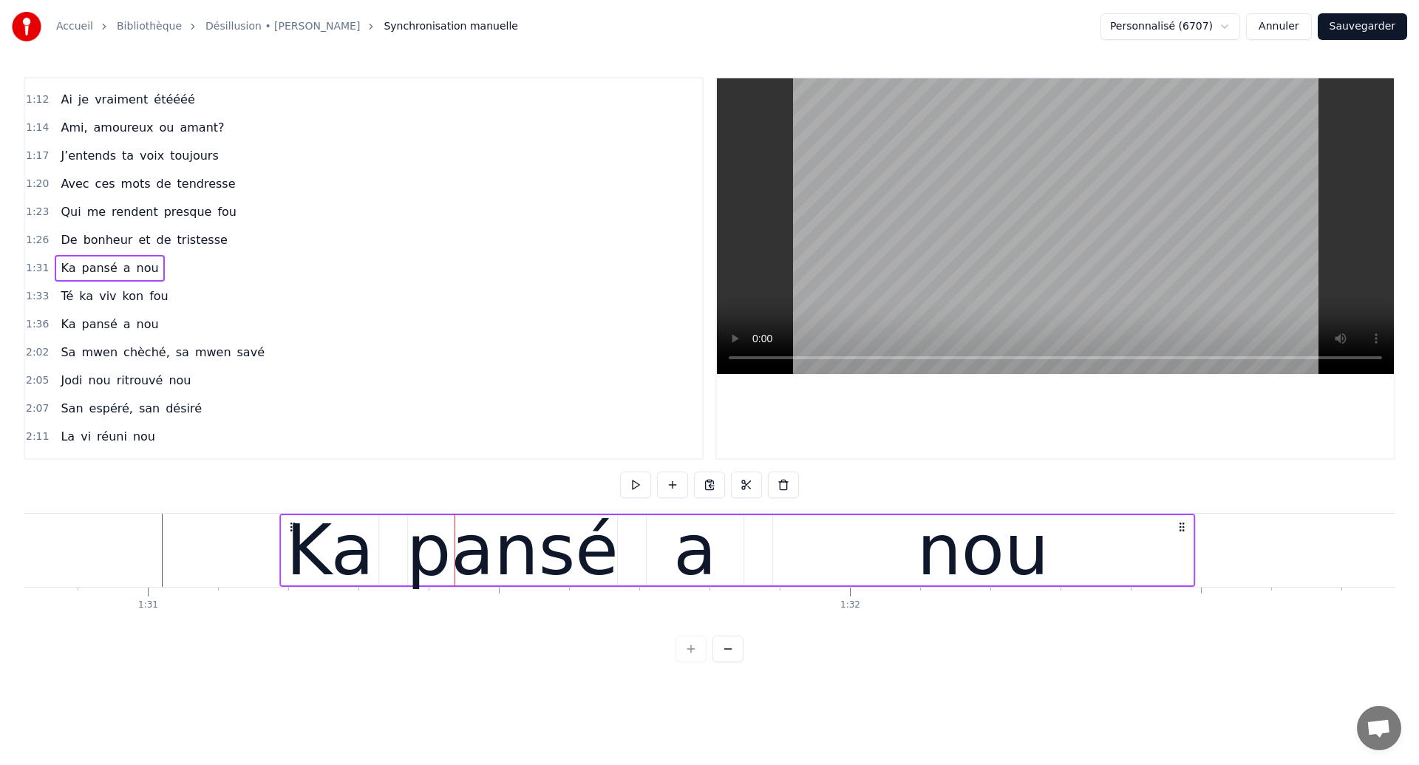
scroll to position [0, 63771]
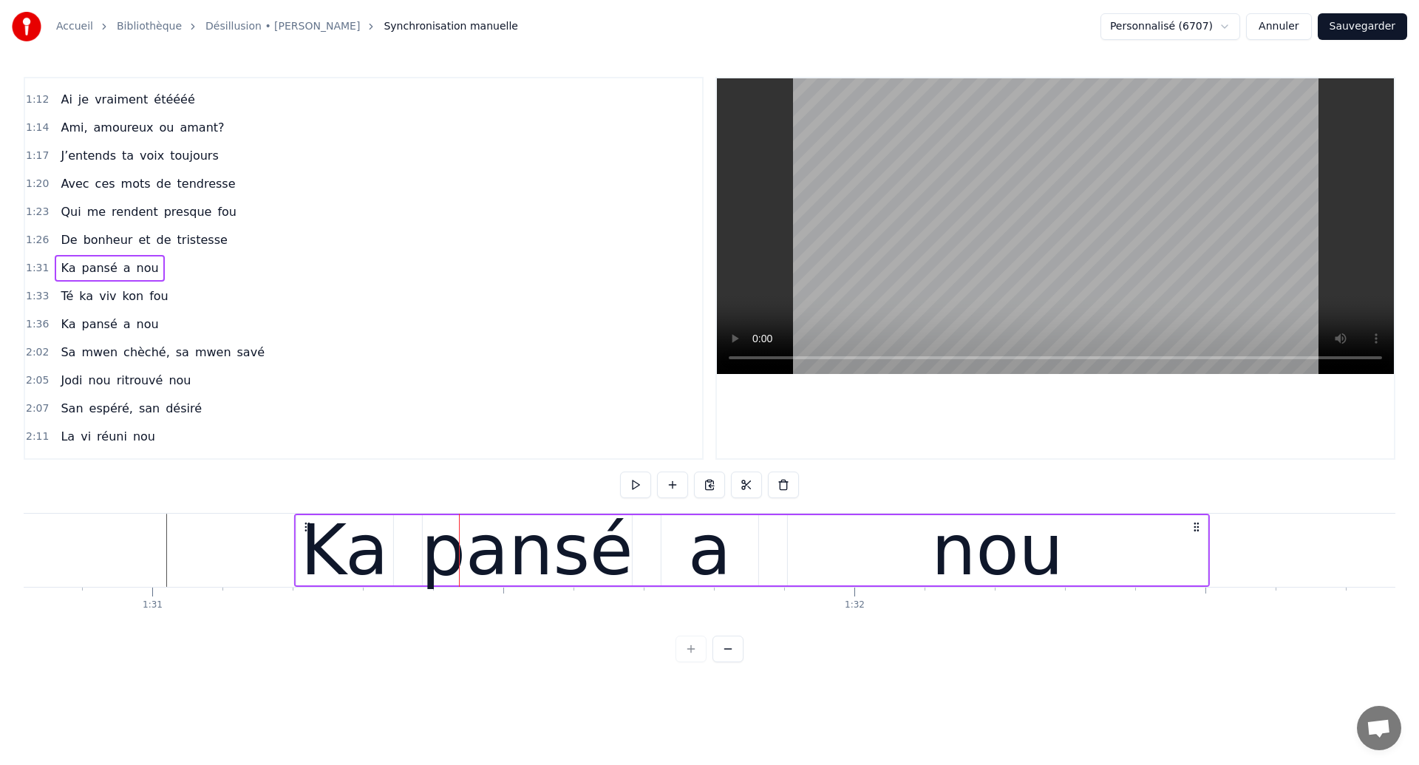
drag, startPoint x: 296, startPoint y: 527, endPoint x: 310, endPoint y: 528, distance: 14.1
click at [310, 528] on icon at bounding box center [308, 527] width 12 height 12
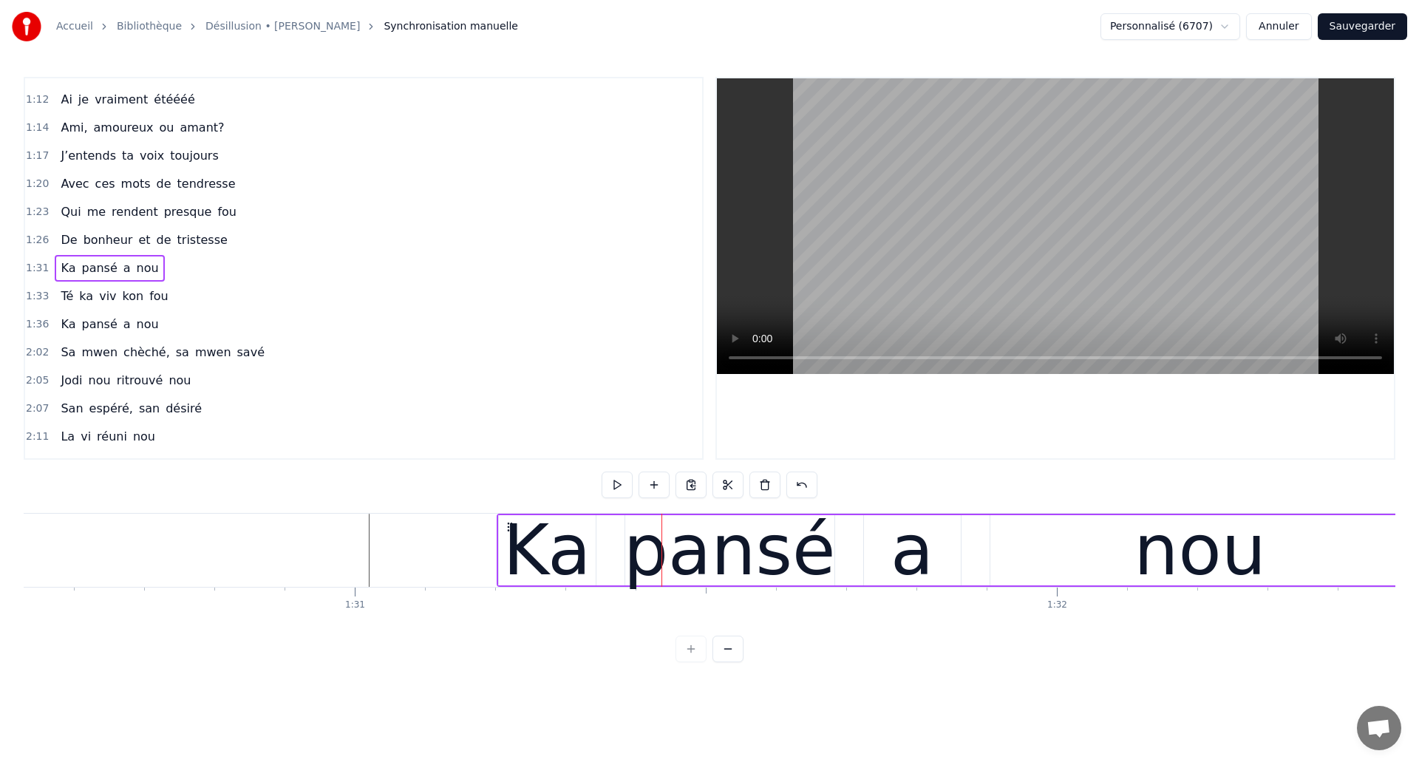
scroll to position [0, 63563]
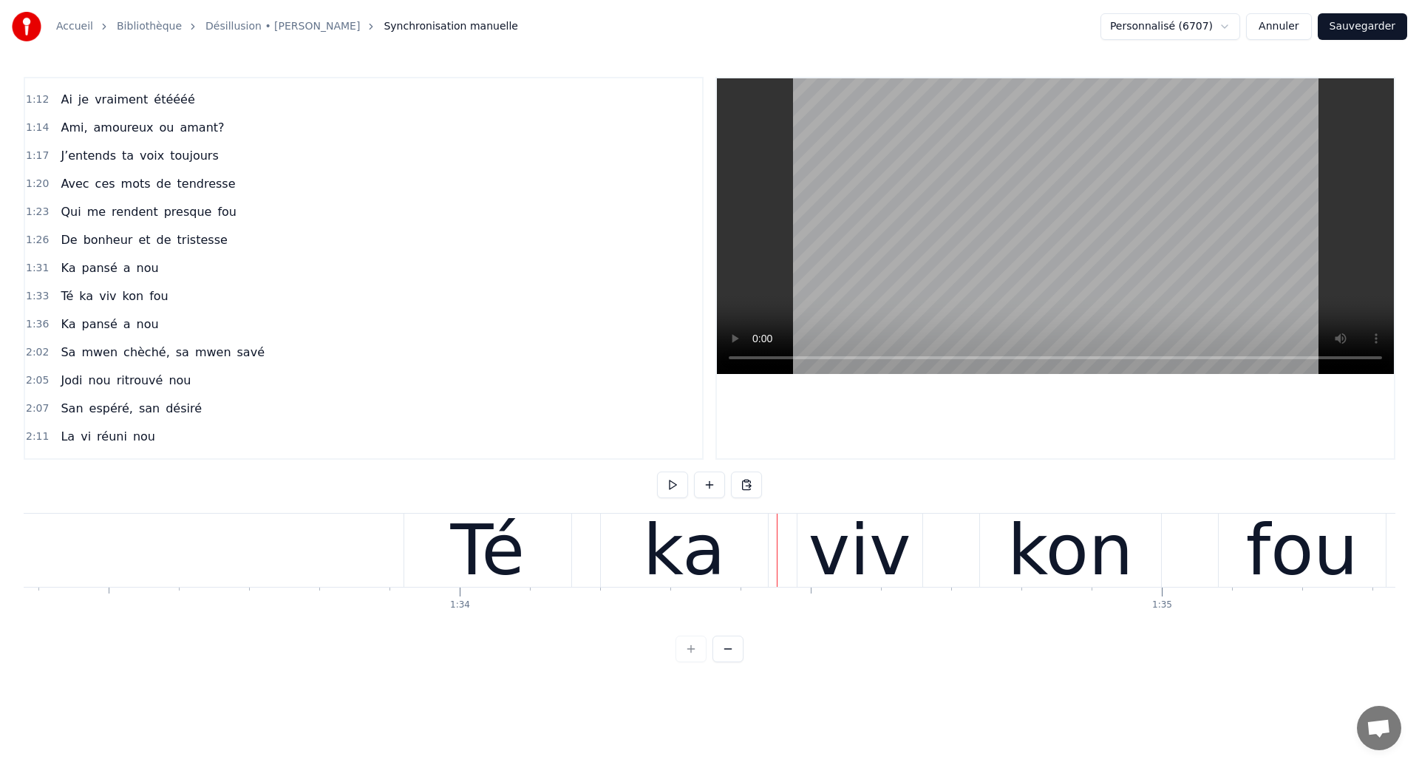
scroll to position [0, 65533]
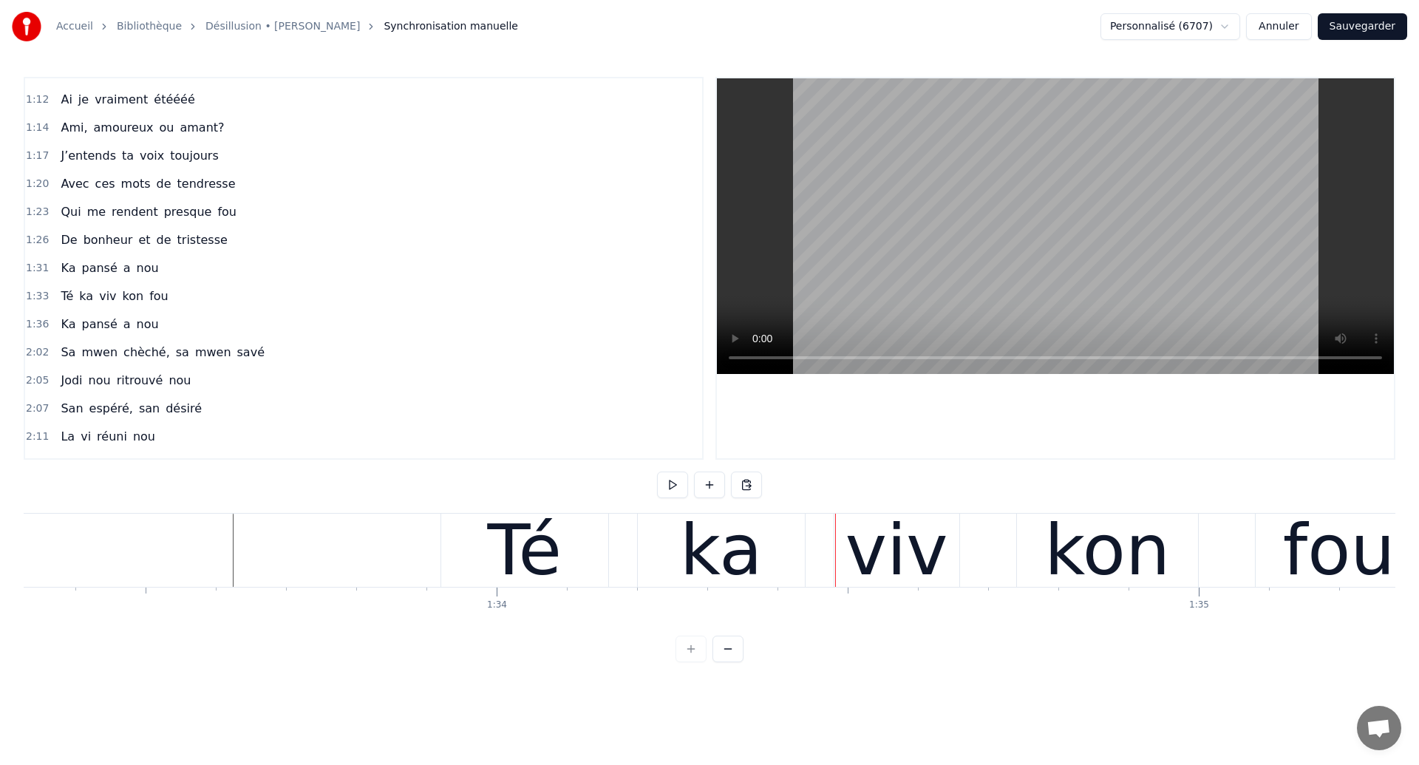
click at [622, 578] on div "Té ka viv kon fou" at bounding box center [934, 550] width 986 height 73
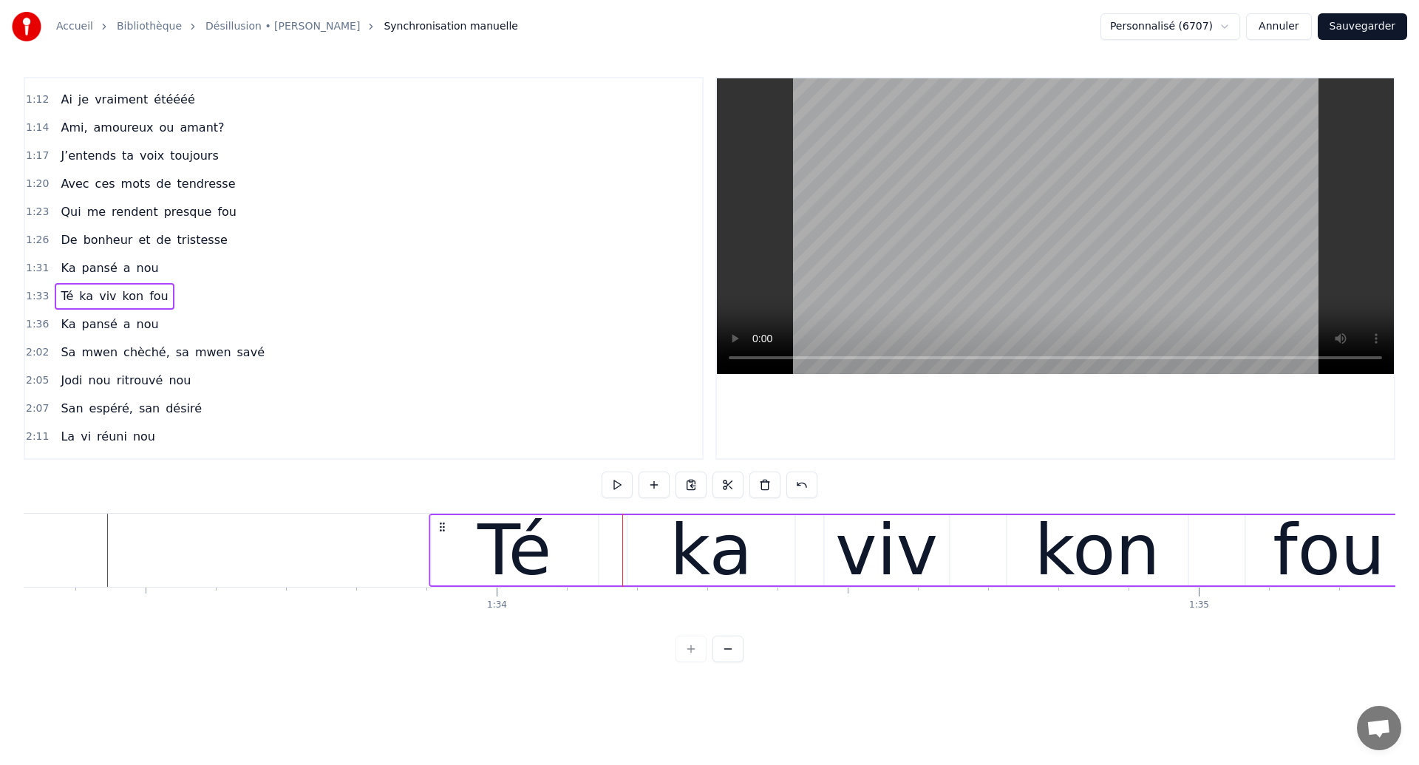
drag, startPoint x: 455, startPoint y: 527, endPoint x: 443, endPoint y: 527, distance: 11.8
click at [443, 527] on circle at bounding box center [443, 526] width 1 height 1
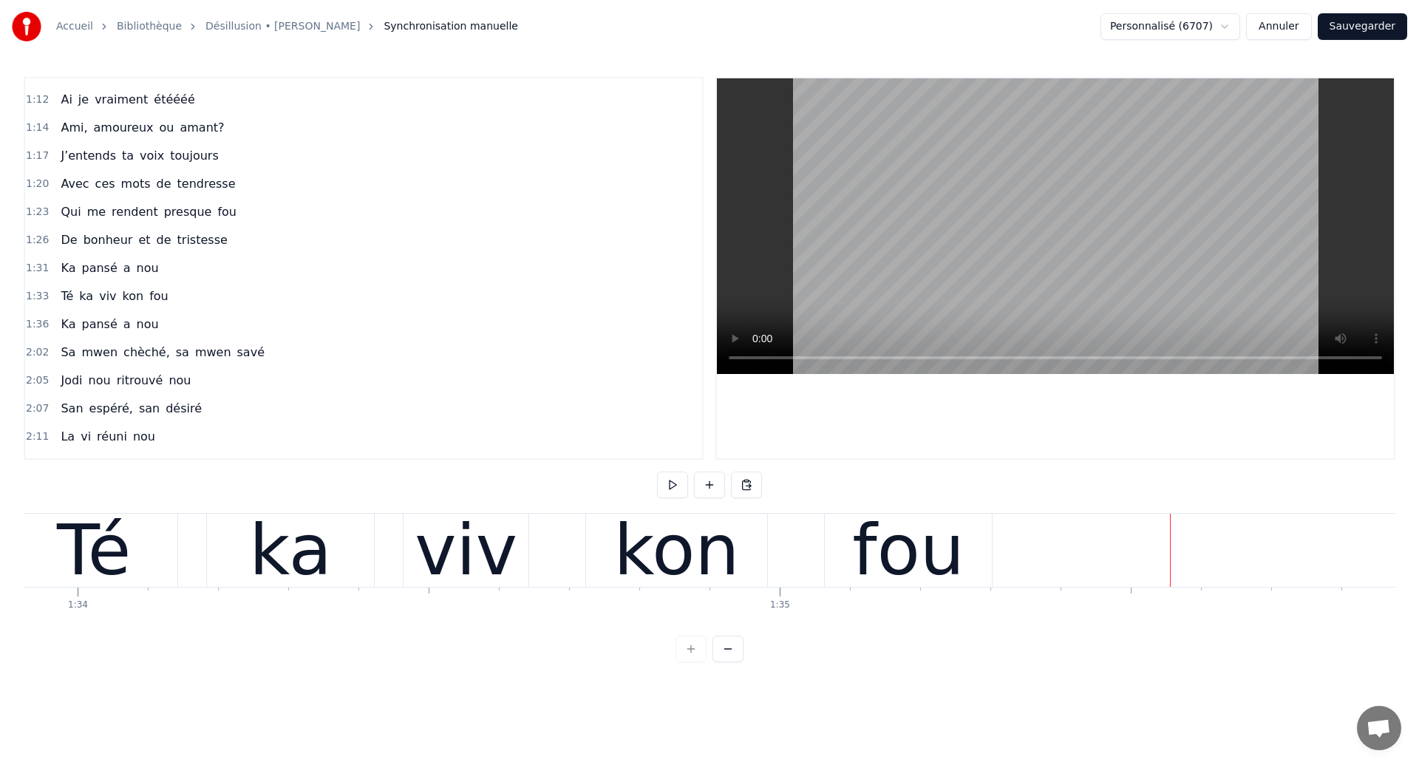
scroll to position [0, 65950]
click at [249, 564] on div "ka" at bounding box center [292, 550] width 167 height 73
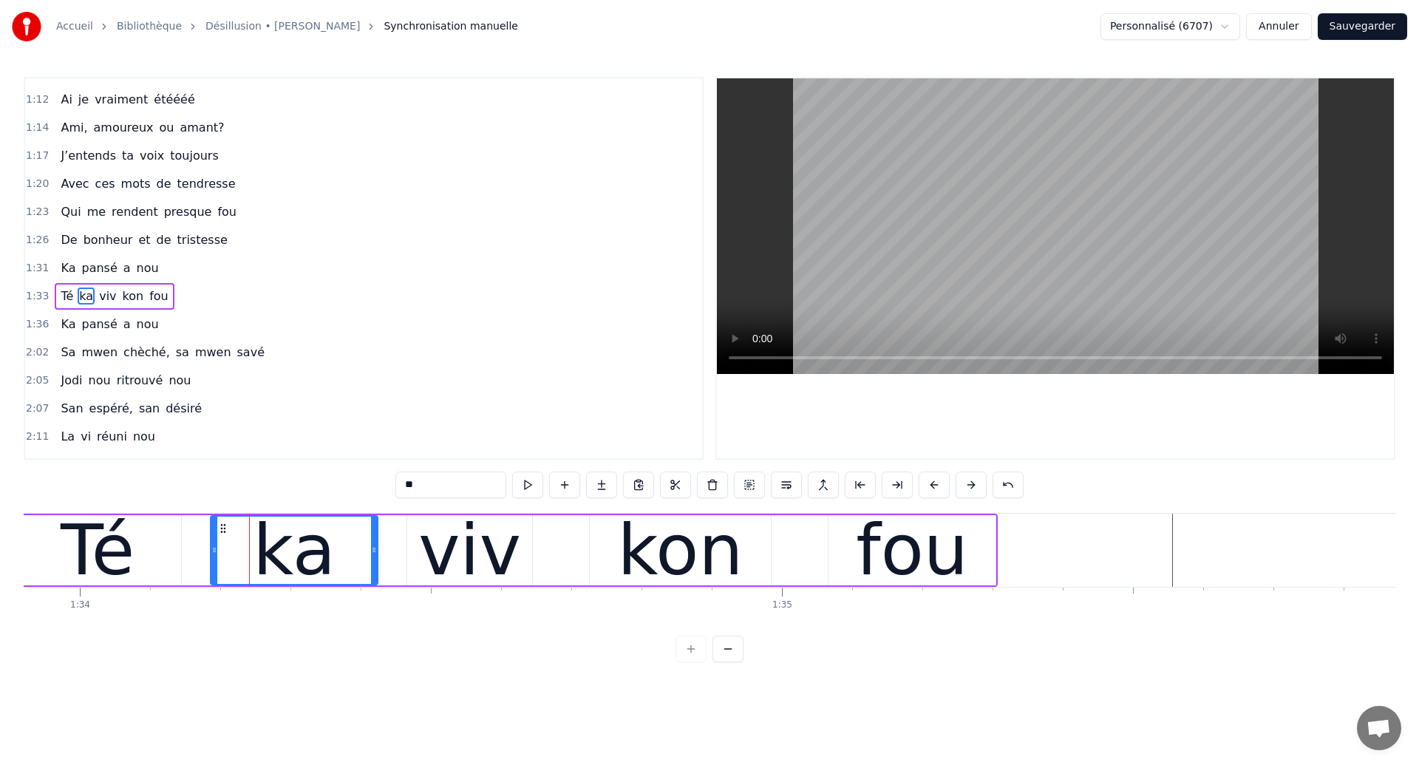
scroll to position [302, 0]
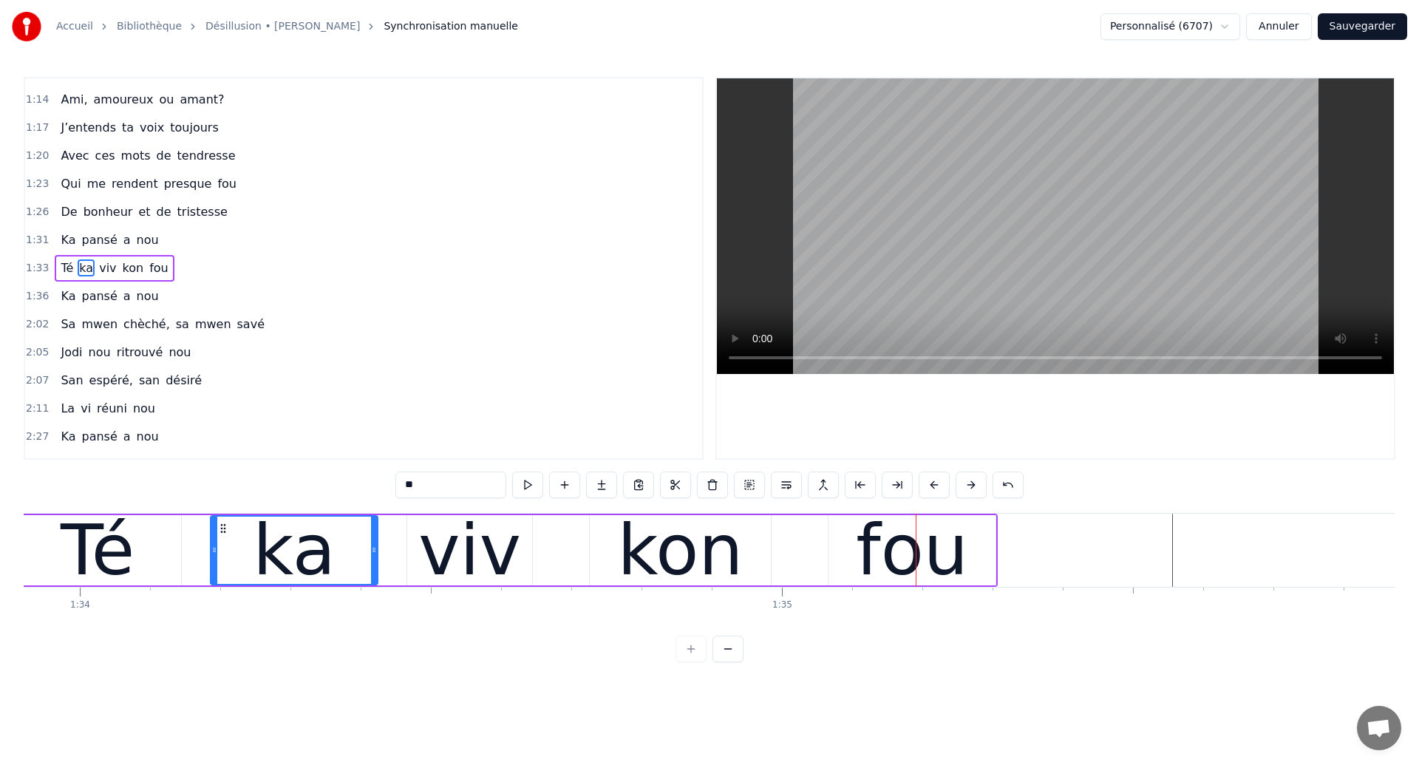
click at [340, 554] on div "ka" at bounding box center [294, 550] width 166 height 67
click at [700, 532] on div "kon" at bounding box center [681, 550] width 126 height 106
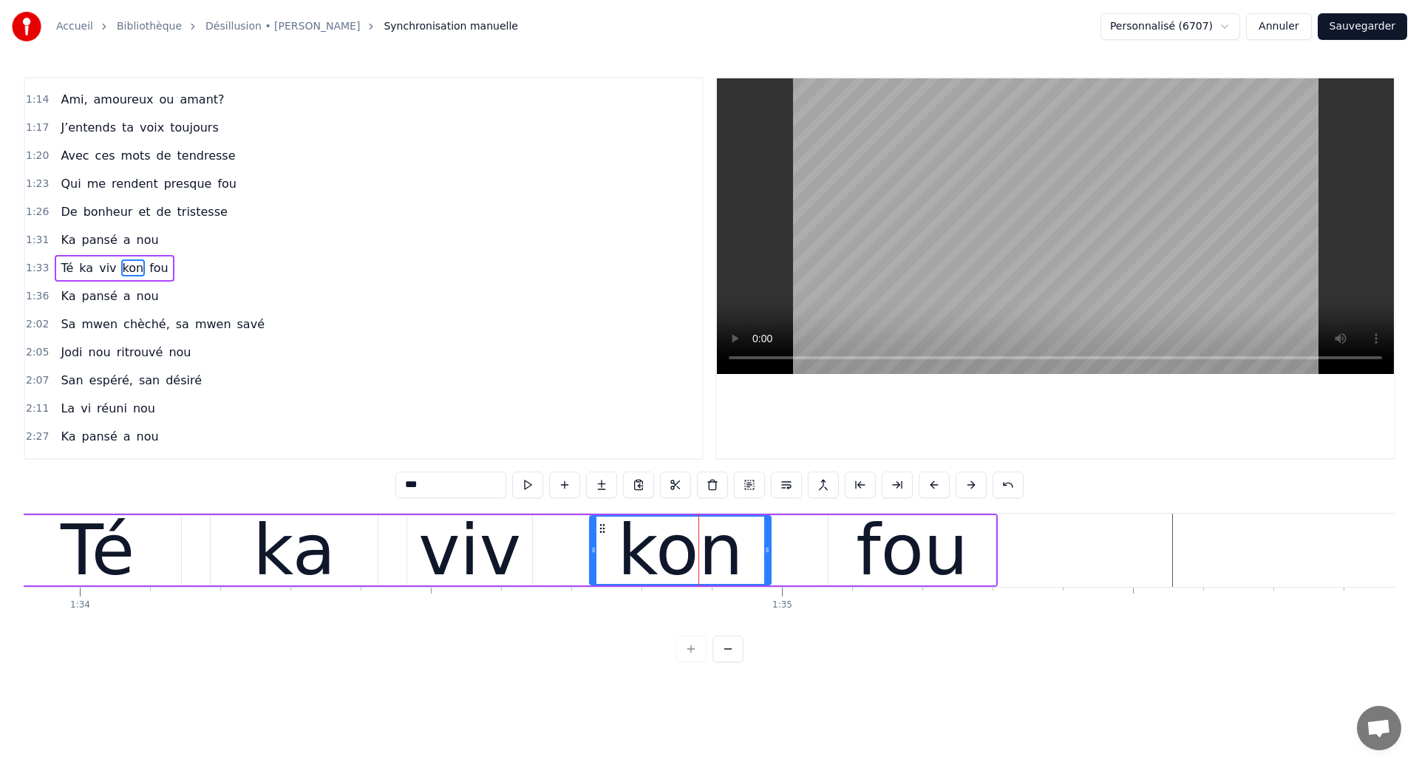
click at [863, 570] on div "fou" at bounding box center [912, 550] width 167 height 70
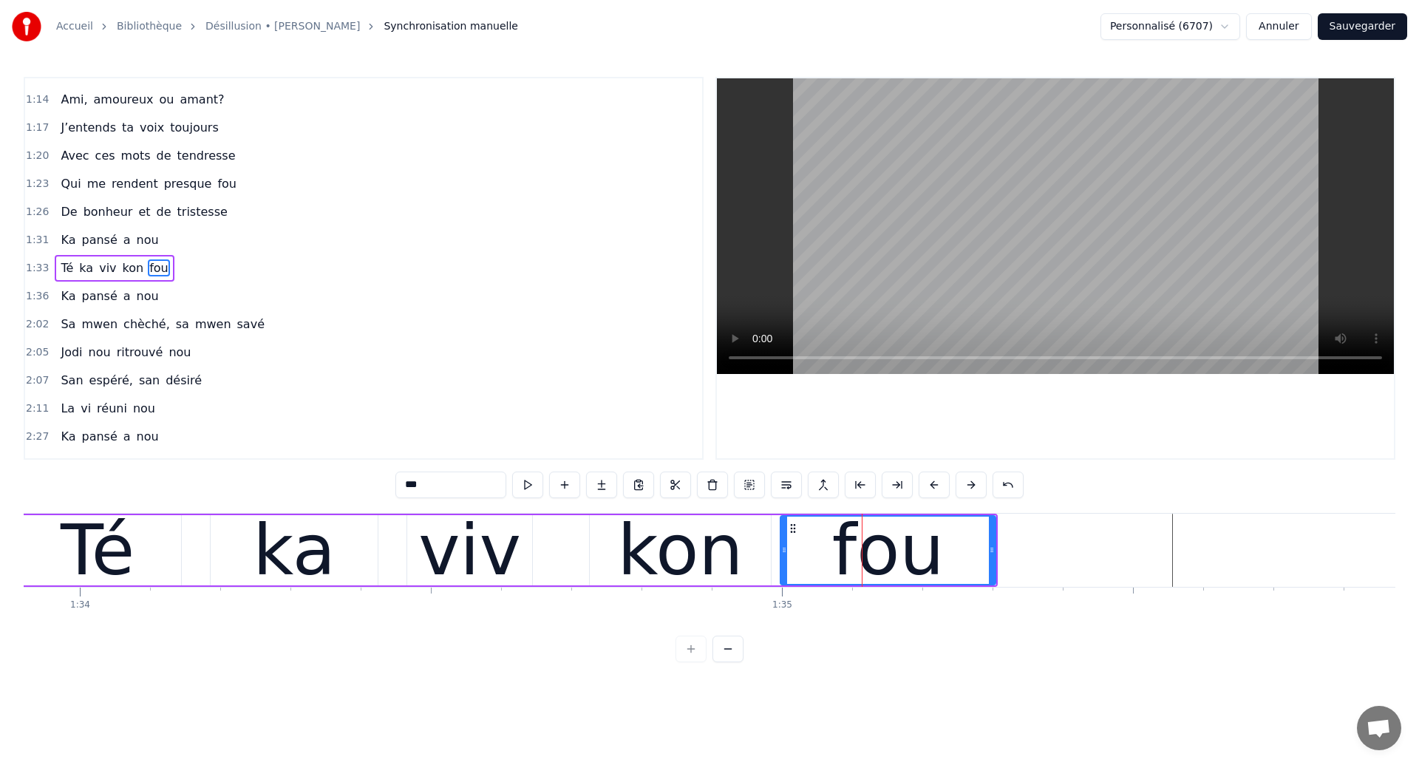
drag, startPoint x: 835, startPoint y: 568, endPoint x: 787, endPoint y: 570, distance: 47.3
click at [787, 570] on div at bounding box center [784, 550] width 6 height 67
click at [407, 568] on div "viv" at bounding box center [469, 550] width 125 height 70
type input "***"
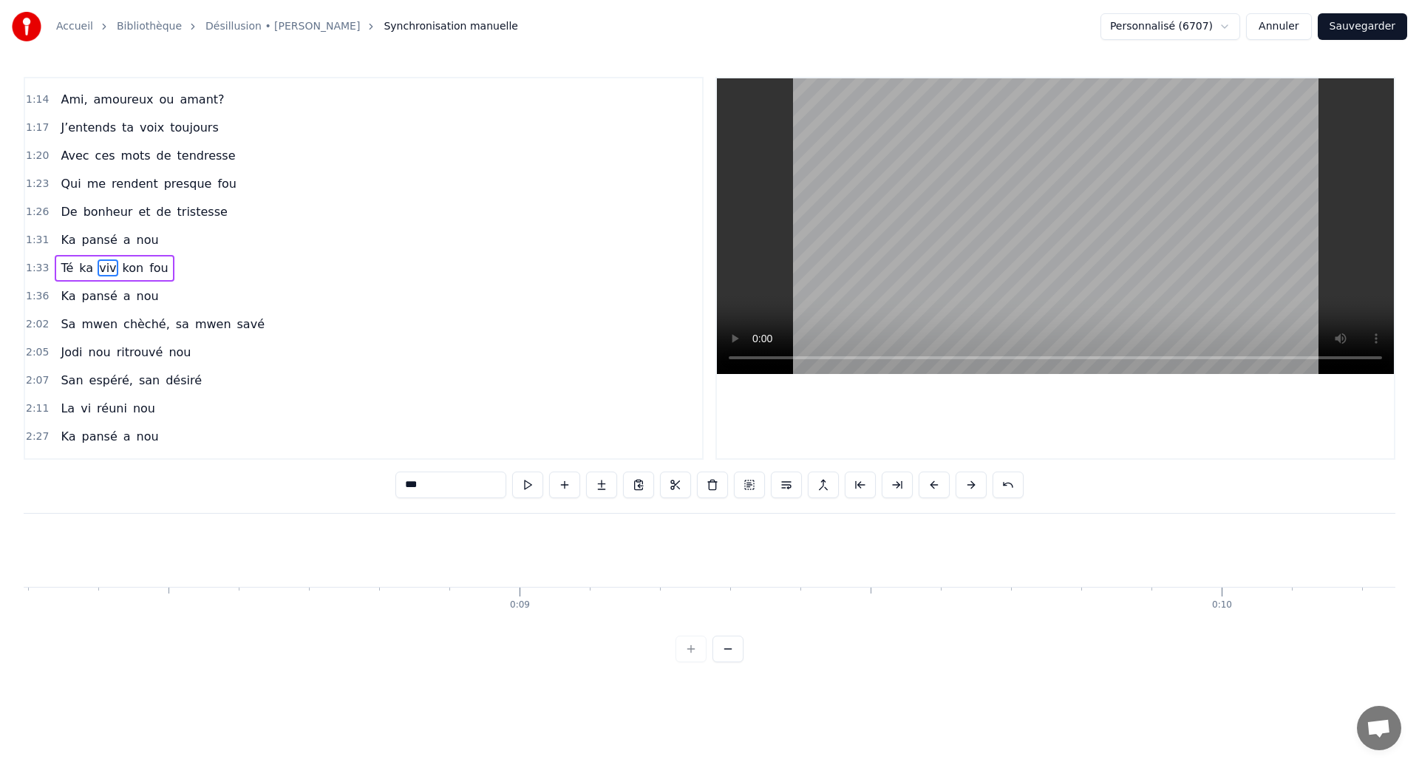
scroll to position [0, 237]
click at [67, 273] on span "Té" at bounding box center [67, 267] width 16 height 17
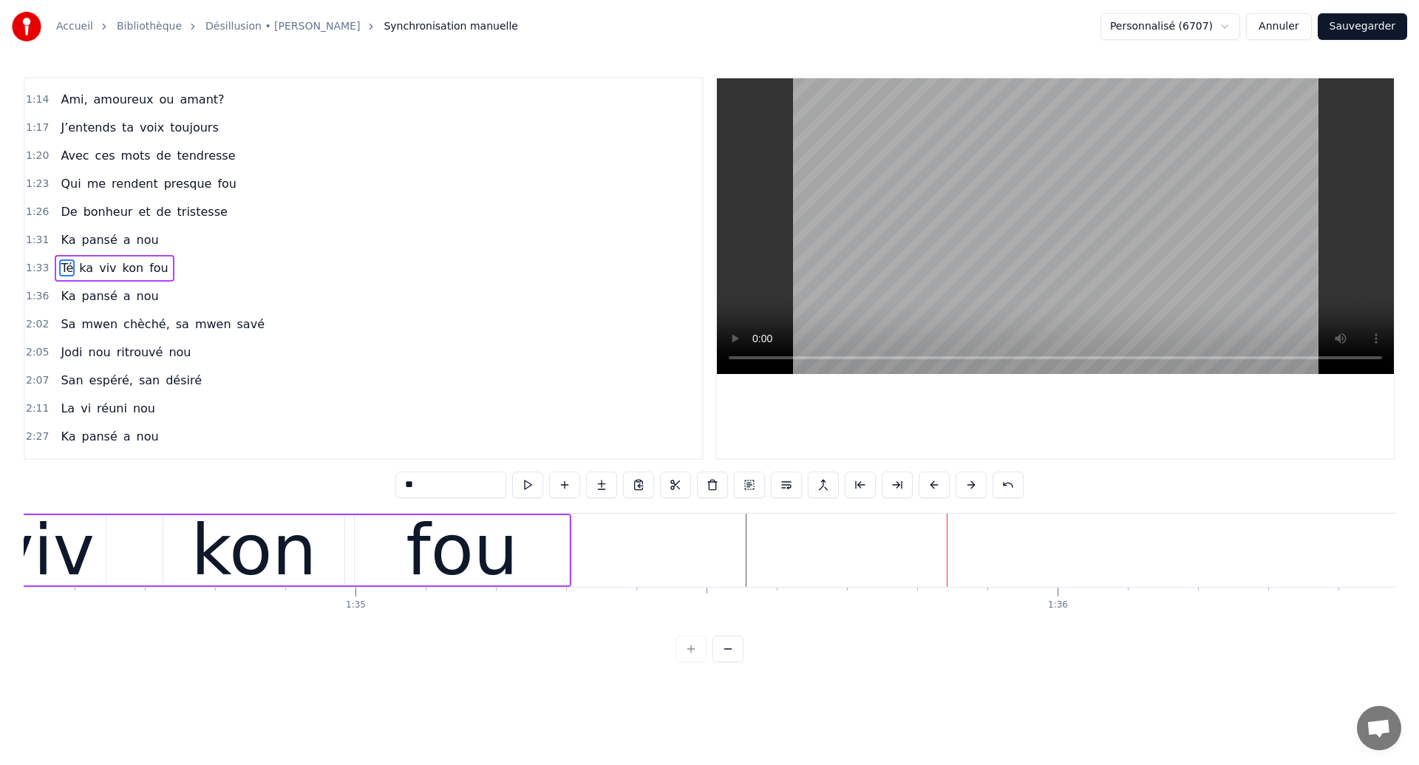
scroll to position [0, 66077]
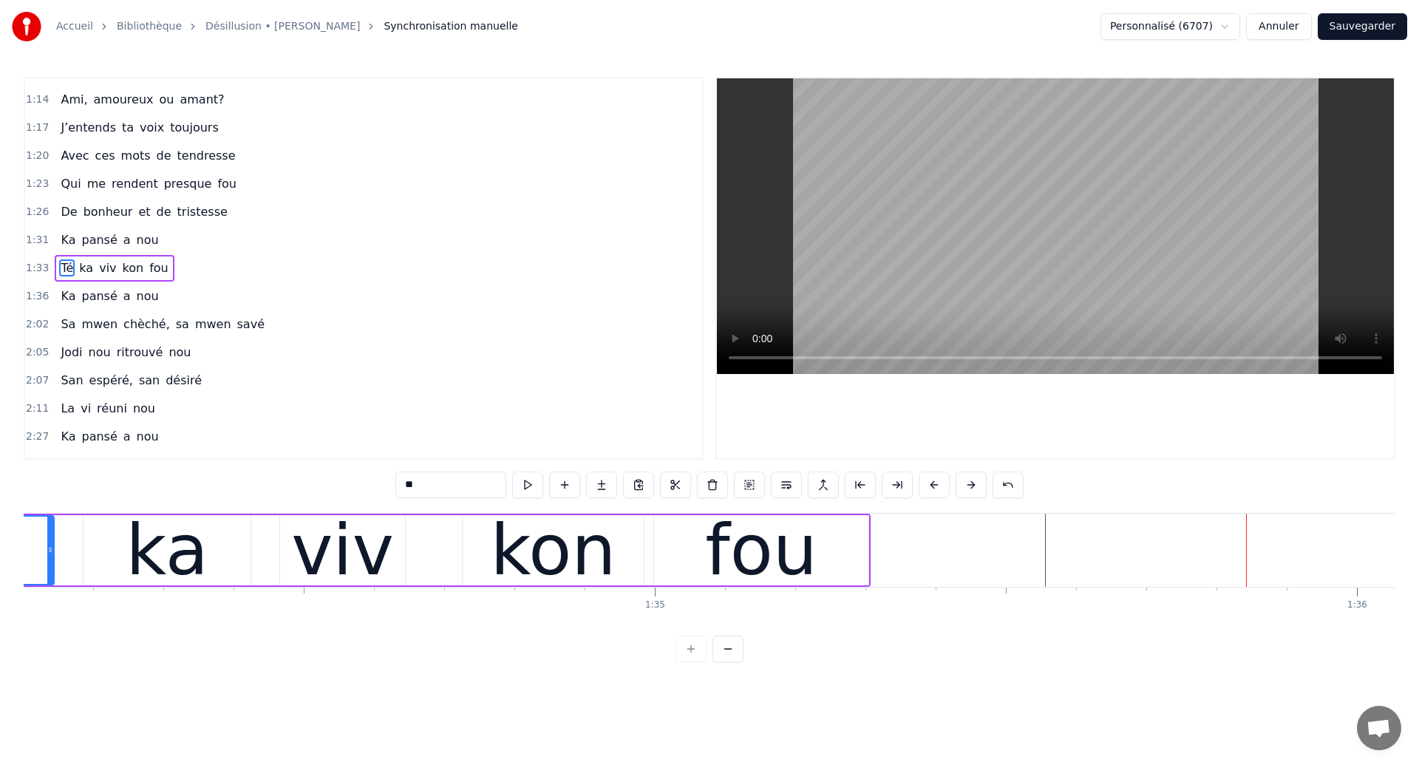
click at [777, 548] on div "fou" at bounding box center [761, 550] width 112 height 106
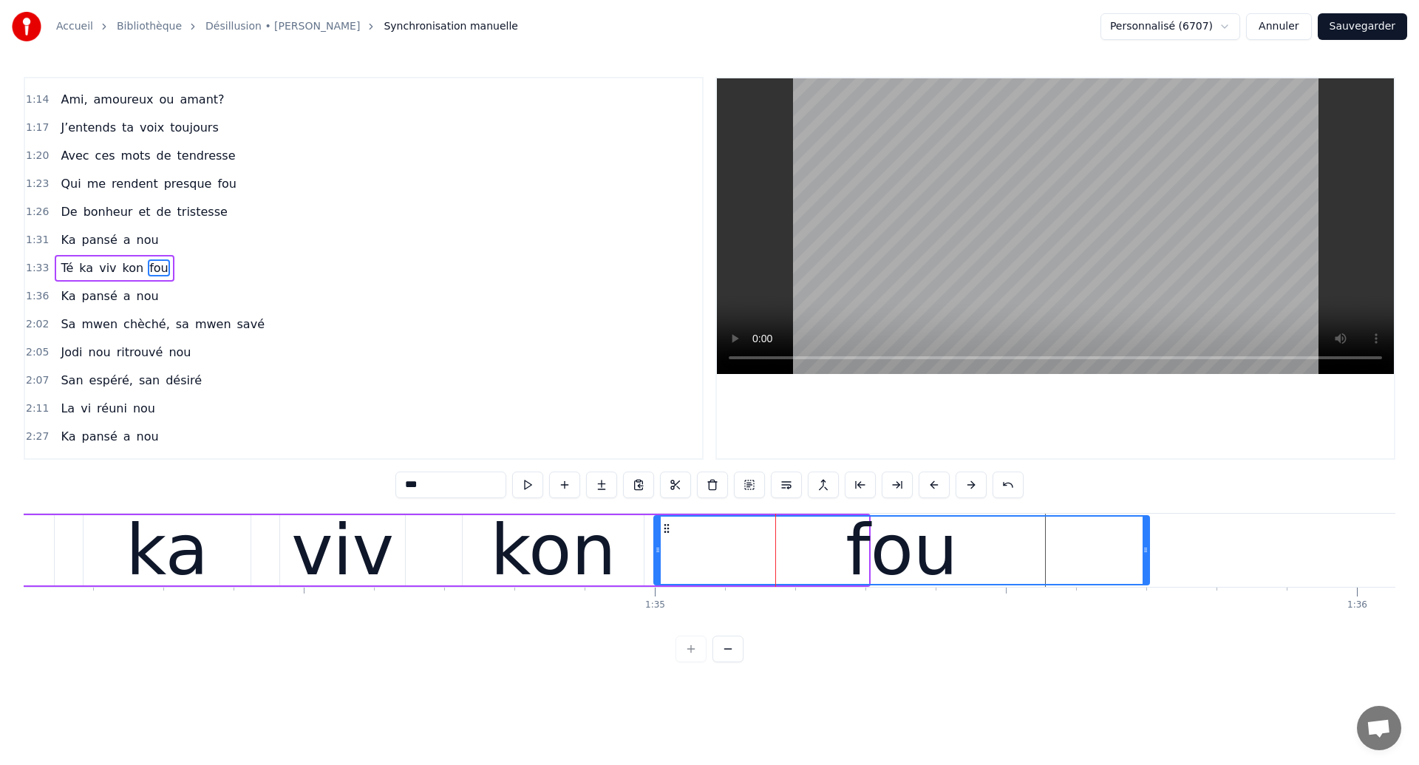
drag, startPoint x: 862, startPoint y: 559, endPoint x: 1148, endPoint y: 583, distance: 287.1
click at [1148, 583] on div at bounding box center [1146, 550] width 6 height 67
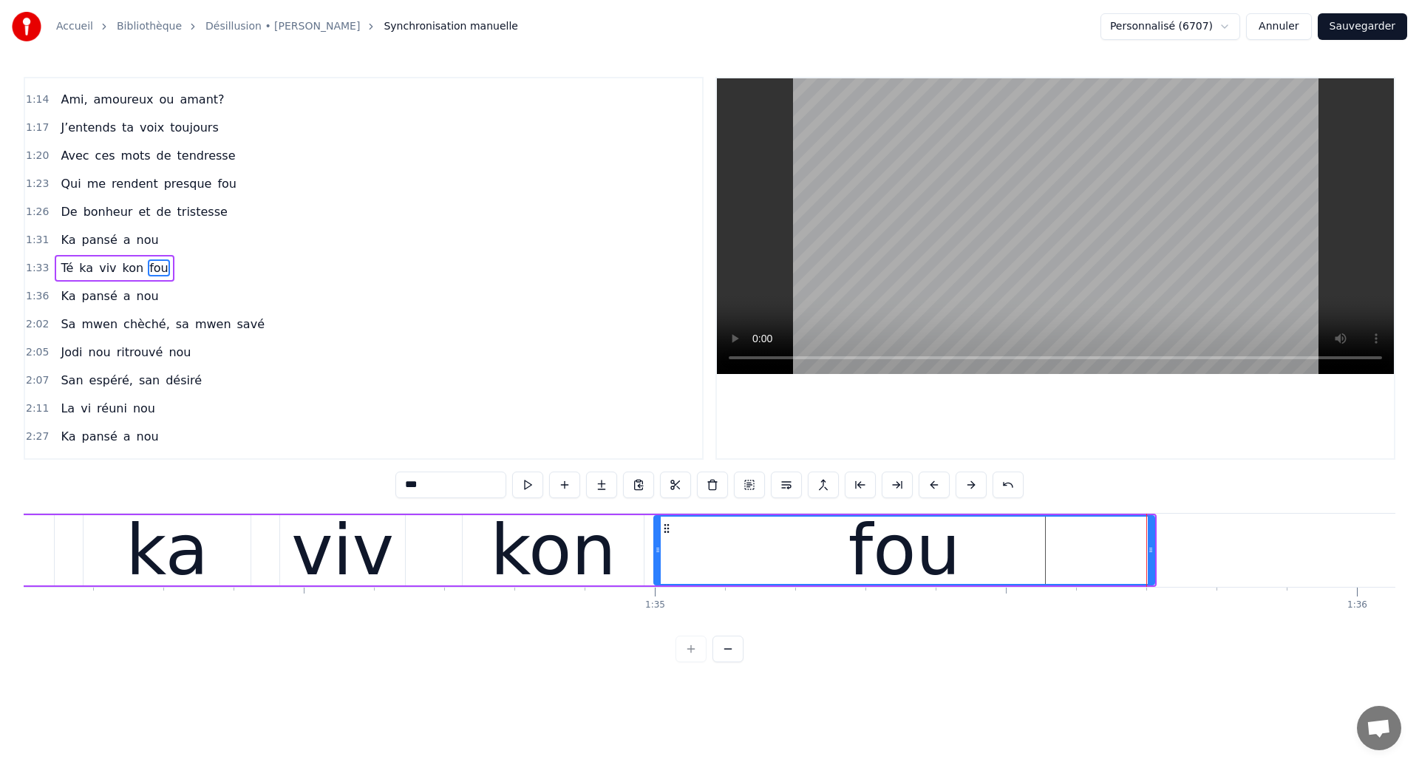
click at [308, 582] on div "viv" at bounding box center [342, 550] width 103 height 106
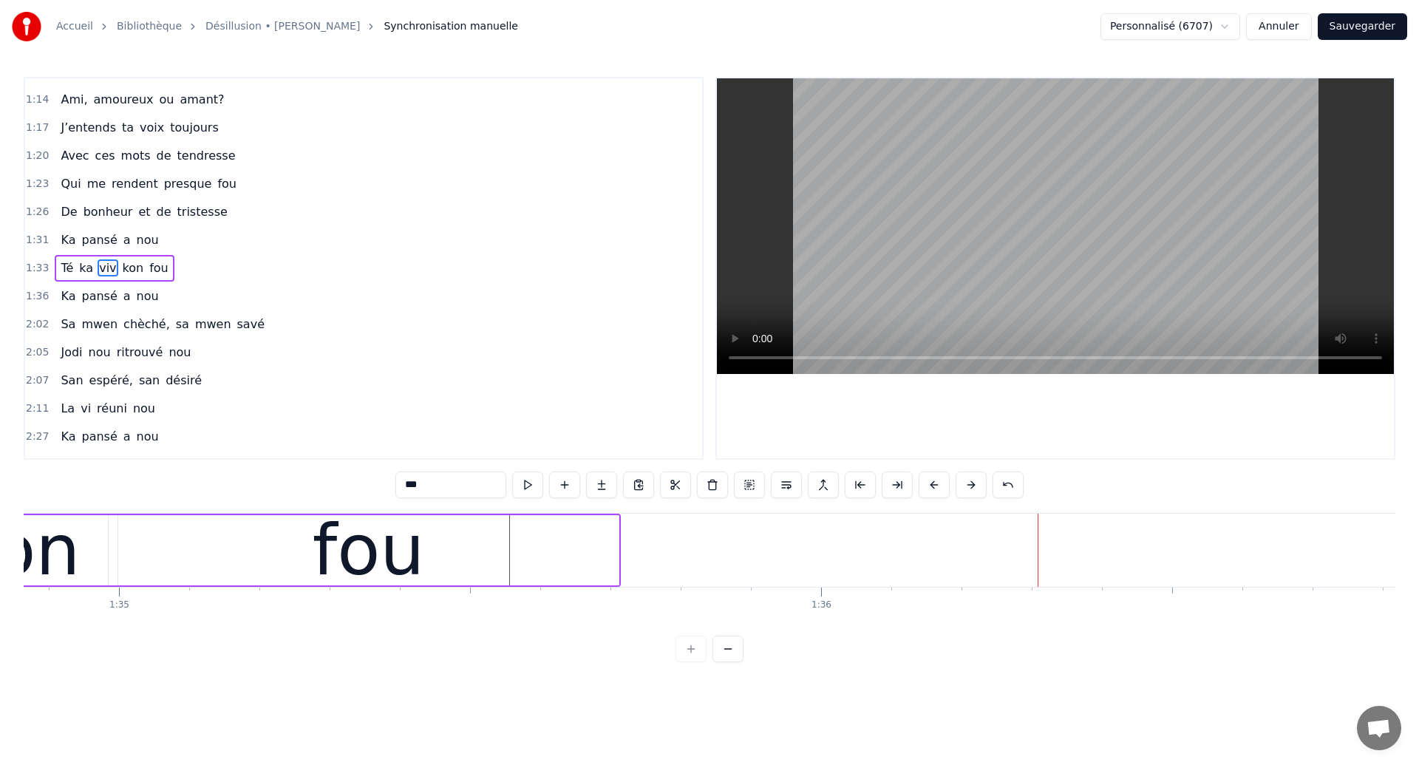
scroll to position [0, 66460]
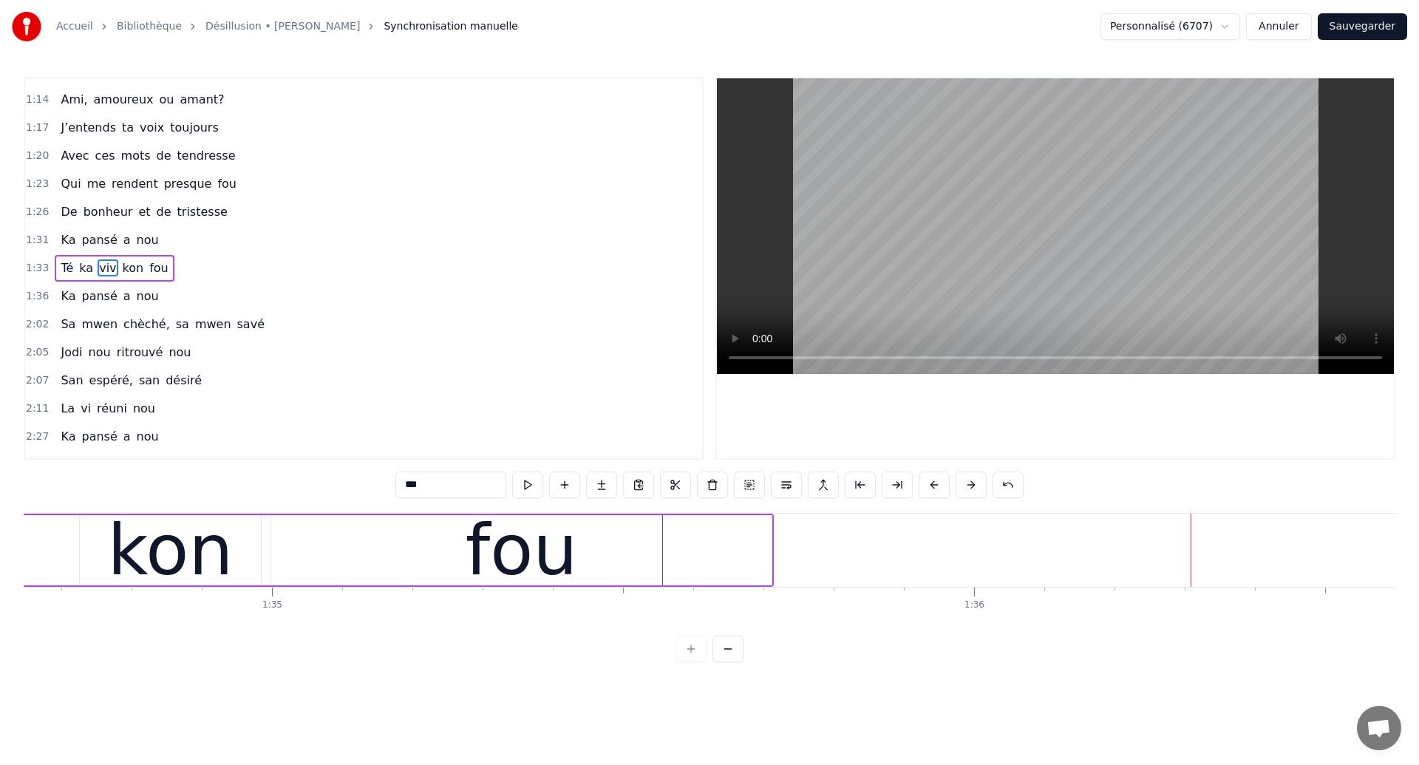
click at [354, 540] on div "fou" at bounding box center [521, 550] width 500 height 70
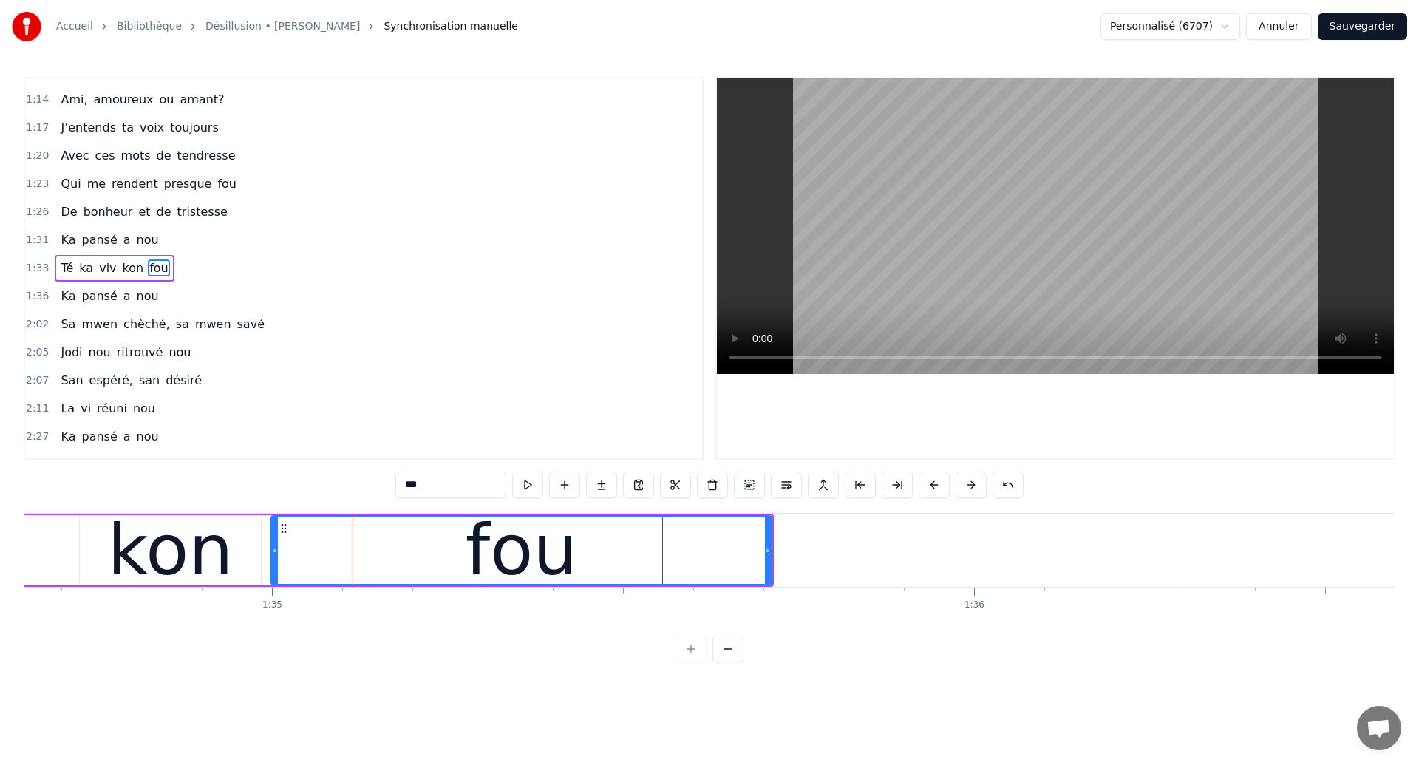
click at [715, 341] on div at bounding box center [1055, 268] width 680 height 383
click at [712, 544] on div "fou" at bounding box center [521, 550] width 499 height 67
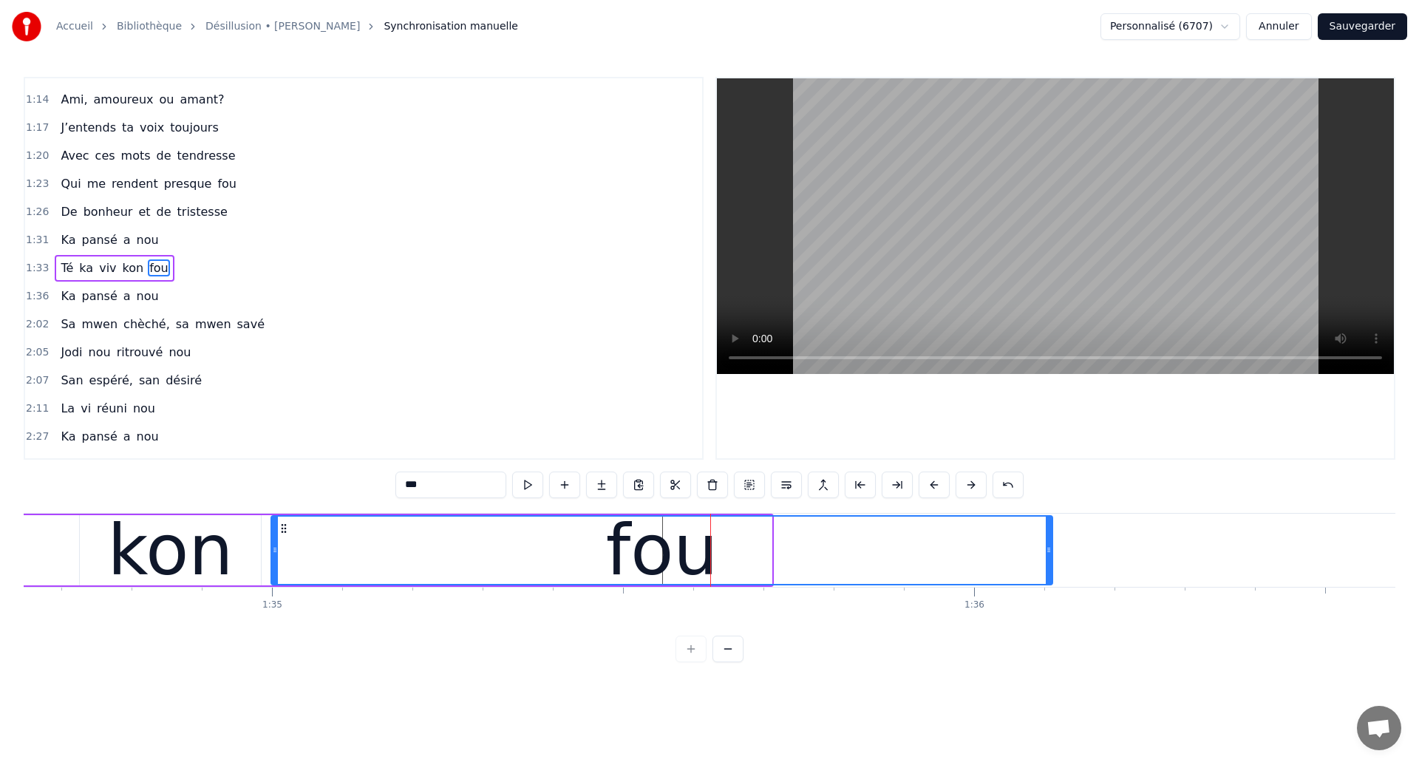
drag, startPoint x: 768, startPoint y: 565, endPoint x: 1049, endPoint y: 576, distance: 281.1
click at [1049, 576] on div at bounding box center [1049, 550] width 6 height 67
click at [136, 539] on div "kon" at bounding box center [171, 550] width 126 height 106
type input "***"
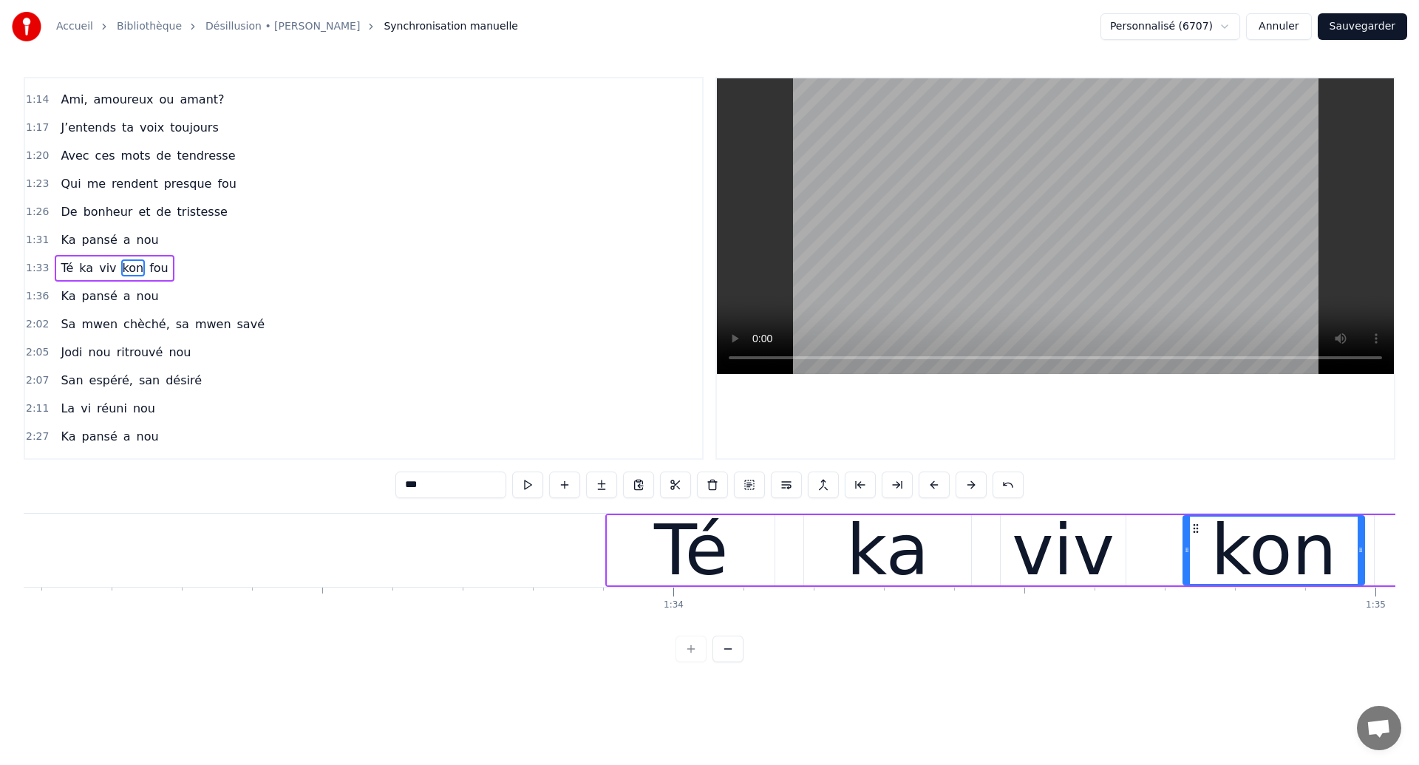
scroll to position [0, 65250]
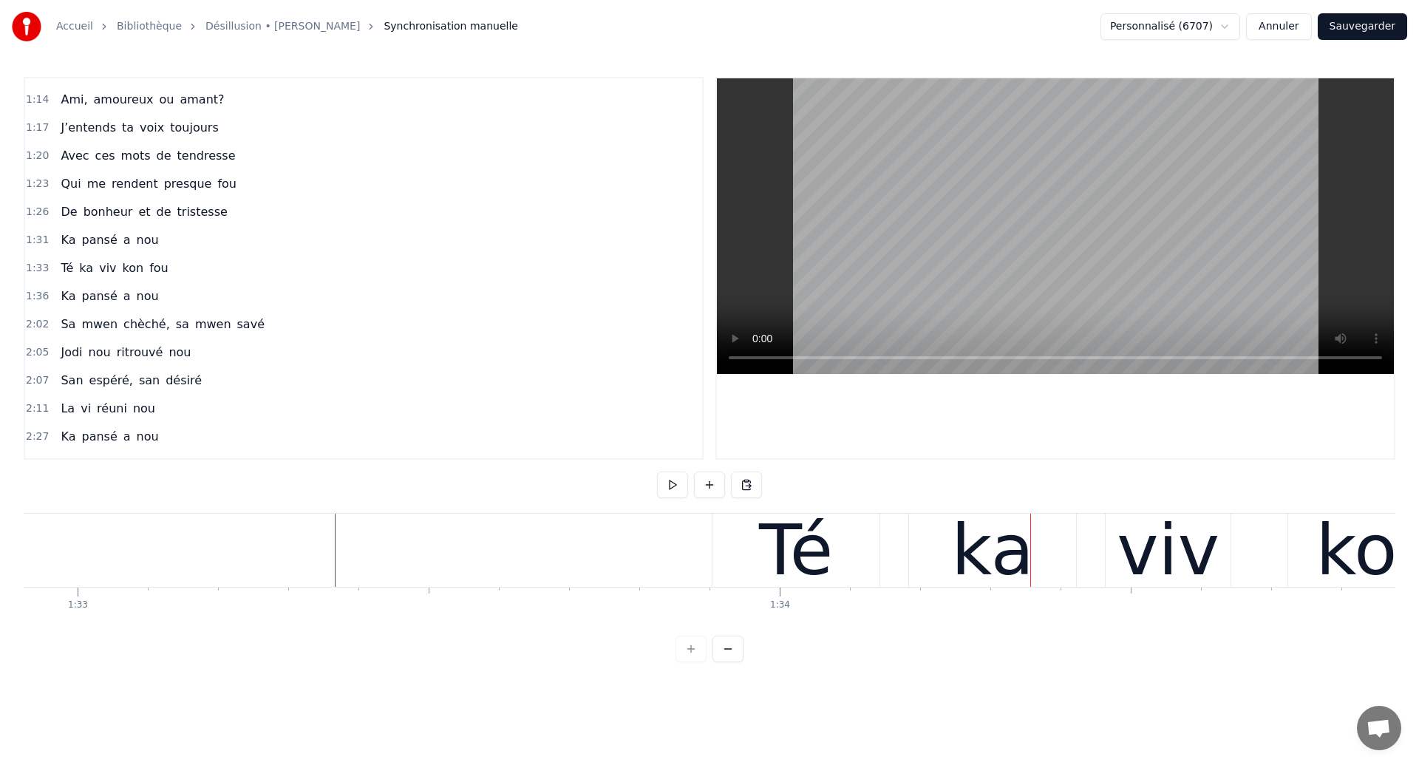
click at [225, 501] on div "0:22 Ces années égarées 0:24 Ou sont cachés nos sentiments? 0:27 Qu’ai je vraim…" at bounding box center [710, 369] width 1372 height 585
click at [791, 568] on div "Té" at bounding box center [796, 550] width 74 height 106
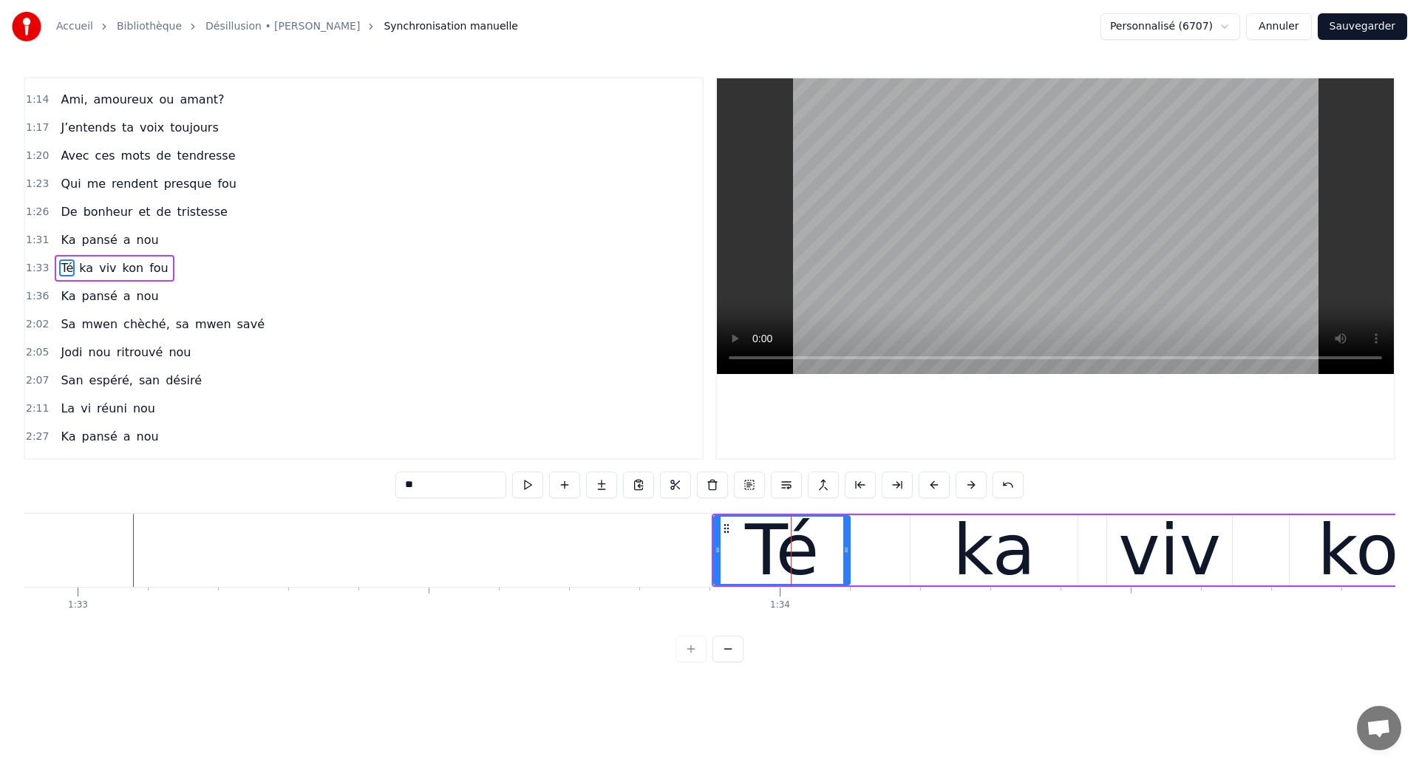
drag, startPoint x: 877, startPoint y: 566, endPoint x: 846, endPoint y: 569, distance: 31.2
click at [846, 569] on div at bounding box center [846, 550] width 6 height 67
click at [938, 551] on div "ka" at bounding box center [994, 550] width 167 height 70
type input "**"
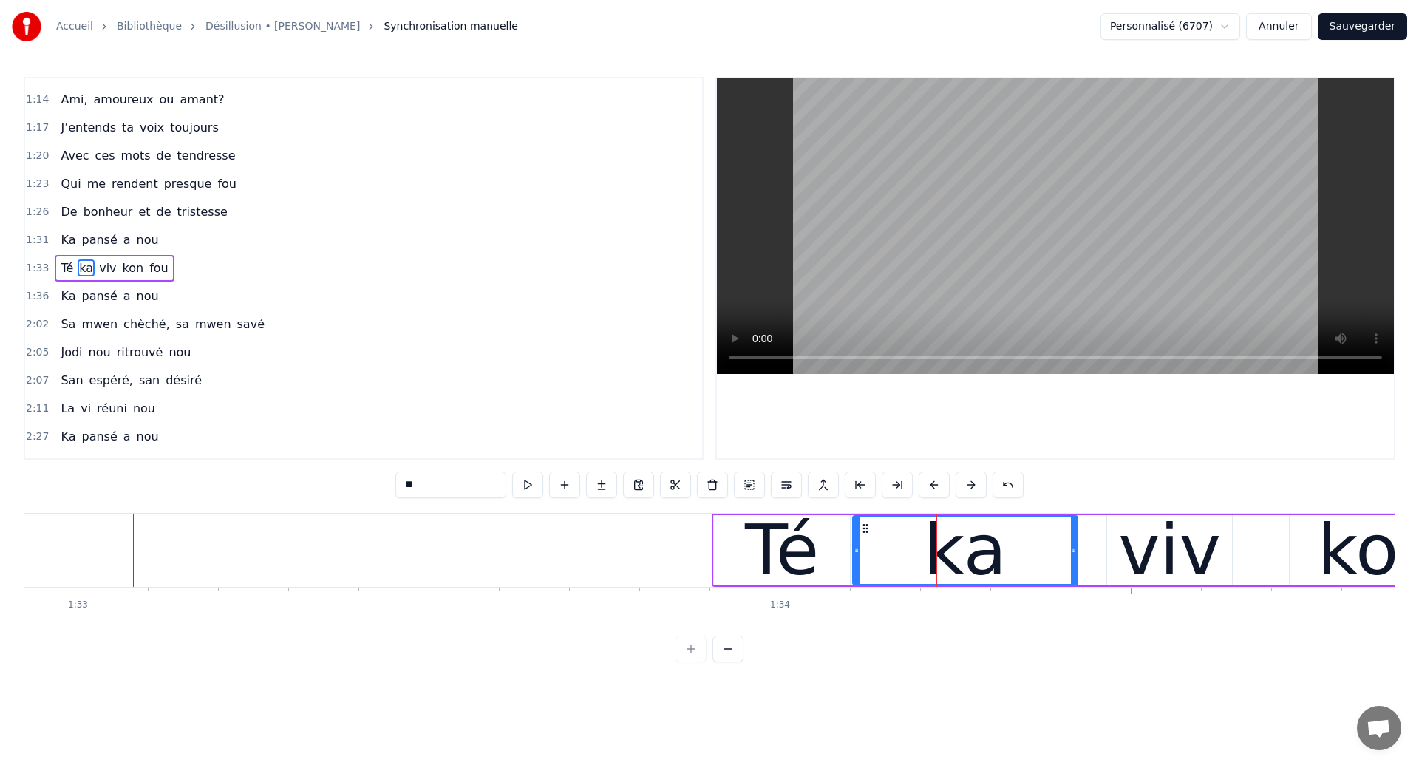
drag, startPoint x: 914, startPoint y: 554, endPoint x: 856, endPoint y: 575, distance: 62.2
click at [856, 575] on div at bounding box center [857, 550] width 6 height 67
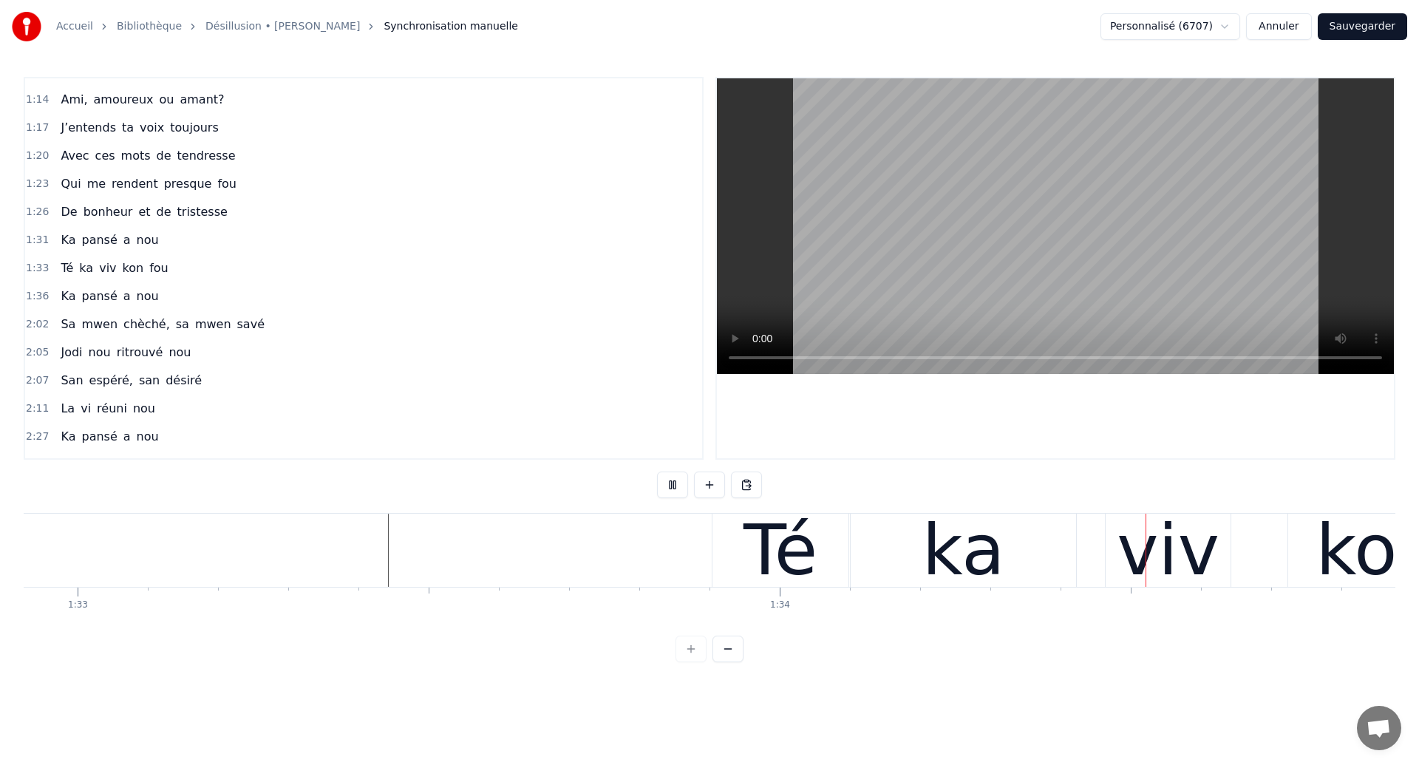
click at [956, 560] on div "ka" at bounding box center [963, 550] width 83 height 106
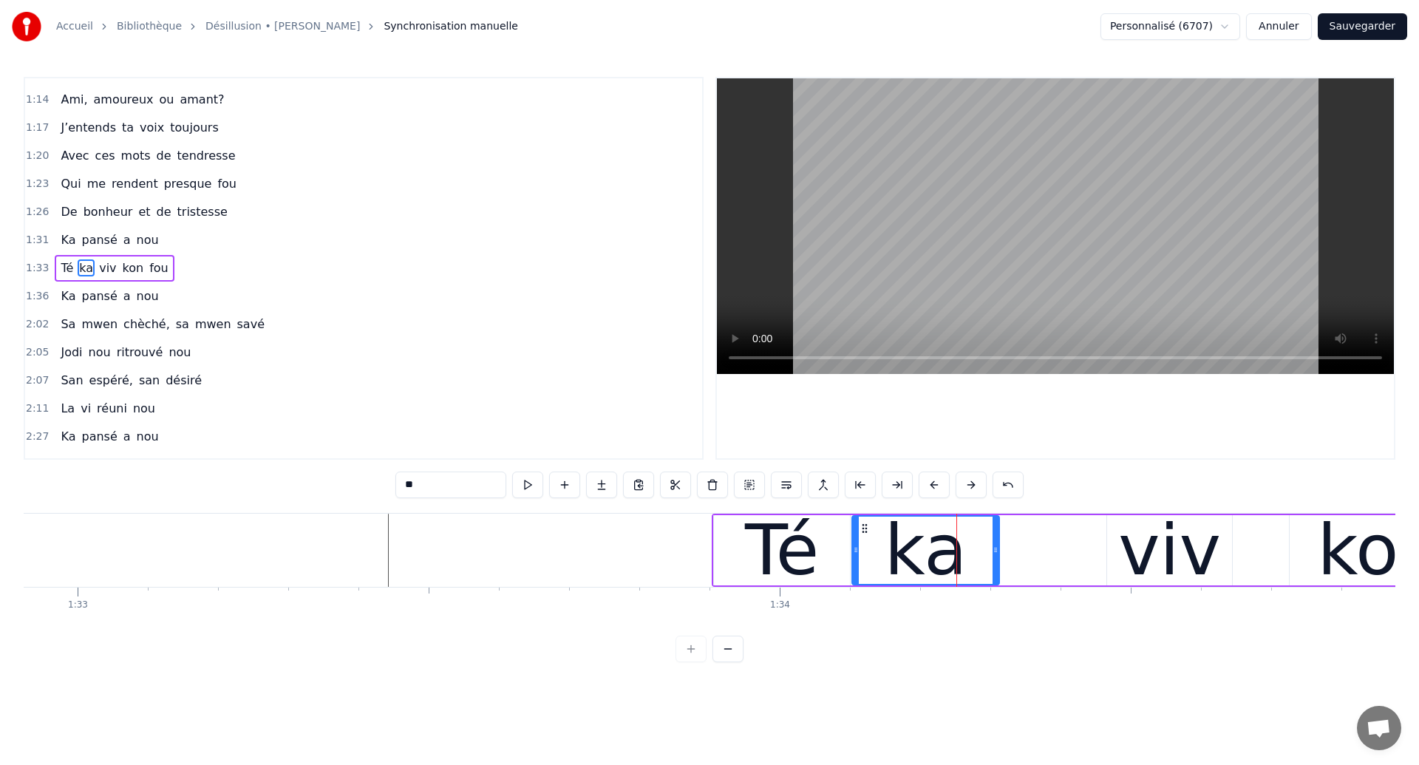
drag, startPoint x: 1073, startPoint y: 562, endPoint x: 992, endPoint y: 580, distance: 83.4
click at [993, 579] on div at bounding box center [996, 550] width 6 height 67
click at [1183, 543] on div "viv" at bounding box center [1169, 550] width 103 height 106
type input "***"
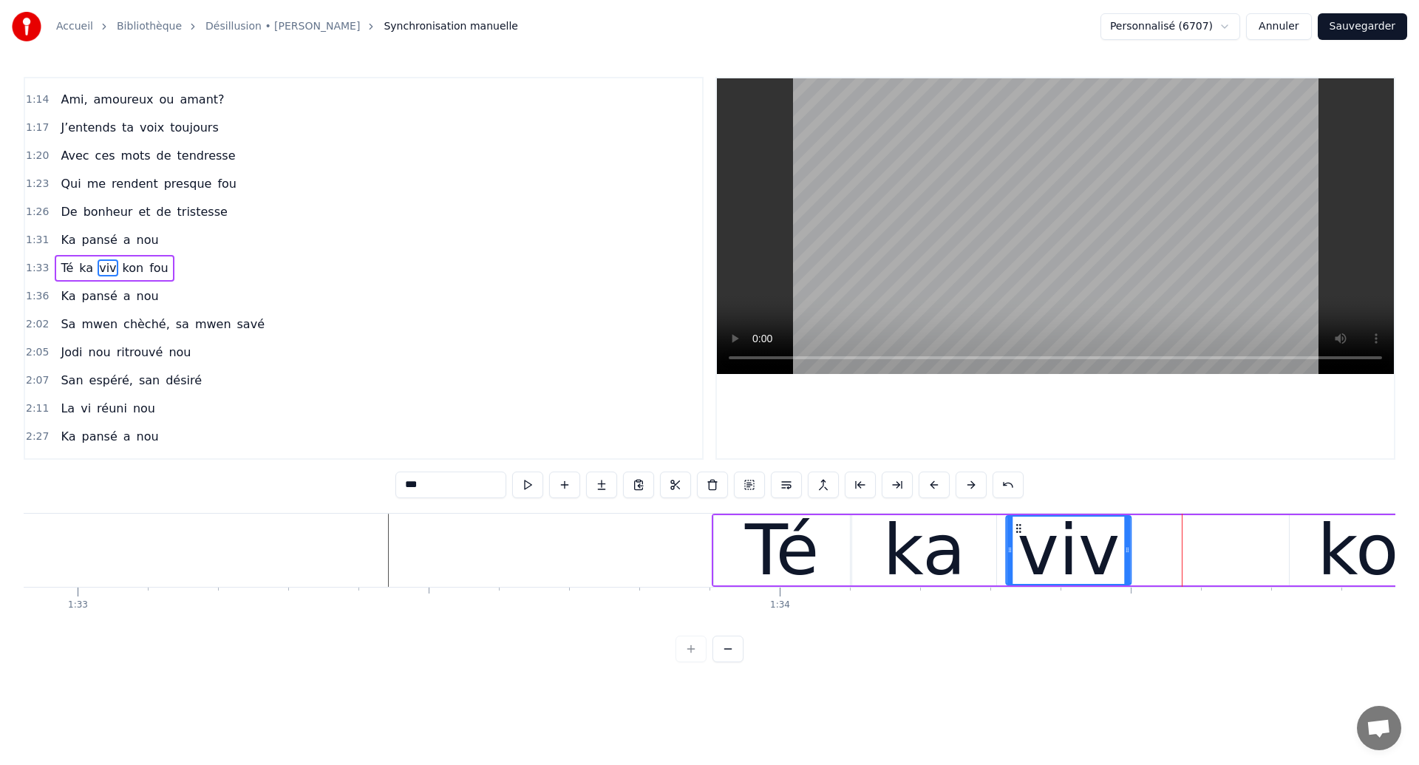
drag, startPoint x: 1119, startPoint y: 530, endPoint x: 1019, endPoint y: 565, distance: 105.7
click at [1019, 565] on div "viv" at bounding box center [1068, 550] width 123 height 67
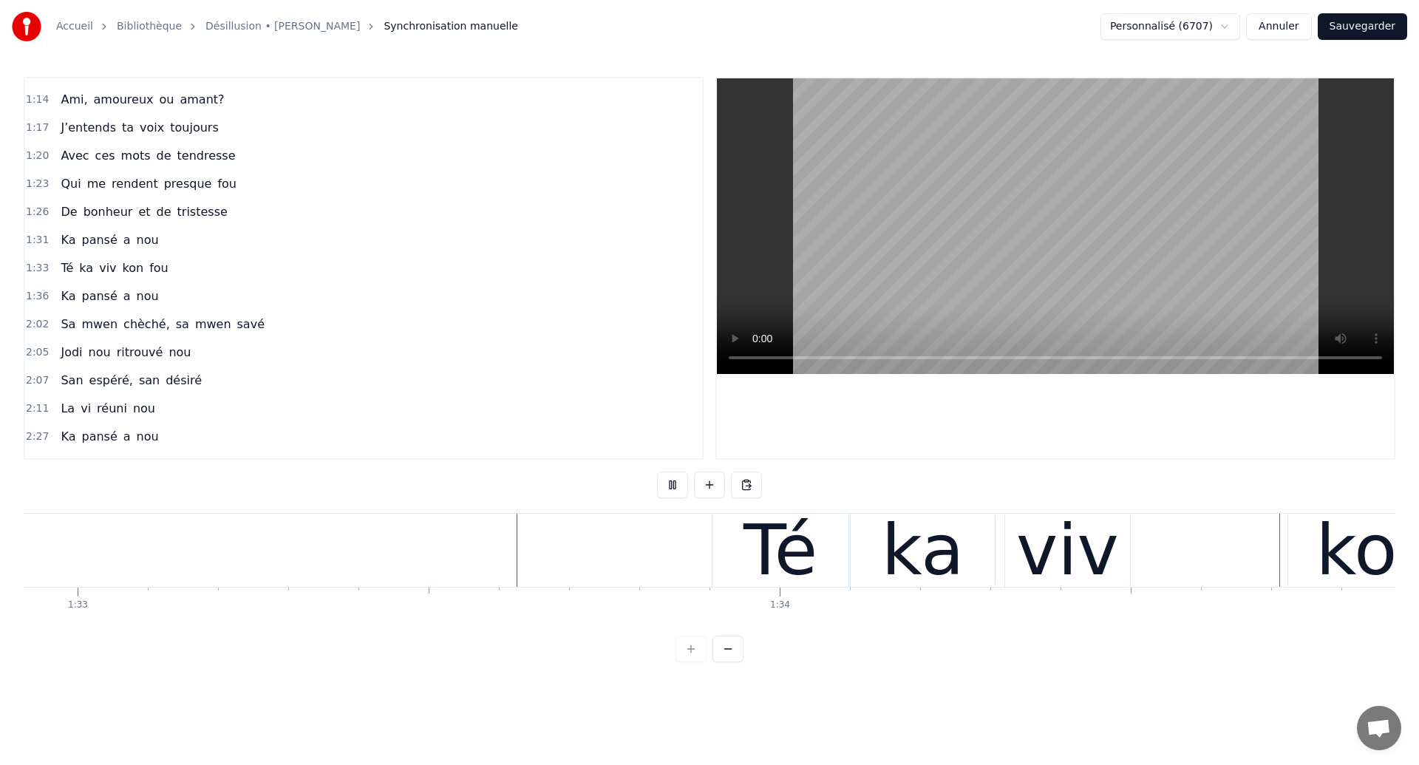
click at [1070, 572] on div "viv" at bounding box center [1067, 550] width 103 height 106
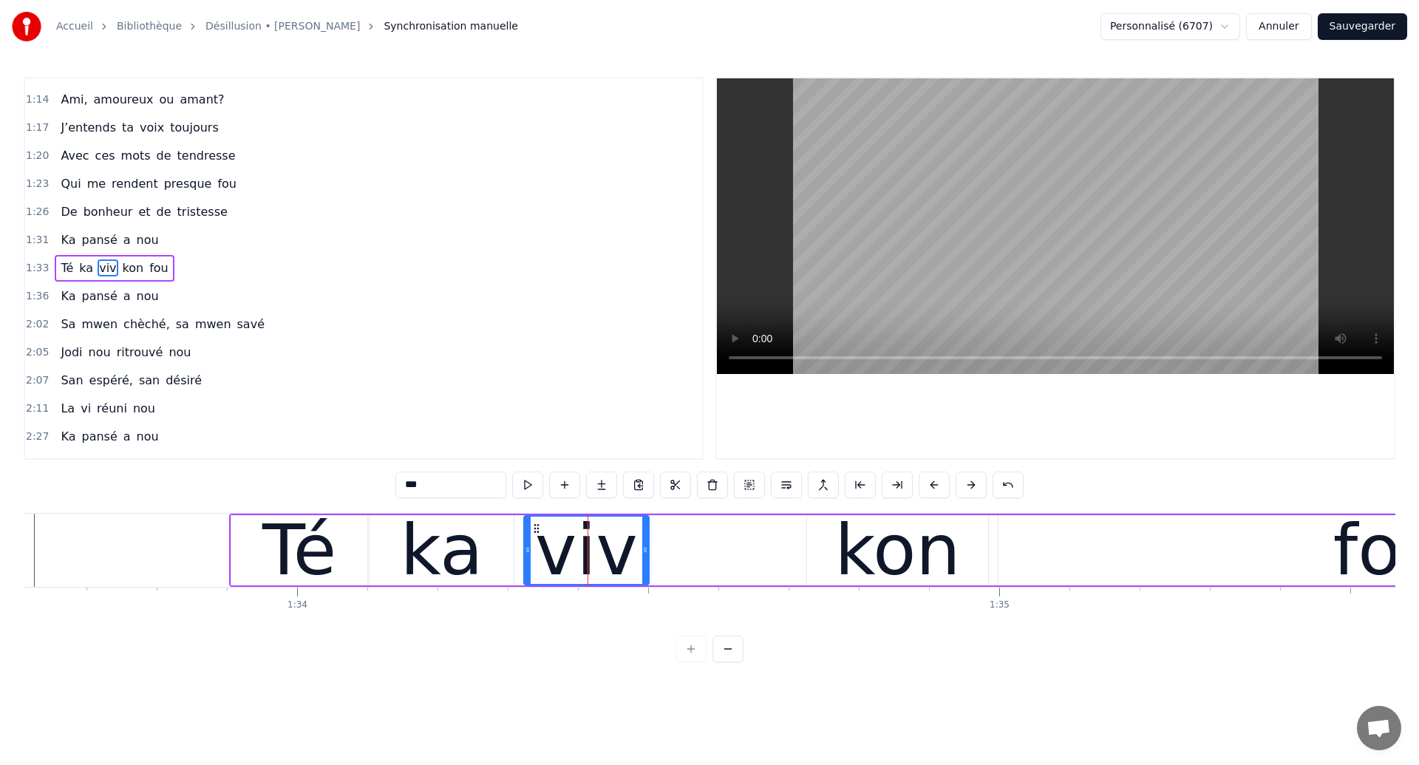
scroll to position [0, 65592]
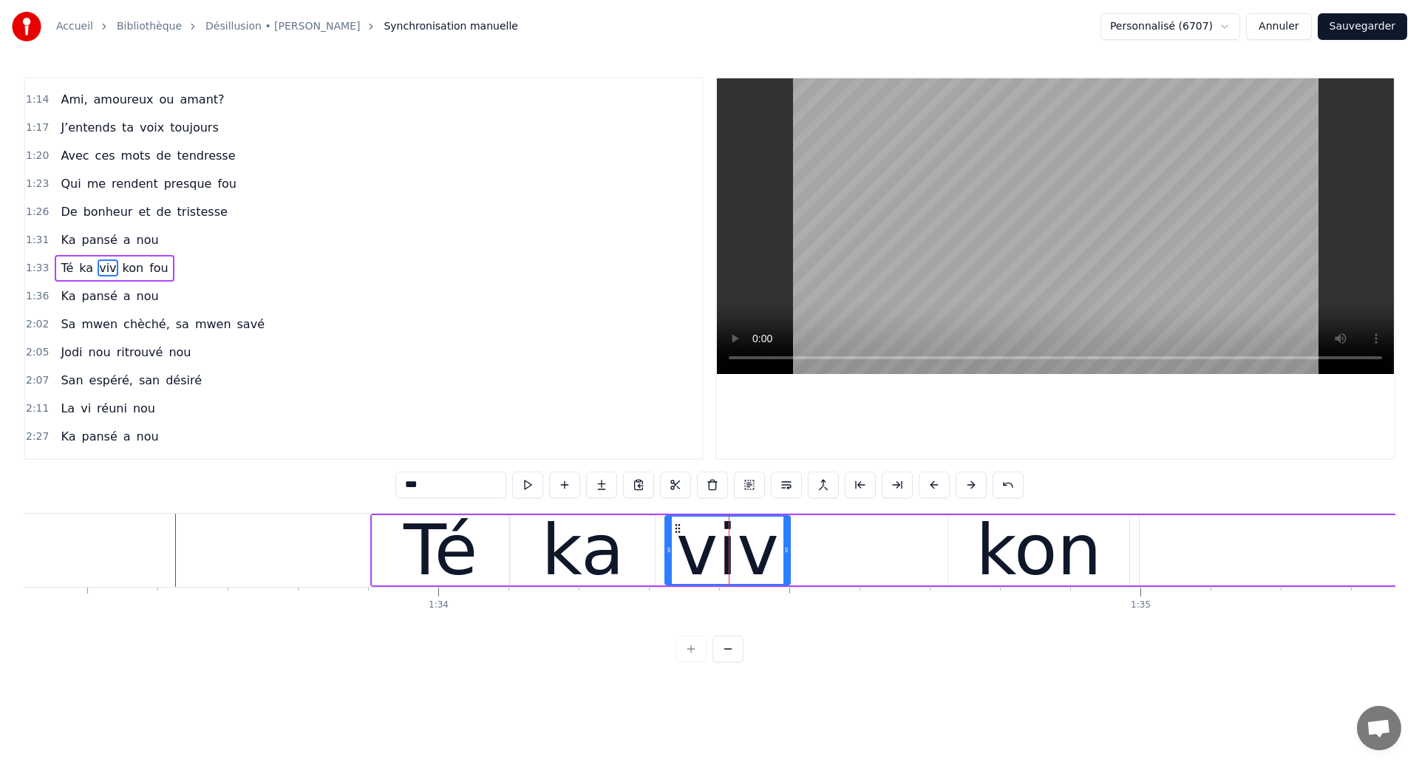
click at [520, 537] on div "ka" at bounding box center [583, 550] width 144 height 70
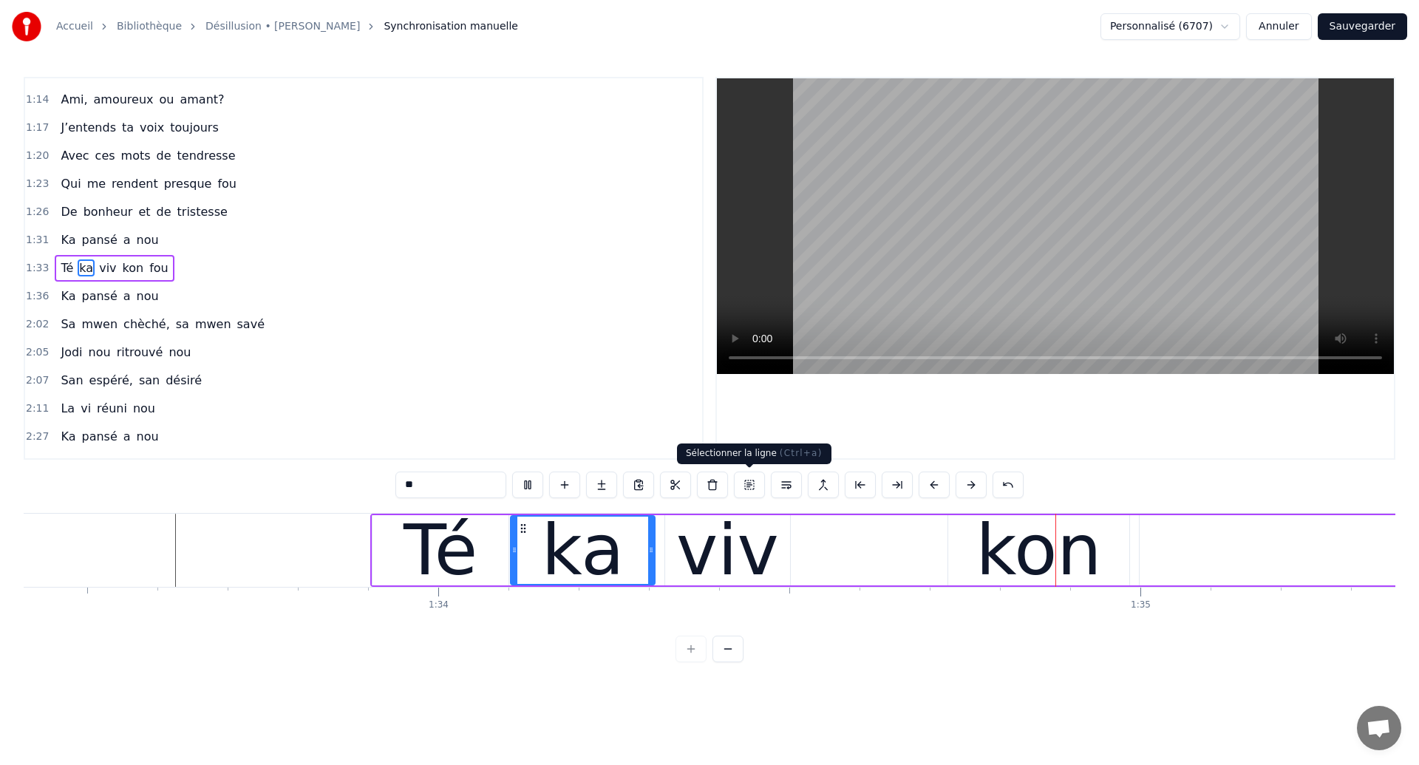
click at [747, 520] on div "viv" at bounding box center [727, 550] width 103 height 106
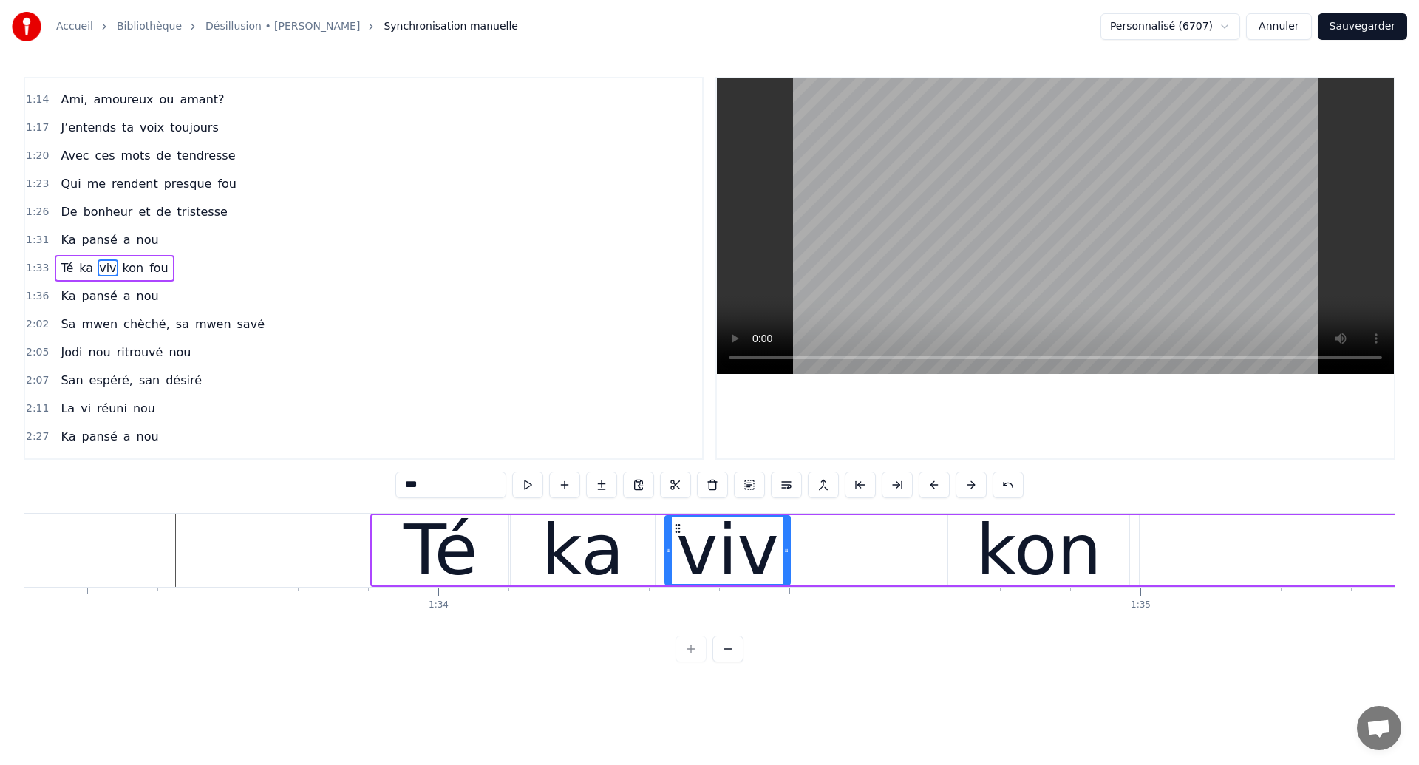
click at [1021, 549] on div "kon" at bounding box center [1039, 550] width 126 height 106
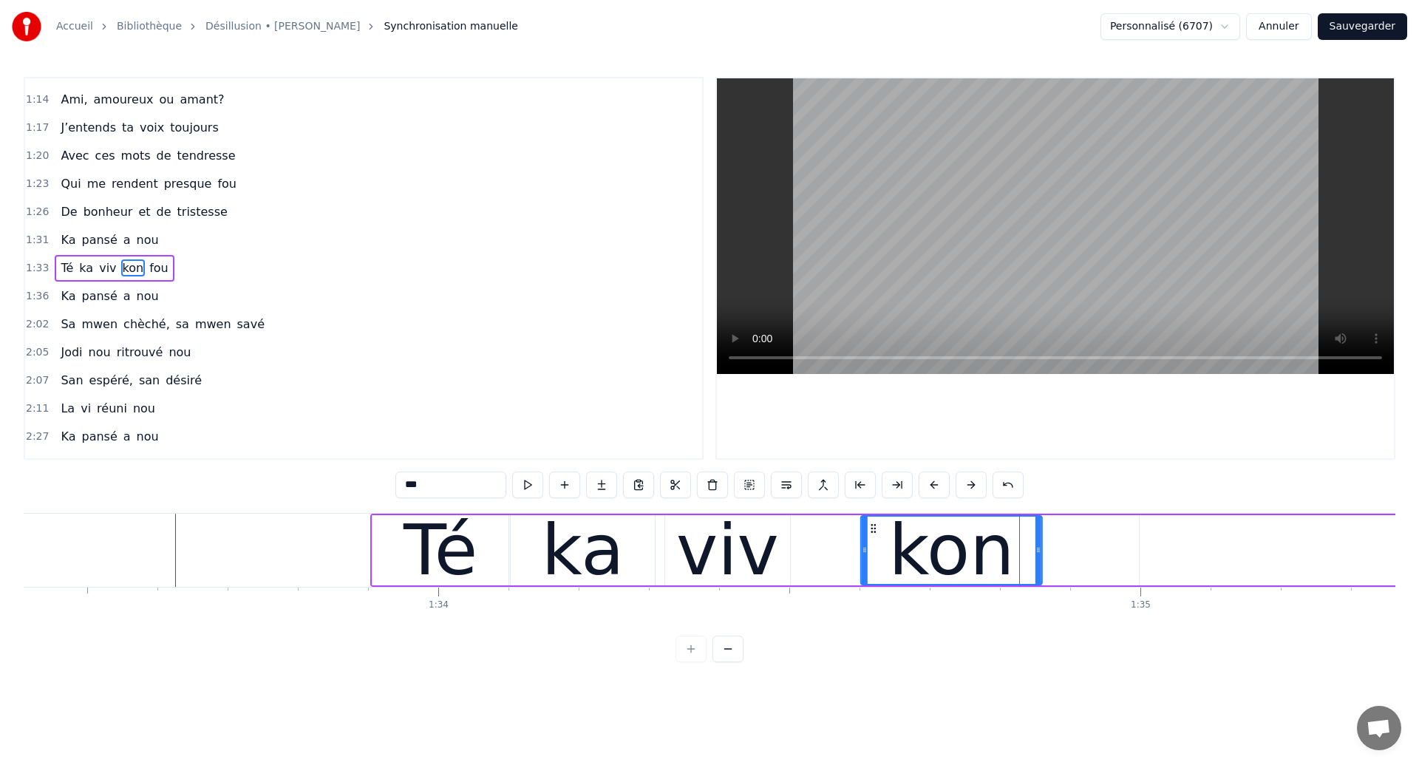
drag, startPoint x: 957, startPoint y: 523, endPoint x: 870, endPoint y: 560, distance: 95.0
click at [870, 560] on div "kon" at bounding box center [952, 550] width 180 height 67
click at [575, 568] on div "ka" at bounding box center [583, 550] width 83 height 106
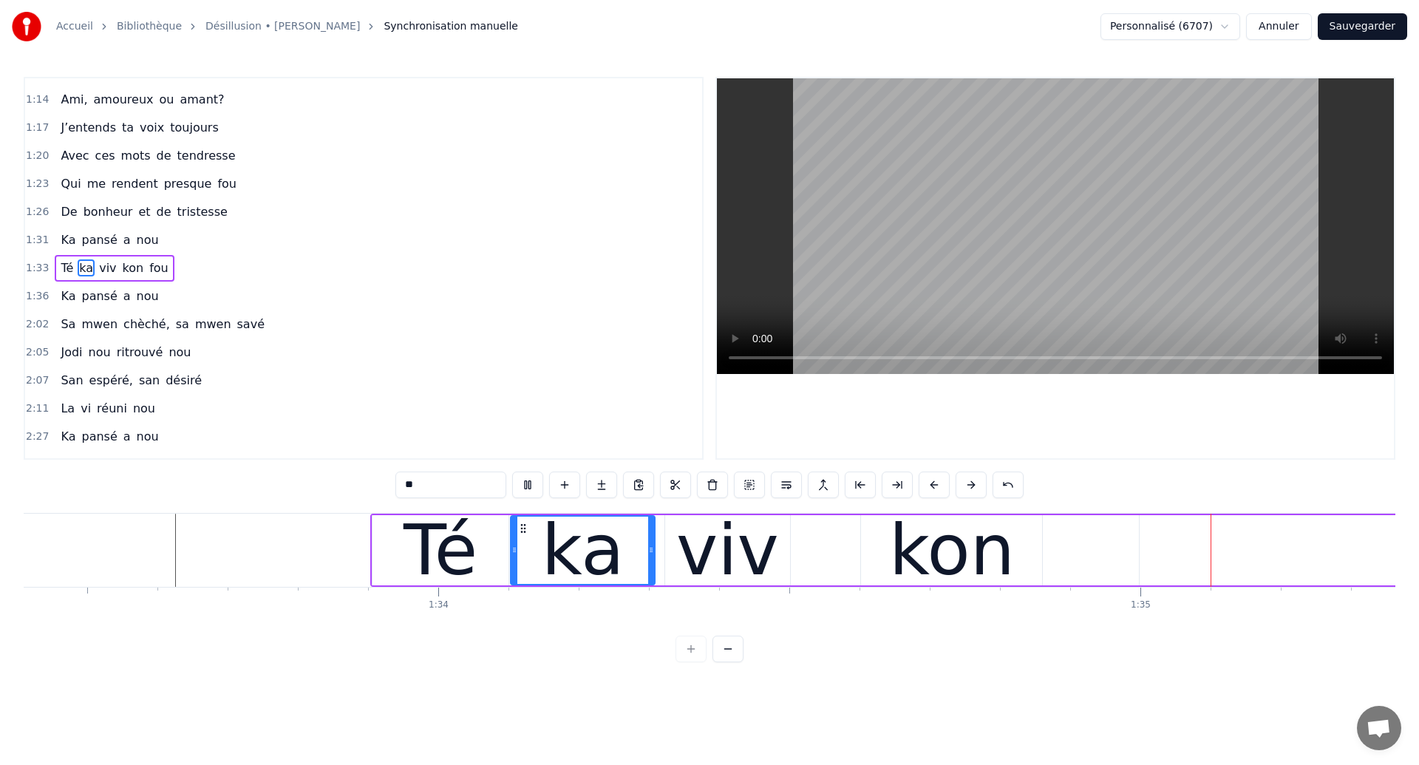
click at [962, 566] on div "kon" at bounding box center [952, 550] width 126 height 106
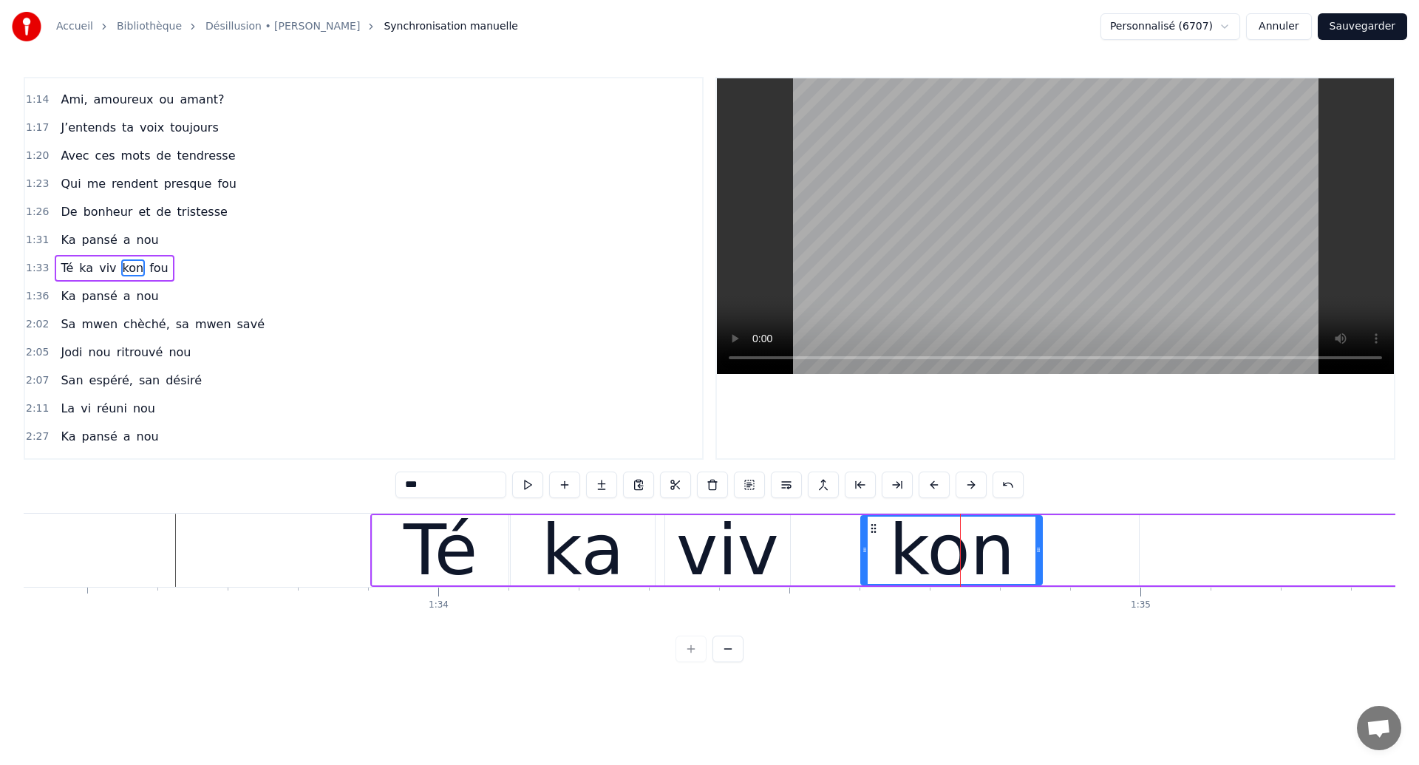
click at [645, 574] on div "ka" at bounding box center [583, 550] width 144 height 70
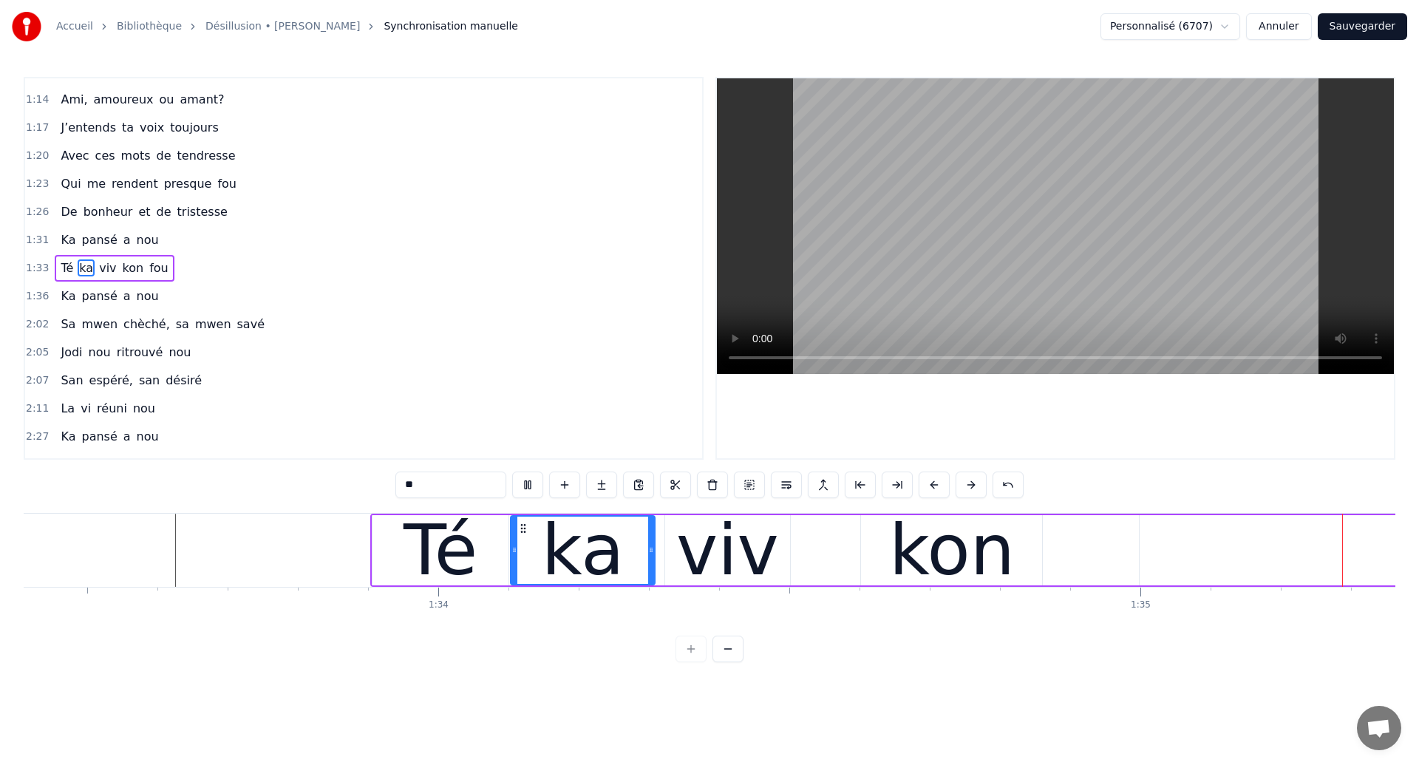
click at [583, 553] on div "ka" at bounding box center [582, 550] width 143 height 67
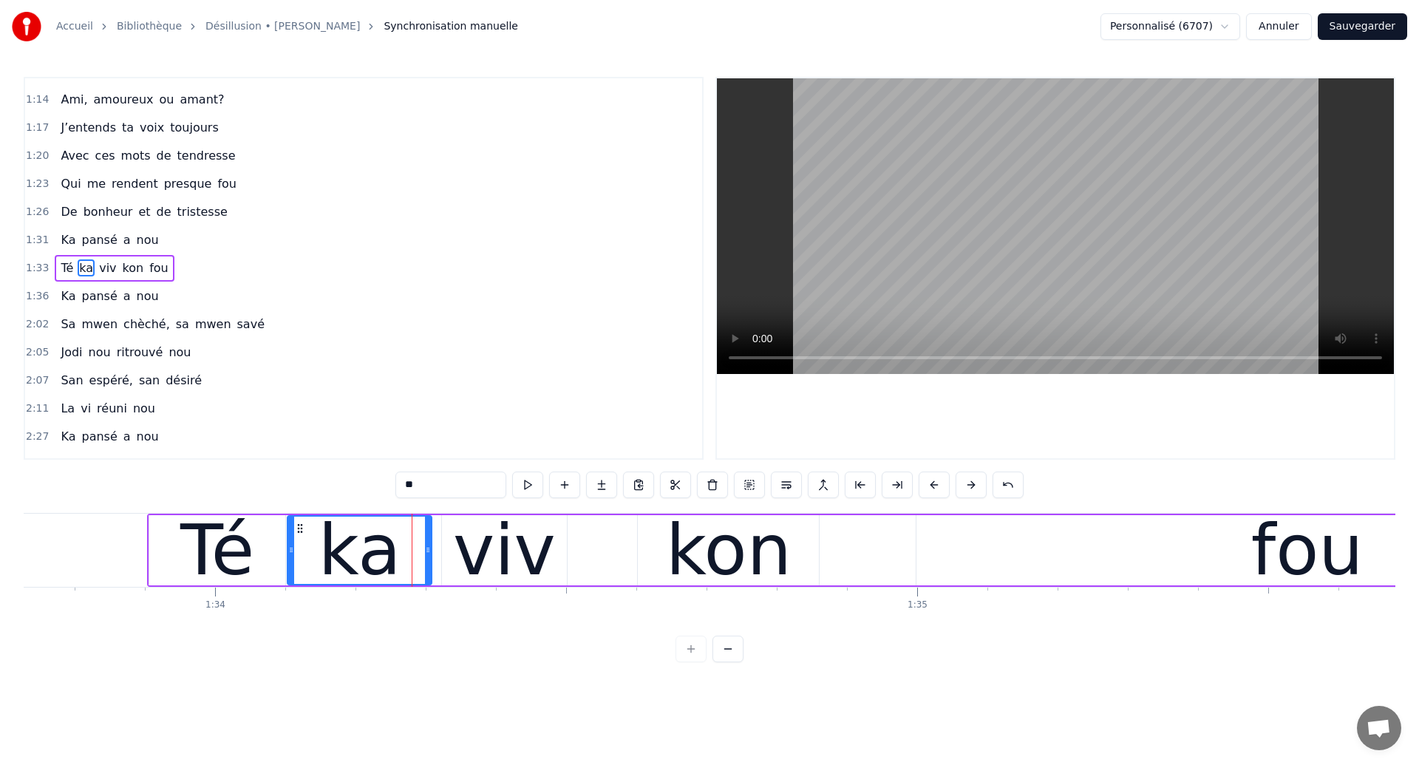
scroll to position [0, 65660]
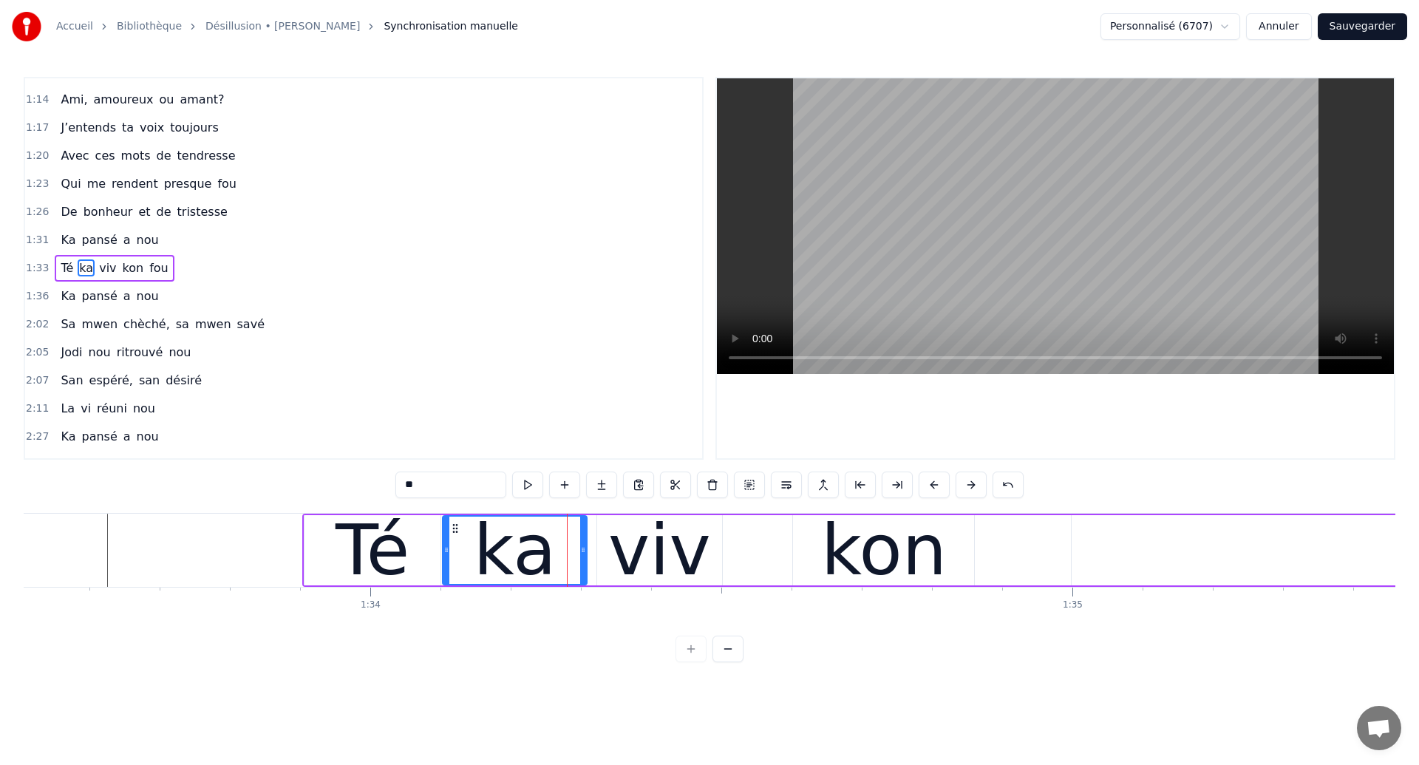
click at [508, 560] on div "ka" at bounding box center [515, 550] width 83 height 106
click at [860, 551] on div "kon" at bounding box center [884, 550] width 126 height 106
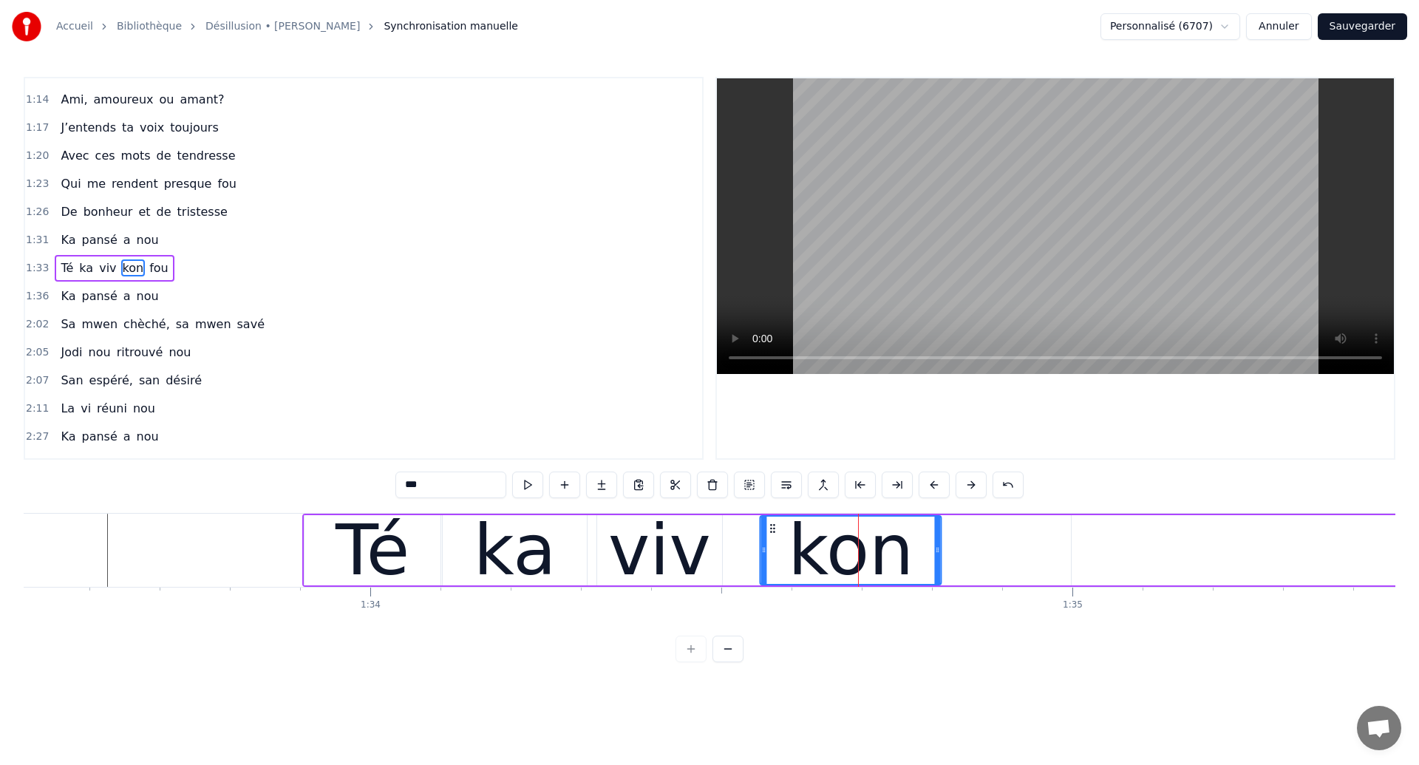
drag, startPoint x: 805, startPoint y: 530, endPoint x: 772, endPoint y: 549, distance: 37.8
click at [772, 549] on div "kon" at bounding box center [851, 550] width 180 height 67
click at [455, 574] on div "ka" at bounding box center [515, 550] width 144 height 70
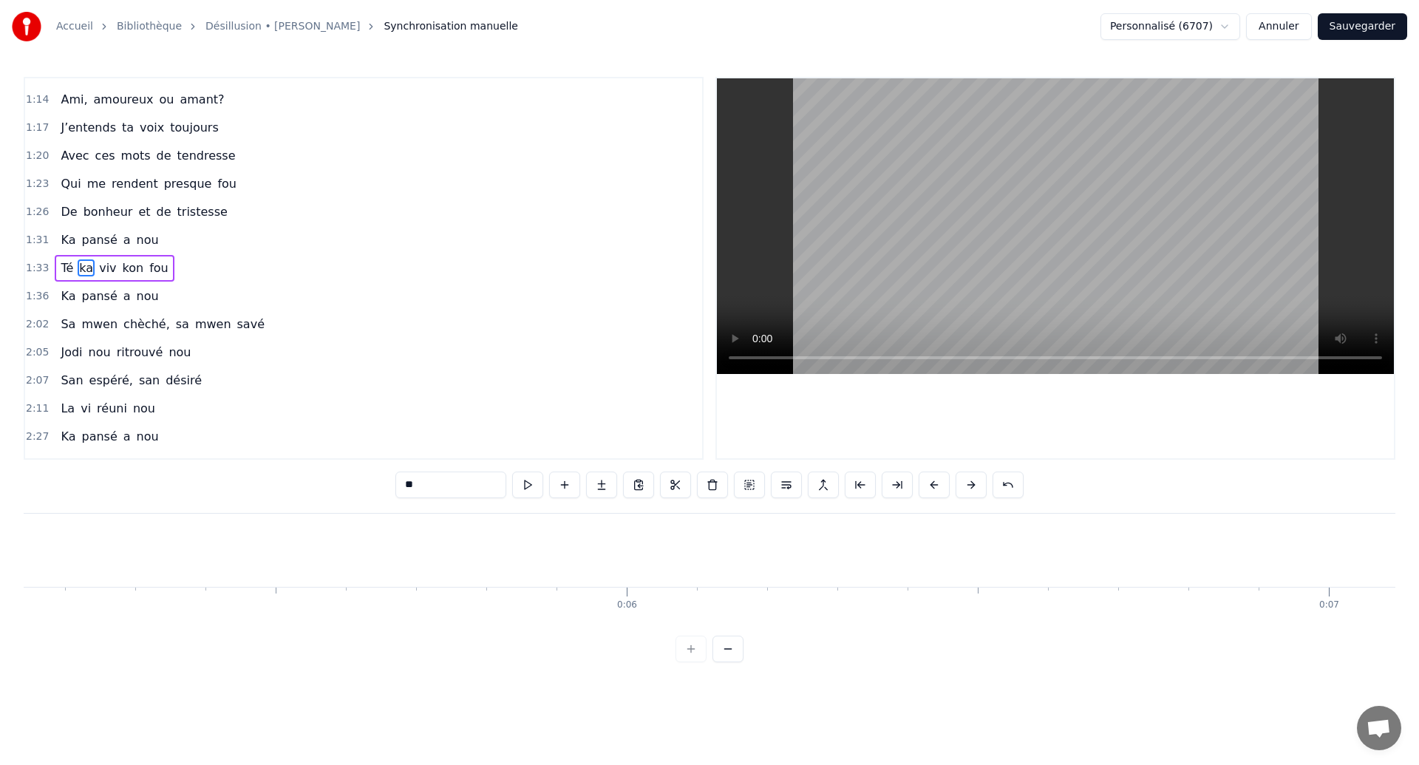
scroll to position [0, 3005]
click at [59, 274] on span "Té" at bounding box center [67, 267] width 16 height 17
type input "**"
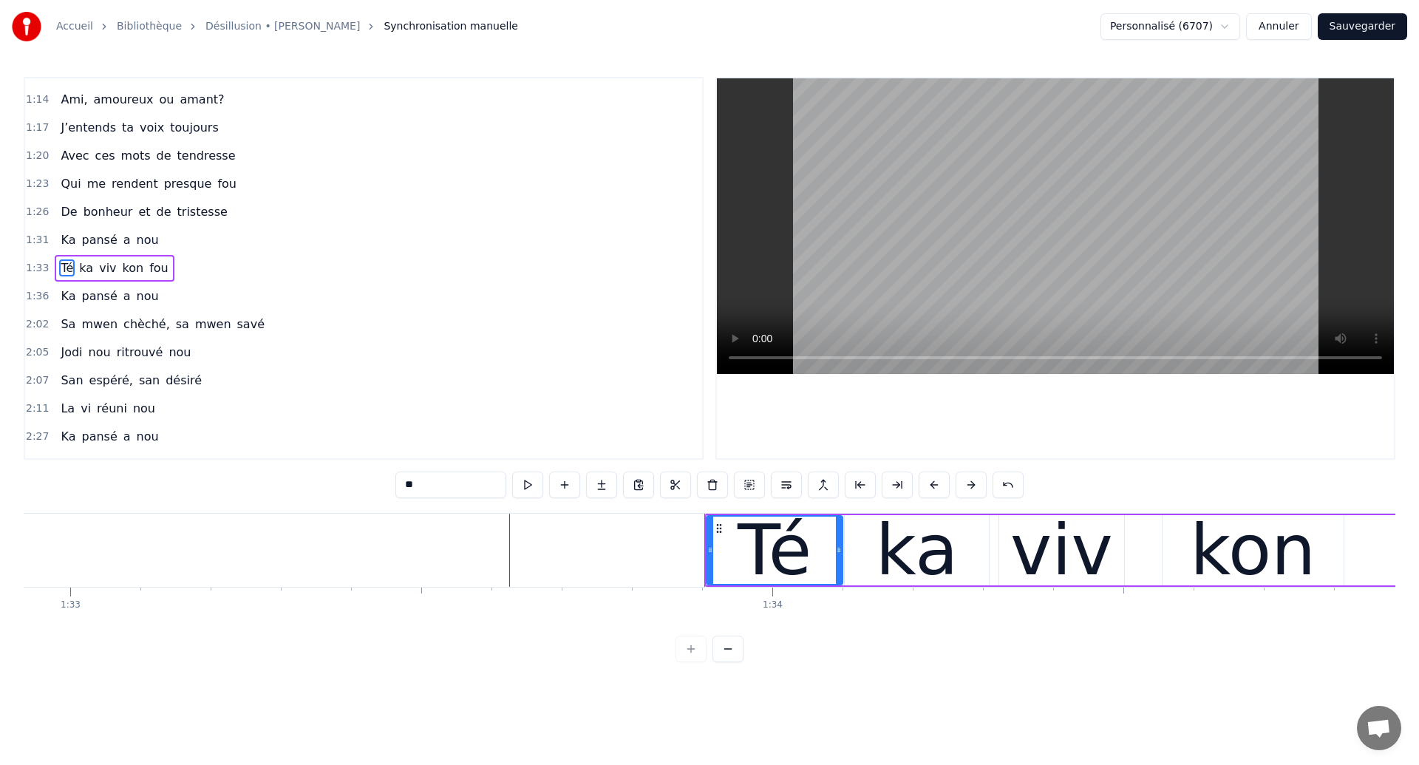
scroll to position [0, 65864]
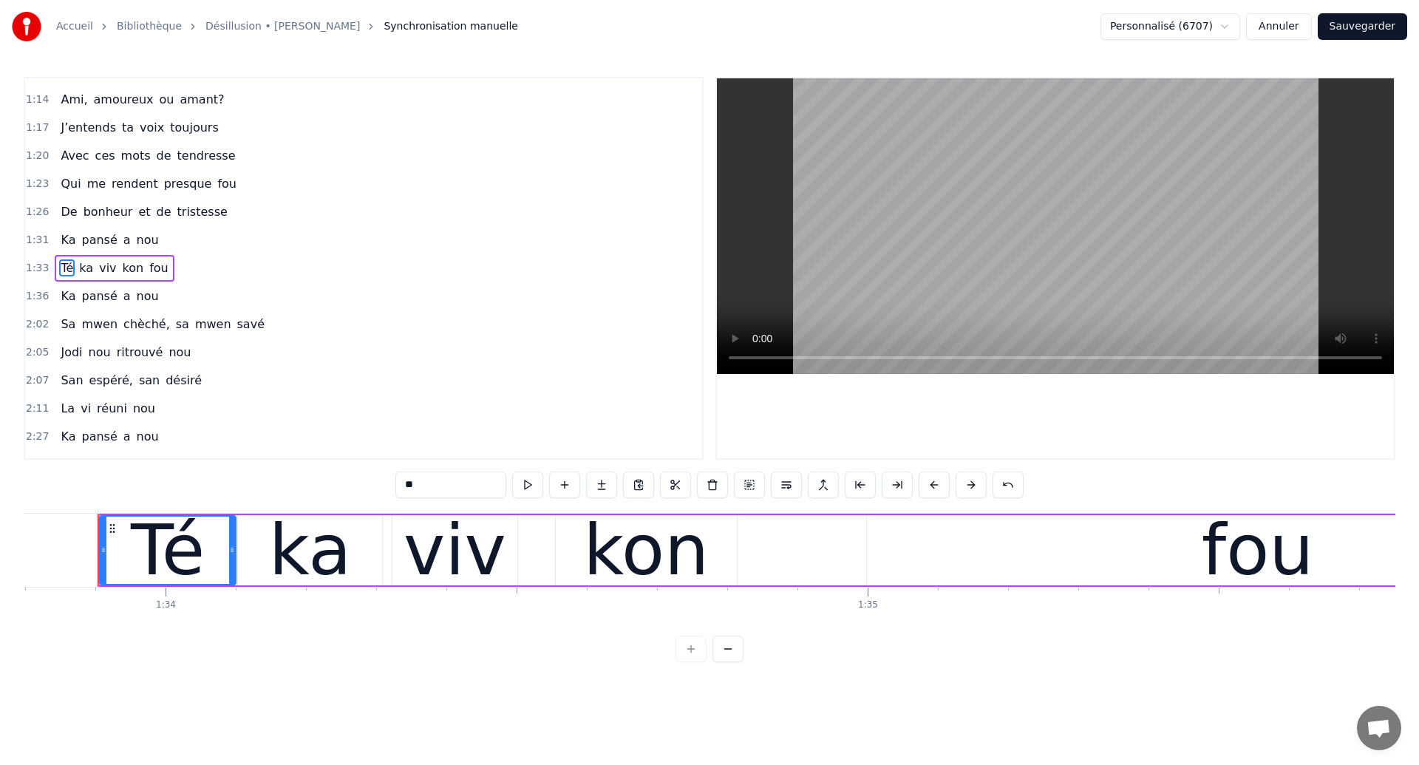
click at [195, 560] on div "Té" at bounding box center [168, 550] width 74 height 106
click at [792, 542] on div "Té ka viv kon fou" at bounding box center [874, 550] width 1553 height 73
click at [477, 586] on div "viv" at bounding box center [455, 550] width 103 height 106
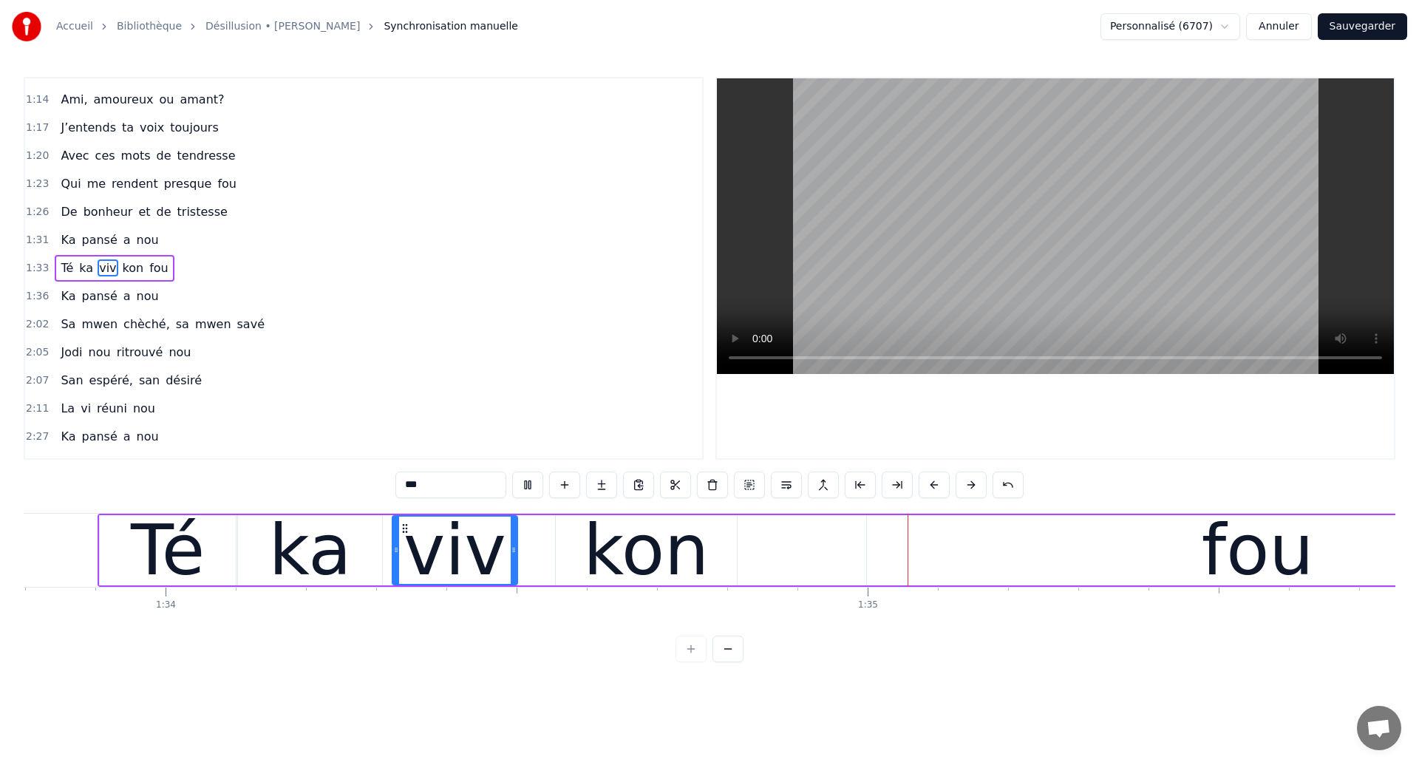
click at [802, 538] on div "Té ka viv kon fou" at bounding box center [874, 550] width 1553 height 73
click at [979, 541] on div "fou" at bounding box center [1257, 550] width 781 height 70
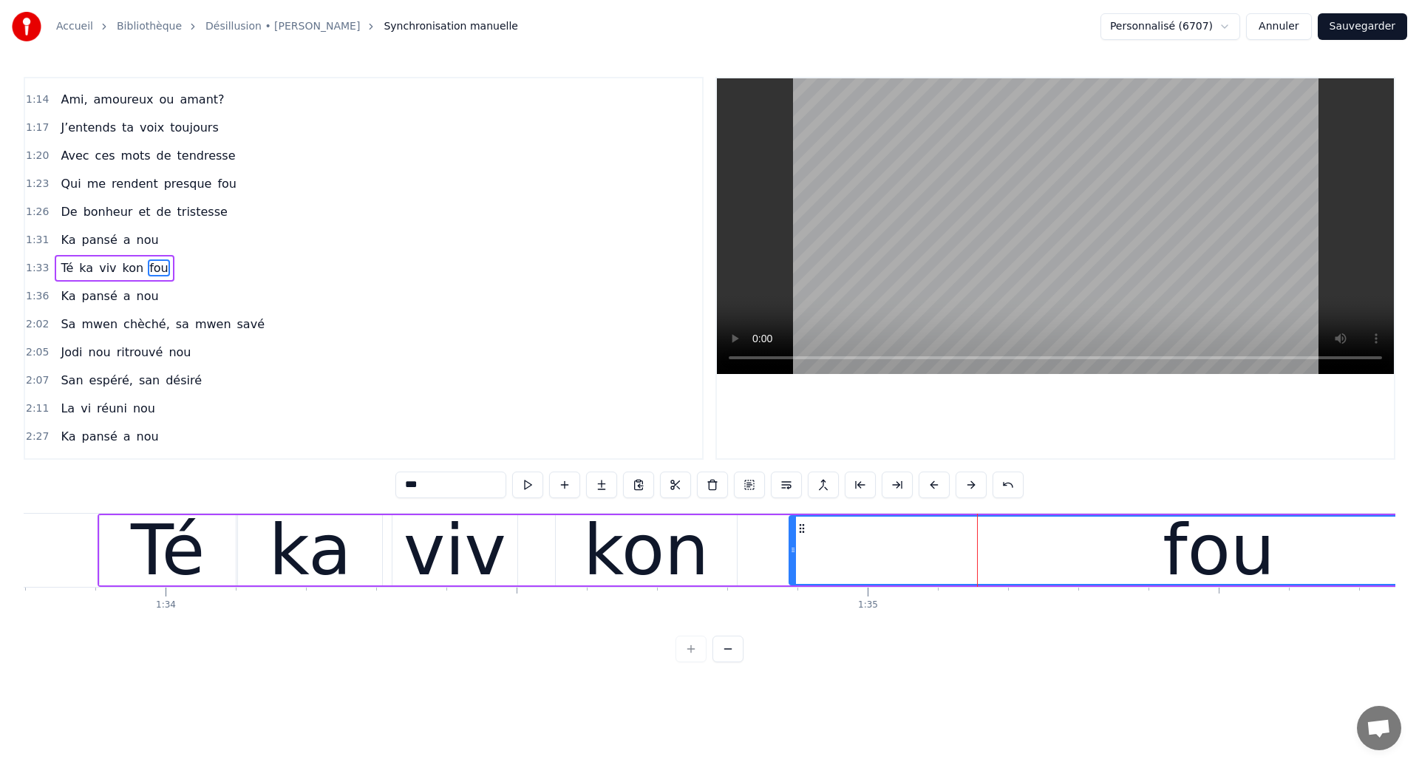
drag, startPoint x: 871, startPoint y: 562, endPoint x: 792, endPoint y: 575, distance: 80.2
click at [792, 575] on div at bounding box center [793, 550] width 6 height 67
click at [448, 581] on div "viv" at bounding box center [455, 550] width 103 height 106
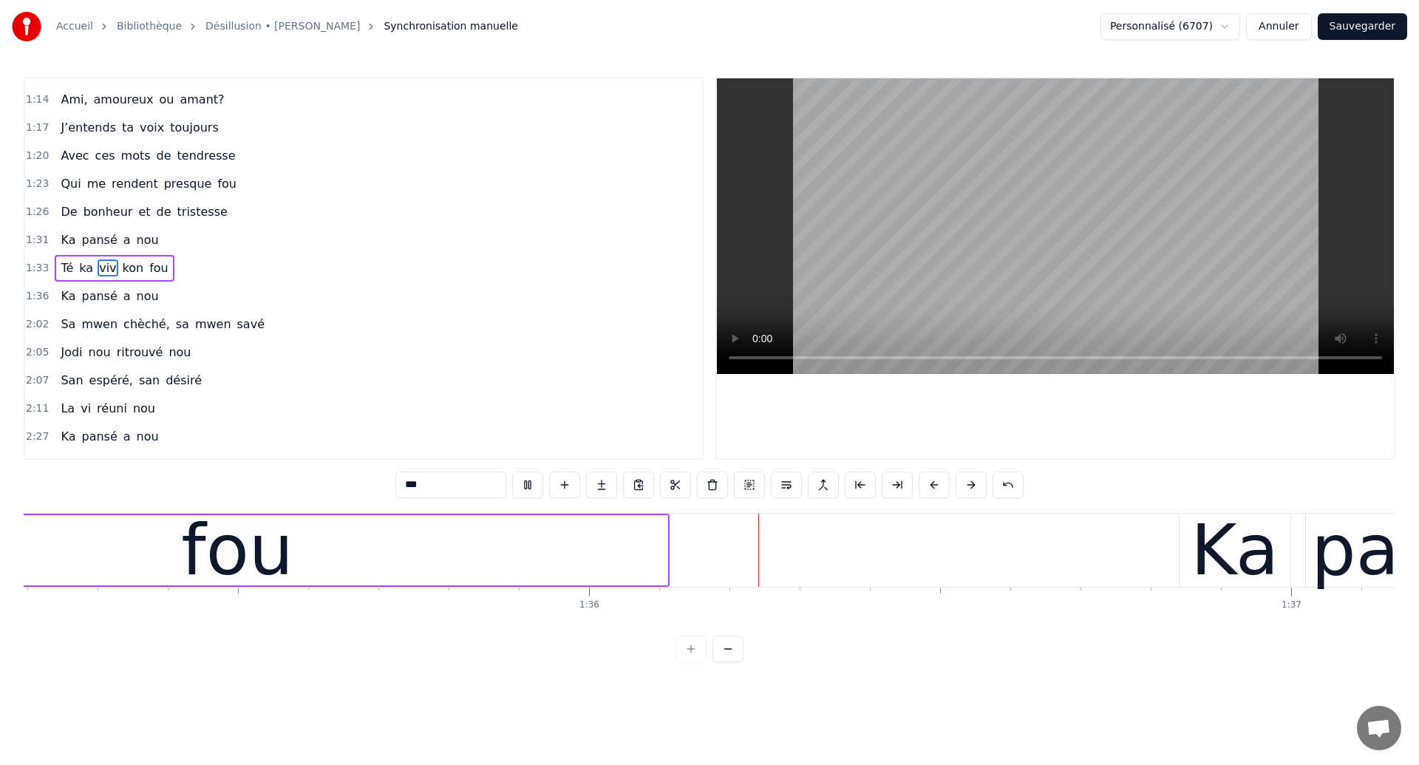
scroll to position [0, 67100]
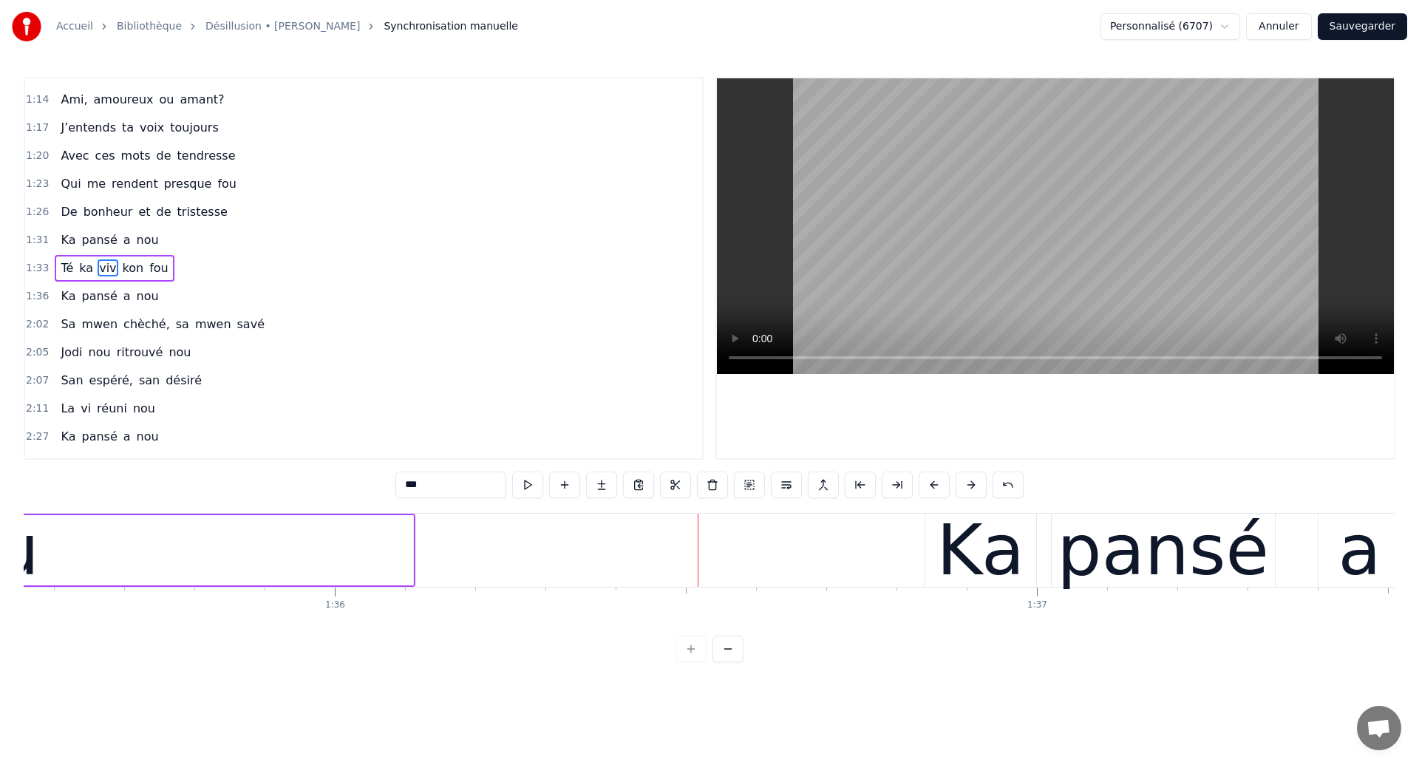
click at [70, 210] on span "De" at bounding box center [68, 211] width 19 height 17
type input "**"
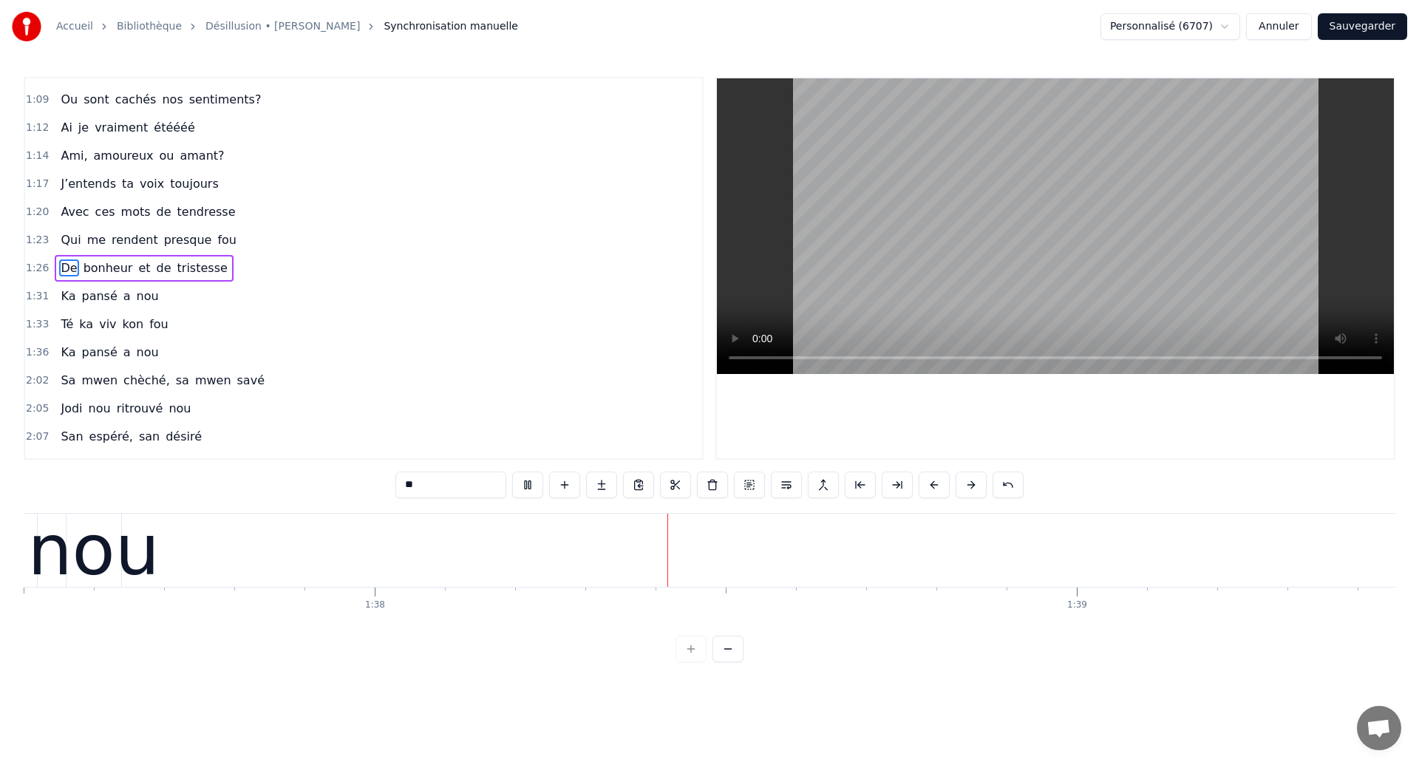
scroll to position [0, 68469]
click at [245, 498] on div "0:22 Ces années égarées 0:24 Ou sont cachés nos sentiments? 0:27 Qu’ai je vraim…" at bounding box center [710, 369] width 1372 height 585
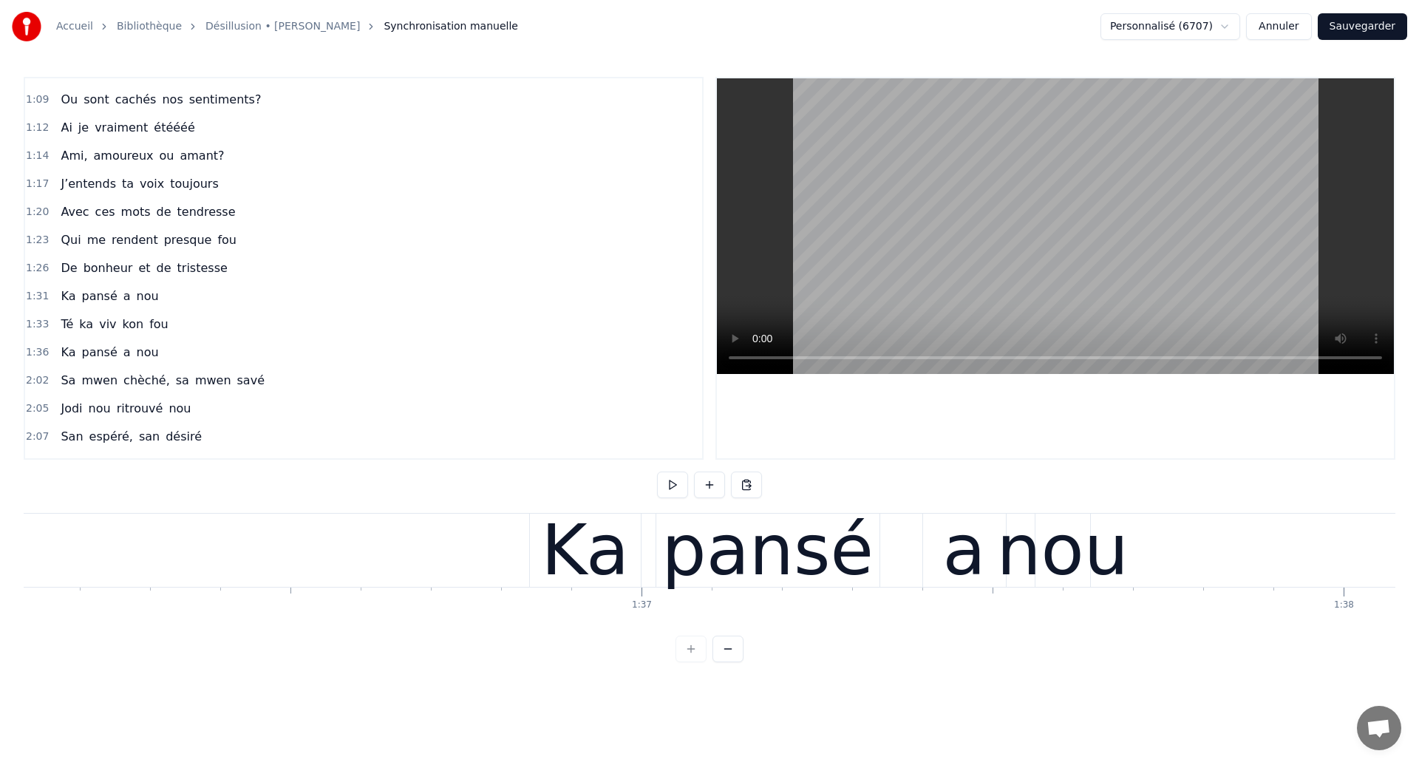
scroll to position [0, 67619]
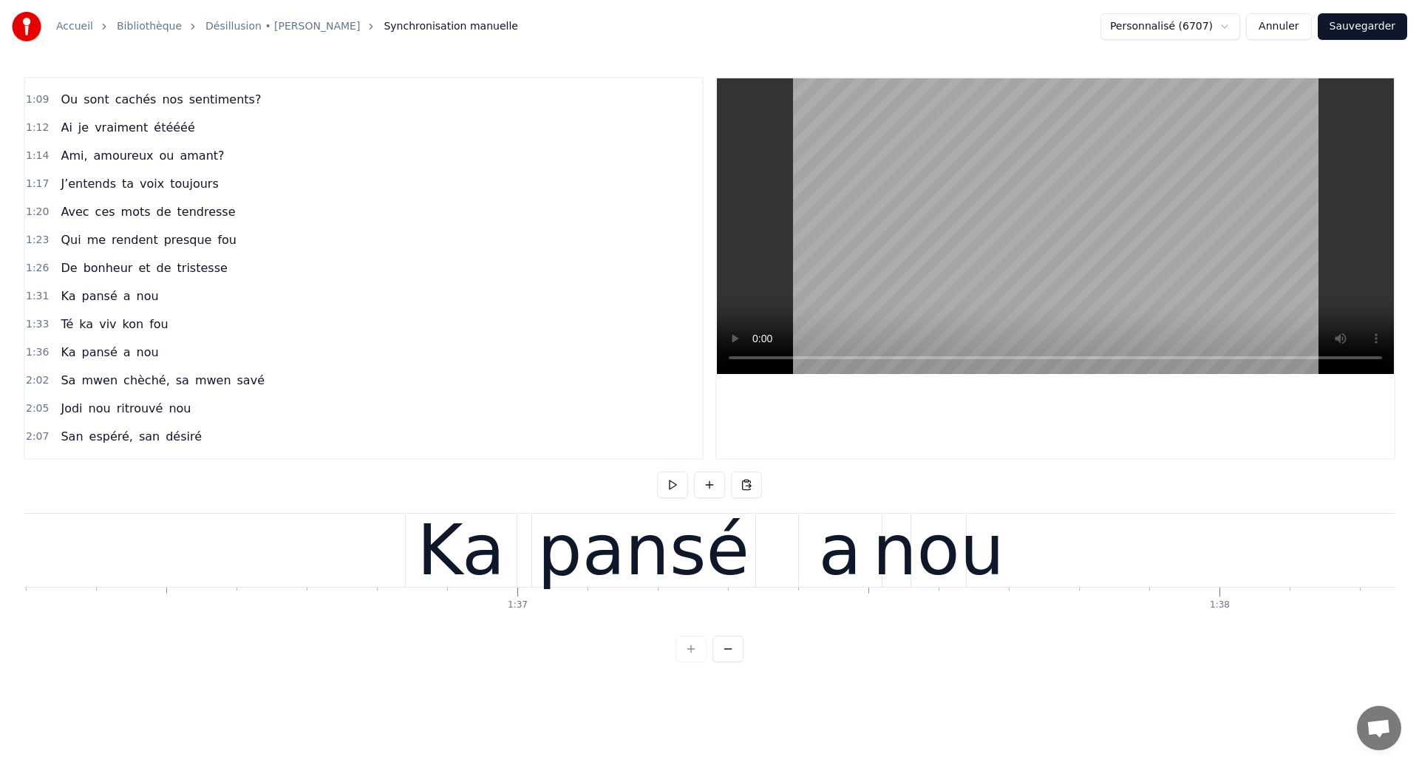
click at [467, 564] on div "Ka" at bounding box center [461, 550] width 88 height 106
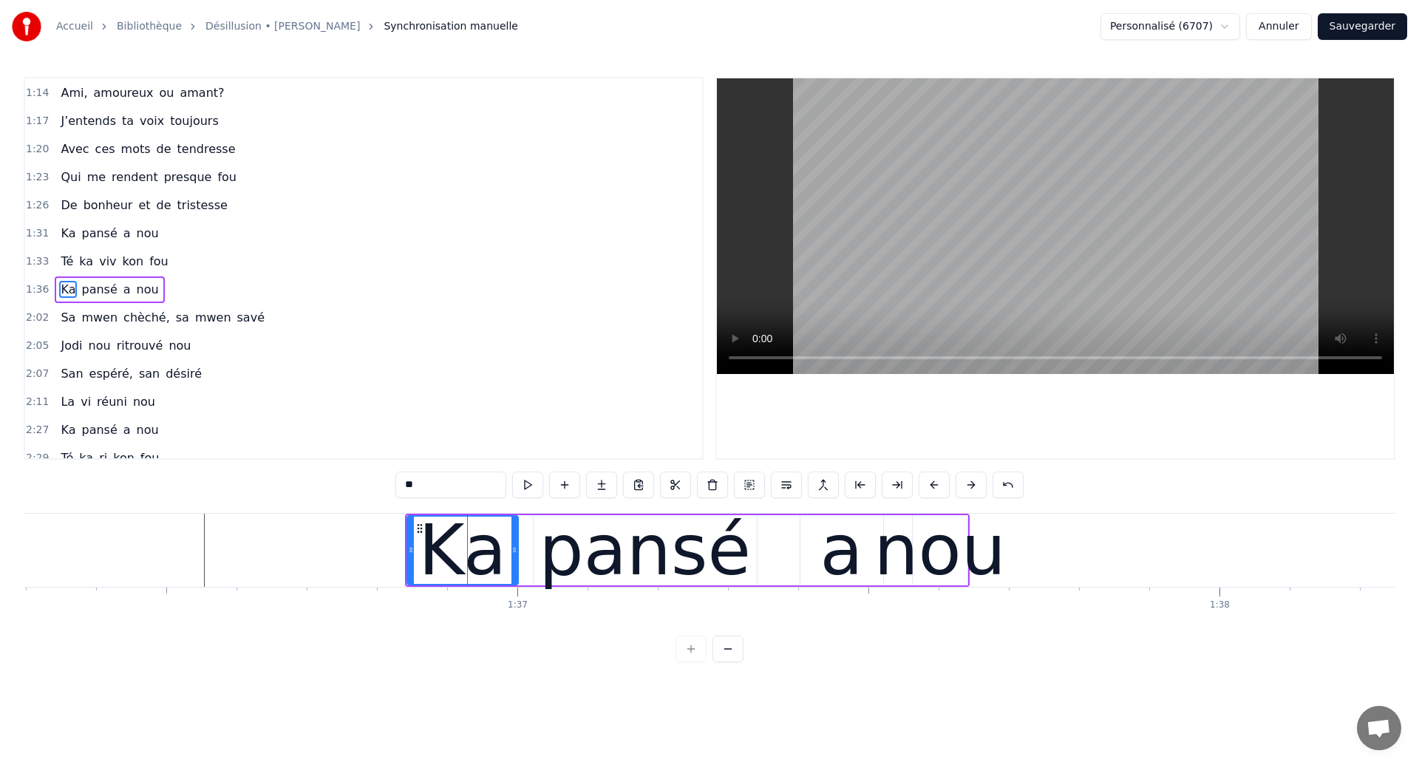
scroll to position [330, 0]
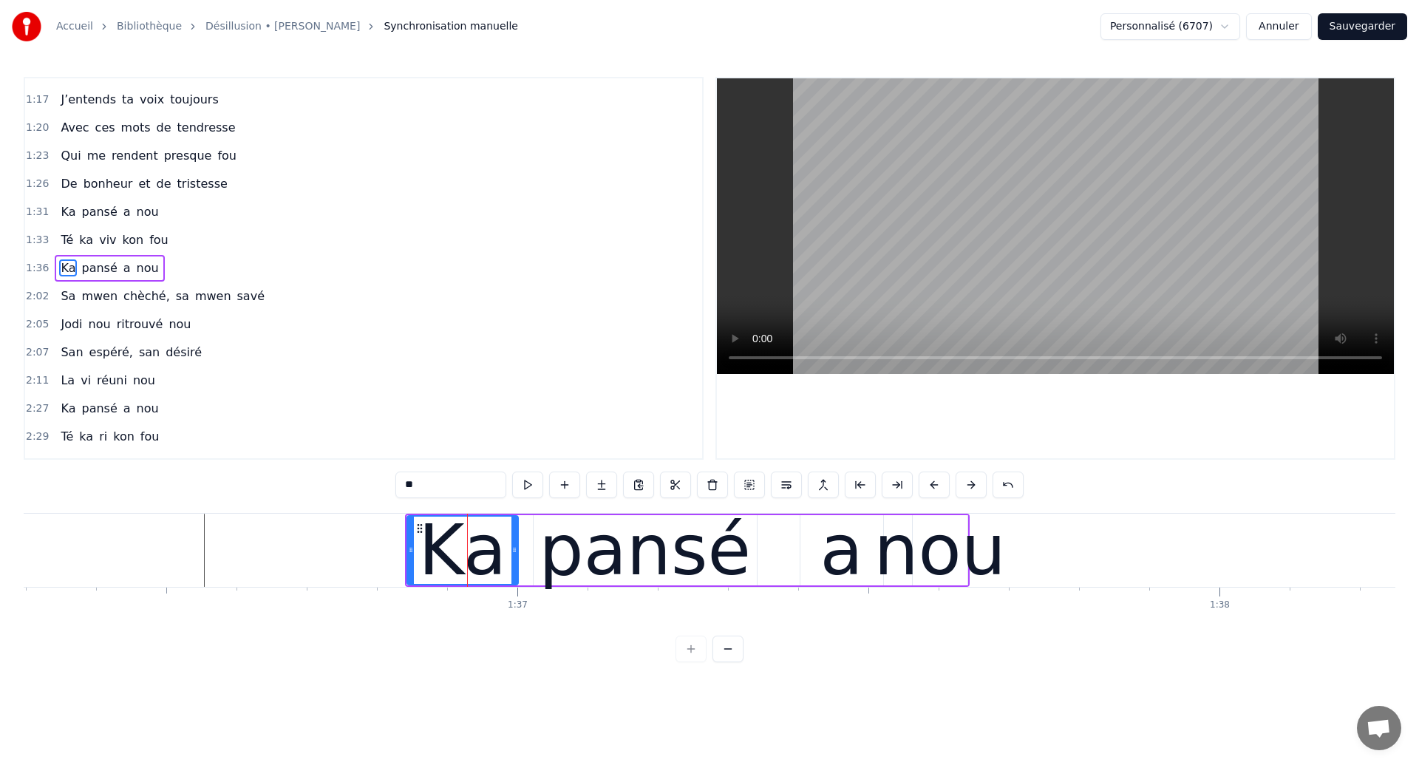
click at [522, 560] on div "Ka pansé a nou" at bounding box center [687, 550] width 565 height 73
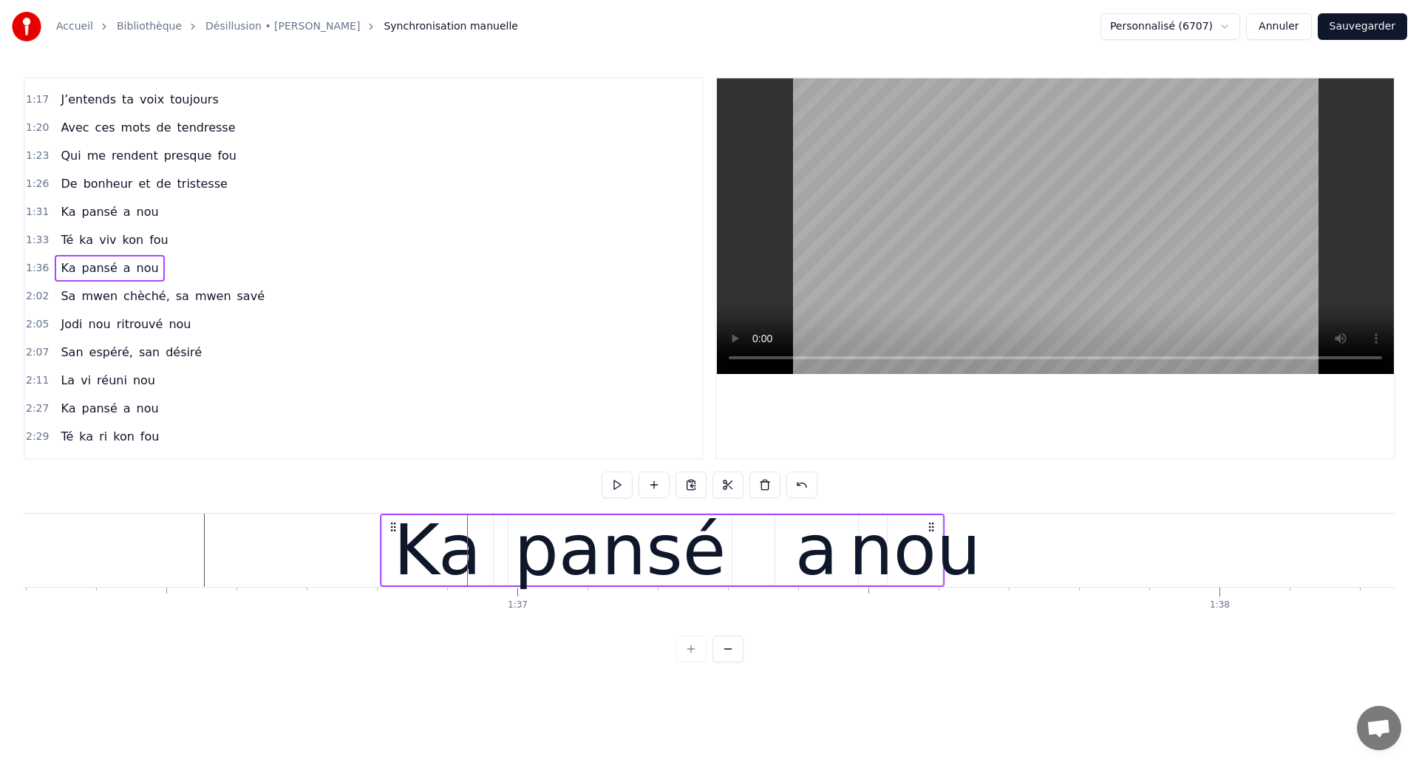
drag, startPoint x: 418, startPoint y: 522, endPoint x: 392, endPoint y: 530, distance: 26.4
click at [392, 530] on icon at bounding box center [393, 527] width 12 height 12
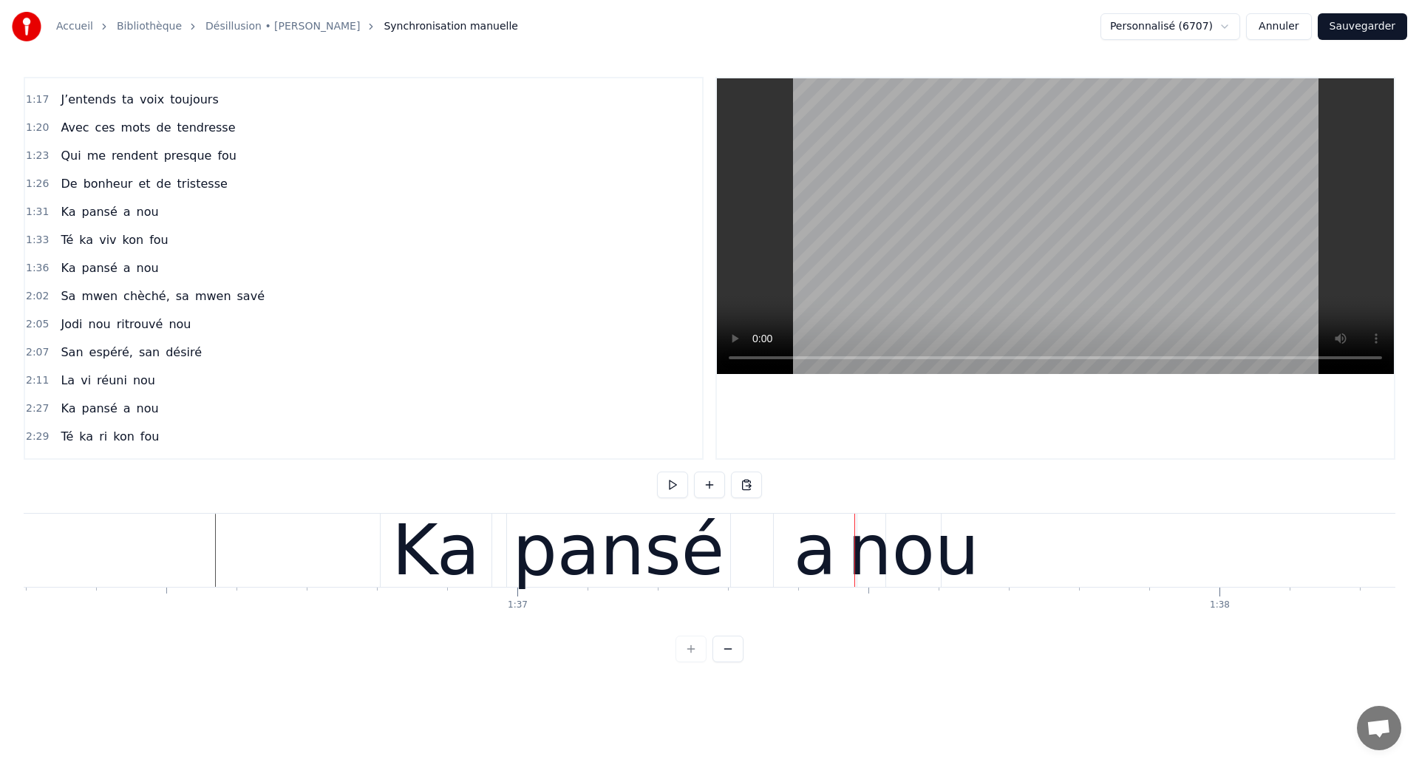
click at [685, 557] on div "pansé" at bounding box center [618, 550] width 212 height 106
click at [720, 565] on div "pansé" at bounding box center [618, 550] width 223 height 73
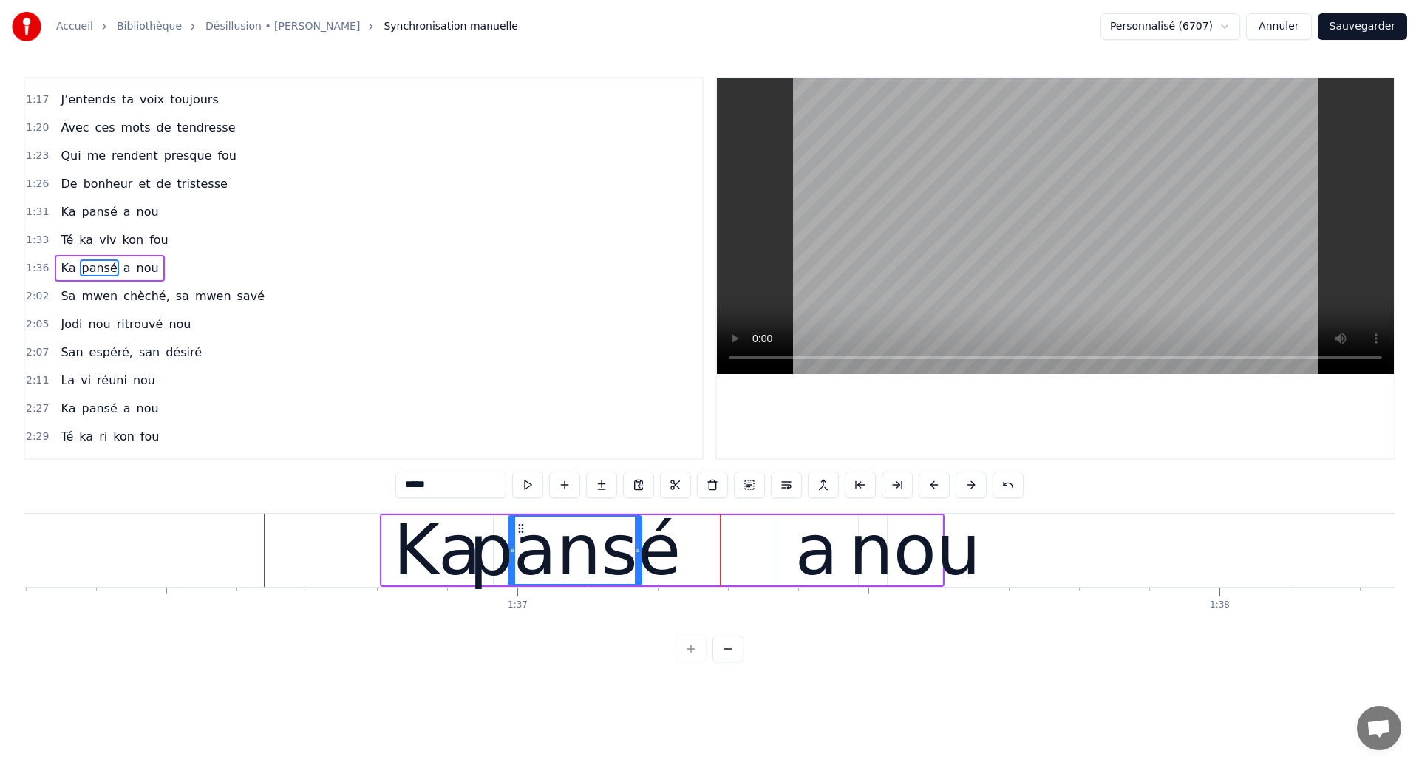
drag, startPoint x: 727, startPoint y: 565, endPoint x: 639, endPoint y: 591, distance: 91.0
click at [639, 584] on div "pansé" at bounding box center [575, 550] width 132 height 67
click at [825, 554] on div "a" at bounding box center [816, 550] width 43 height 106
type input "*"
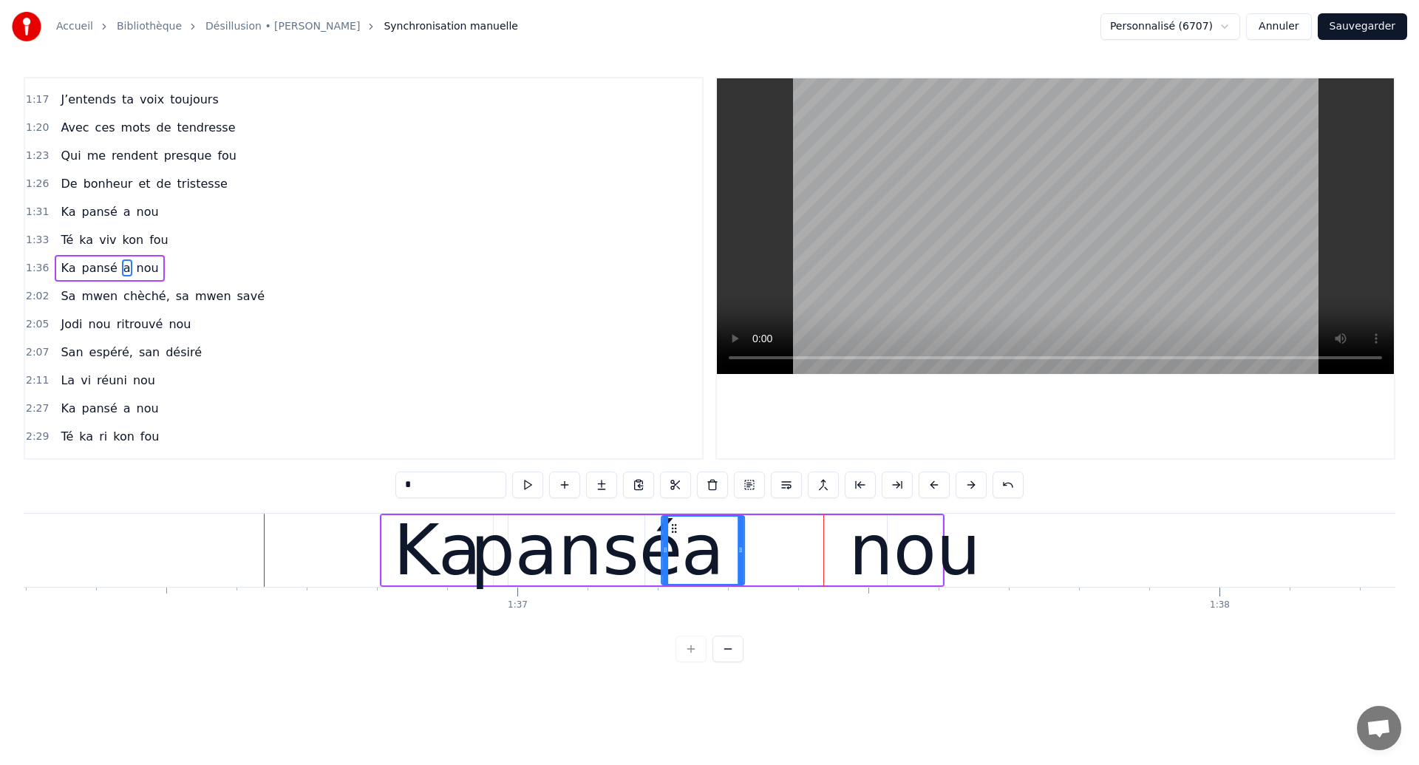
drag, startPoint x: 787, startPoint y: 528, endPoint x: 673, endPoint y: 565, distance: 119.7
click at [673, 565] on div "a" at bounding box center [702, 550] width 81 height 67
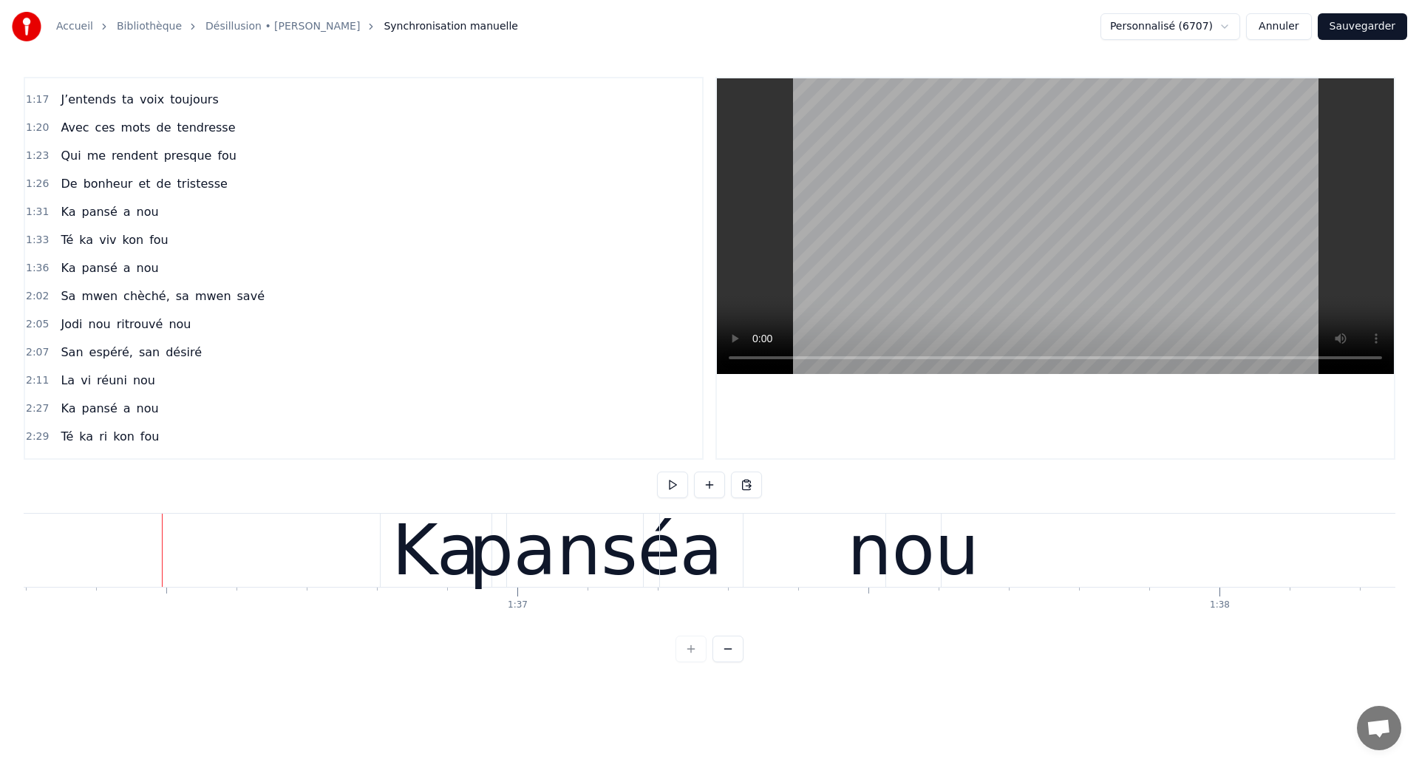
click at [735, 318] on video at bounding box center [1055, 226] width 677 height 296
click at [692, 562] on div "a" at bounding box center [701, 550] width 43 height 106
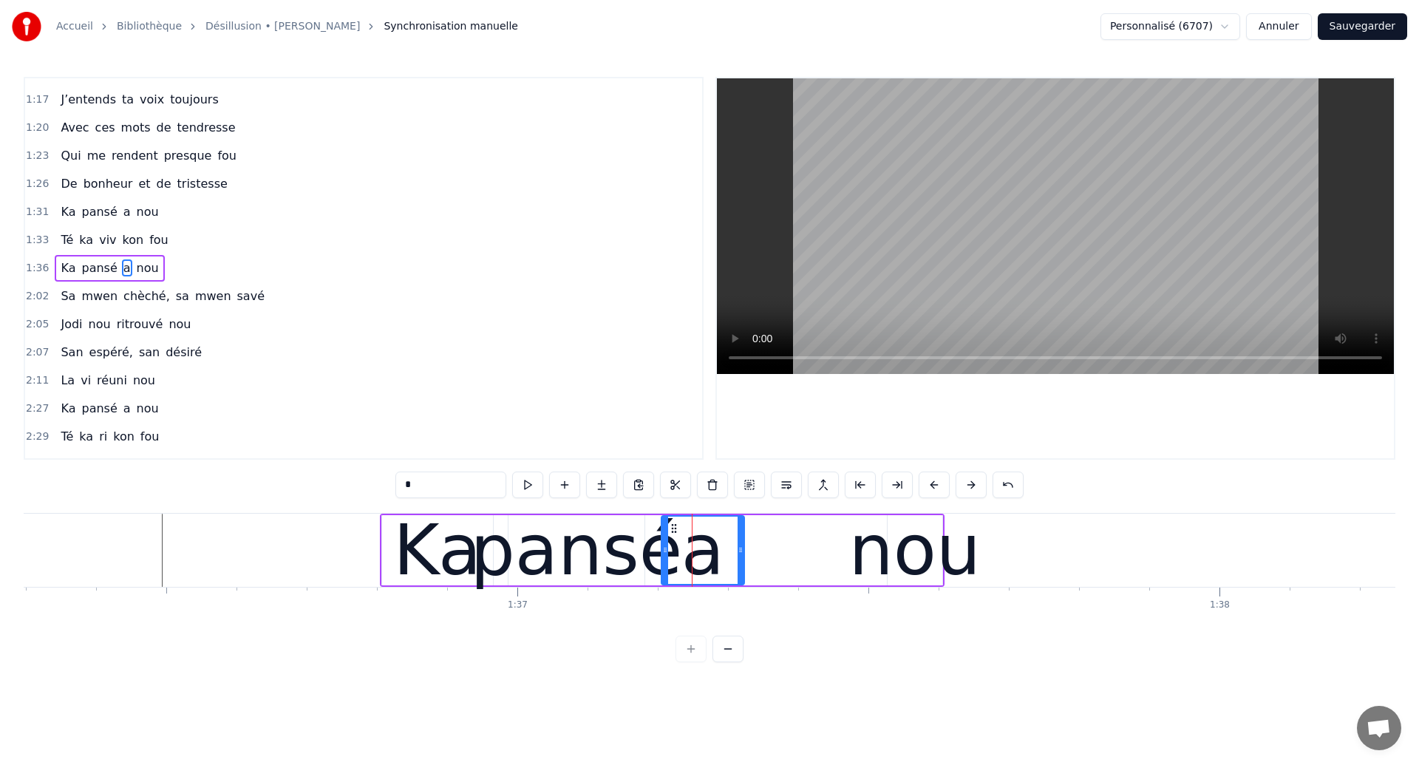
click at [919, 535] on div "nou" at bounding box center [915, 550] width 132 height 106
type input "***"
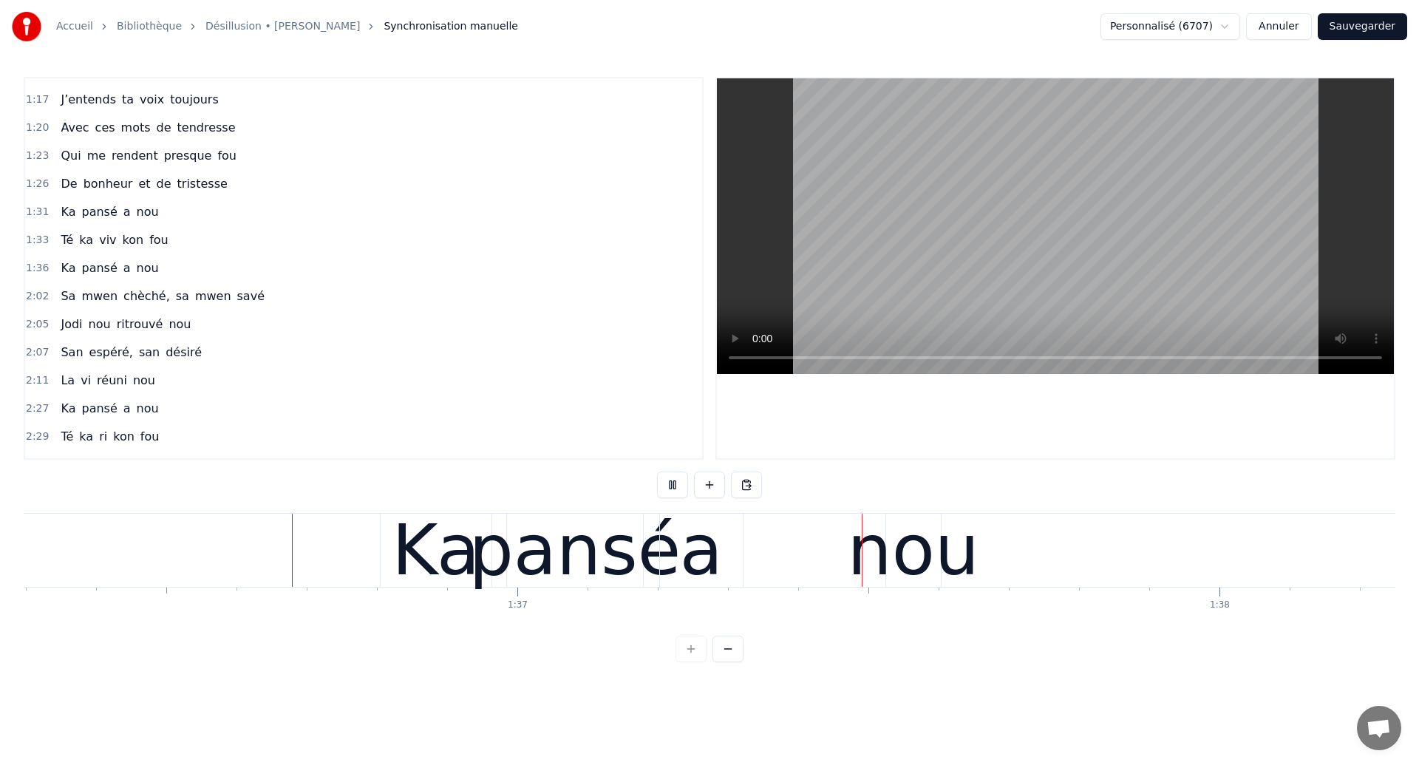
click at [704, 581] on div "a" at bounding box center [701, 550] width 43 height 106
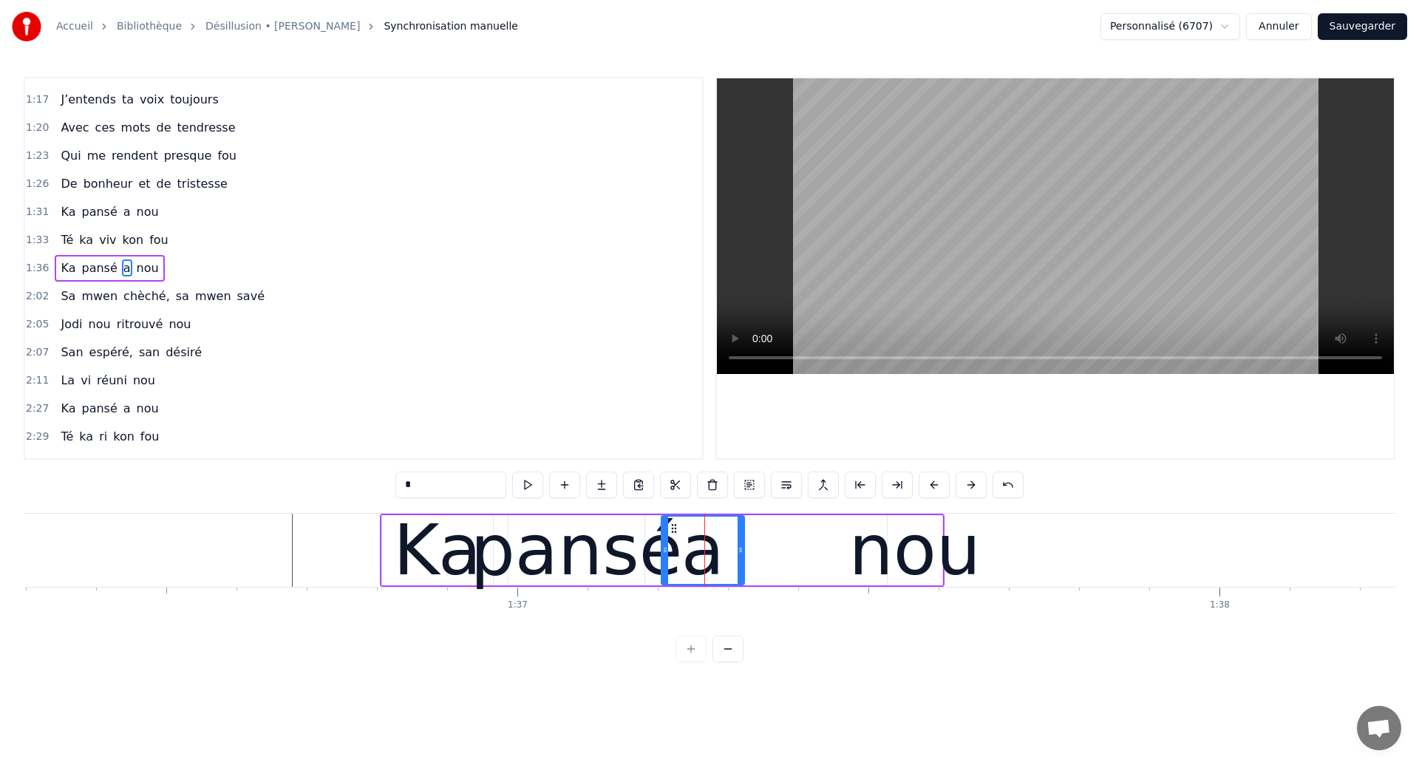
click at [919, 563] on div "nou" at bounding box center [915, 550] width 132 height 106
type input "***"
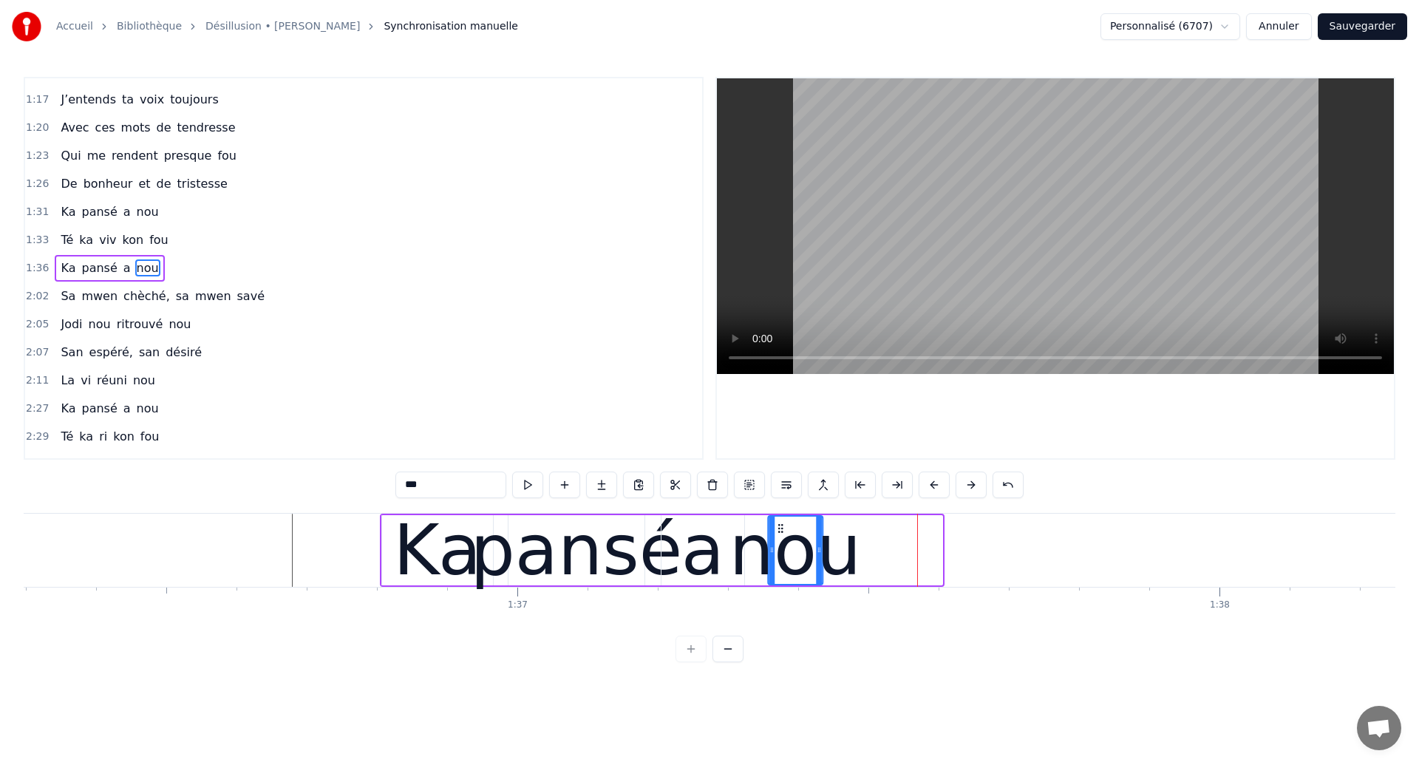
drag, startPoint x: 900, startPoint y: 530, endPoint x: 790, endPoint y: 564, distance: 114.6
click at [790, 564] on div "nou" at bounding box center [795, 550] width 53 height 67
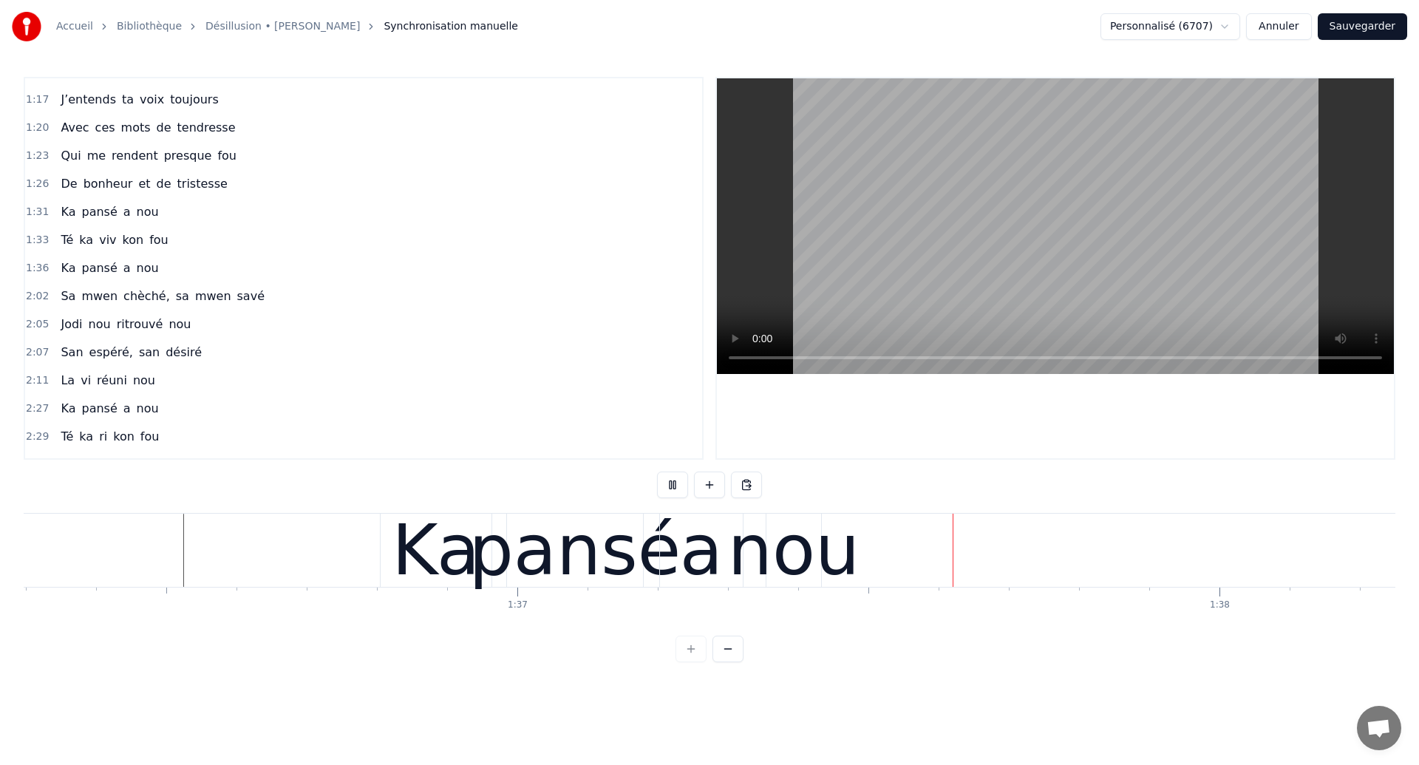
click at [832, 568] on div "nou" at bounding box center [794, 550] width 132 height 106
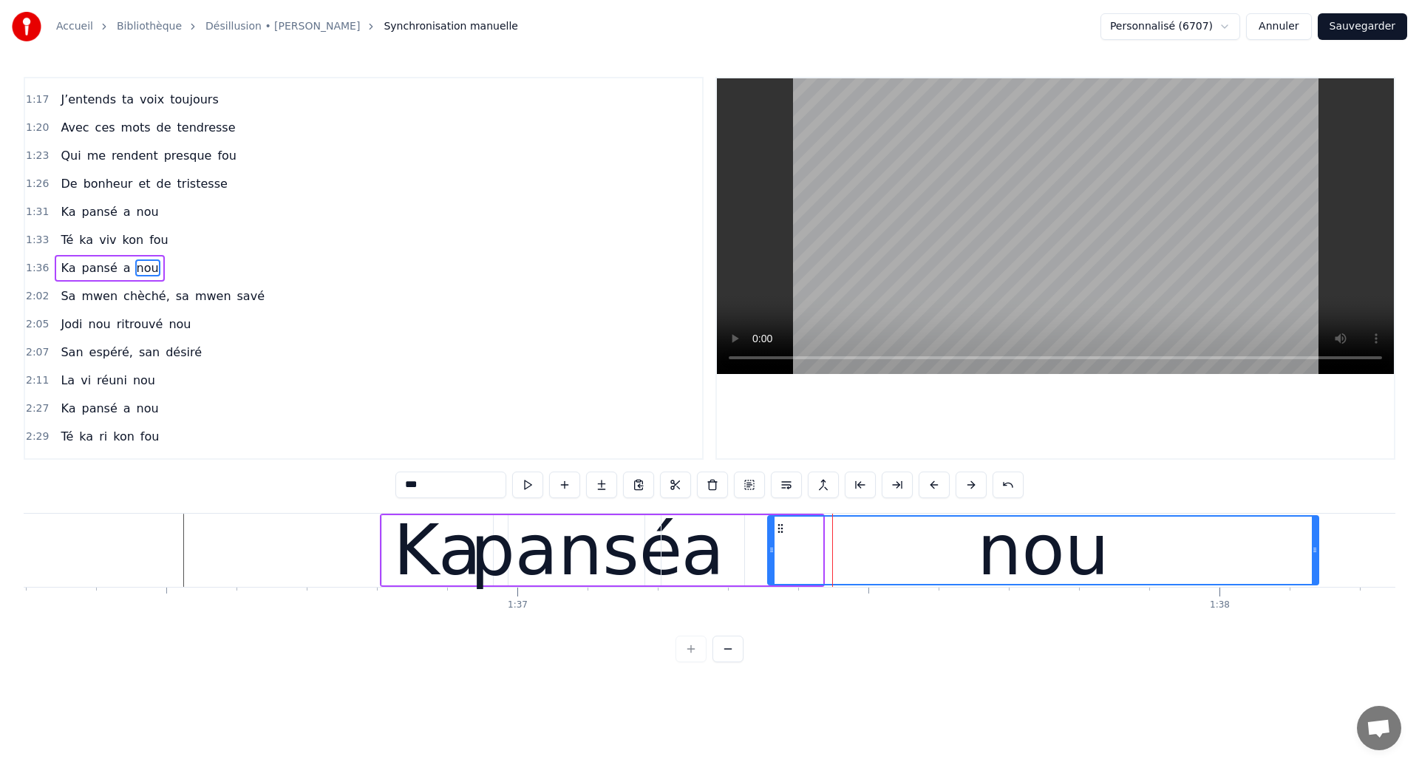
drag, startPoint x: 820, startPoint y: 560, endPoint x: 1323, endPoint y: 435, distance: 518.6
click at [1323, 435] on div "0:22 Ces années égarées 0:24 Ou sont cachés nos sentiments? 0:27 Qu’ai je vraim…" at bounding box center [710, 369] width 1372 height 585
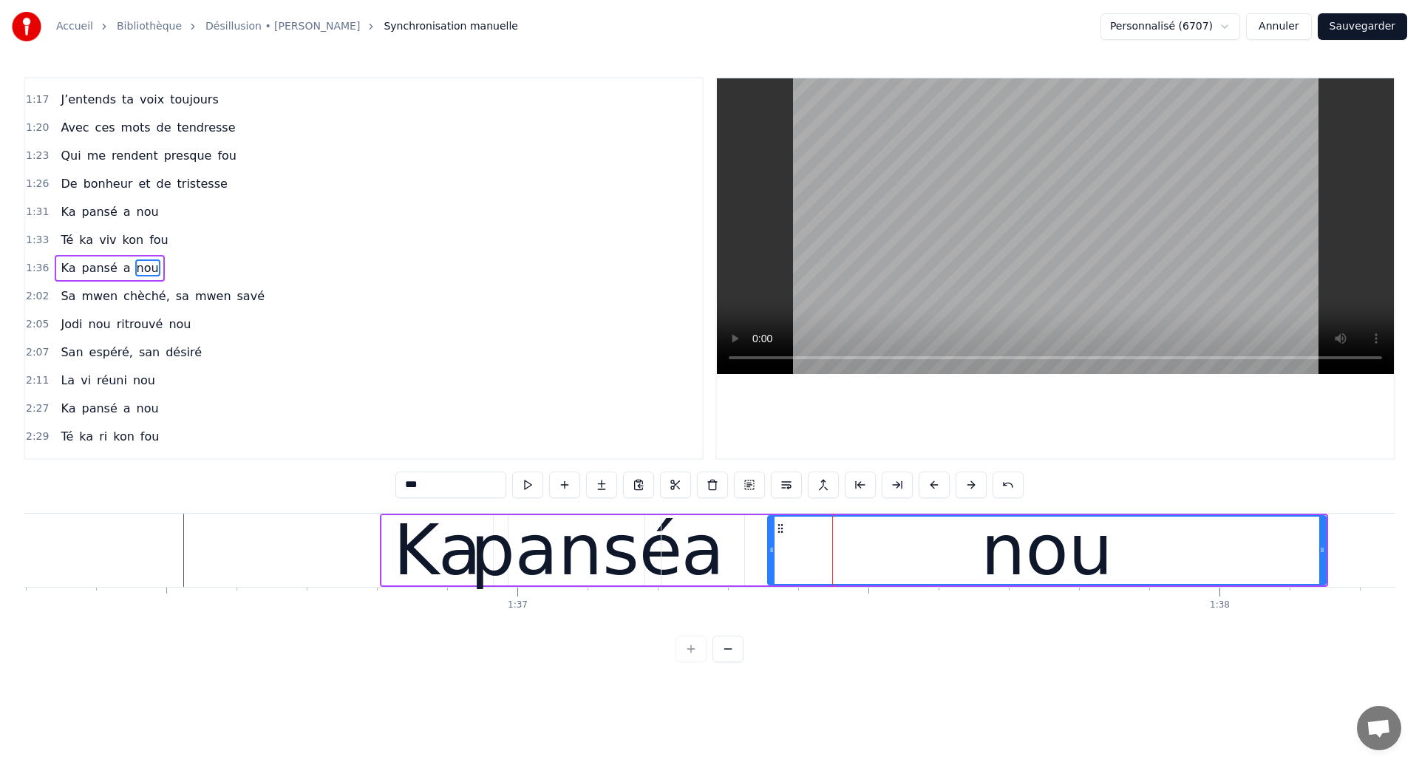
click at [545, 567] on div "pansé" at bounding box center [576, 550] width 212 height 106
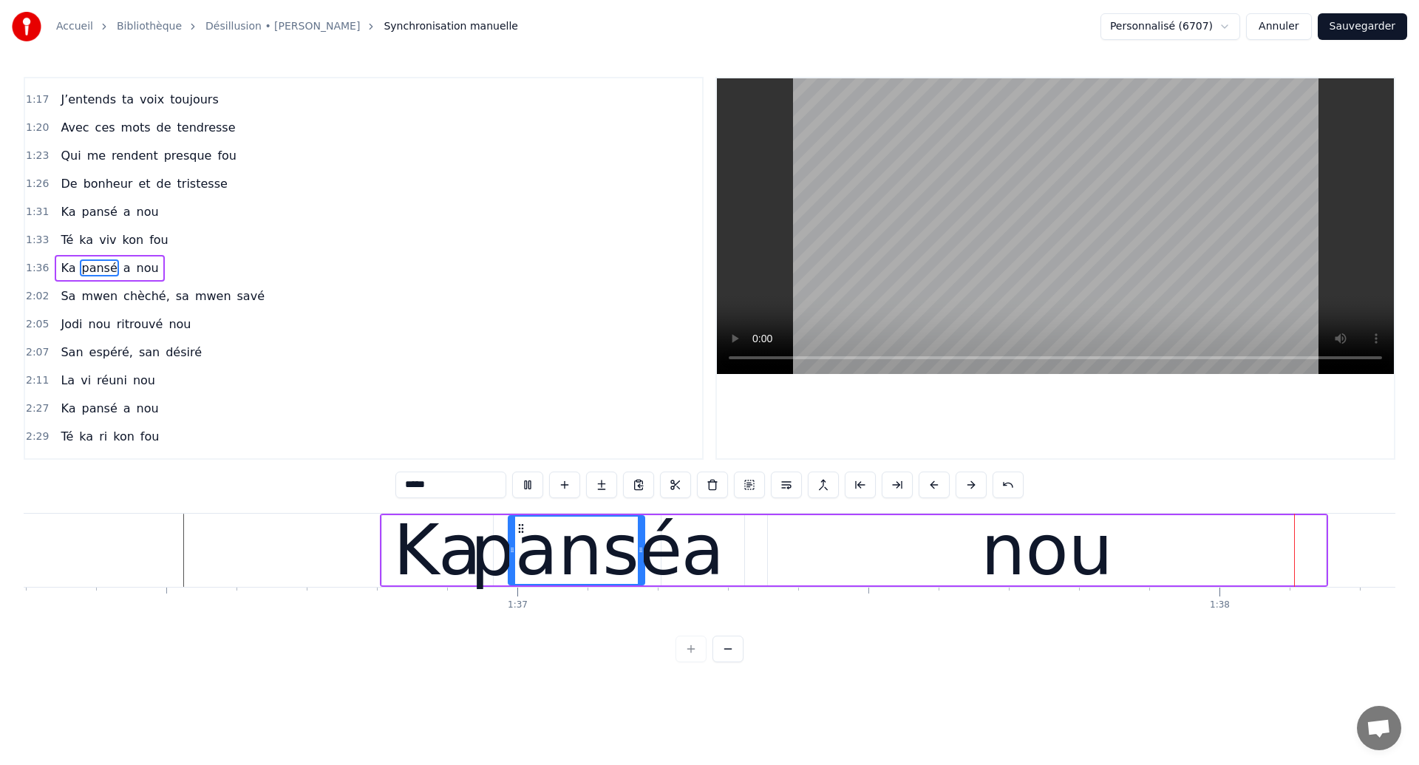
click at [1041, 536] on div "nou" at bounding box center [1047, 550] width 132 height 106
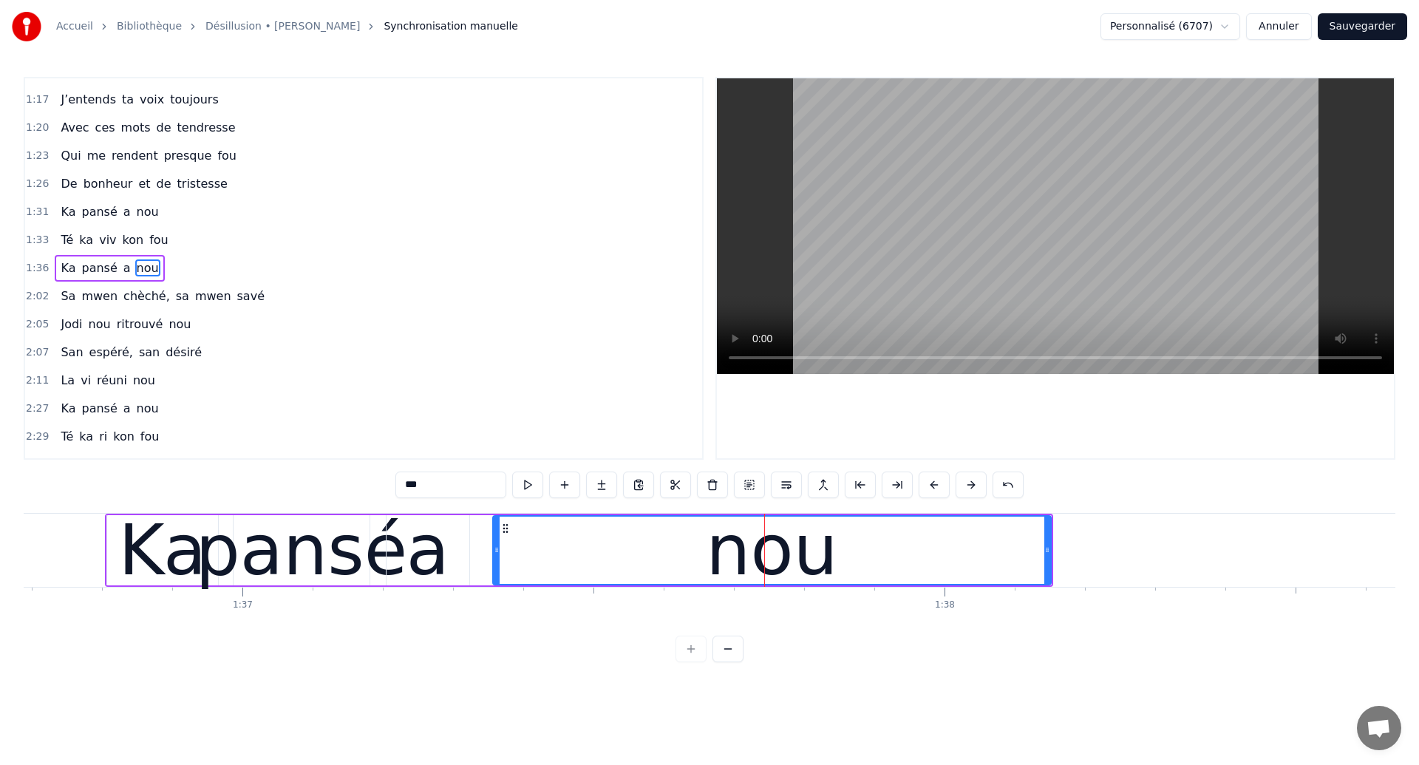
scroll to position [0, 67928]
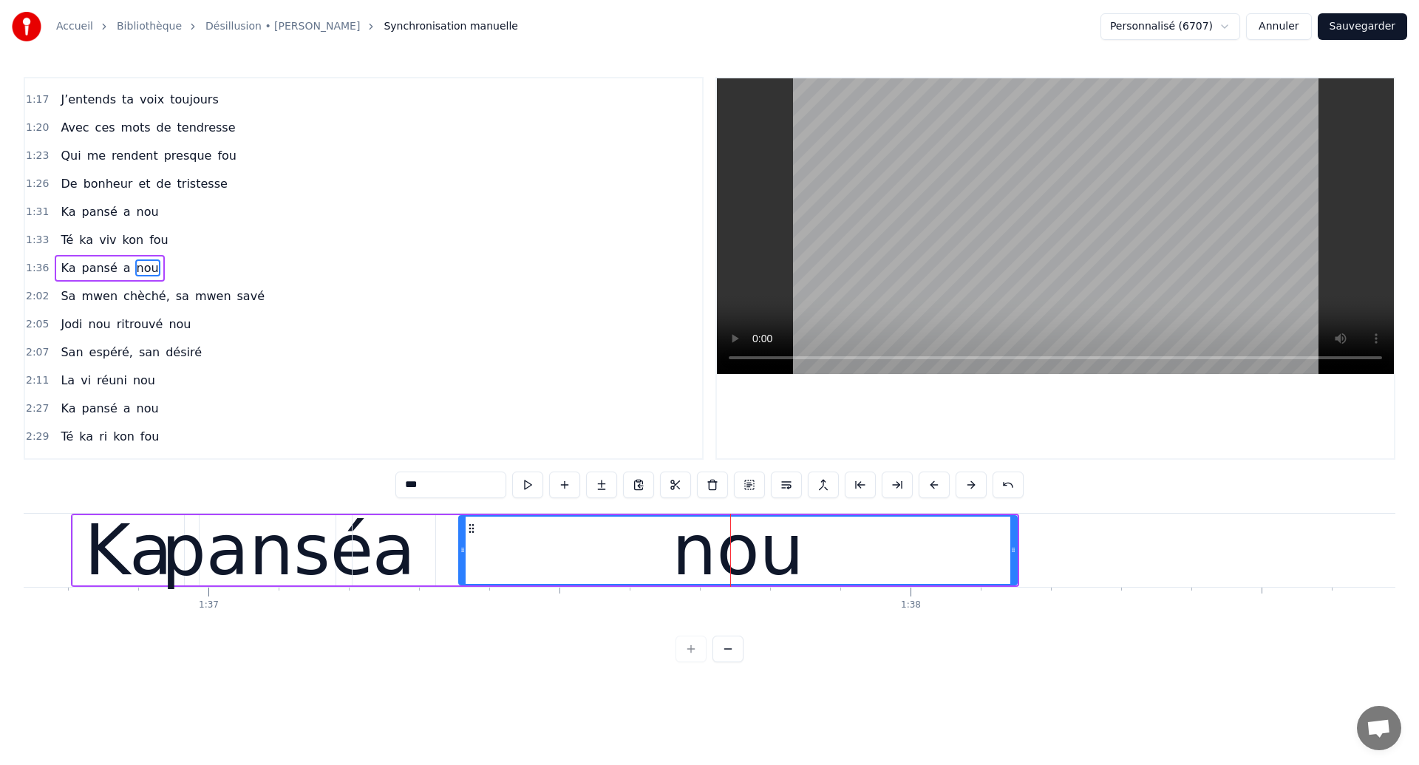
click at [497, 562] on div "nou" at bounding box center [738, 550] width 557 height 67
click at [914, 548] on div "nou" at bounding box center [738, 550] width 557 height 67
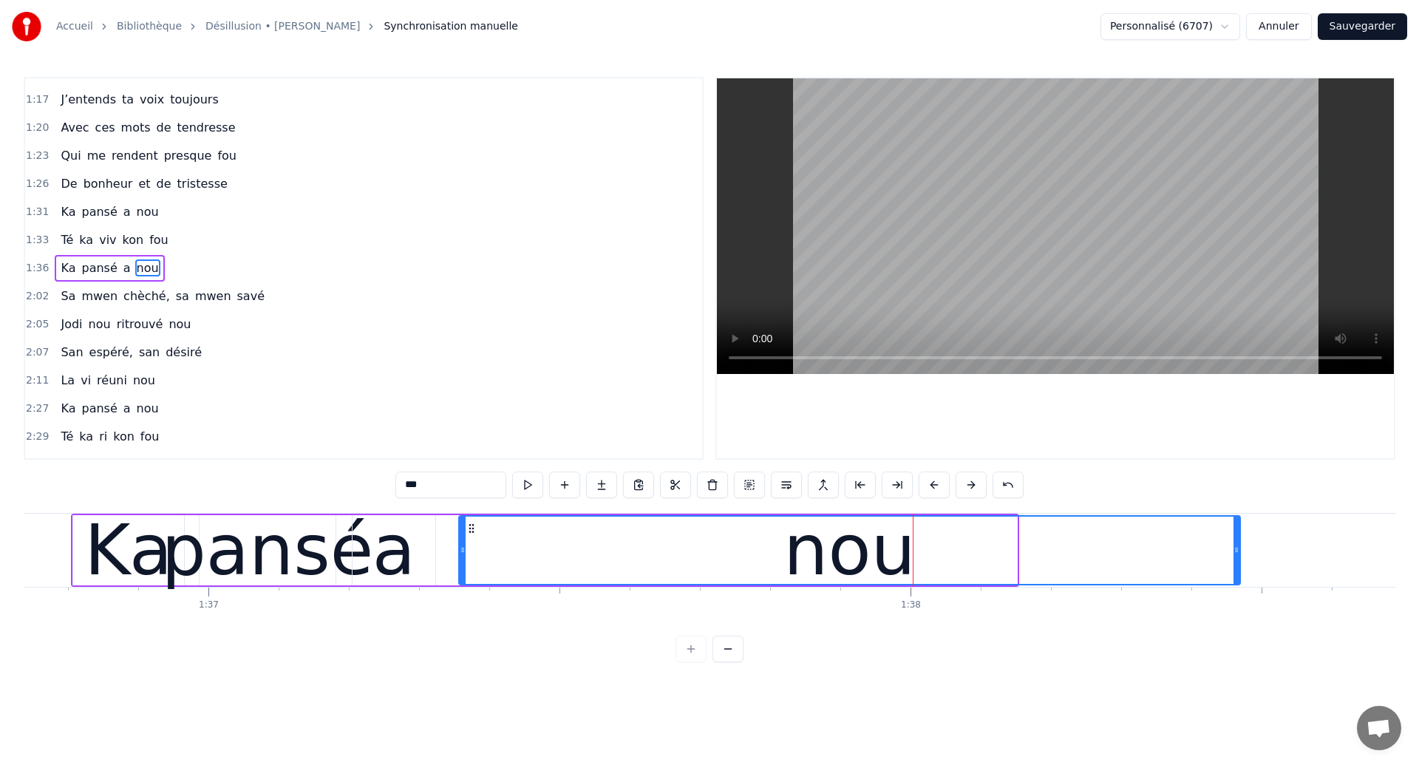
drag, startPoint x: 1013, startPoint y: 562, endPoint x: 1237, endPoint y: 565, distance: 223.3
click at [1237, 565] on div at bounding box center [1237, 550] width 6 height 67
click at [300, 543] on div "pansé" at bounding box center [267, 550] width 212 height 106
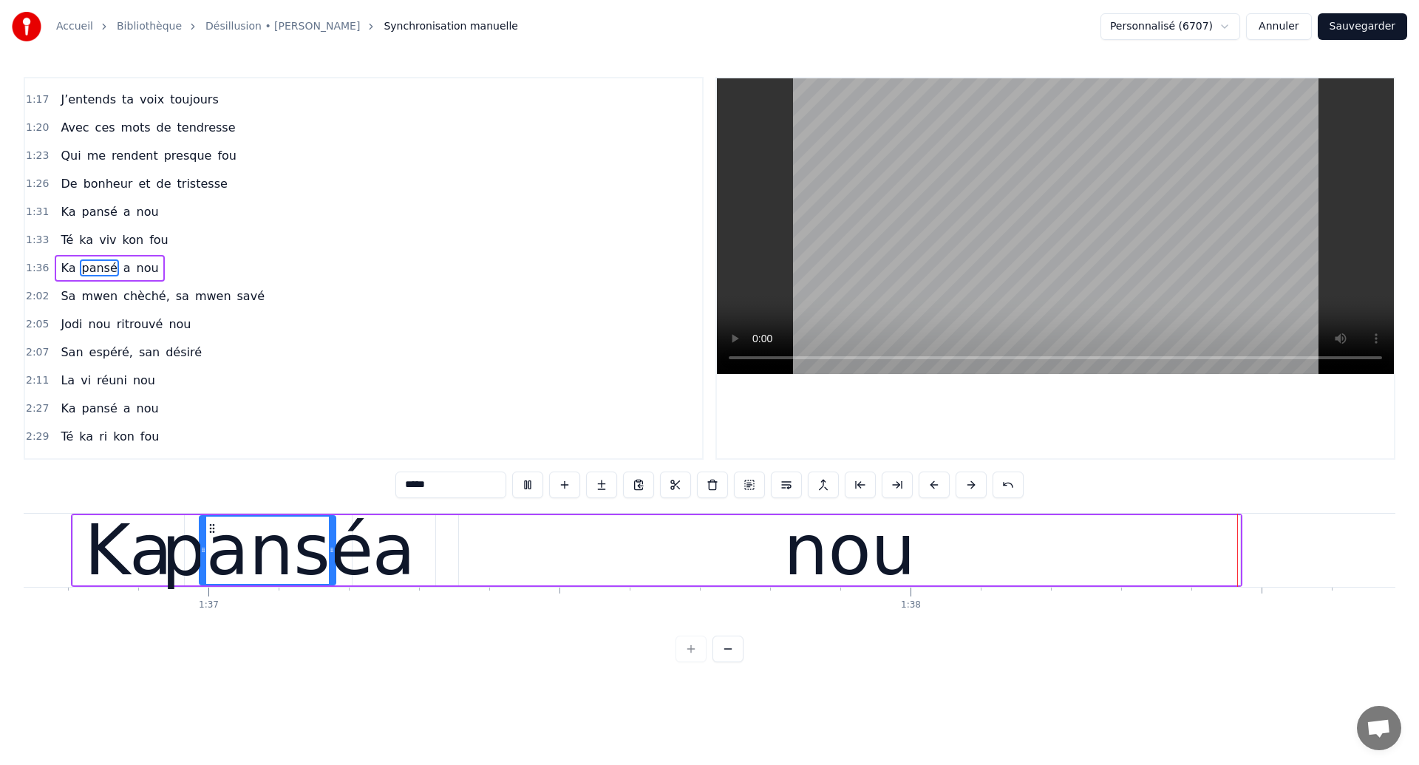
click at [1070, 543] on div "nou" at bounding box center [849, 550] width 781 height 70
type input "***"
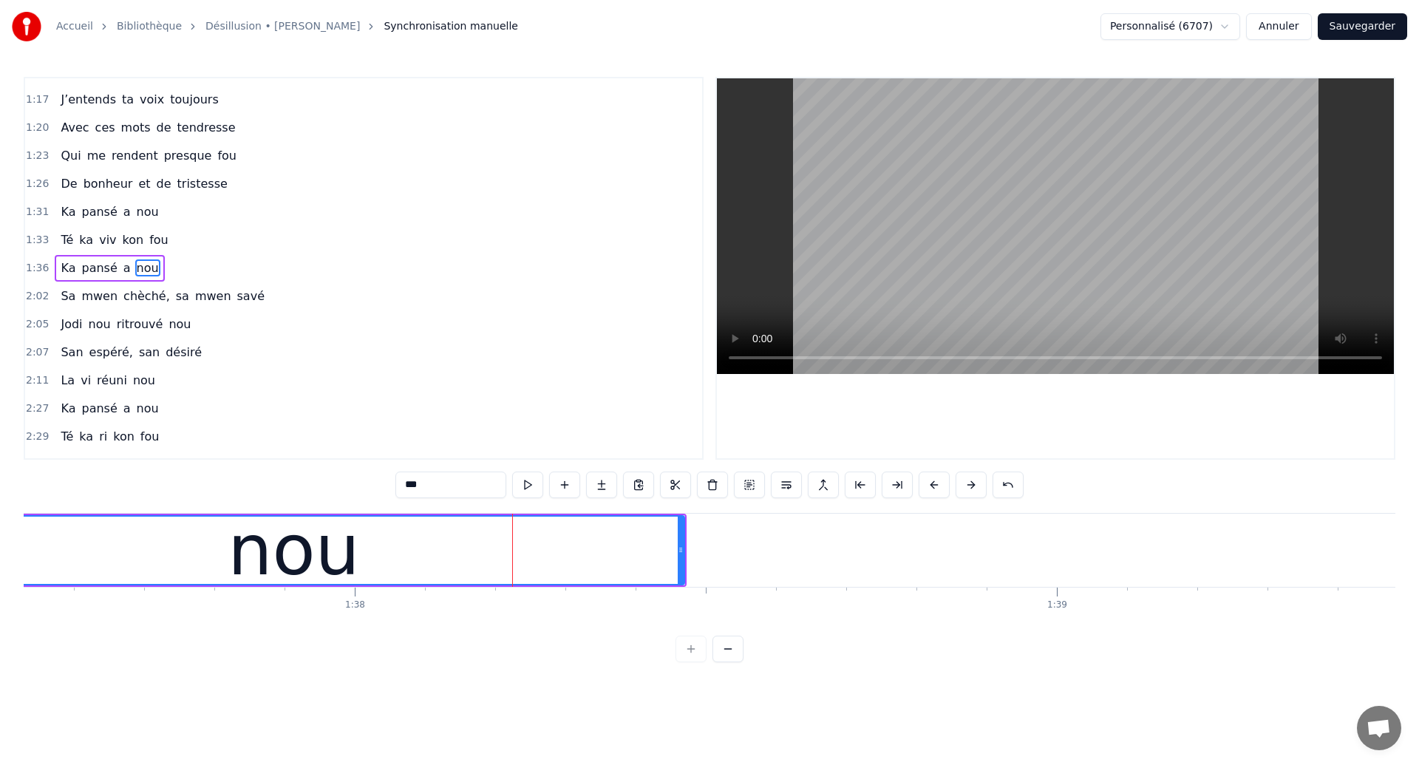
scroll to position [0, 68461]
click at [236, 581] on div "nou" at bounding box center [317, 550] width 780 height 67
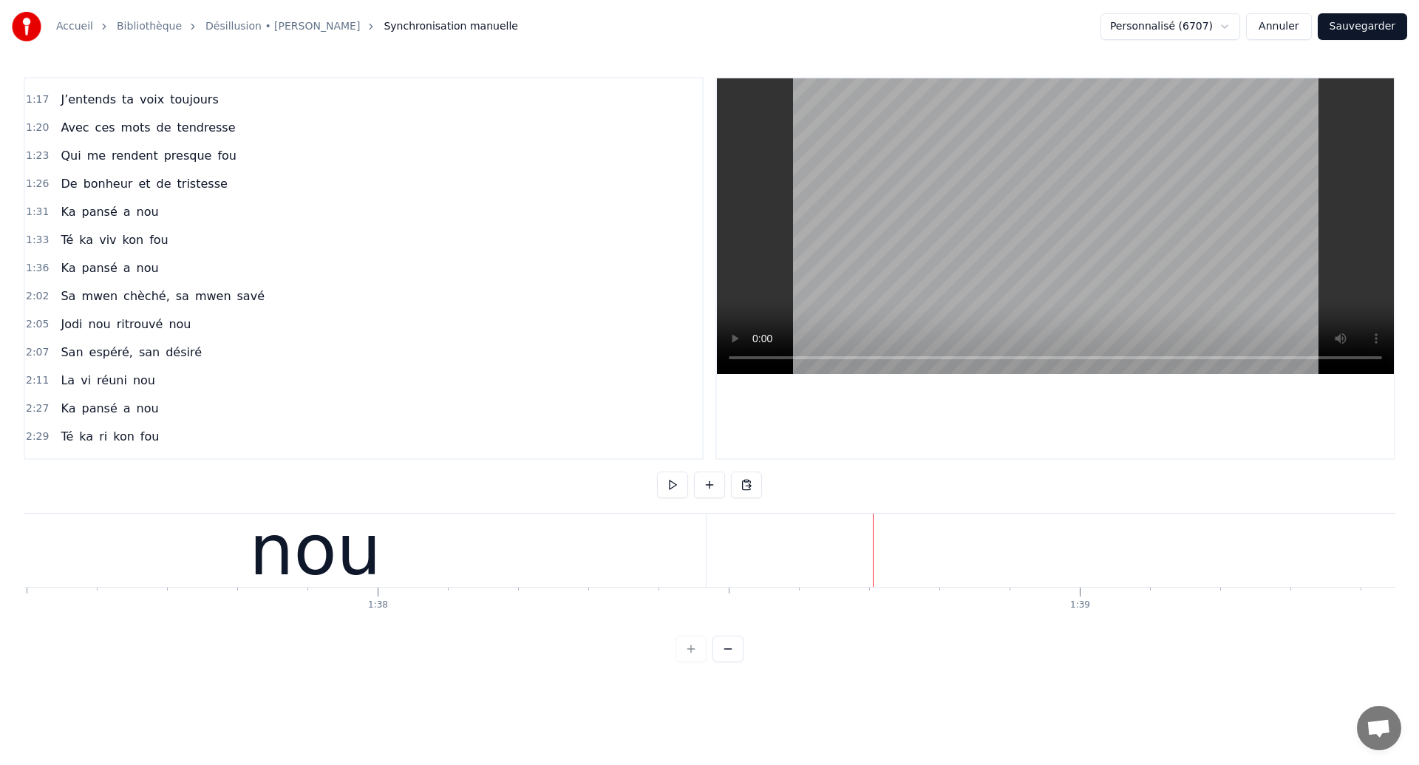
click at [650, 588] on div "Ces années égarées Ou sont cachés nos sentiments? Qu’ai je vraiment été Ami, am…" at bounding box center [710, 568] width 1372 height 111
click at [695, 561] on div "nou" at bounding box center [315, 550] width 781 height 73
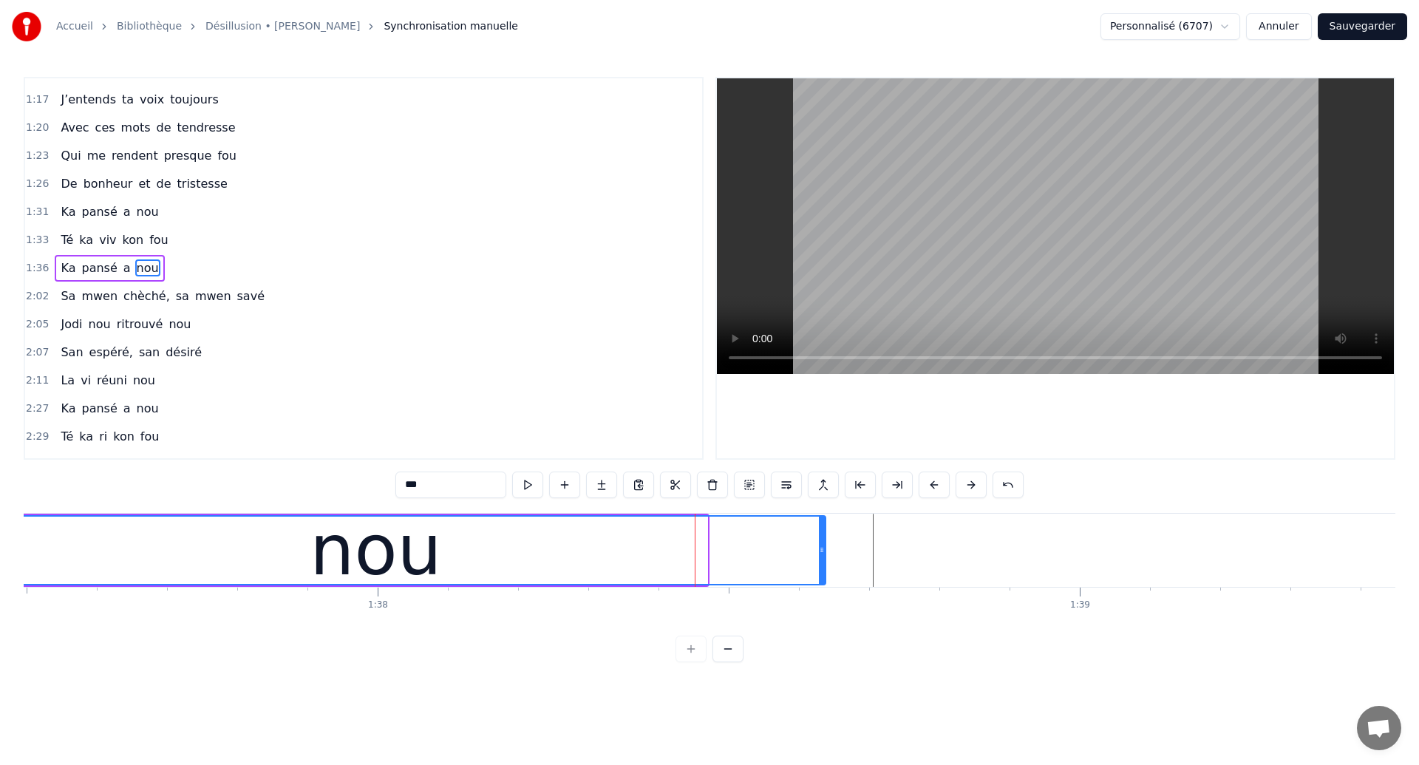
drag, startPoint x: 702, startPoint y: 556, endPoint x: 820, endPoint y: 561, distance: 118.4
click at [820, 561] on div at bounding box center [822, 550] width 6 height 67
click at [89, 540] on div "nou" at bounding box center [376, 550] width 898 height 67
click at [788, 553] on div "nou" at bounding box center [385, 550] width 898 height 67
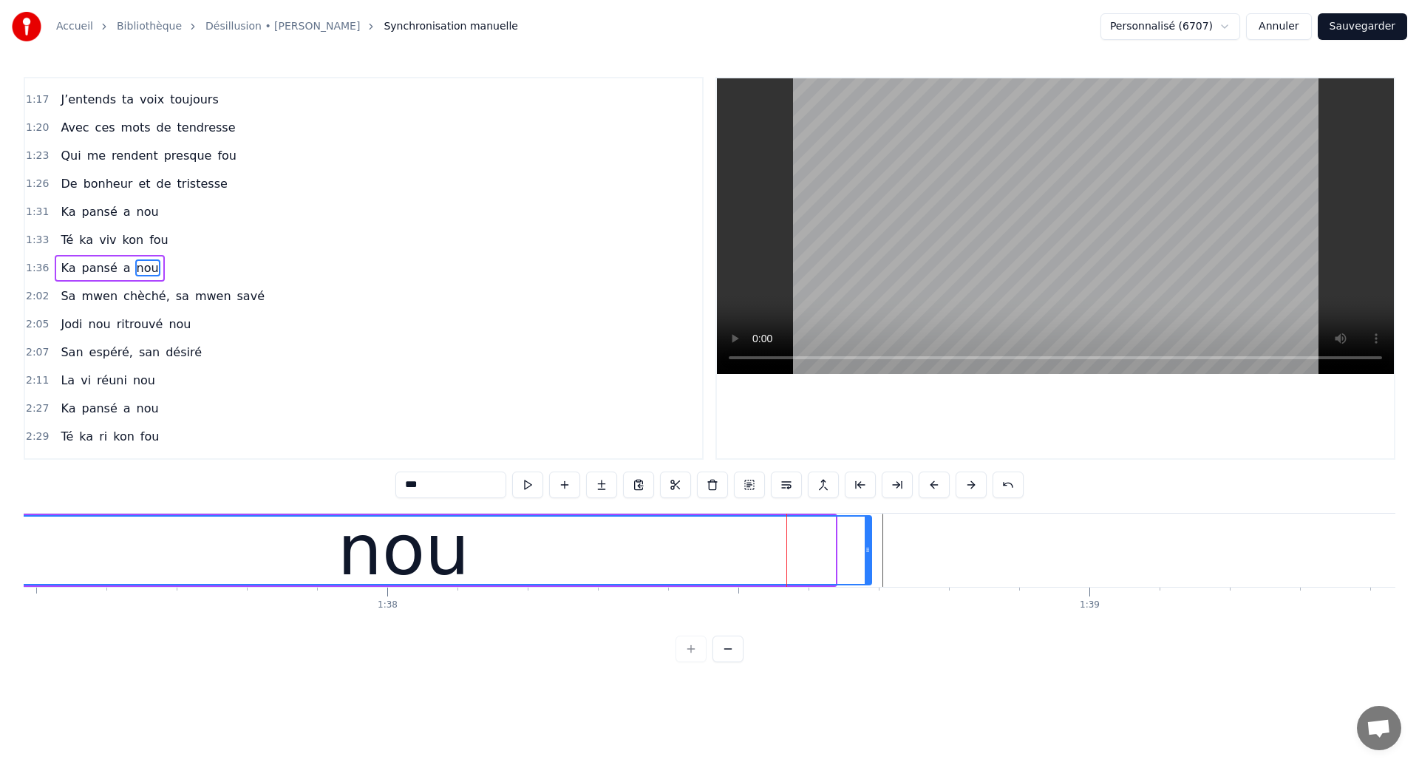
drag, startPoint x: 830, startPoint y: 557, endPoint x: 866, endPoint y: 570, distance: 38.3
click at [866, 570] on div at bounding box center [868, 550] width 6 height 67
click at [50, 547] on div "nou" at bounding box center [403, 550] width 934 height 67
click at [810, 571] on div "nou" at bounding box center [452, 550] width 934 height 67
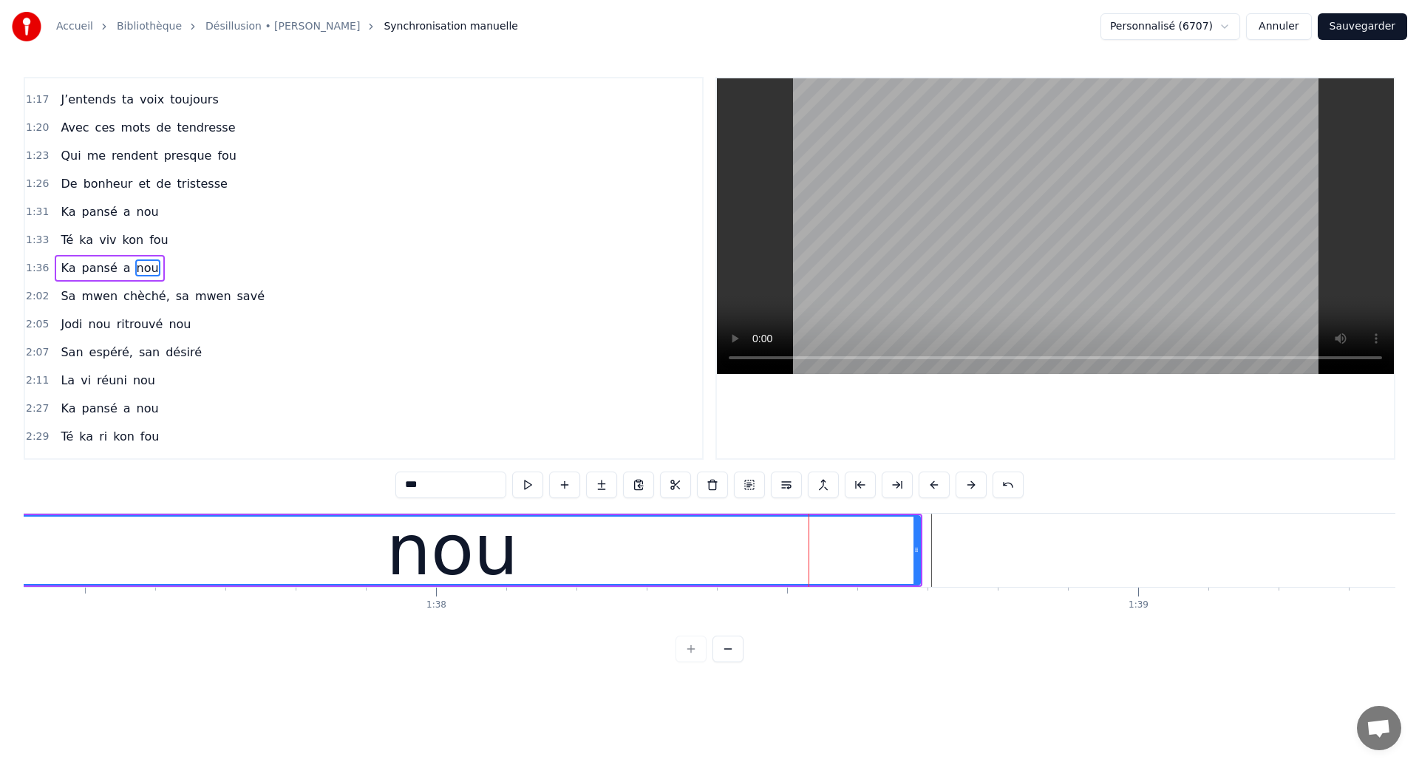
click at [59, 244] on span "Té" at bounding box center [67, 239] width 16 height 17
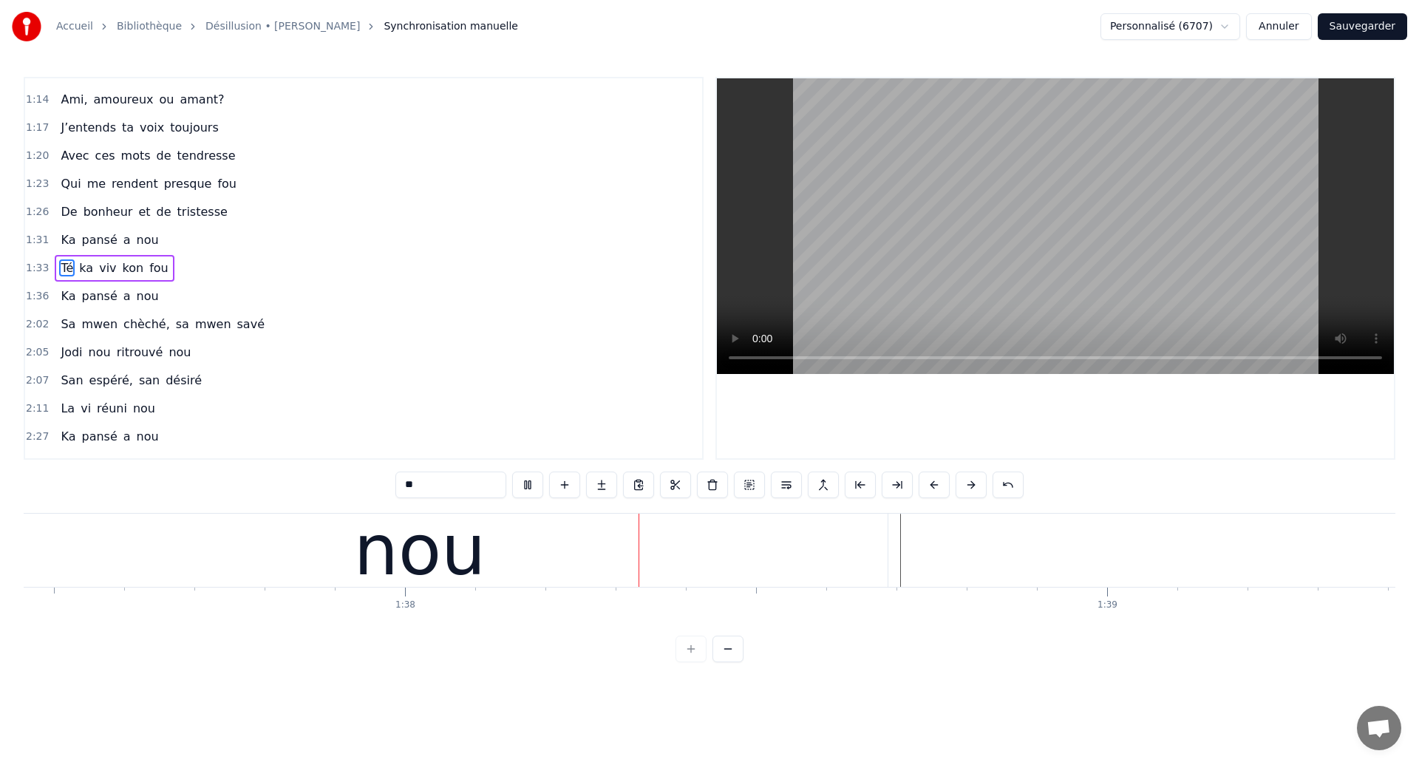
scroll to position [0, 68439]
click at [701, 529] on div "nou" at bounding box center [415, 550] width 936 height 73
type input "***"
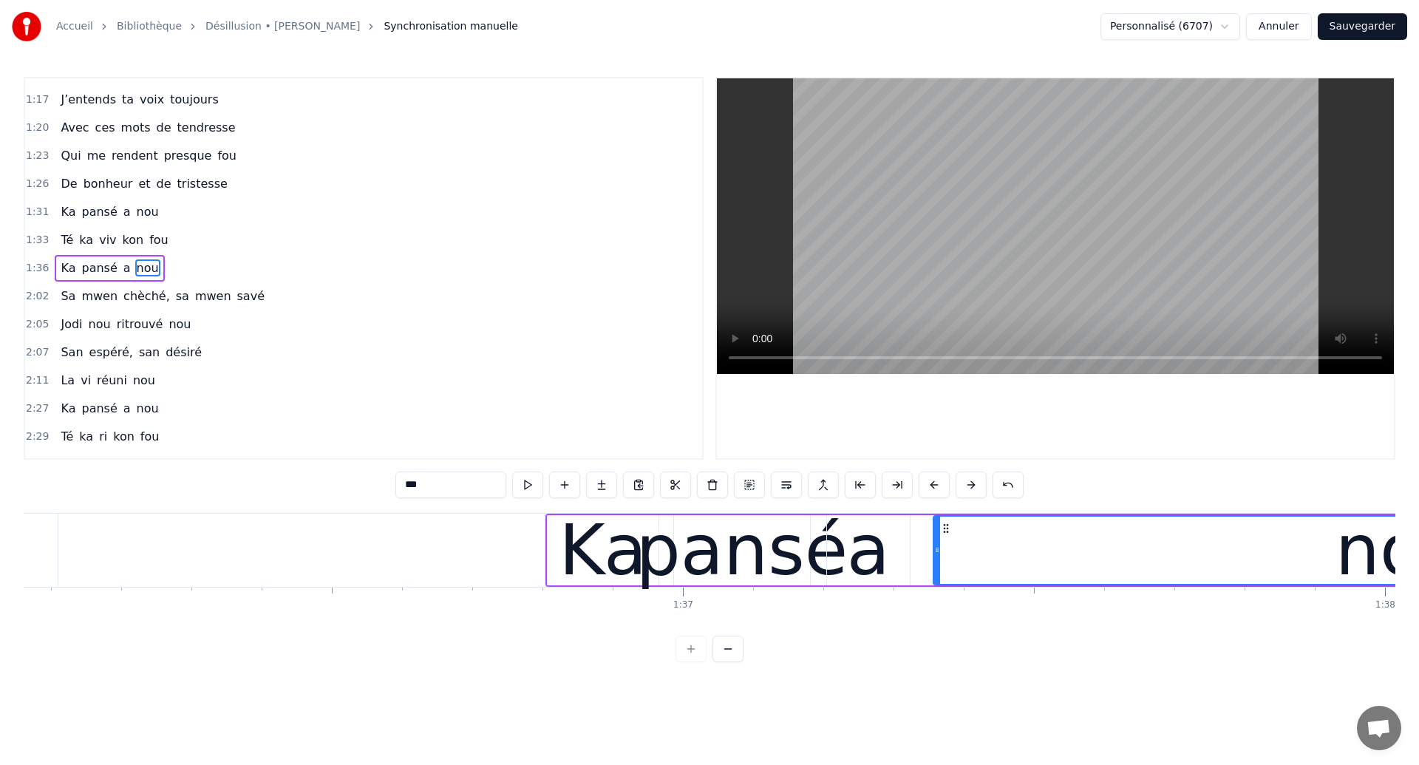
scroll to position [0, 67431]
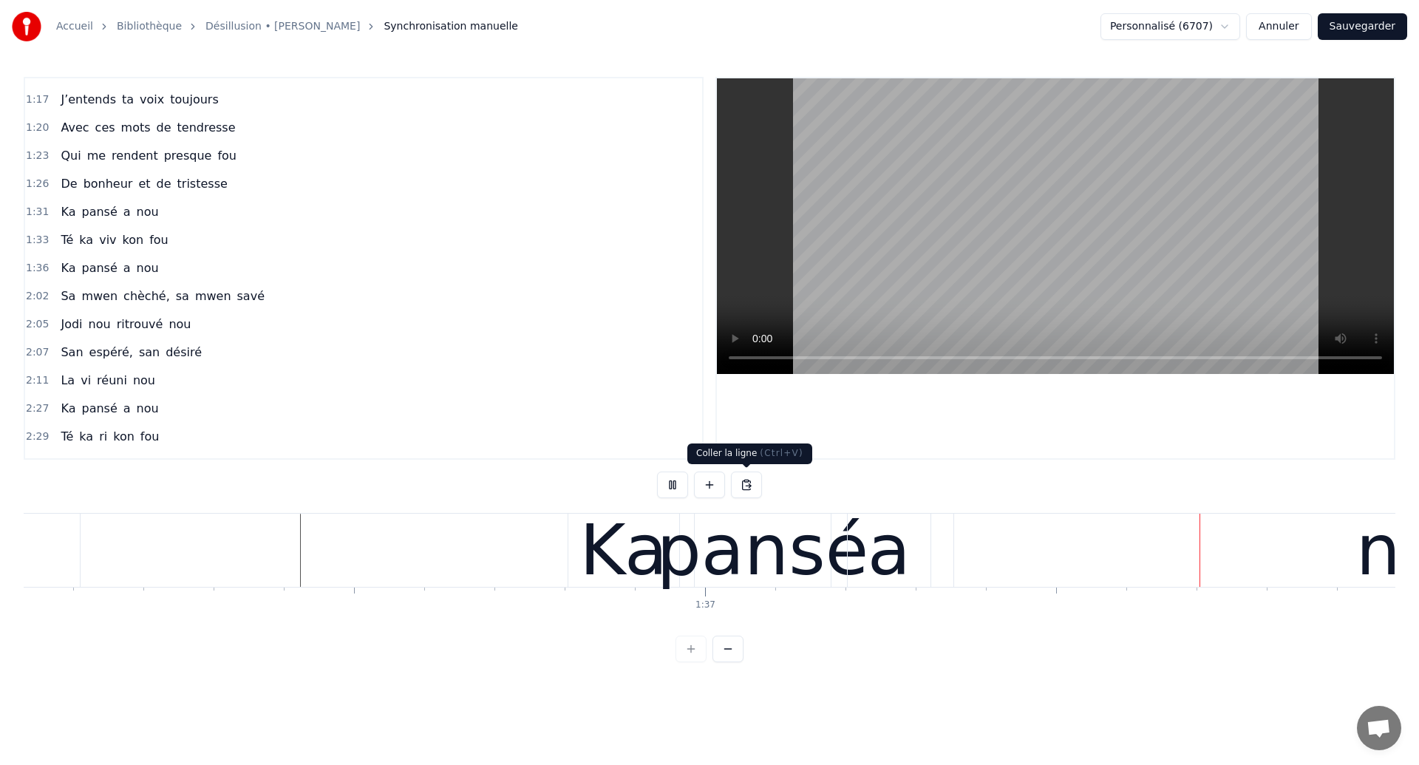
click at [748, 557] on div "pansé" at bounding box center [762, 550] width 212 height 106
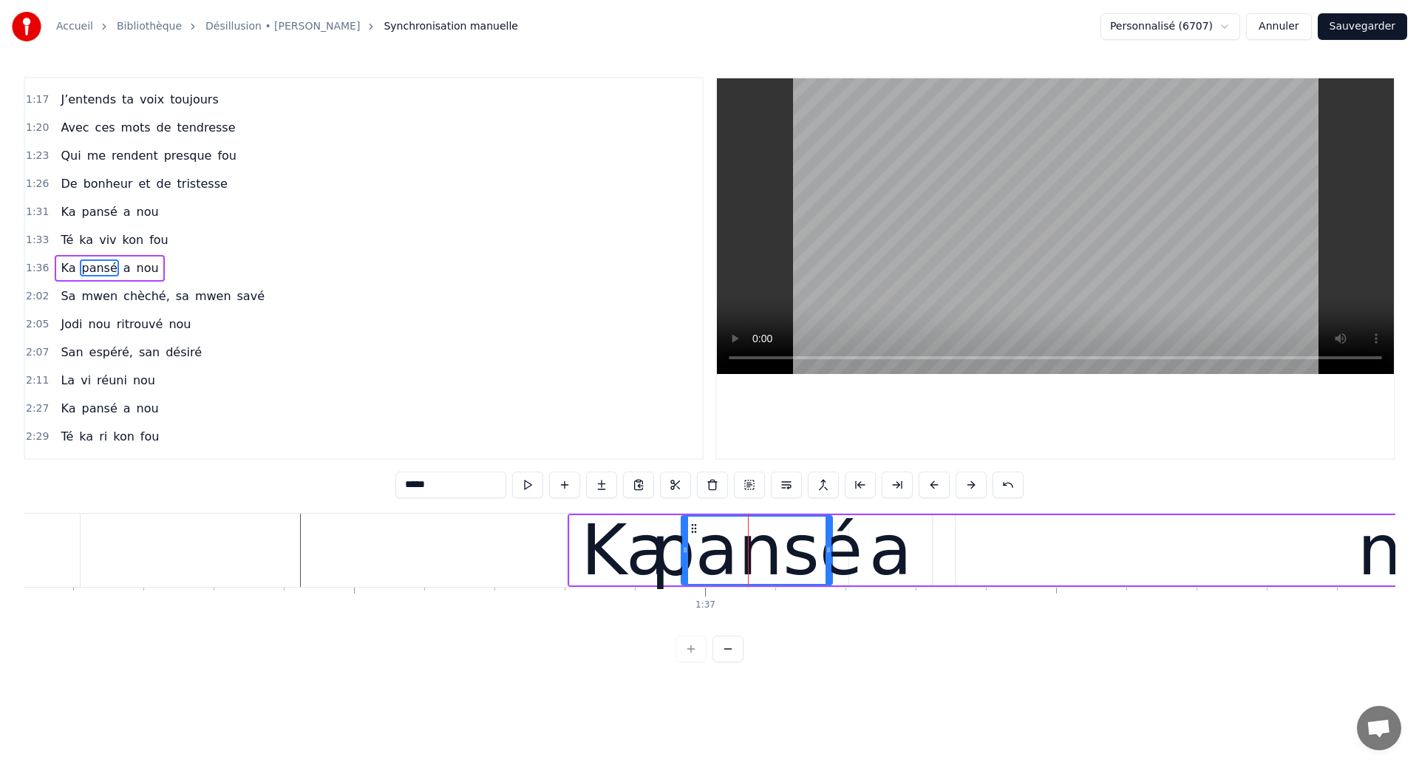
drag, startPoint x: 698, startPoint y: 555, endPoint x: 683, endPoint y: 559, distance: 15.2
click at [683, 559] on div at bounding box center [685, 550] width 6 height 67
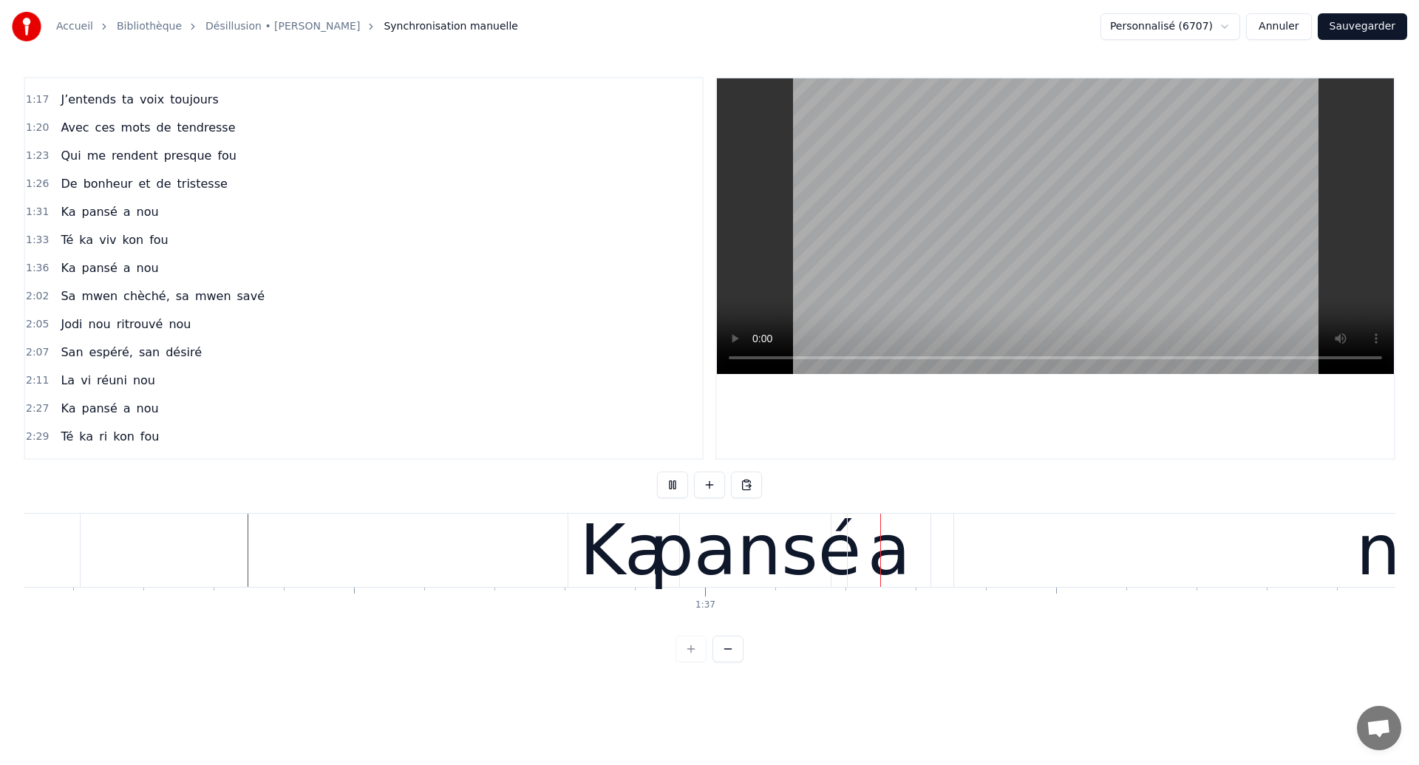
click at [798, 577] on div "pansé" at bounding box center [755, 550] width 212 height 106
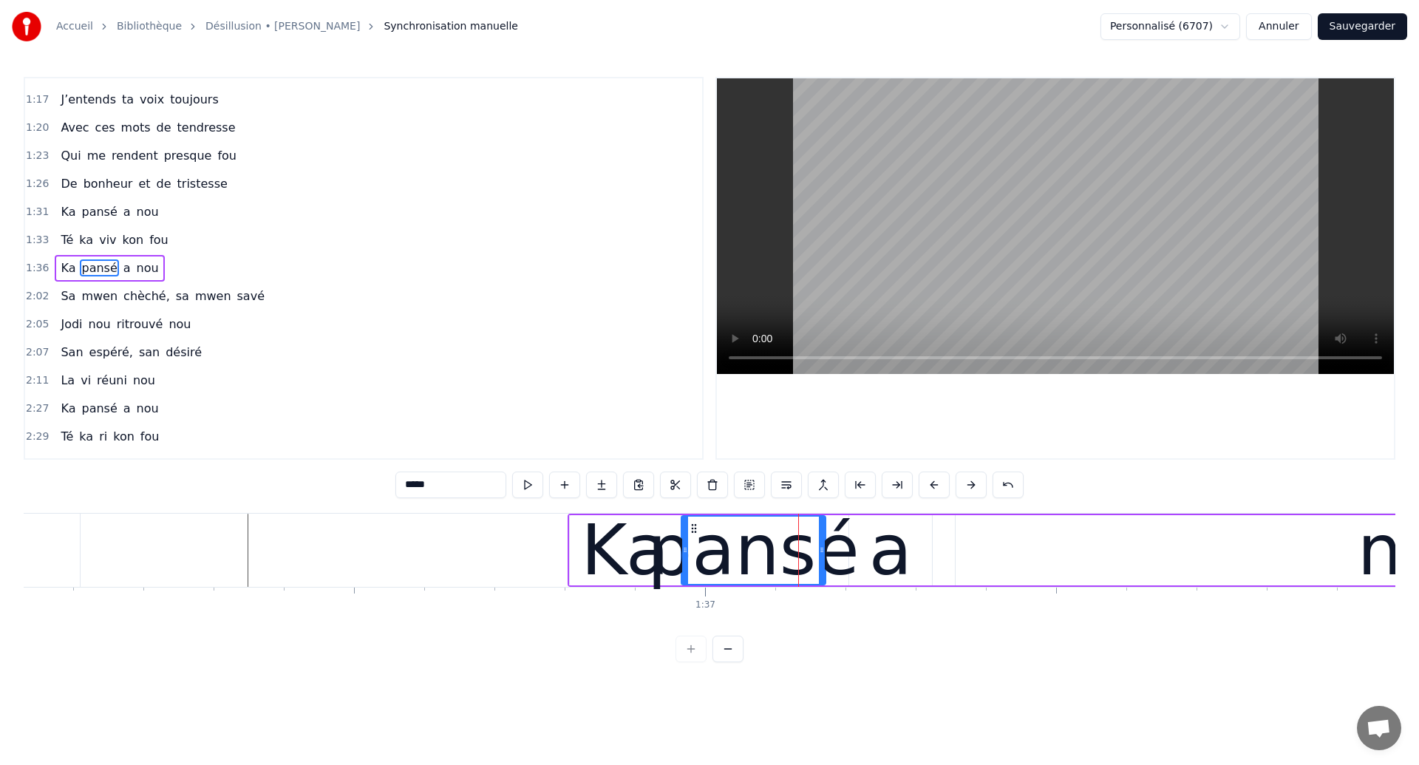
drag, startPoint x: 829, startPoint y: 562, endPoint x: 822, endPoint y: 597, distance: 36.1
click at [822, 584] on div "pansé" at bounding box center [753, 550] width 143 height 67
click at [885, 543] on div "a" at bounding box center [890, 550] width 43 height 106
type input "*"
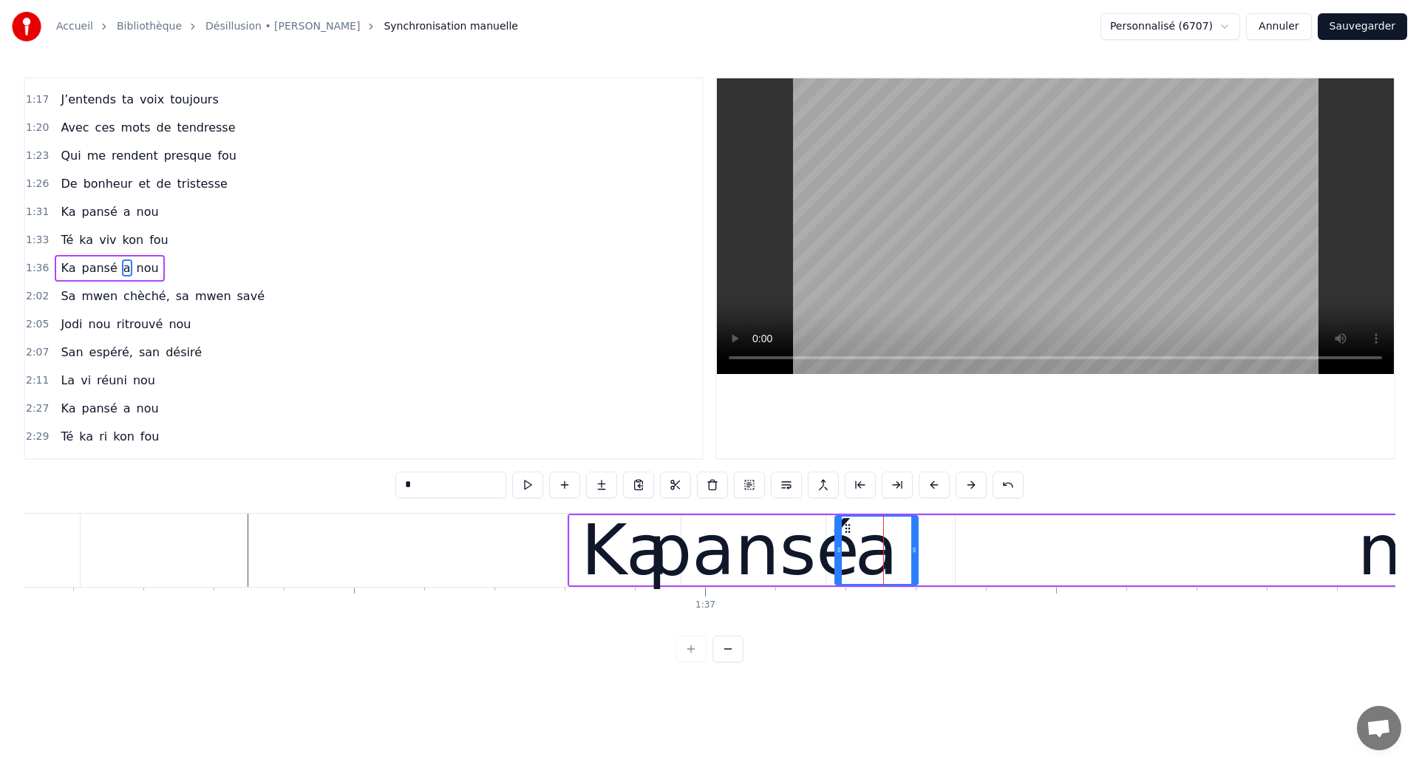
drag, startPoint x: 860, startPoint y: 529, endPoint x: 846, endPoint y: 541, distance: 18.4
click at [846, 541] on div "a" at bounding box center [876, 550] width 81 height 67
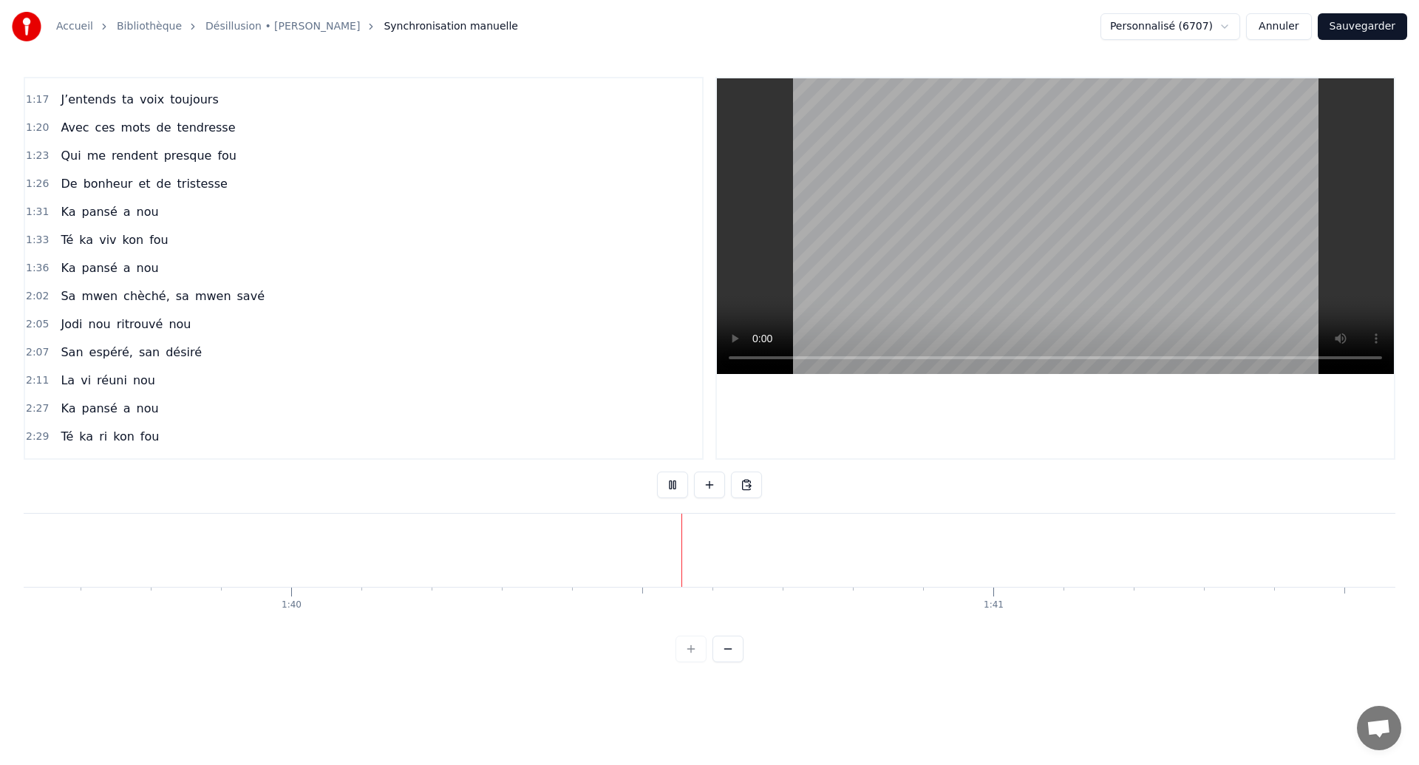
scroll to position [0, 70074]
click at [1379, 24] on button "Sauvegarder" at bounding box center [1362, 26] width 89 height 27
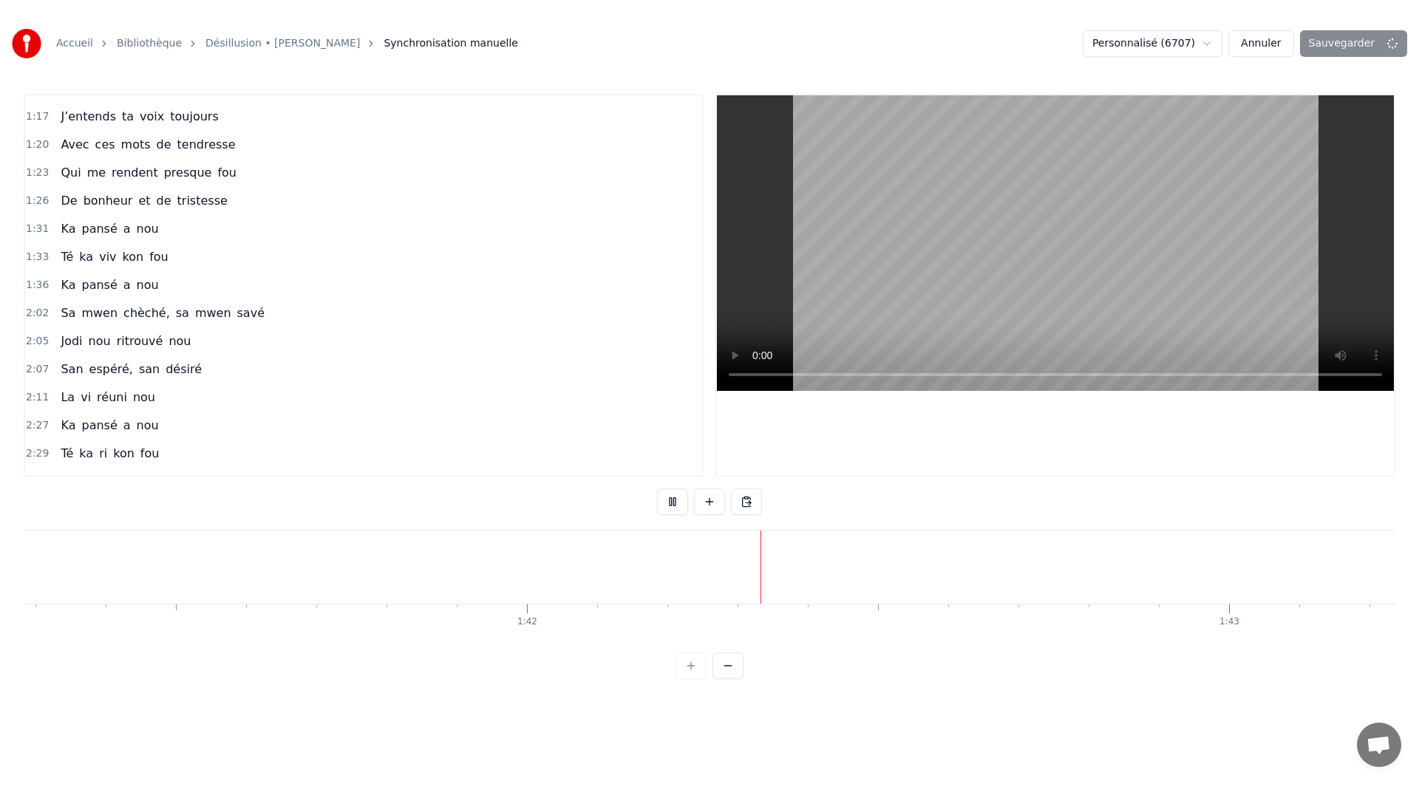
scroll to position [0, 71380]
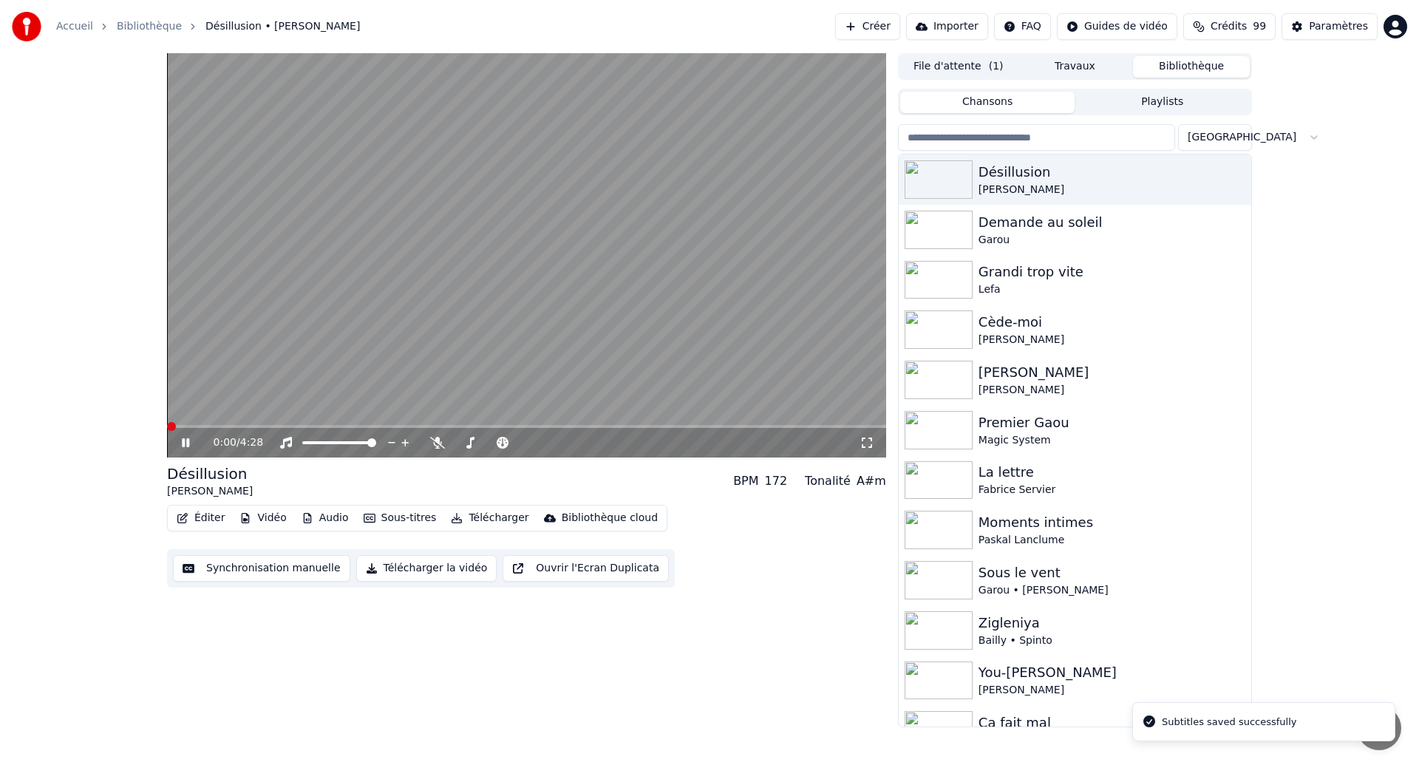
click at [862, 443] on icon at bounding box center [867, 443] width 15 height 12
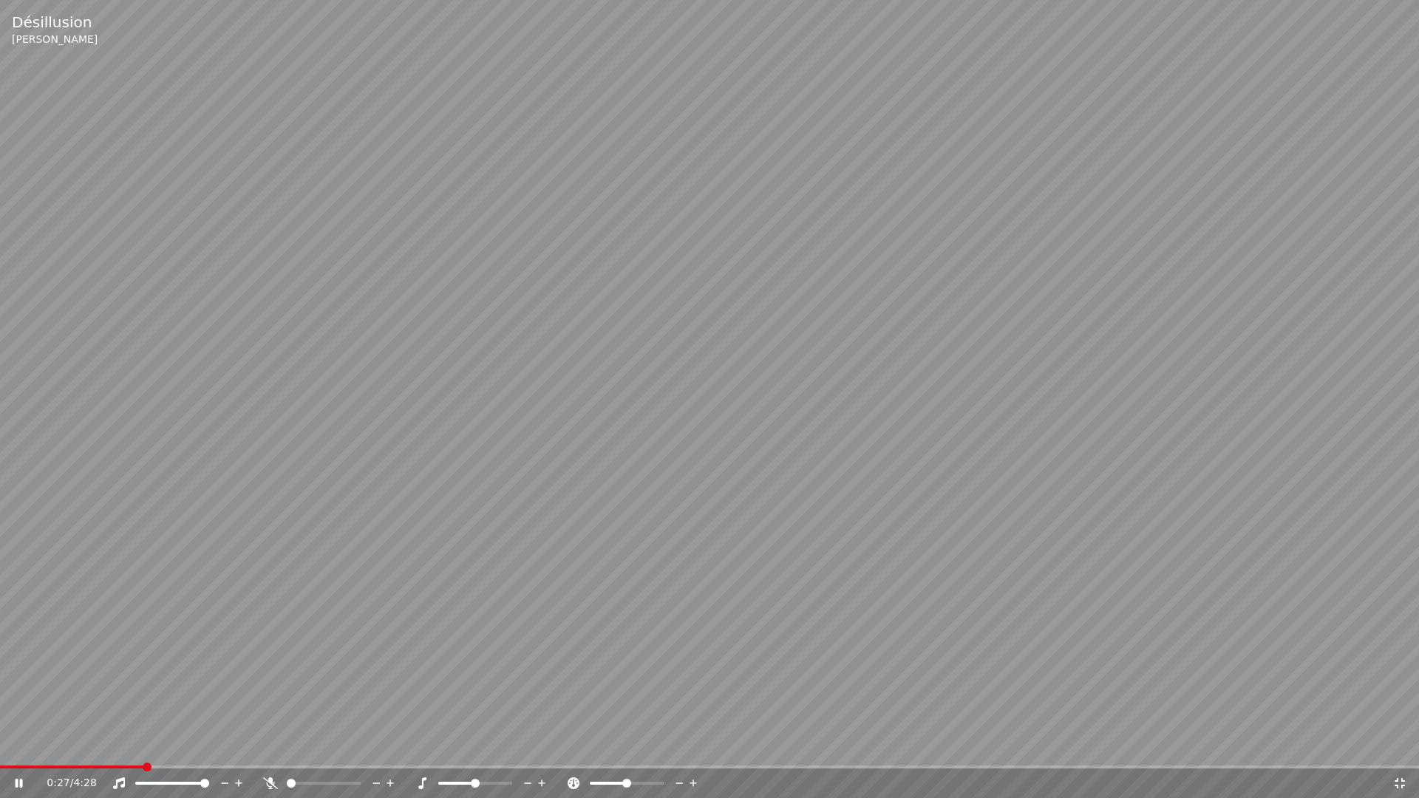
click at [33, 764] on div "0:27 / 4:28" at bounding box center [709, 784] width 1419 height 30
click at [30, 764] on span at bounding box center [16, 767] width 32 height 3
click at [1, 735] on video at bounding box center [709, 399] width 1419 height 798
click at [0, 699] on video at bounding box center [709, 399] width 1419 height 798
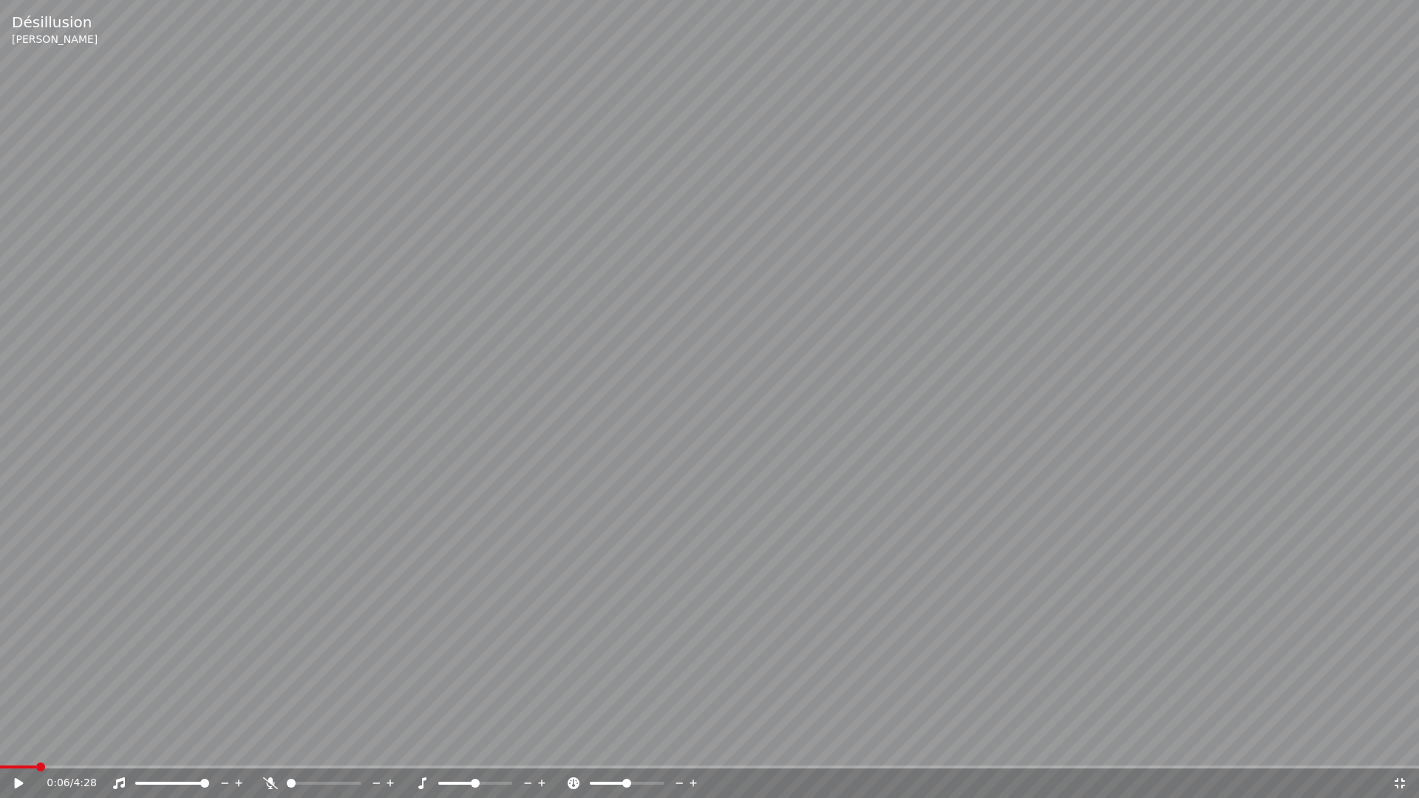
click at [15, 764] on span at bounding box center [18, 767] width 36 height 3
click at [0, 764] on span at bounding box center [709, 767] width 1419 height 3
click at [0, 764] on span at bounding box center [4, 767] width 9 height 9
